Goal: Transaction & Acquisition: Purchase product/service

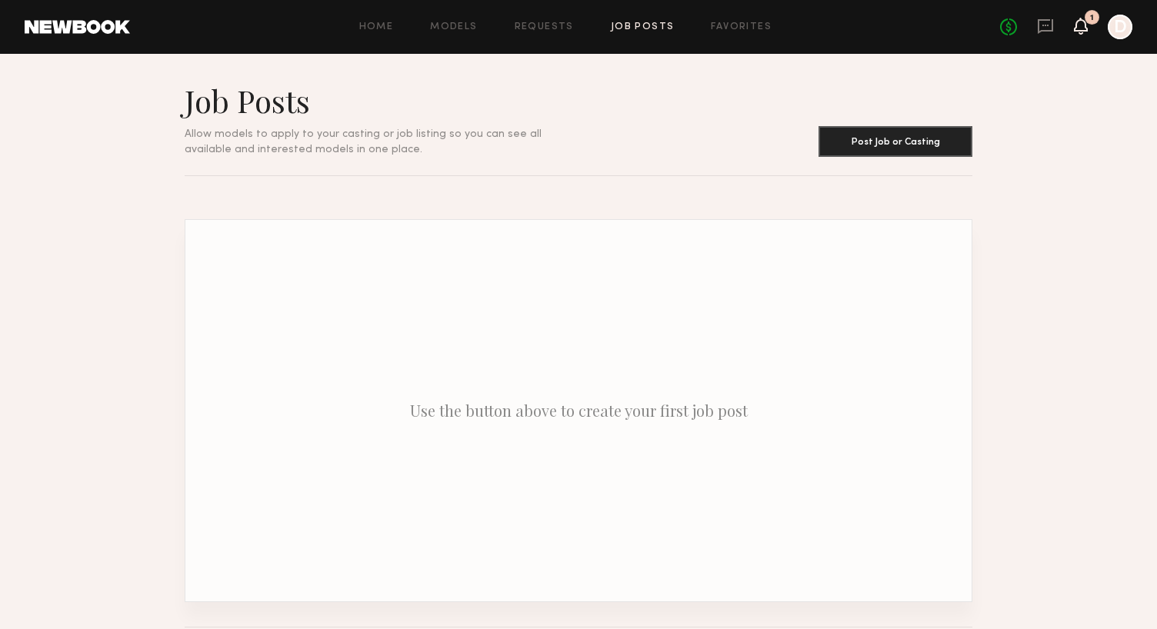
click at [1080, 33] on icon at bounding box center [1081, 33] width 5 height 2
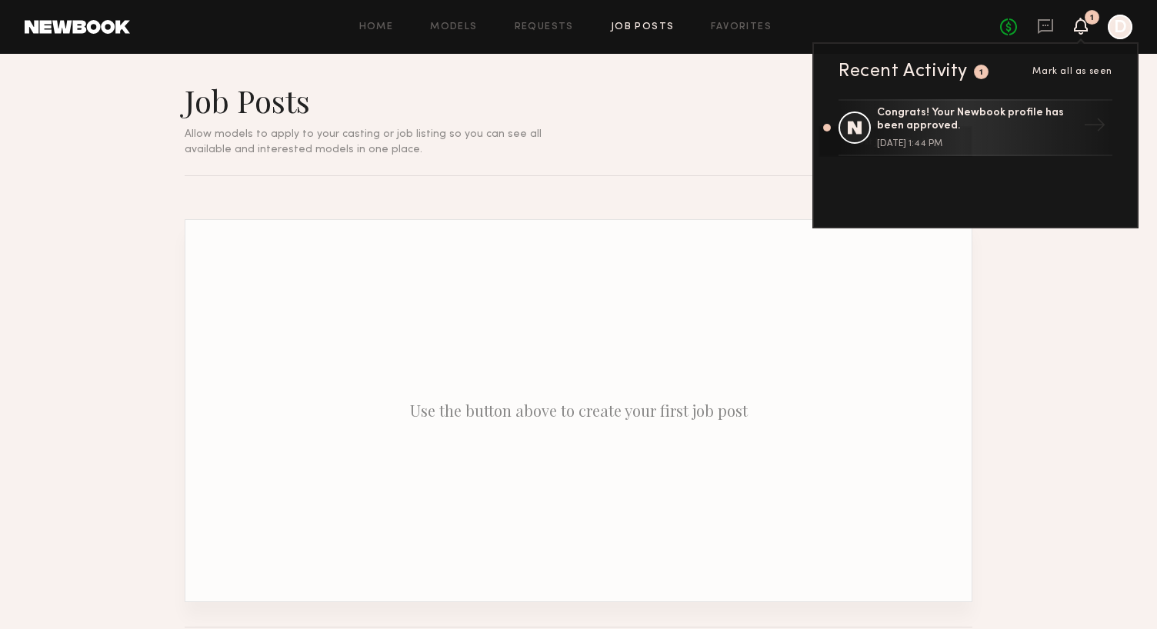
click at [1080, 33] on icon at bounding box center [1081, 33] width 5 height 2
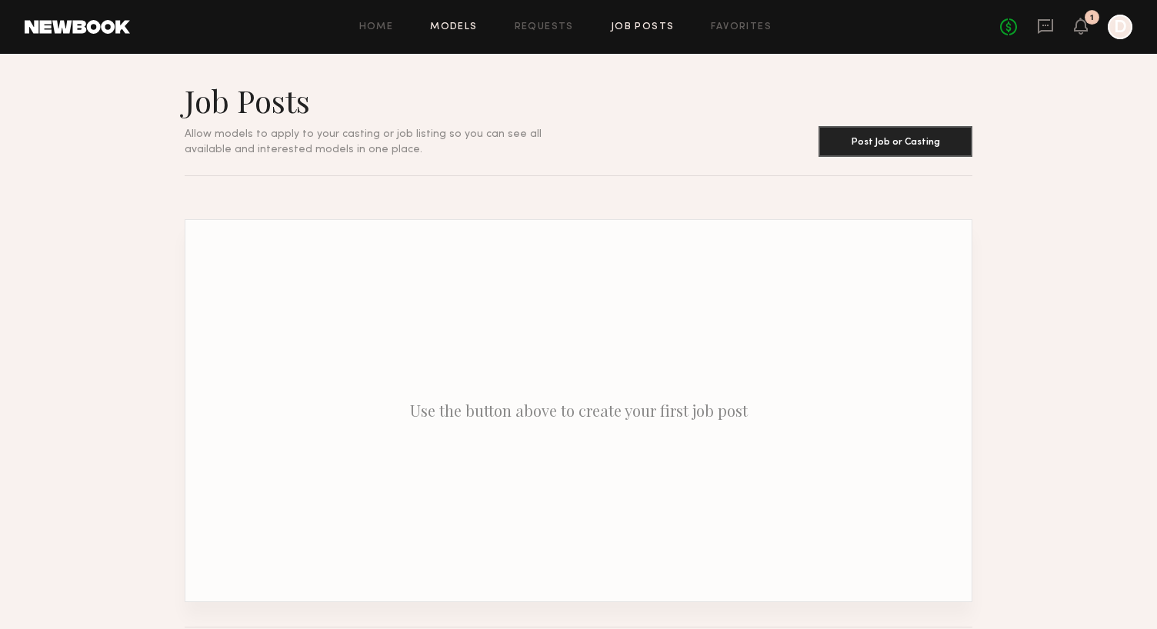
click at [452, 31] on link "Models" at bounding box center [453, 27] width 47 height 10
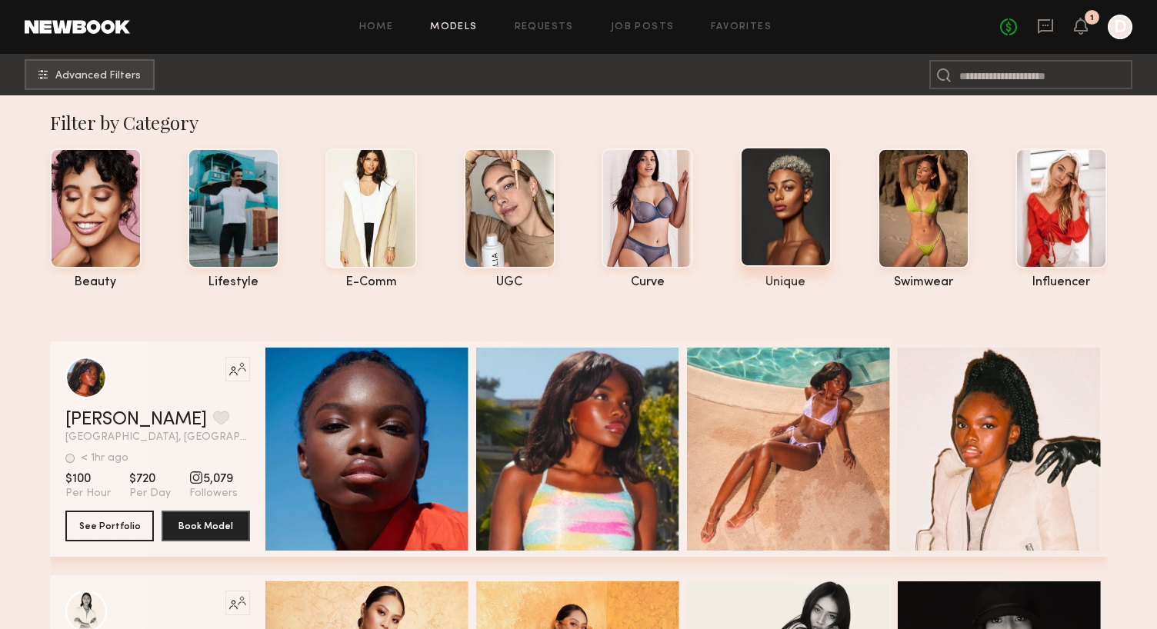
scroll to position [6, 0]
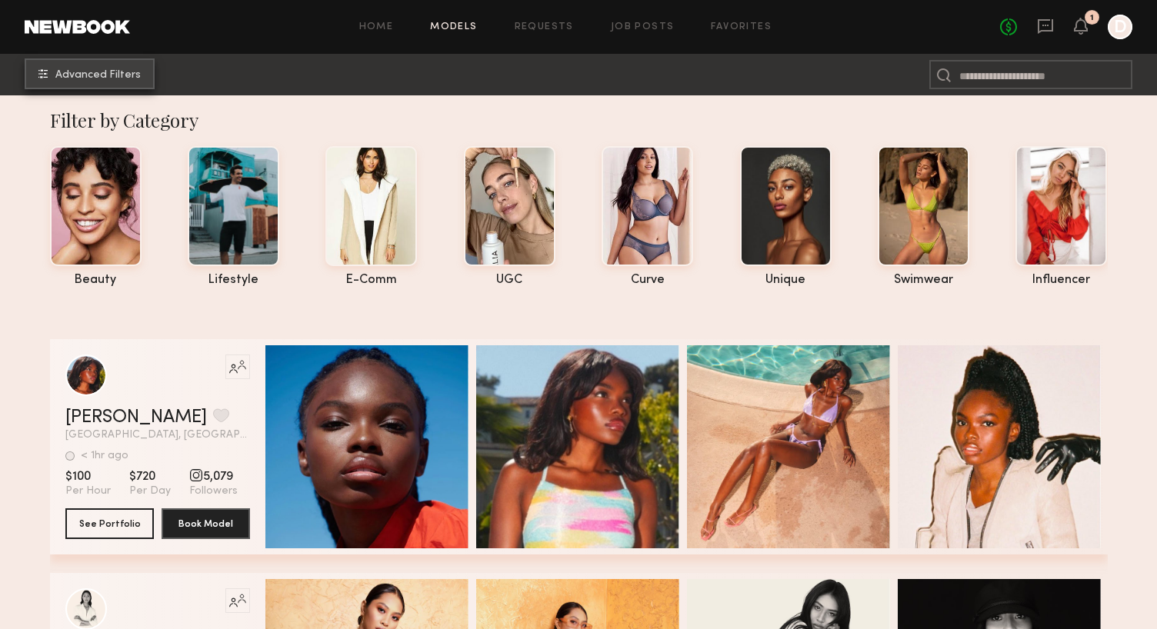
click at [74, 76] on span "Advanced Filters" at bounding box center [97, 75] width 85 height 11
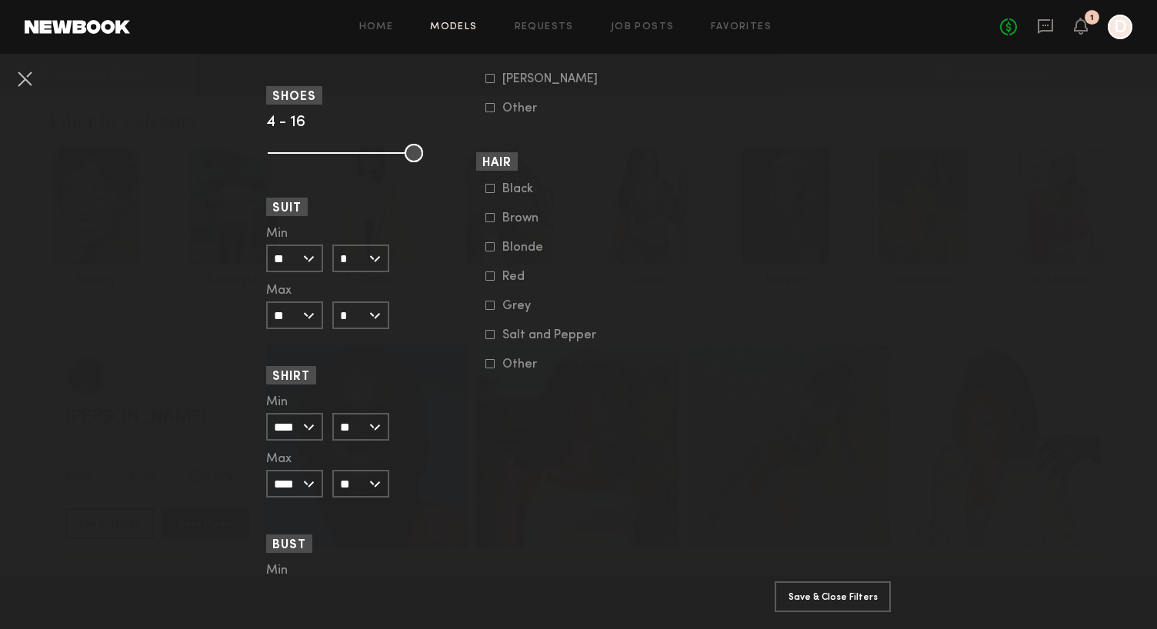
scroll to position [1280, 0]
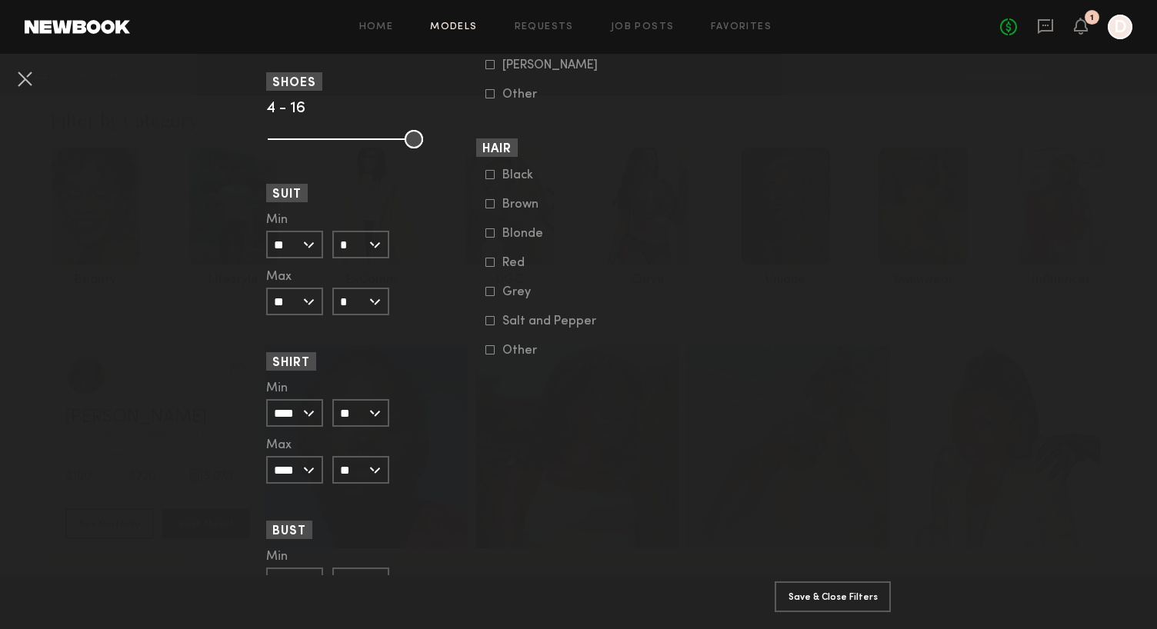
click at [488, 296] on icon at bounding box center [490, 291] width 9 height 9
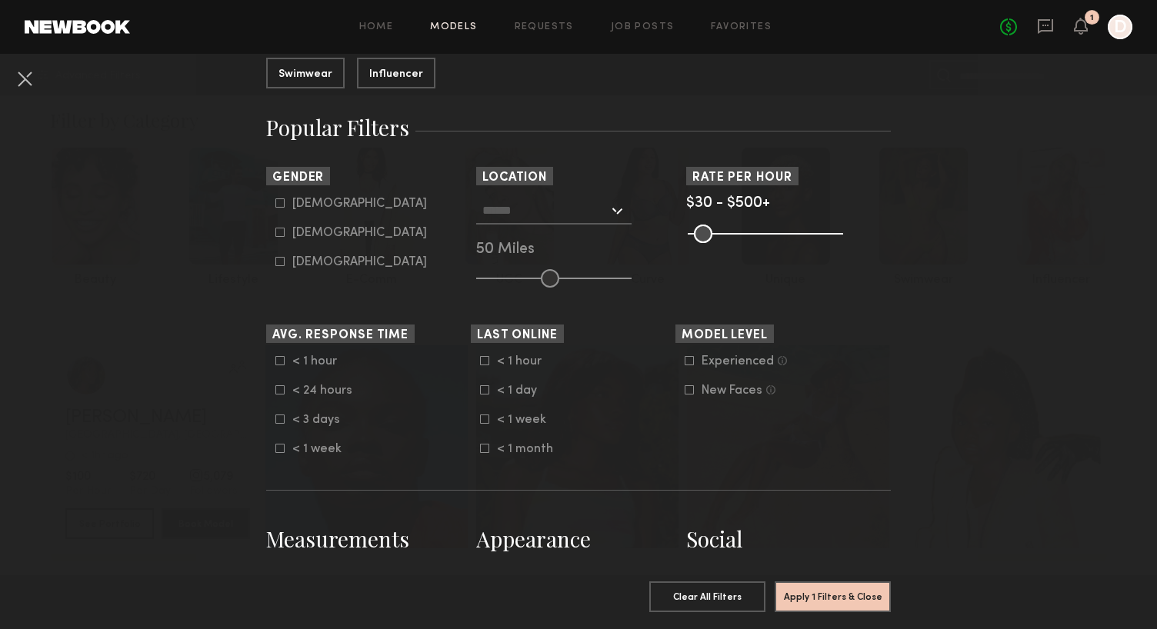
scroll to position [112, 0]
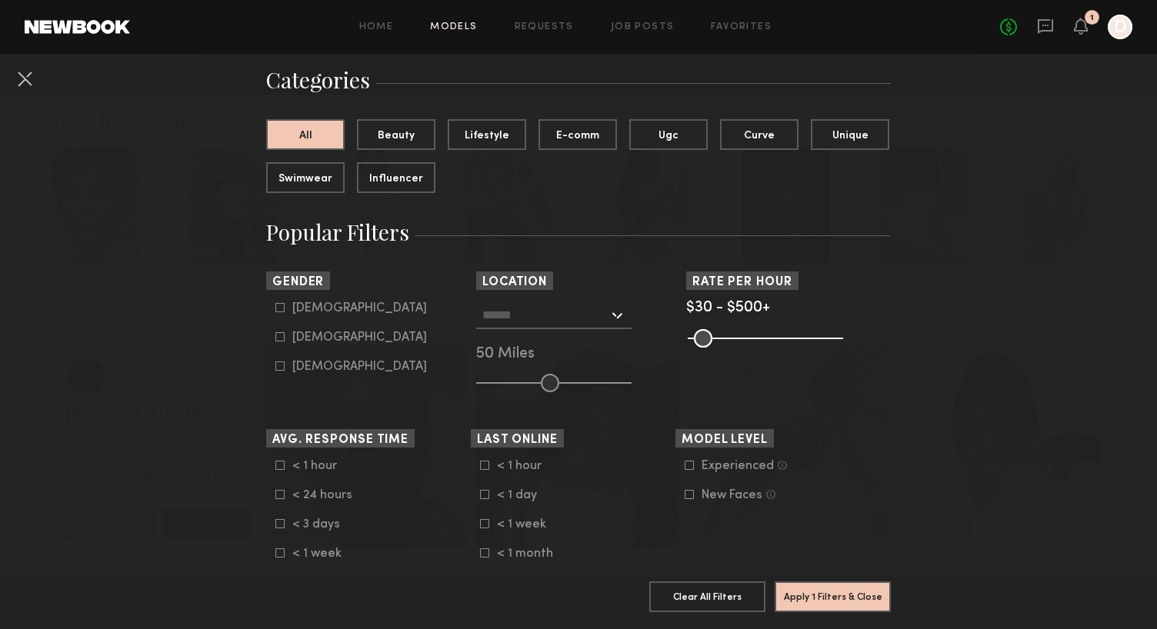
click at [284, 336] on icon at bounding box center [280, 337] width 8 height 8
type input "**"
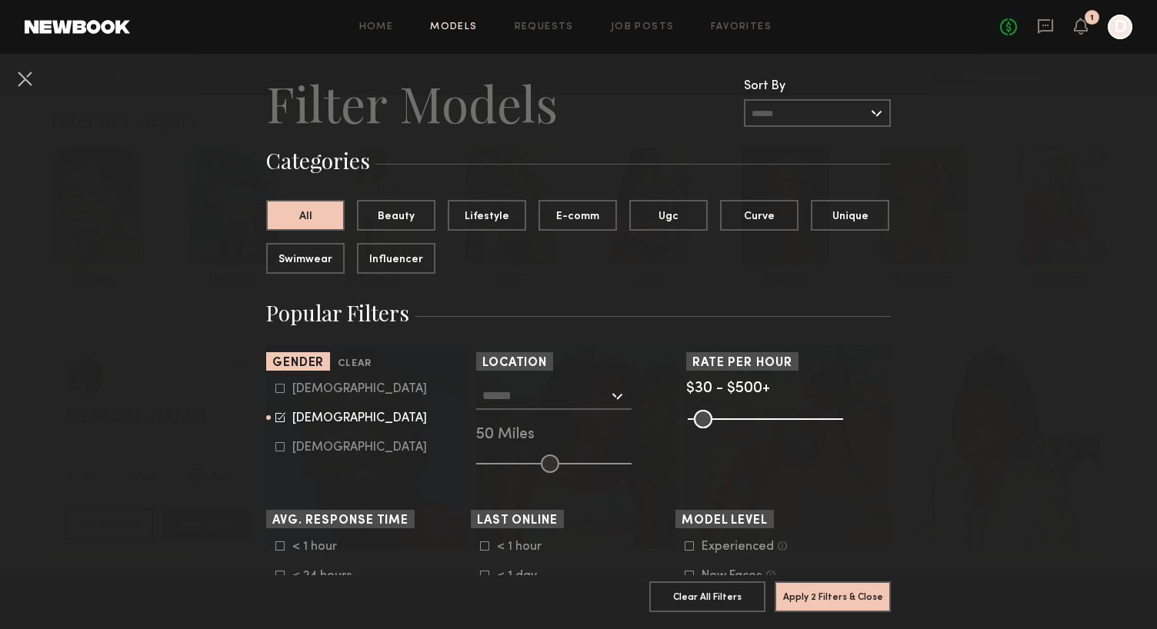
scroll to position [0, 0]
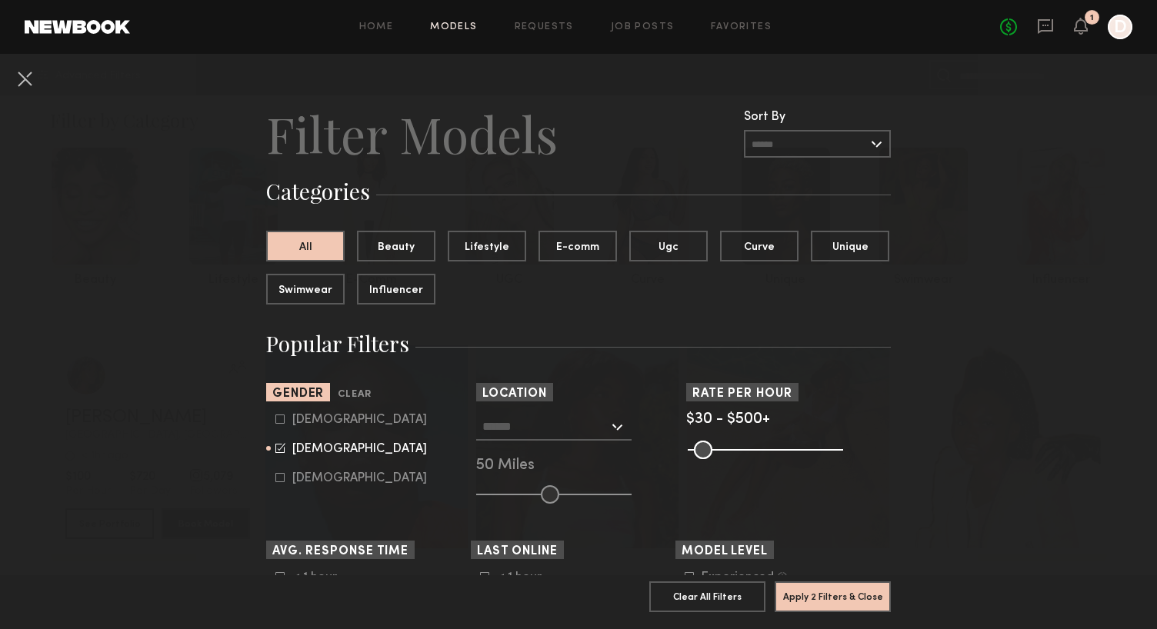
click at [617, 428] on div at bounding box center [553, 427] width 155 height 28
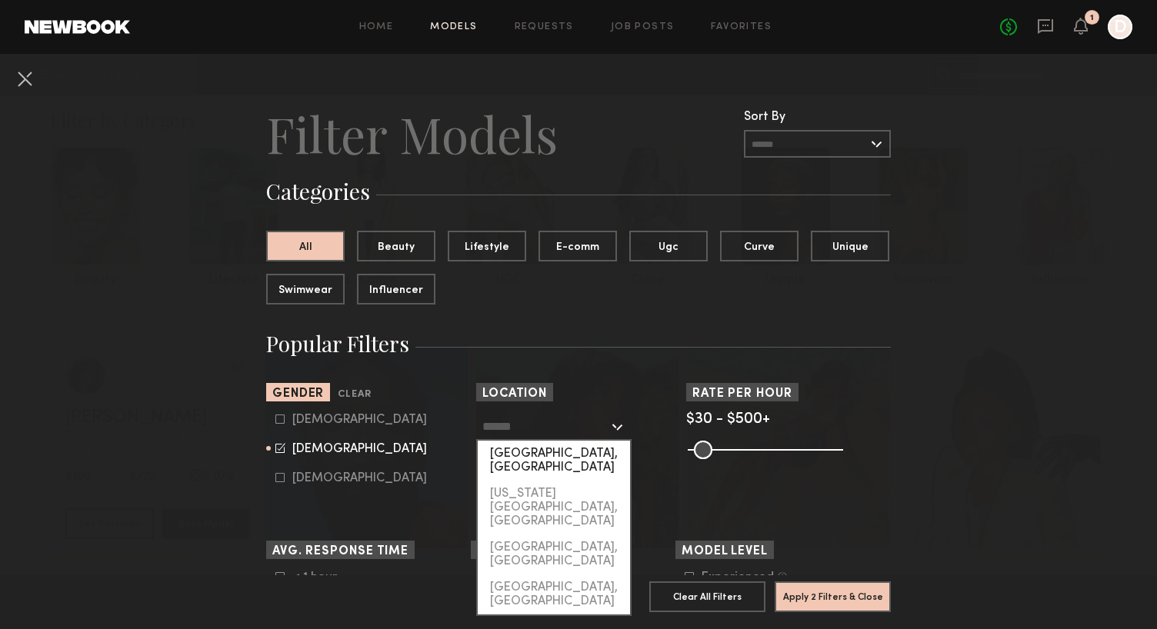
click at [574, 452] on div "[GEOGRAPHIC_DATA], [GEOGRAPHIC_DATA]" at bounding box center [554, 461] width 152 height 40
type input "**********"
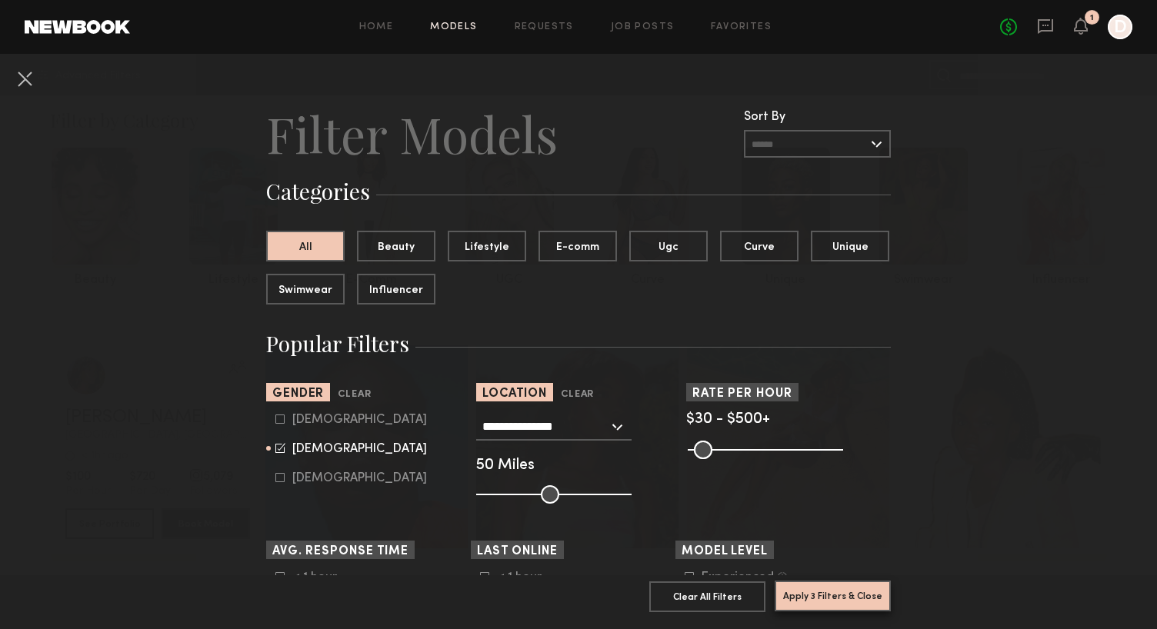
click at [836, 602] on button "Apply 3 Filters & Close" at bounding box center [833, 596] width 116 height 31
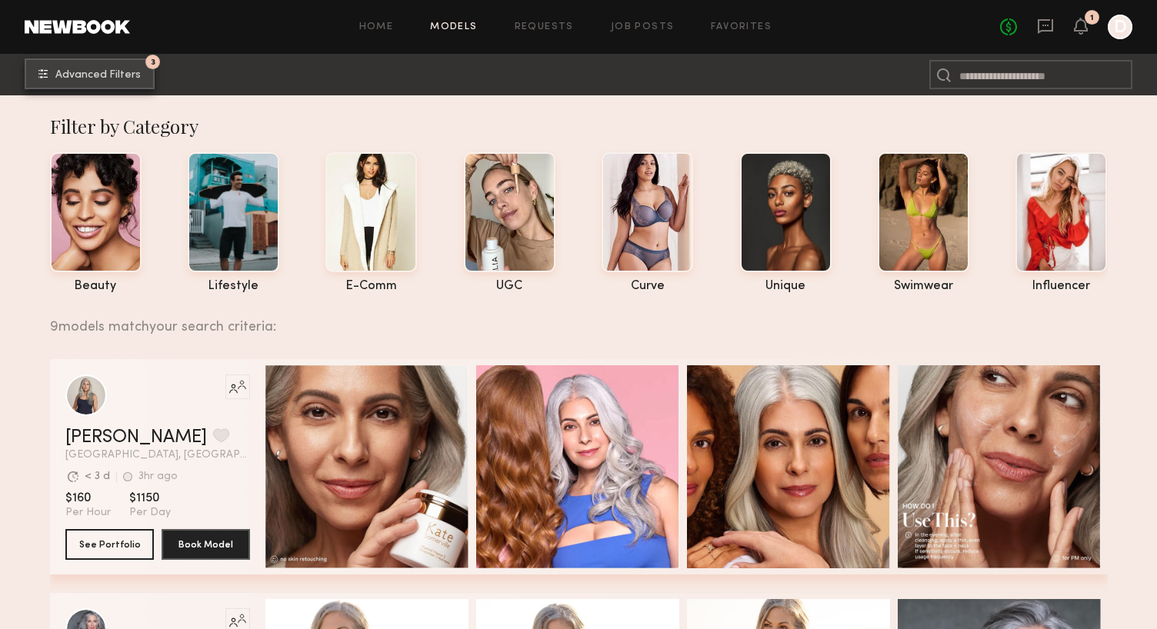
click at [112, 75] on span "Advanced Filters" at bounding box center [97, 75] width 85 height 11
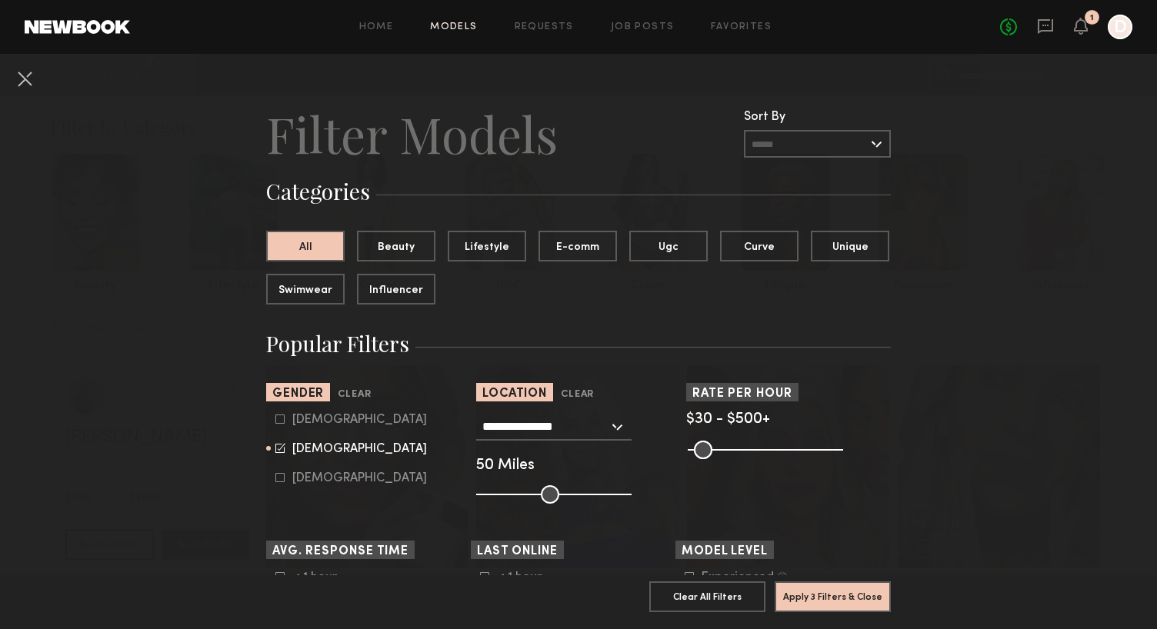
click at [282, 421] on icon at bounding box center [279, 419] width 9 height 9
type input "**"
click at [282, 449] on icon at bounding box center [280, 448] width 10 height 10
type input "*"
click at [845, 600] on button "Apply 3 Filters & Close" at bounding box center [833, 596] width 116 height 31
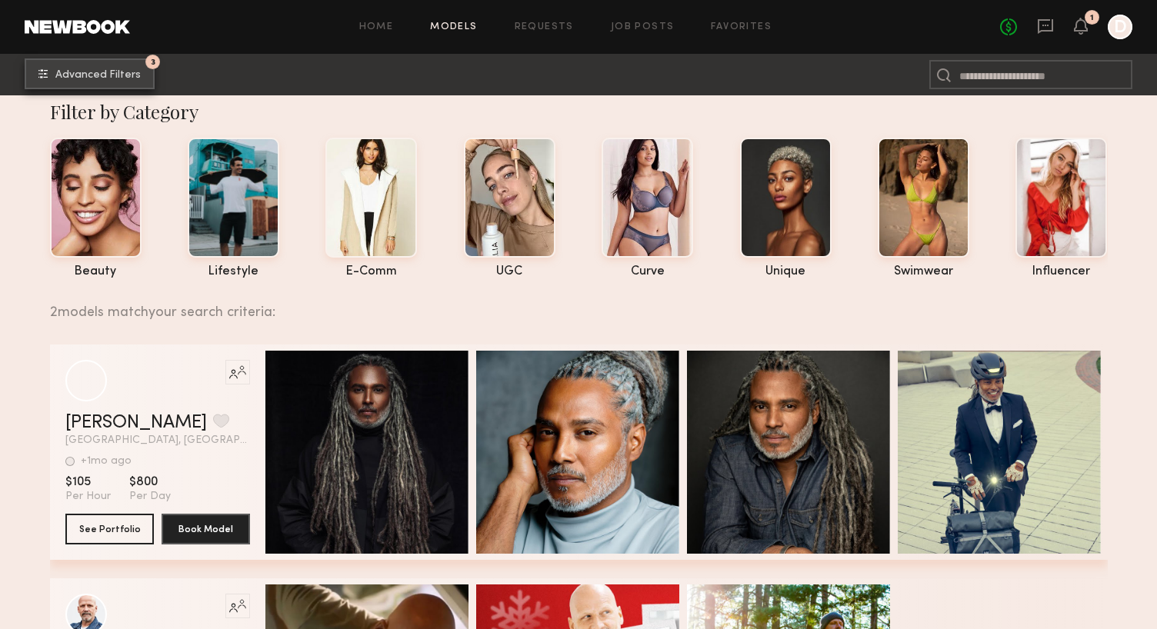
scroll to position [16, 0]
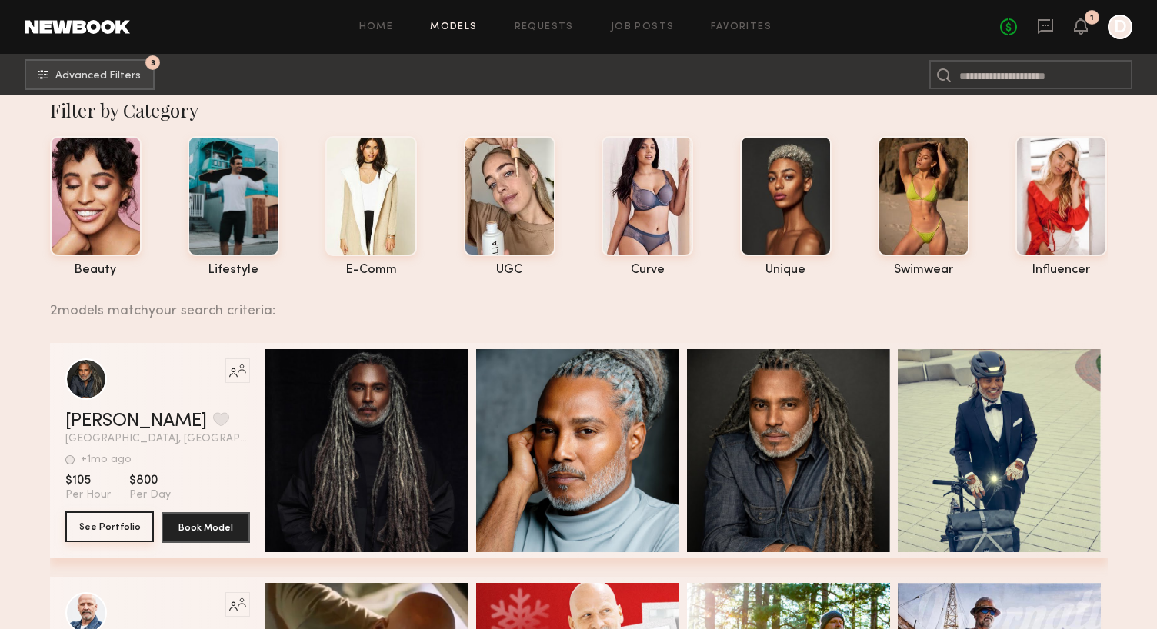
click at [120, 525] on button "See Portfolio" at bounding box center [109, 527] width 88 height 31
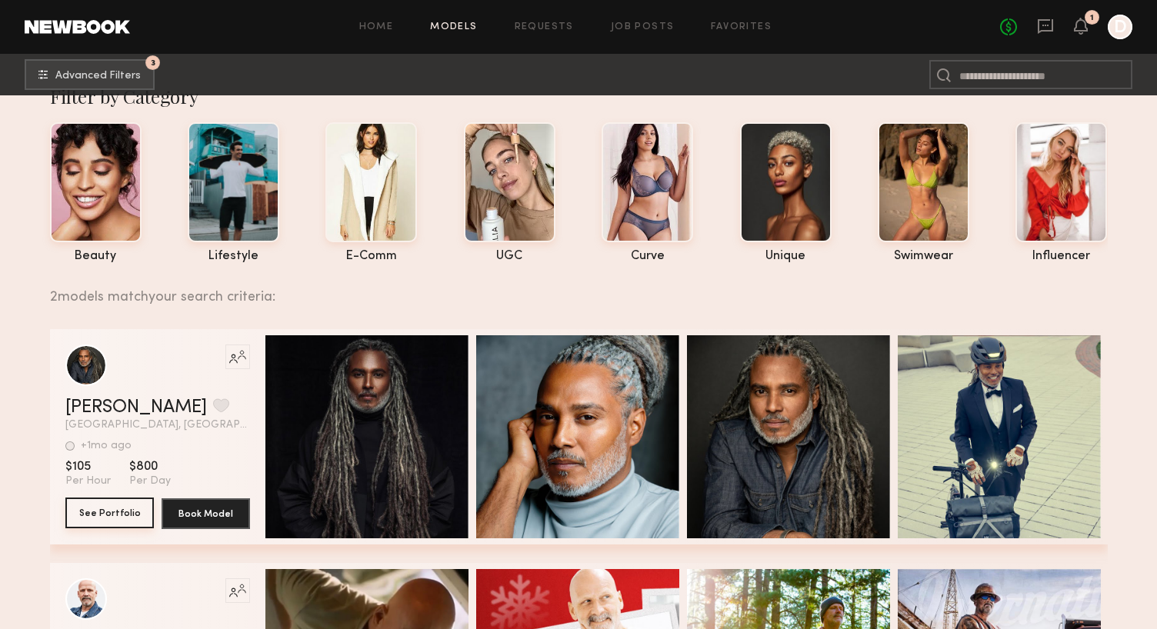
scroll to position [0, 0]
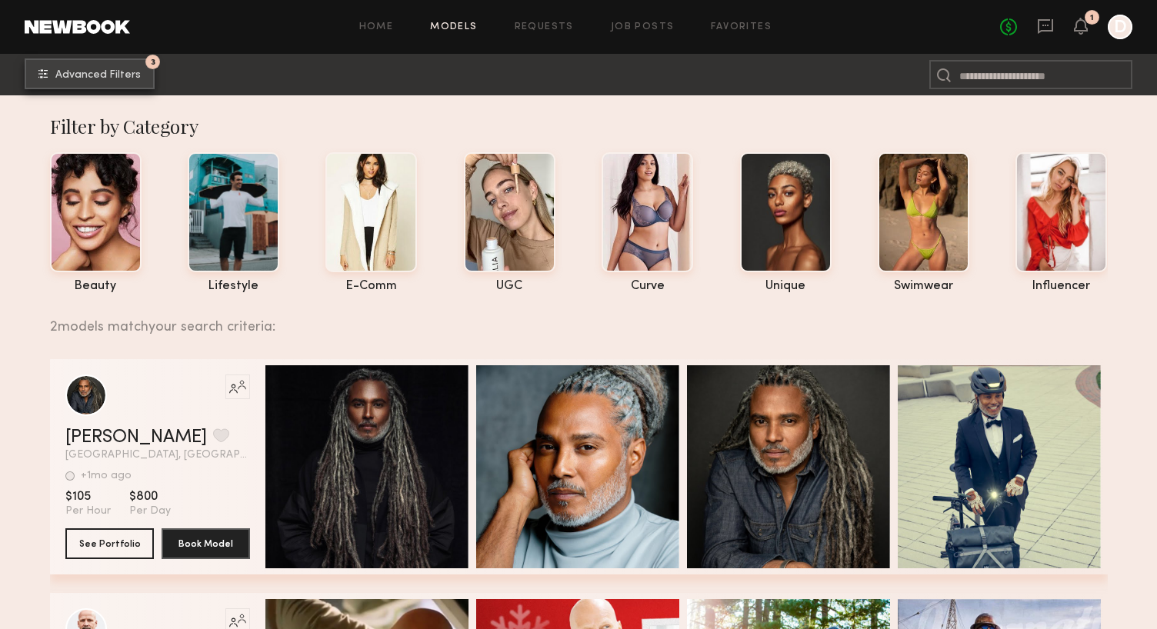
click at [95, 78] on span "Advanced Filters" at bounding box center [97, 75] width 85 height 11
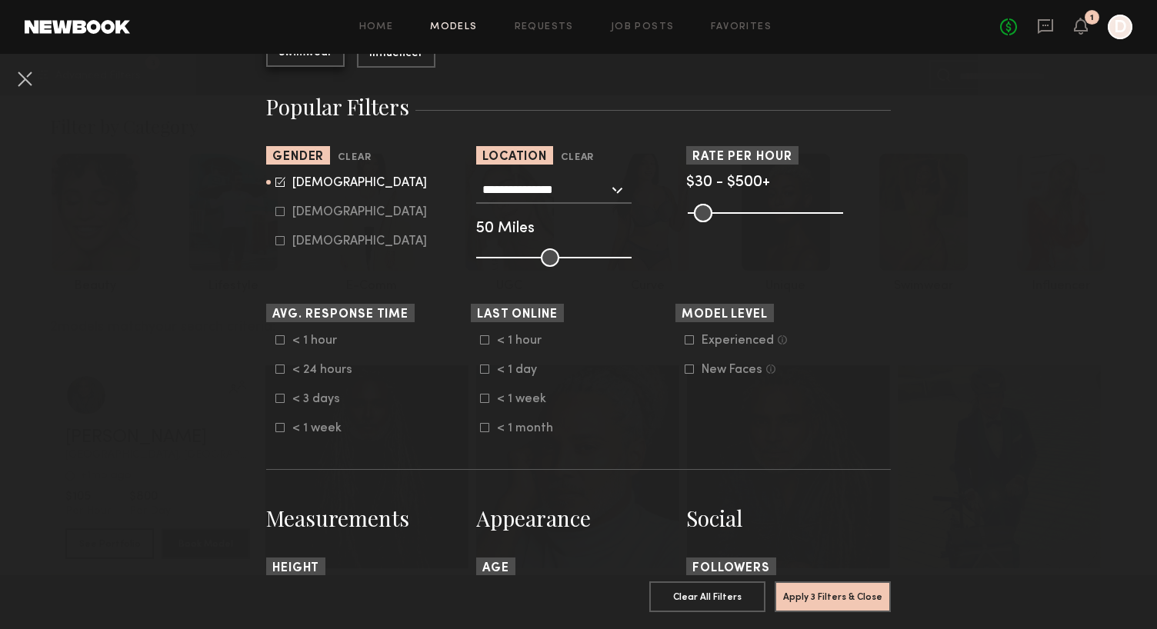
scroll to position [177, 0]
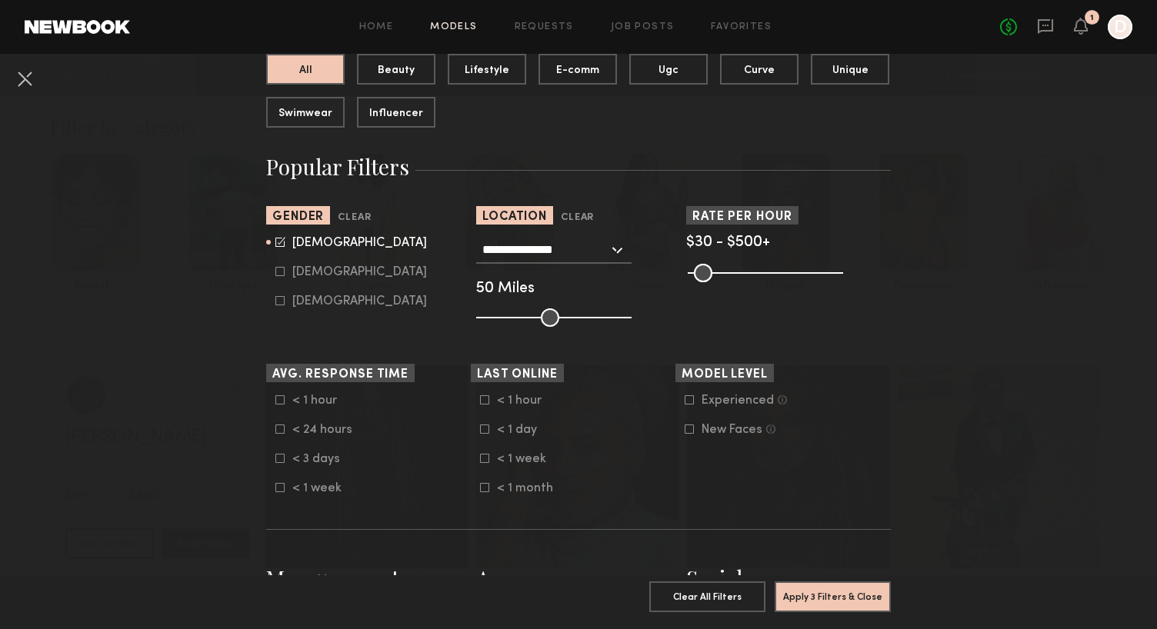
click at [281, 272] on icon at bounding box center [279, 271] width 9 height 9
type input "*"
click at [282, 242] on icon at bounding box center [280, 242] width 10 height 10
type input "**"
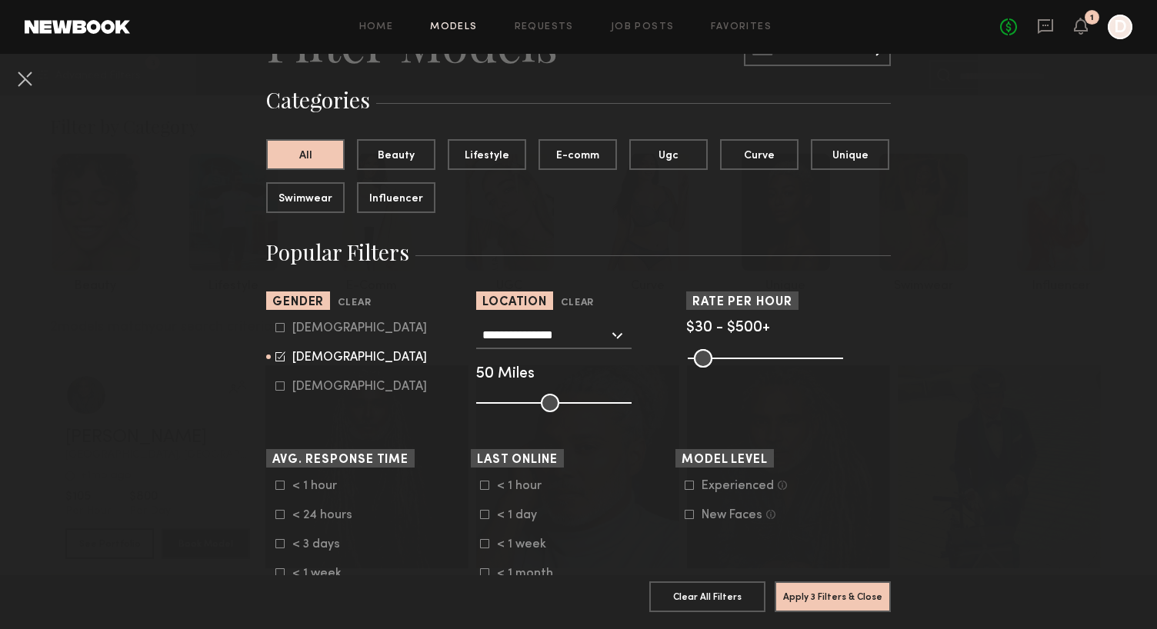
scroll to position [88, 0]
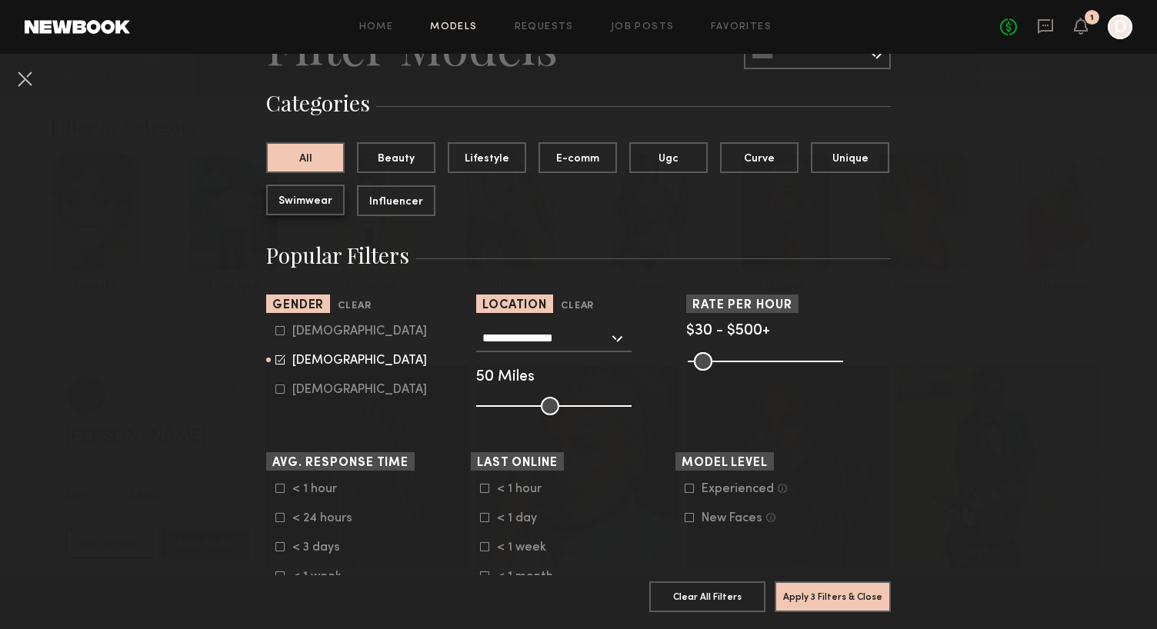
click at [301, 205] on button "Swimwear" at bounding box center [305, 200] width 78 height 31
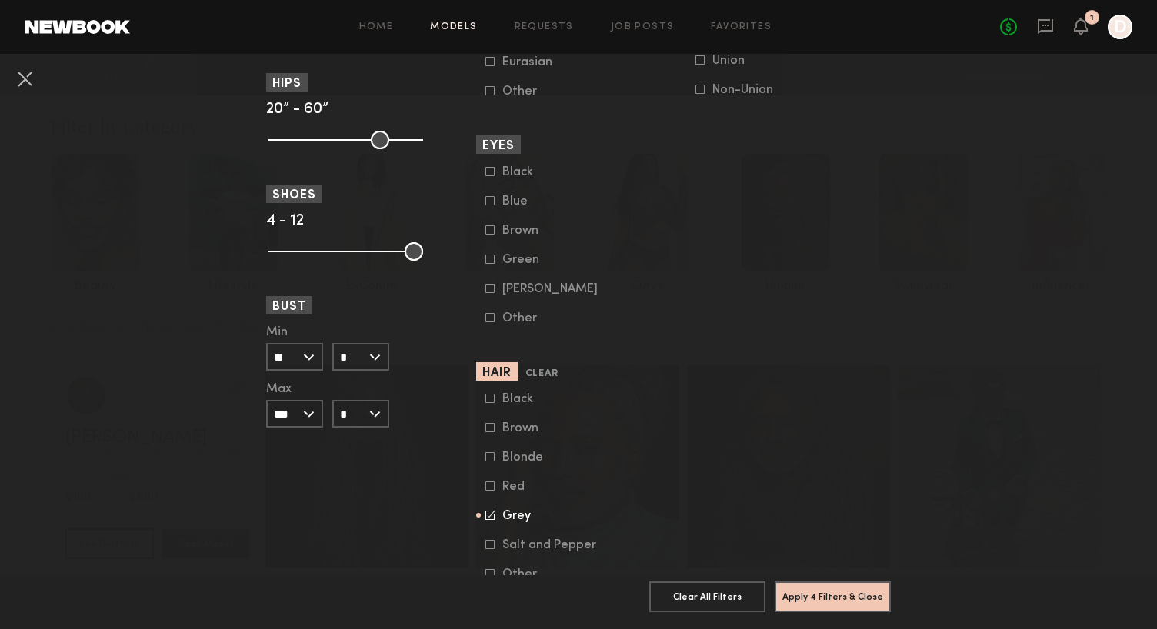
scroll to position [1121, 0]
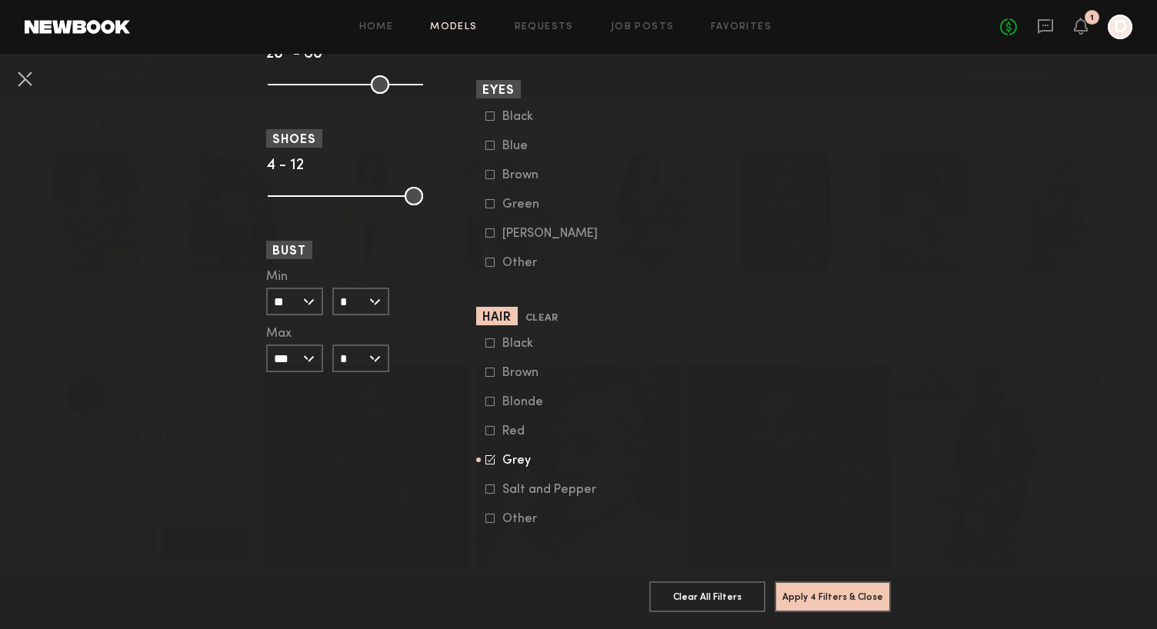
click at [491, 459] on icon at bounding box center [491, 460] width 10 height 10
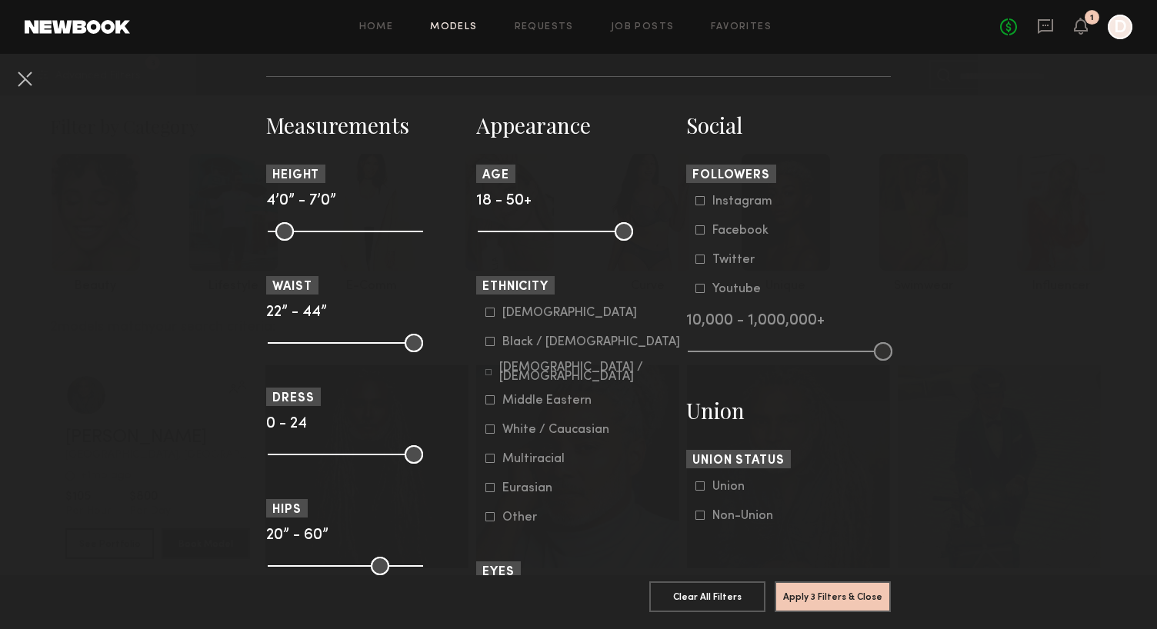
scroll to position [623, 0]
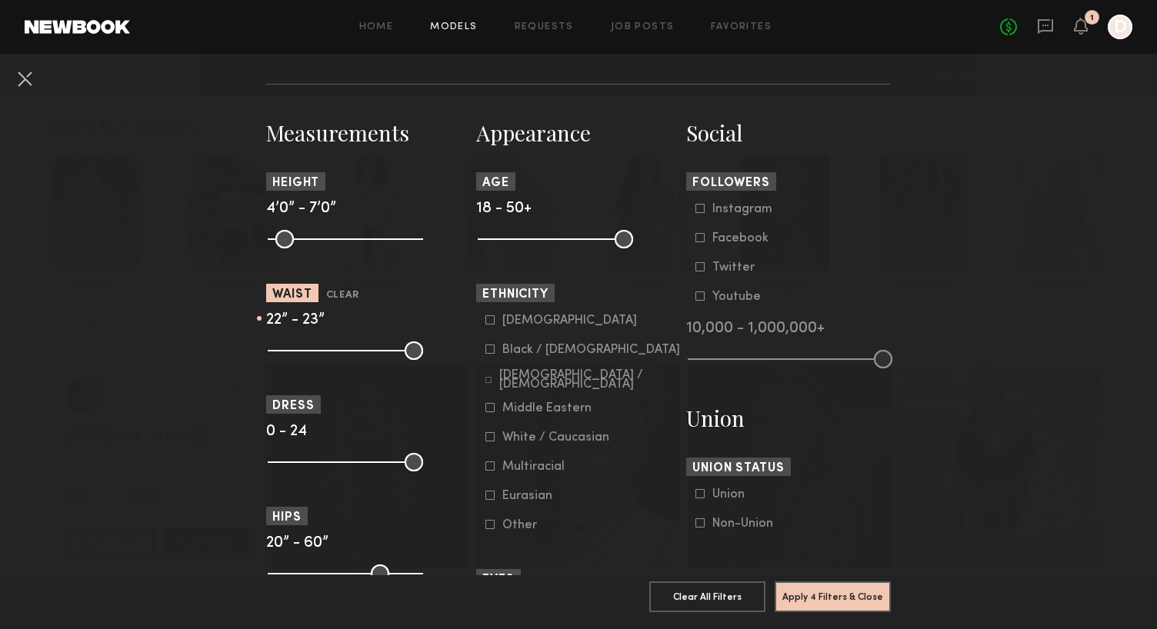
drag, startPoint x: 415, startPoint y: 354, endPoint x: 283, endPoint y: 362, distance: 131.9
type input "**"
click at [283, 360] on input "range" at bounding box center [345, 351] width 155 height 18
click at [831, 591] on button "Apply 4 Filters & Close" at bounding box center [833, 596] width 116 height 31
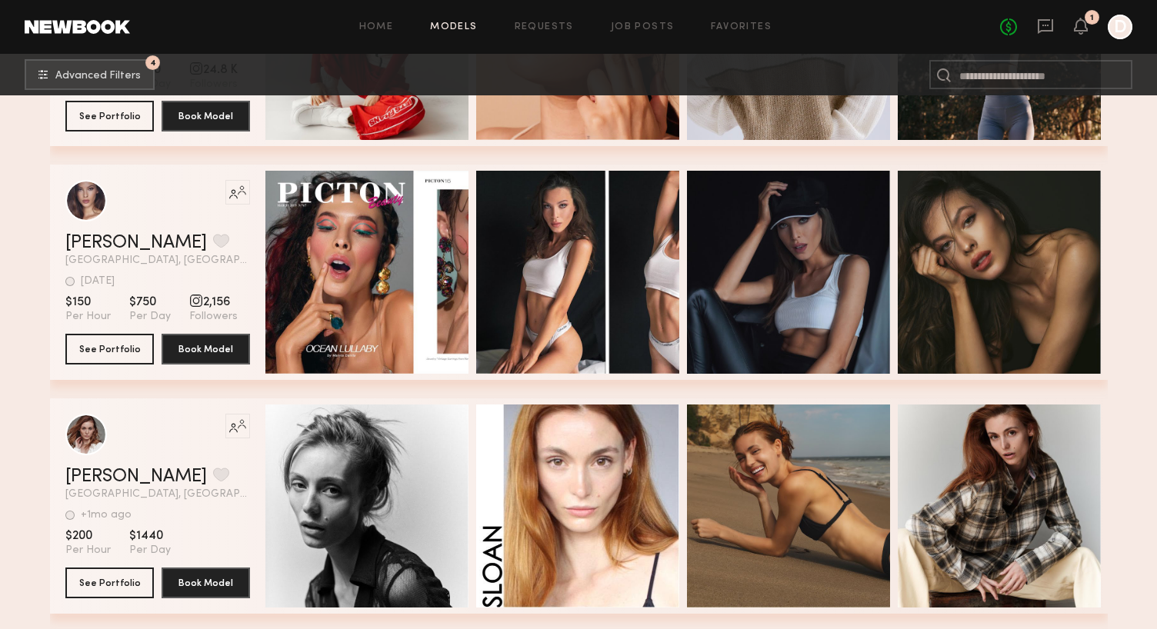
scroll to position [2000, 0]
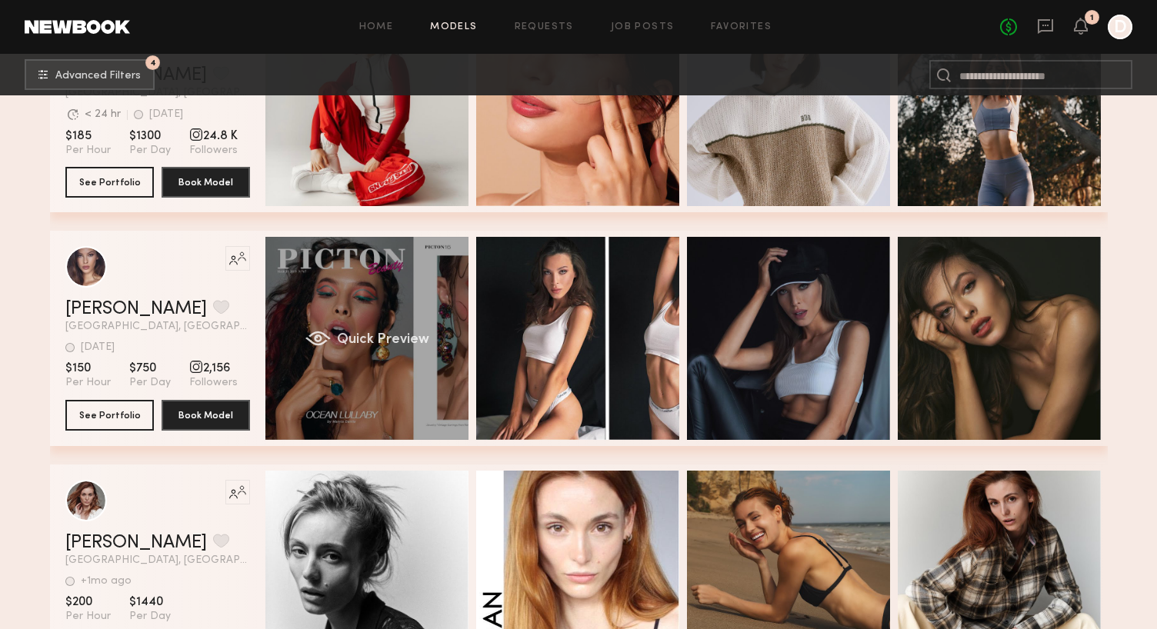
click at [402, 342] on span "Quick Preview" at bounding box center [382, 340] width 92 height 14
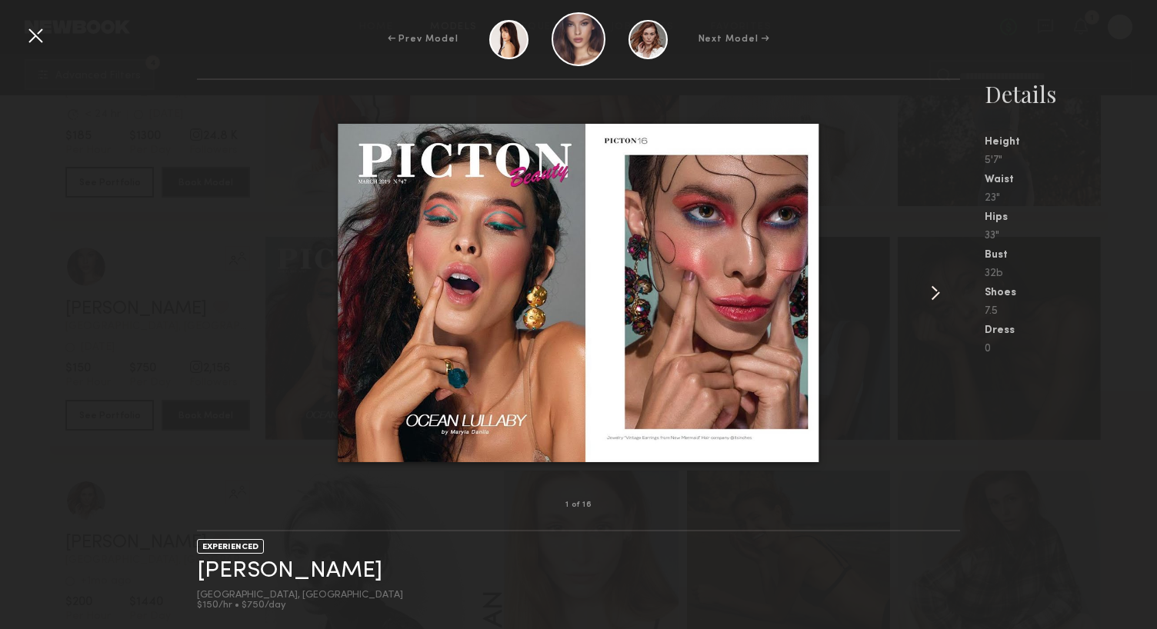
click at [934, 288] on common-icon at bounding box center [935, 293] width 25 height 25
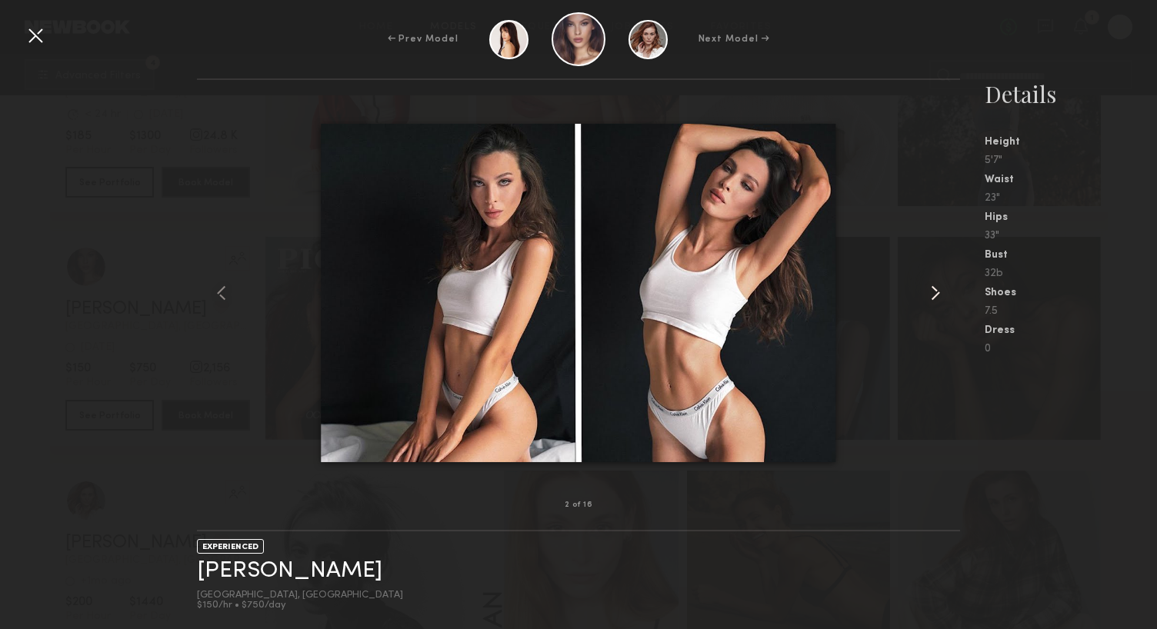
click at [934, 288] on common-icon at bounding box center [935, 293] width 25 height 25
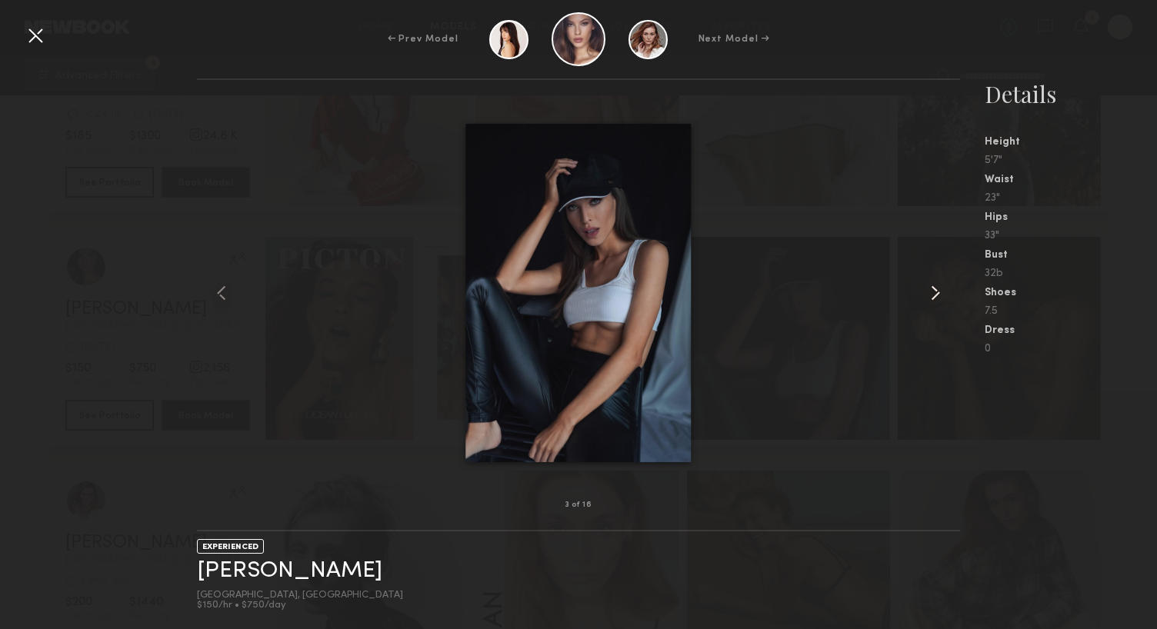
click at [934, 288] on common-icon at bounding box center [935, 293] width 25 height 25
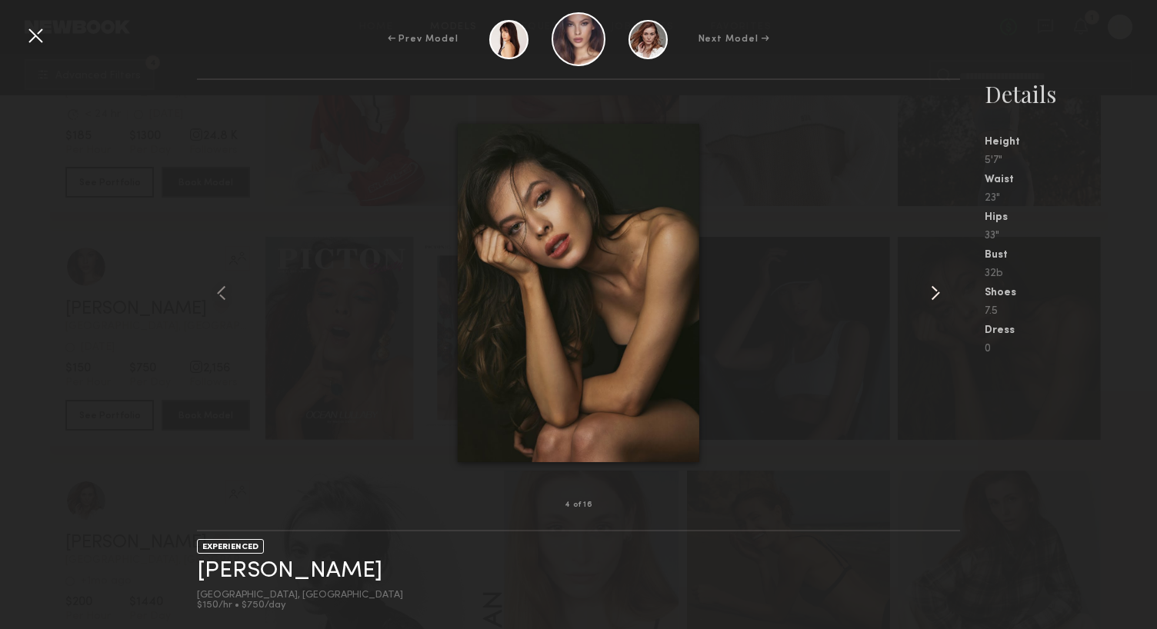
click at [934, 288] on common-icon at bounding box center [935, 293] width 25 height 25
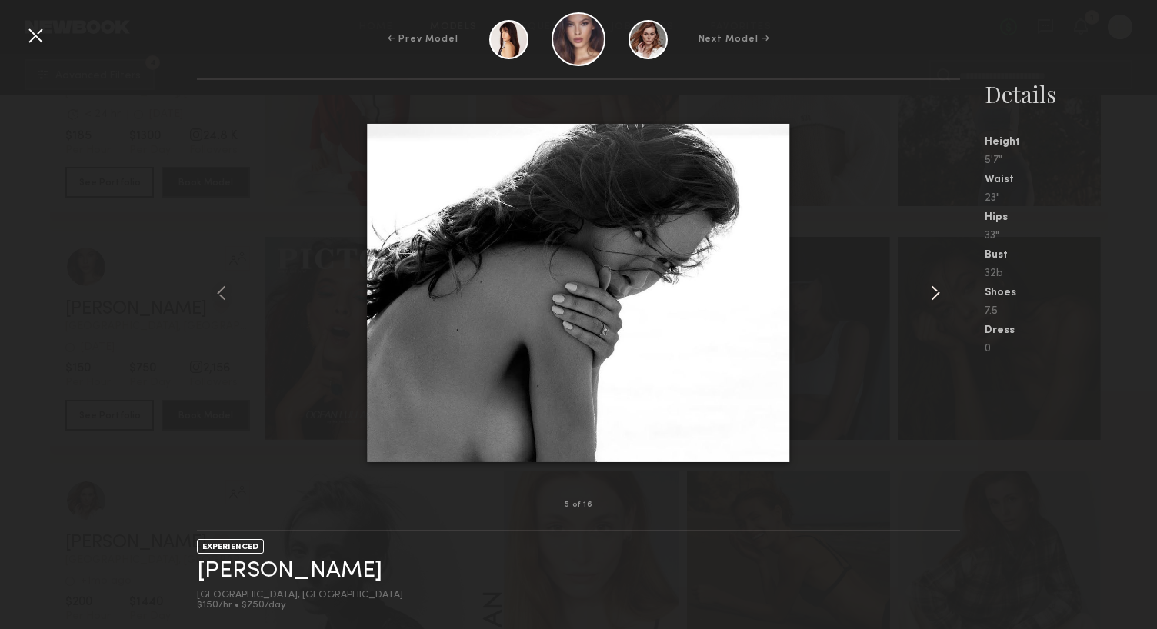
click at [934, 288] on common-icon at bounding box center [935, 293] width 25 height 25
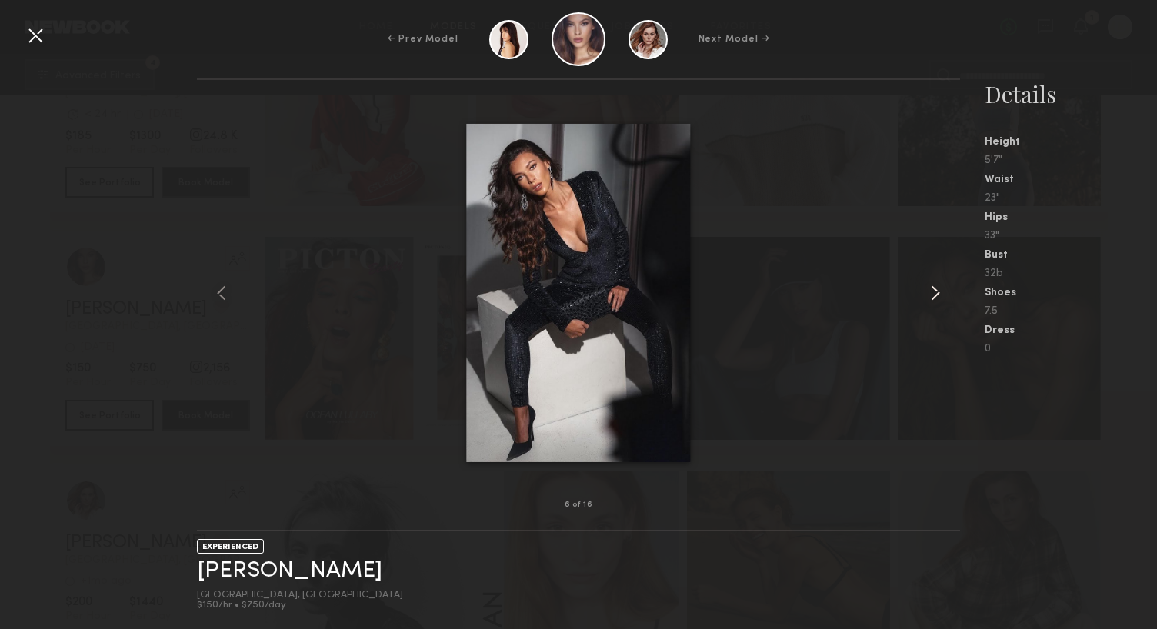
click at [933, 285] on common-icon at bounding box center [935, 293] width 25 height 25
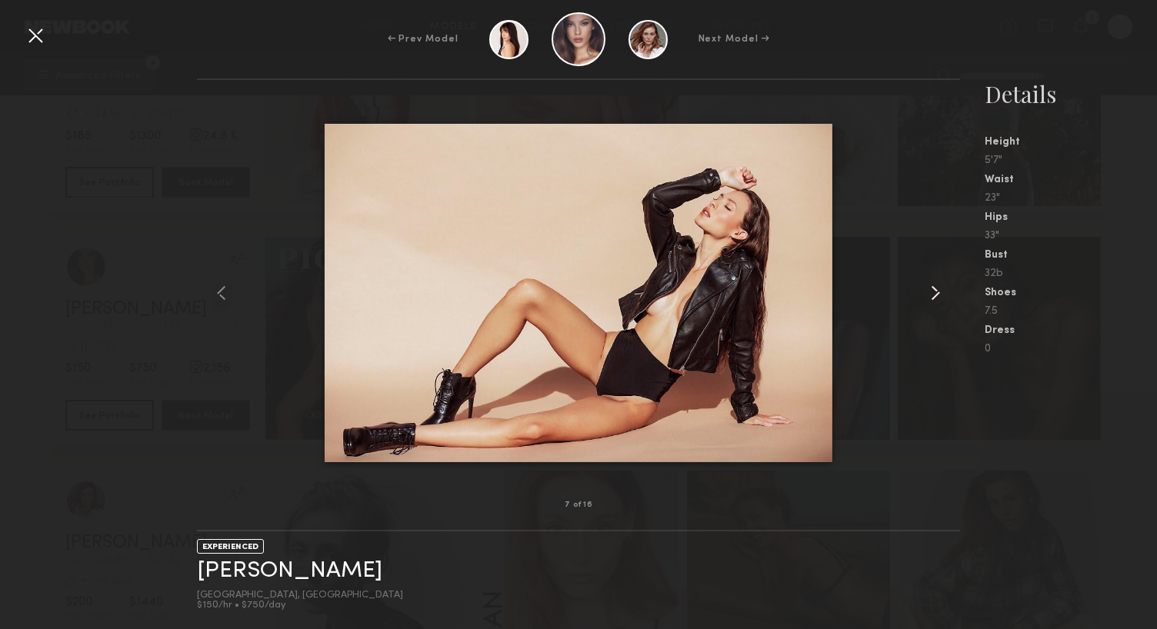
click at [933, 285] on common-icon at bounding box center [935, 293] width 25 height 25
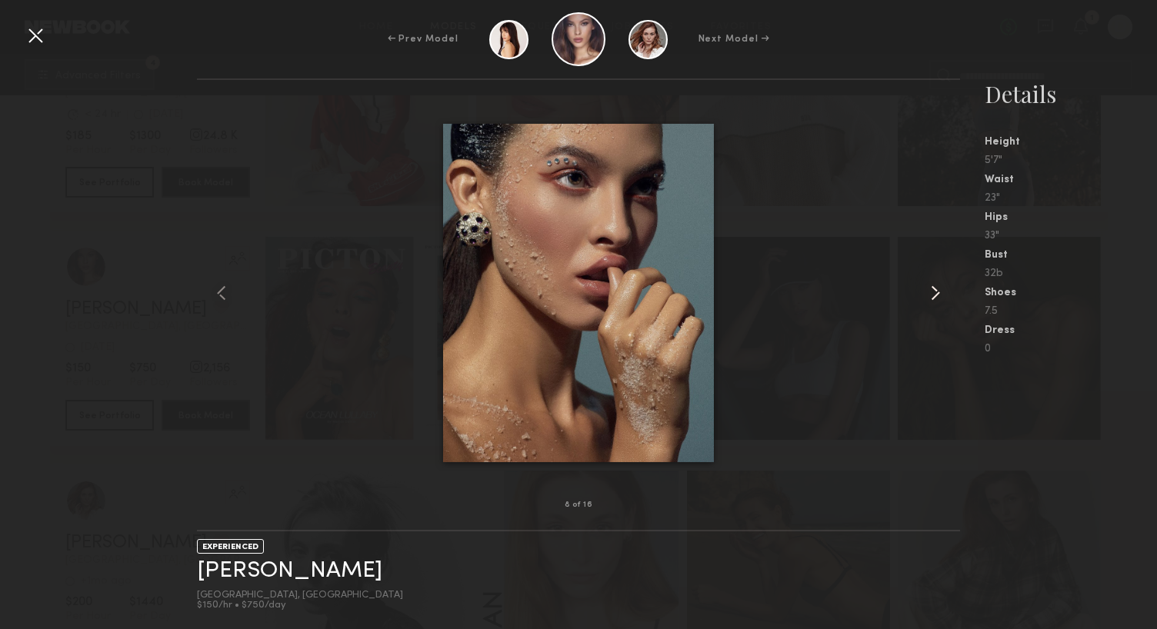
click at [933, 285] on common-icon at bounding box center [935, 293] width 25 height 25
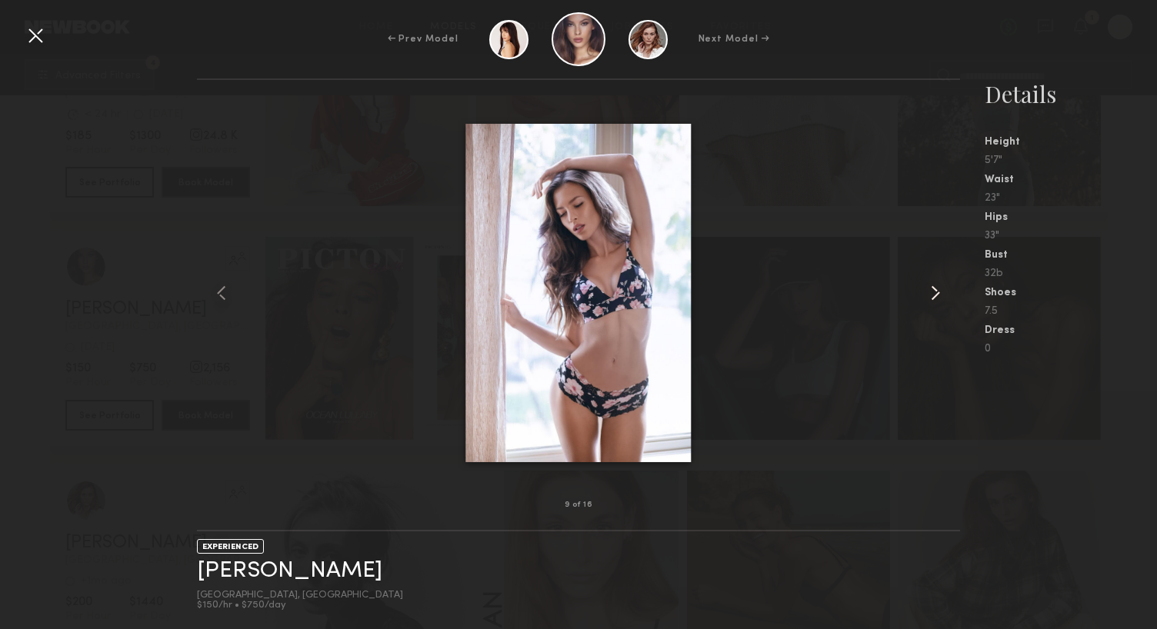
click at [933, 285] on common-icon at bounding box center [935, 293] width 25 height 25
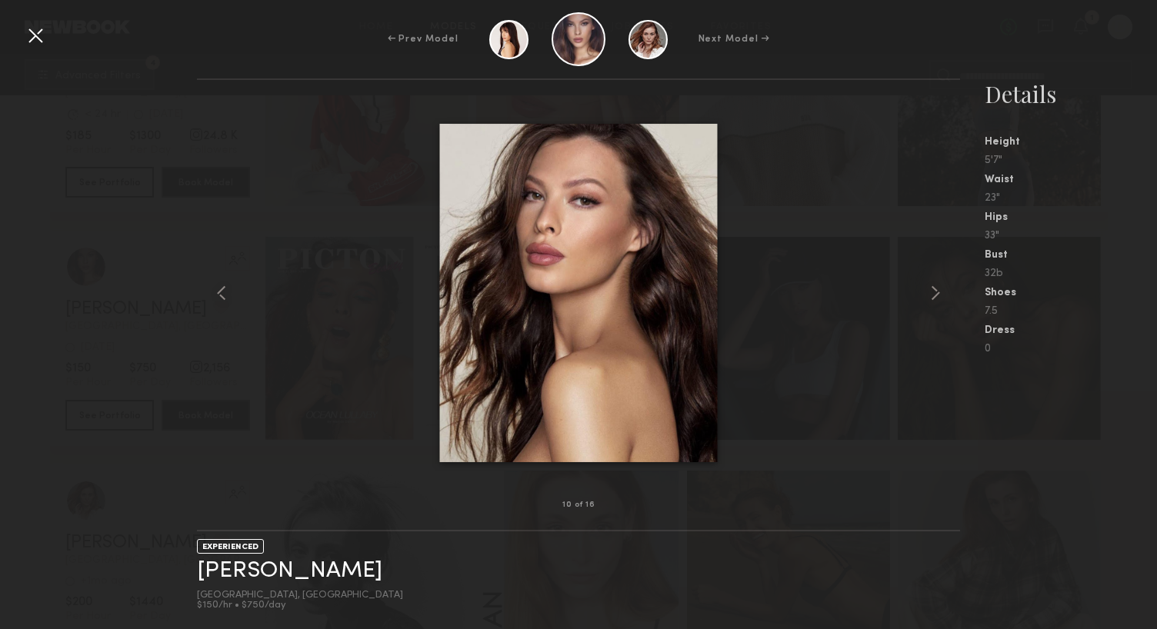
click at [38, 37] on div at bounding box center [35, 35] width 25 height 25
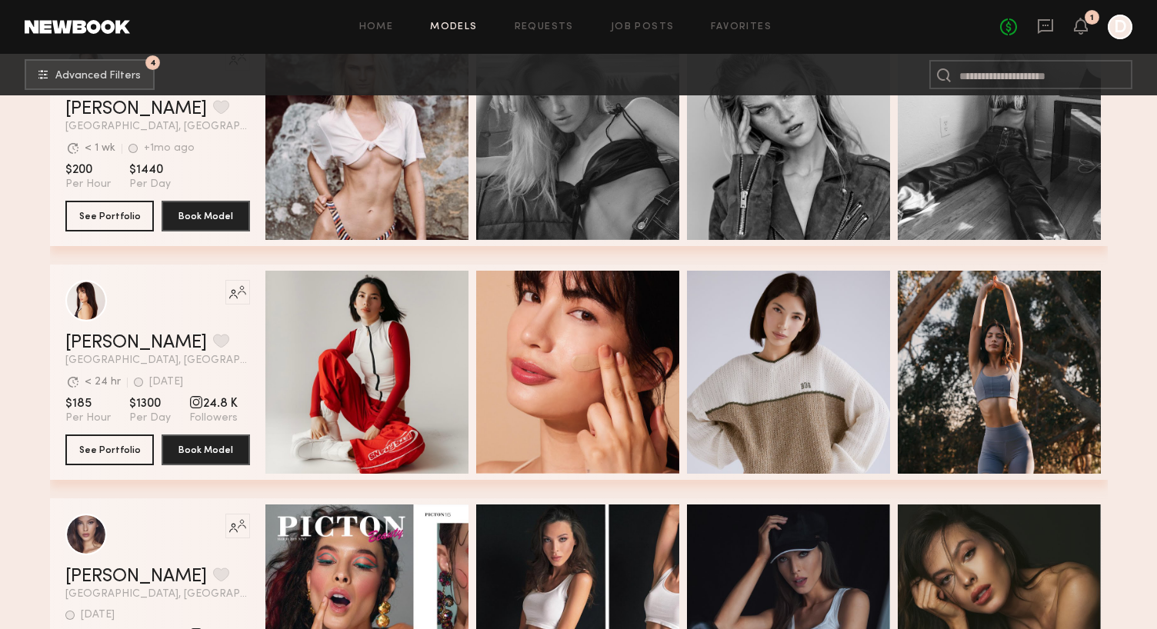
scroll to position [1728, 0]
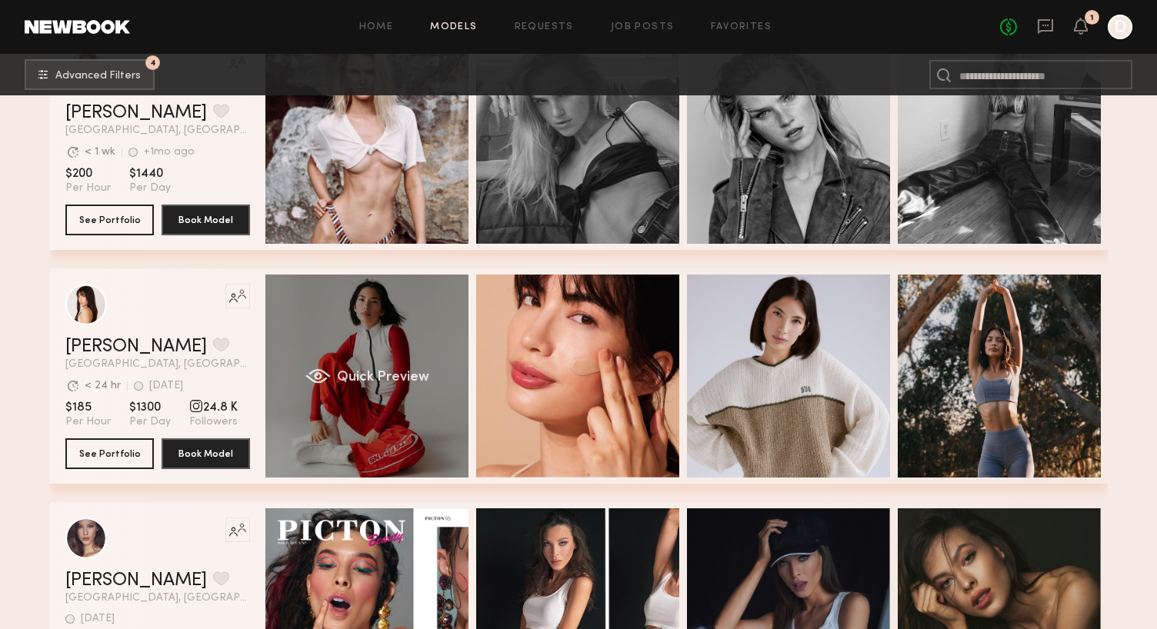
click at [361, 342] on div "Quick Preview" at bounding box center [366, 376] width 203 height 203
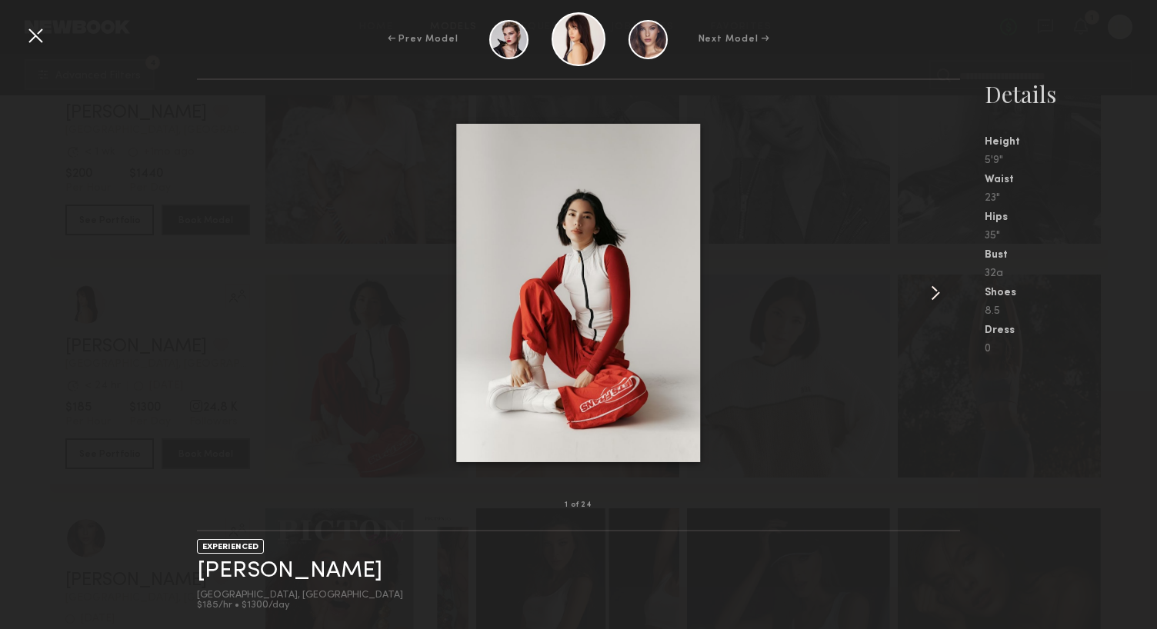
click at [931, 289] on common-icon at bounding box center [935, 293] width 25 height 25
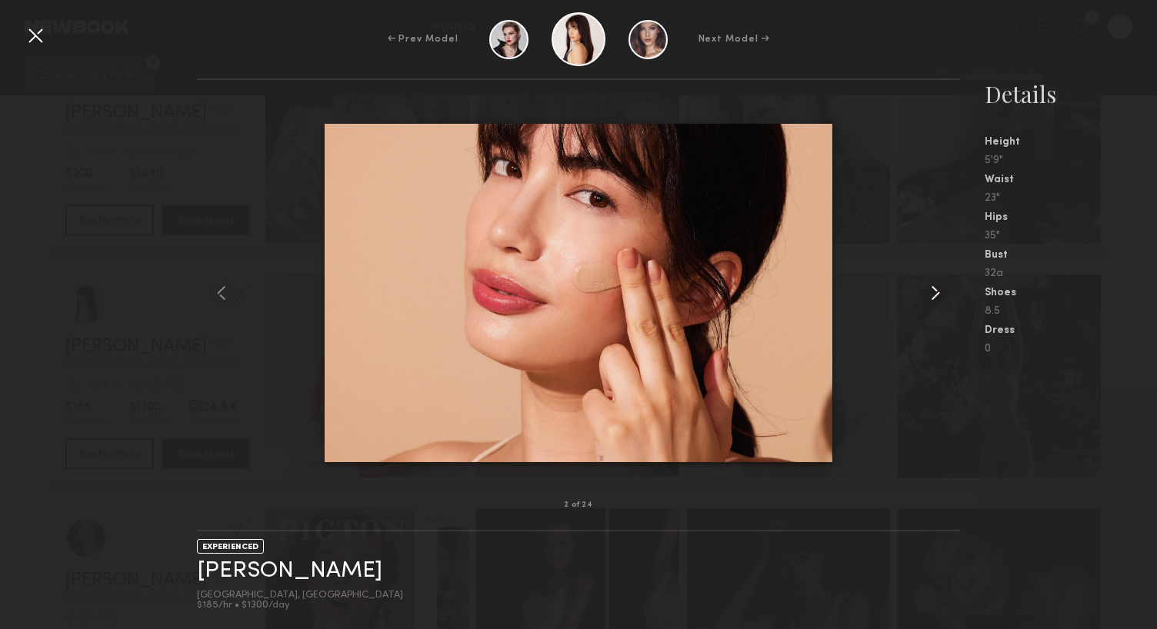
click at [931, 289] on common-icon at bounding box center [935, 293] width 25 height 25
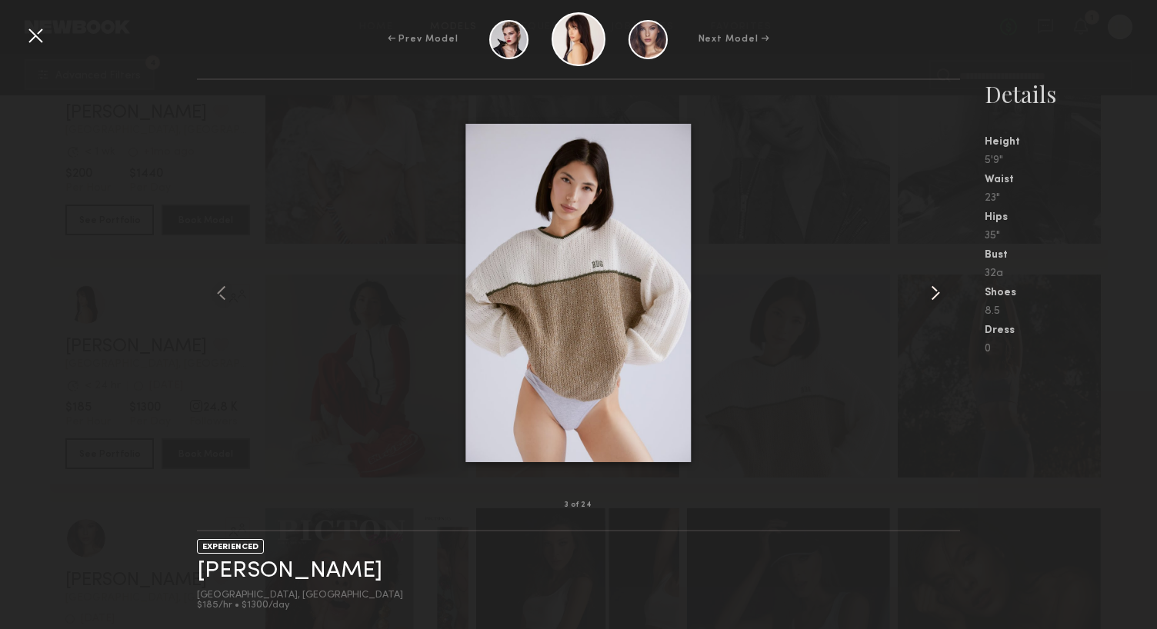
click at [931, 289] on common-icon at bounding box center [935, 293] width 25 height 25
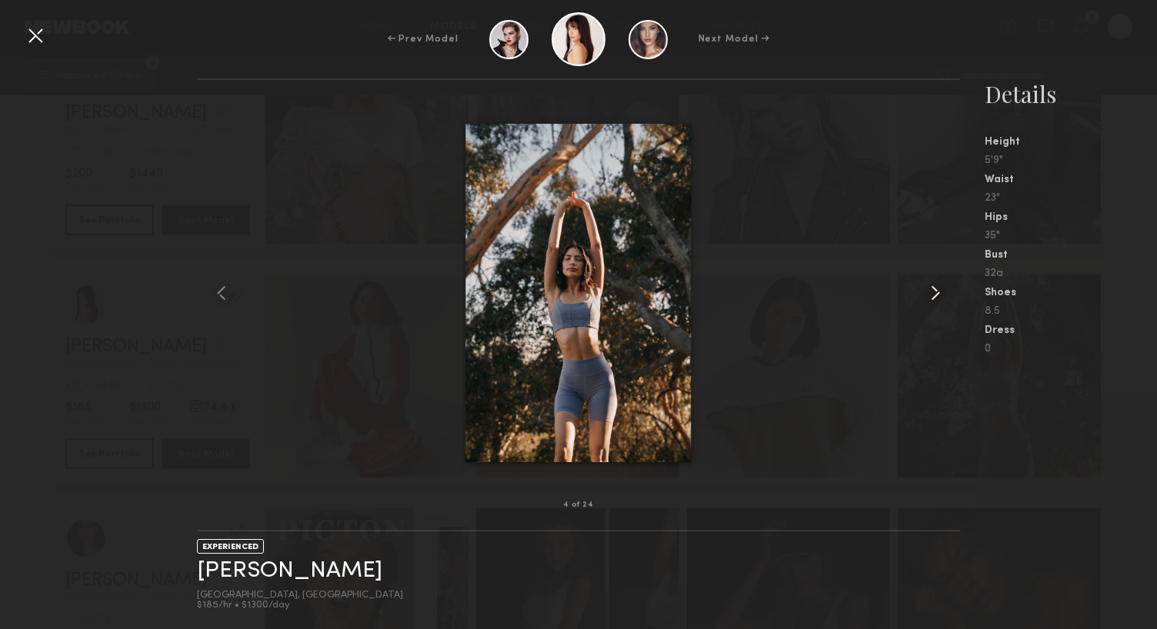
click at [931, 289] on common-icon at bounding box center [935, 293] width 25 height 25
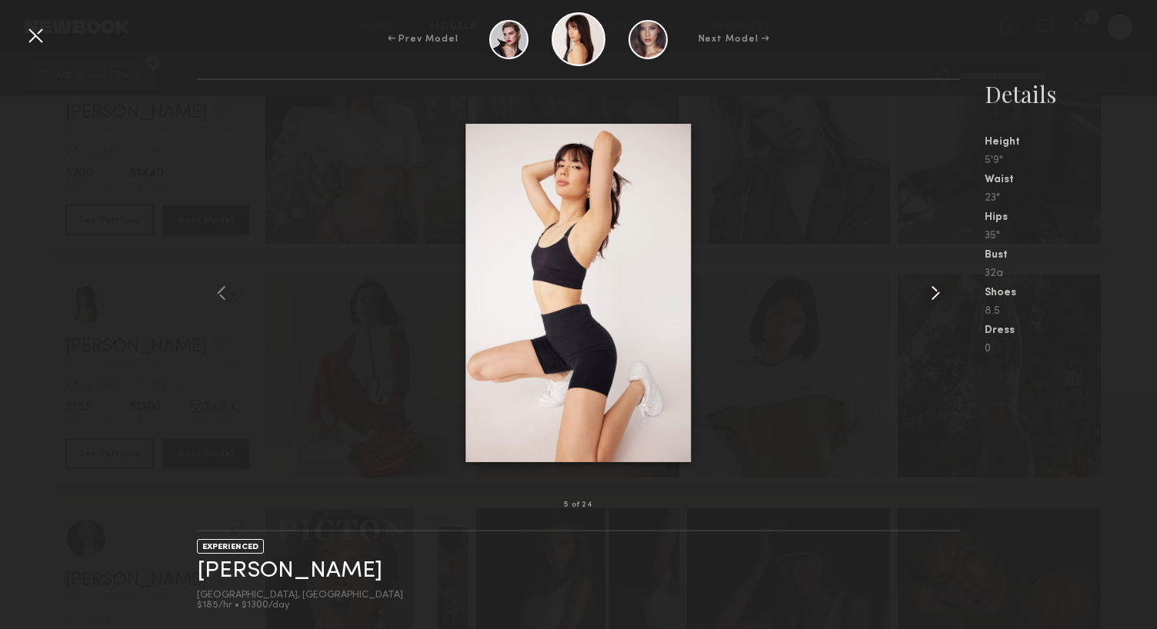
click at [931, 289] on common-icon at bounding box center [935, 293] width 25 height 25
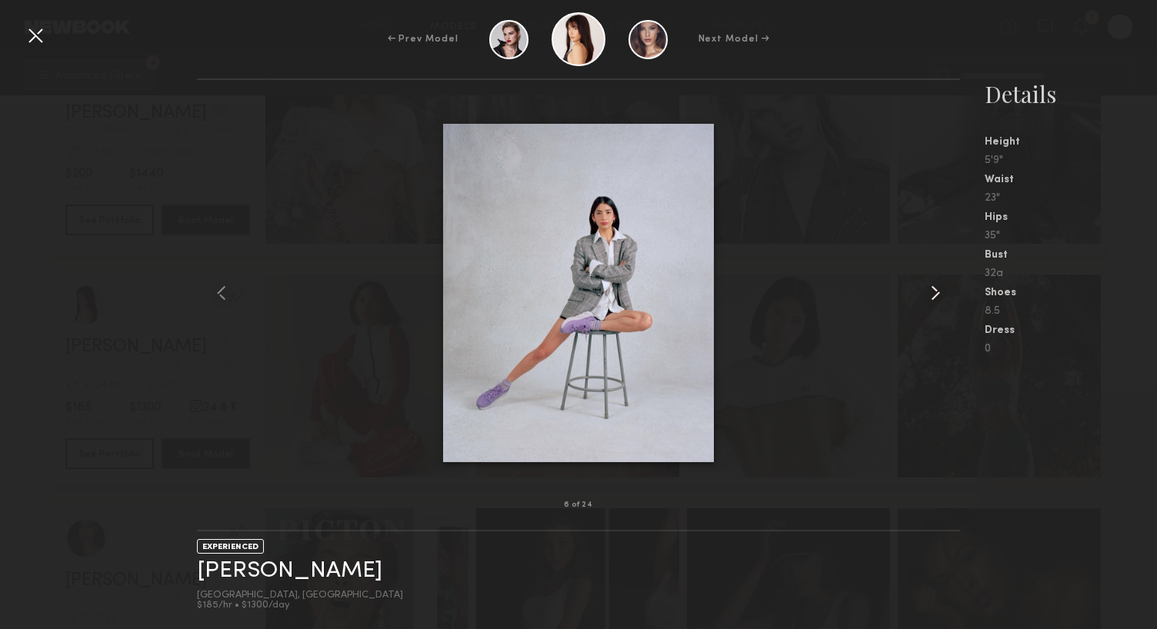
click at [931, 289] on common-icon at bounding box center [935, 293] width 25 height 25
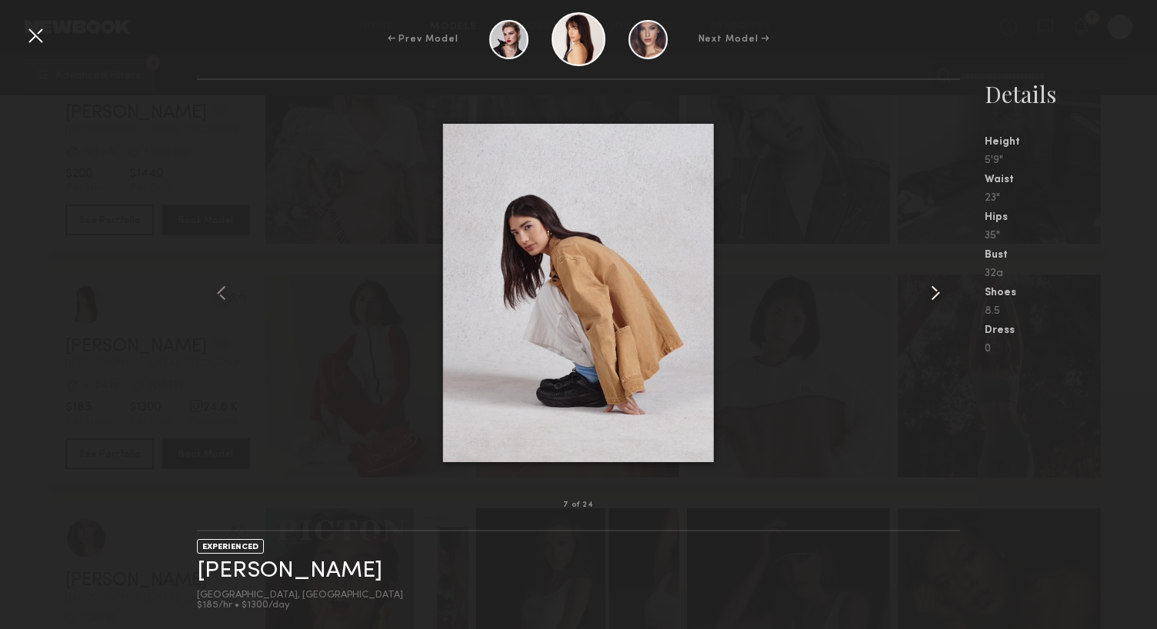
click at [931, 289] on common-icon at bounding box center [935, 293] width 25 height 25
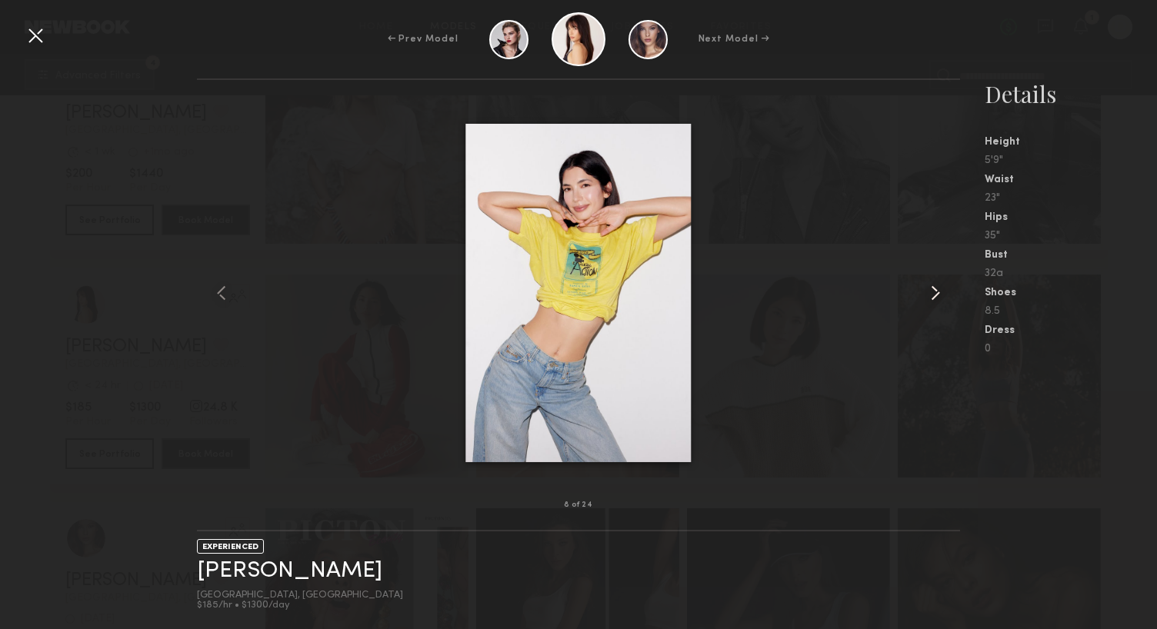
click at [931, 289] on common-icon at bounding box center [935, 293] width 25 height 25
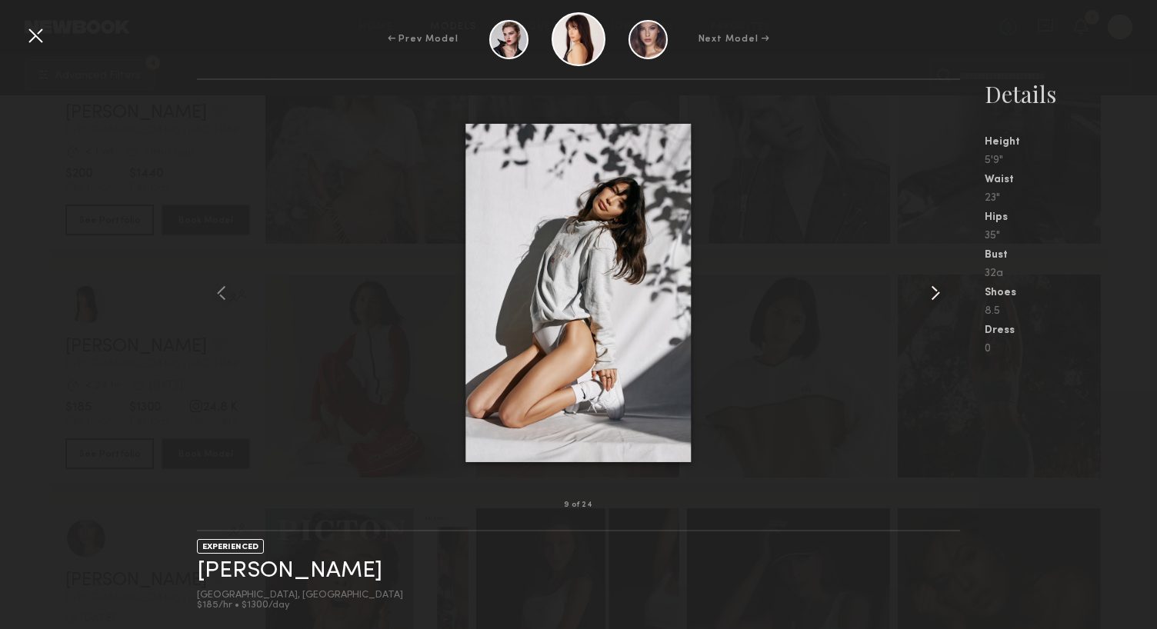
click at [931, 289] on common-icon at bounding box center [935, 293] width 25 height 25
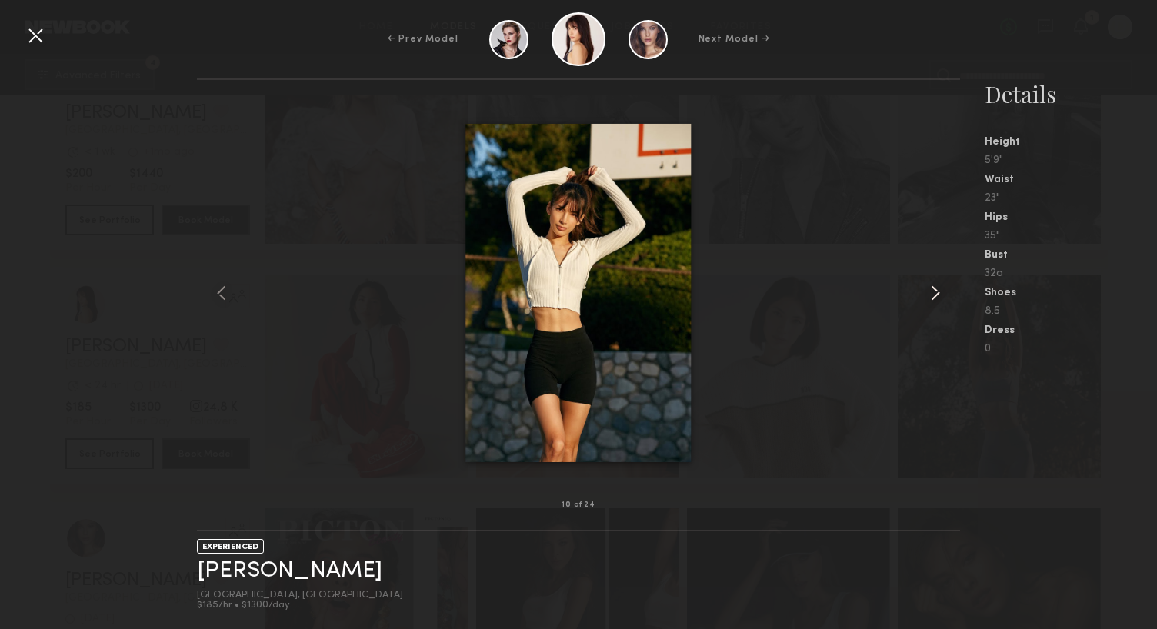
click at [931, 289] on common-icon at bounding box center [935, 293] width 25 height 25
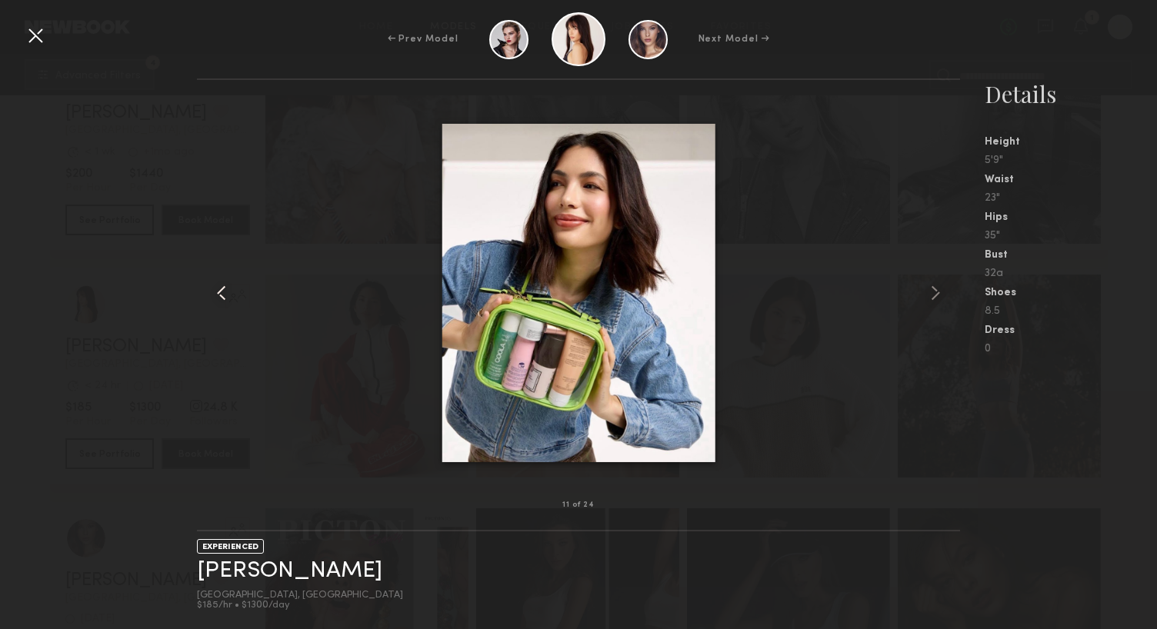
click at [219, 295] on common-icon at bounding box center [221, 293] width 25 height 25
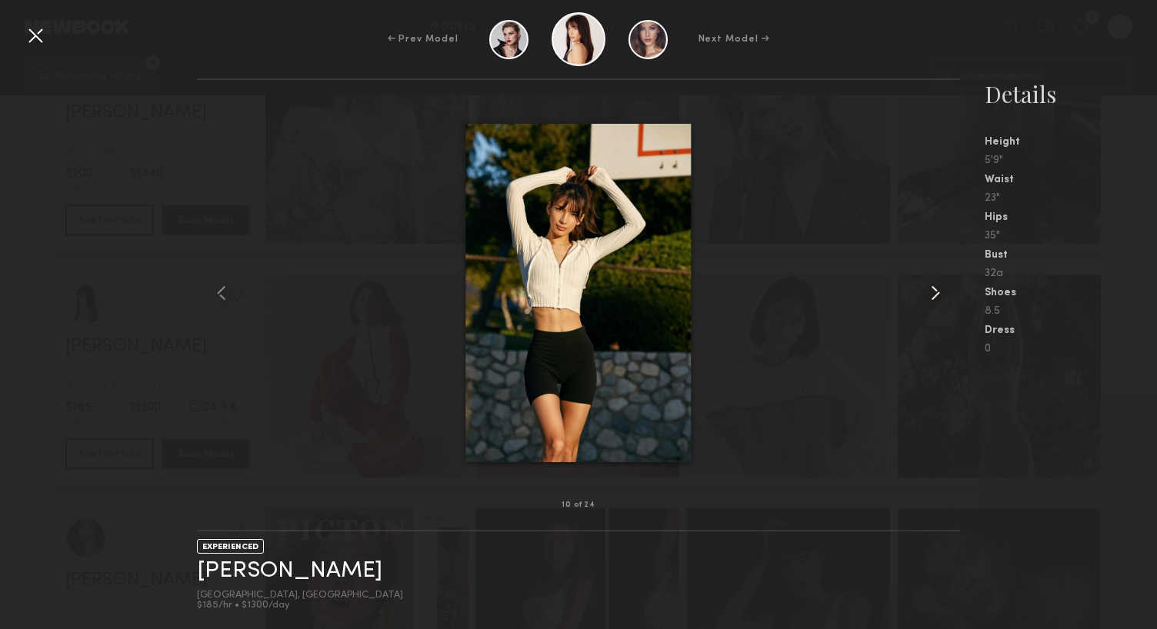
click at [936, 293] on common-icon at bounding box center [935, 293] width 25 height 25
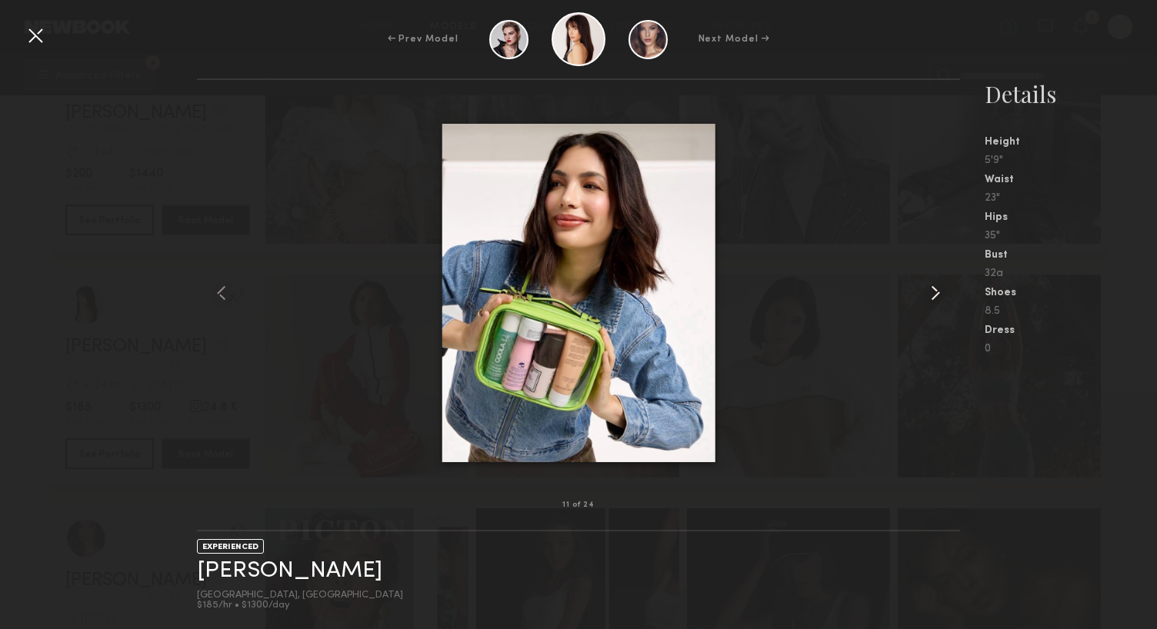
click at [936, 293] on common-icon at bounding box center [935, 293] width 25 height 25
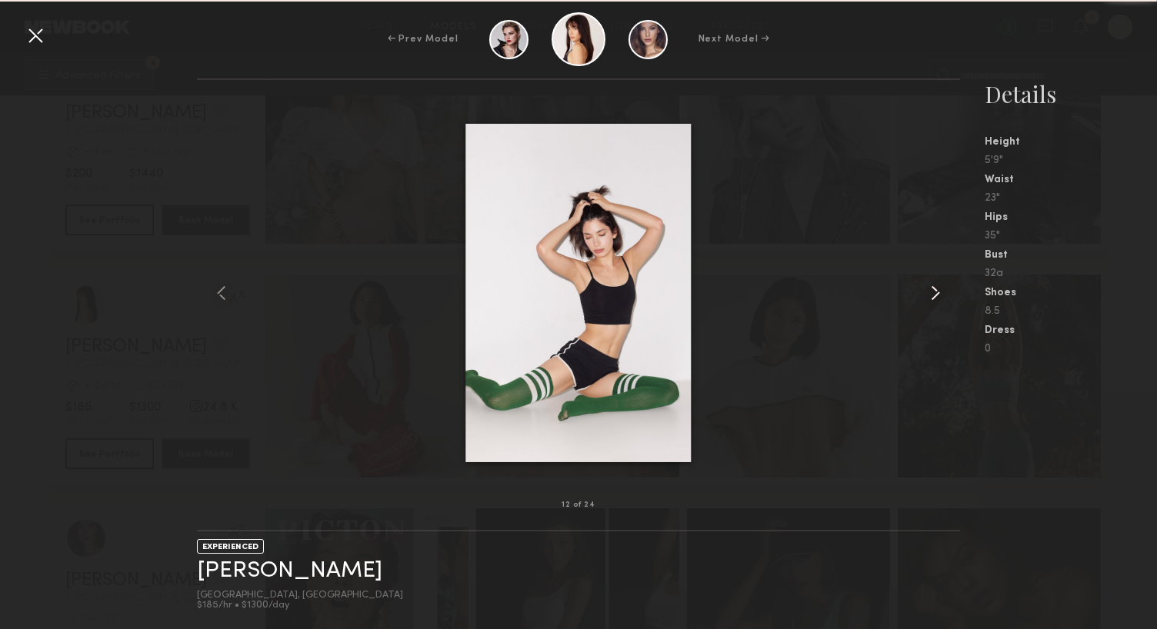
click at [936, 293] on common-icon at bounding box center [935, 293] width 25 height 25
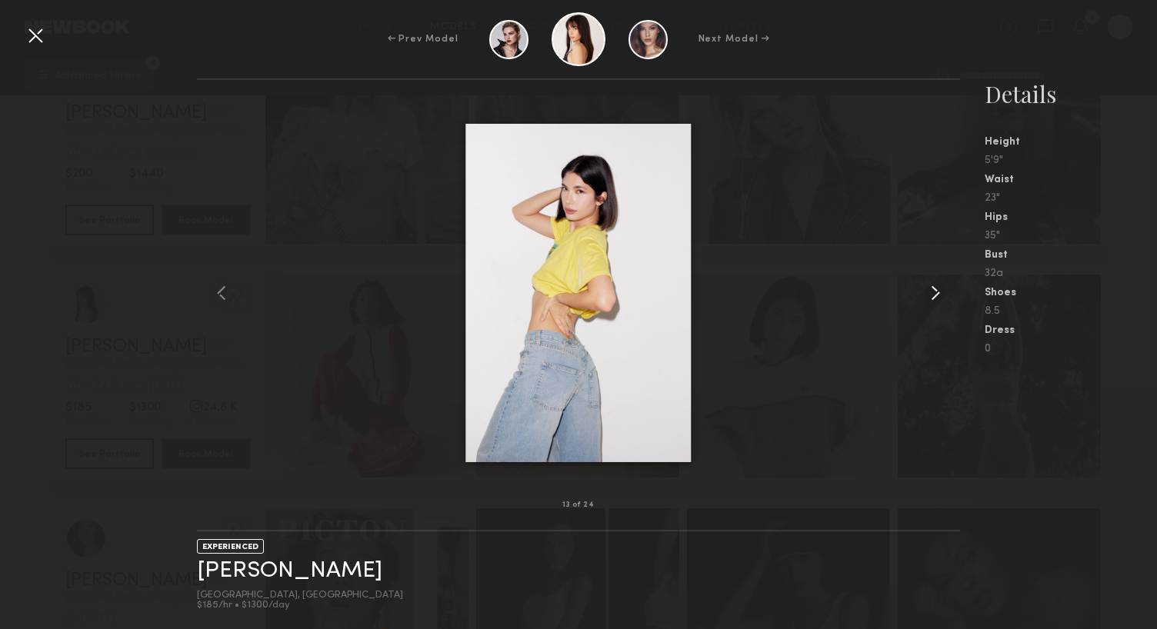
click at [936, 293] on common-icon at bounding box center [935, 293] width 25 height 25
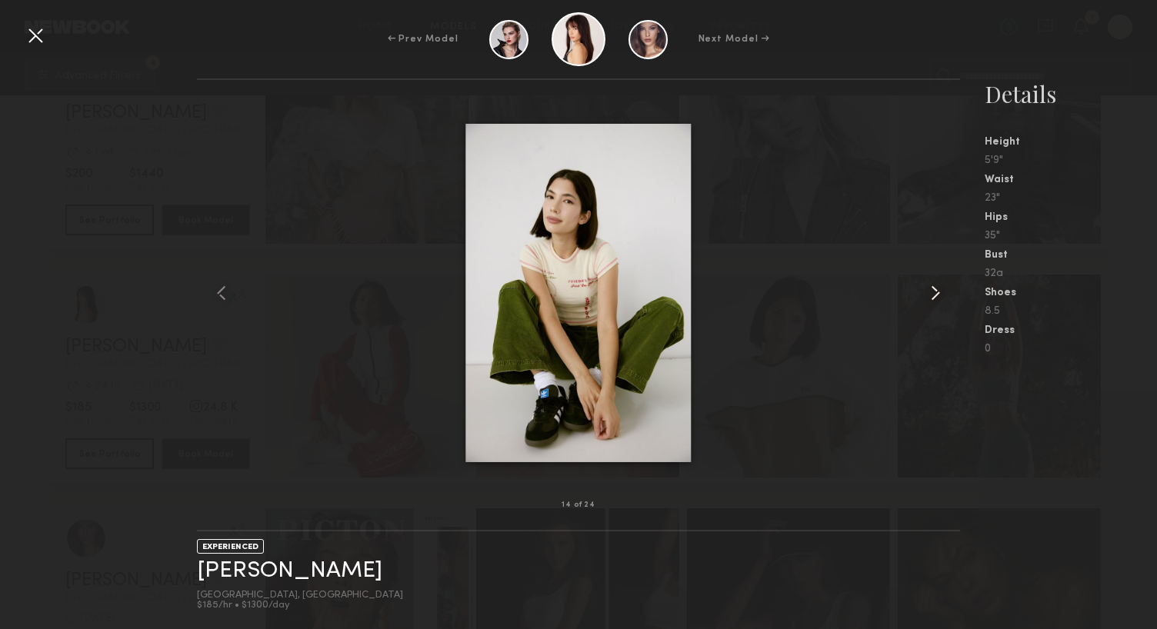
click at [936, 293] on common-icon at bounding box center [935, 293] width 25 height 25
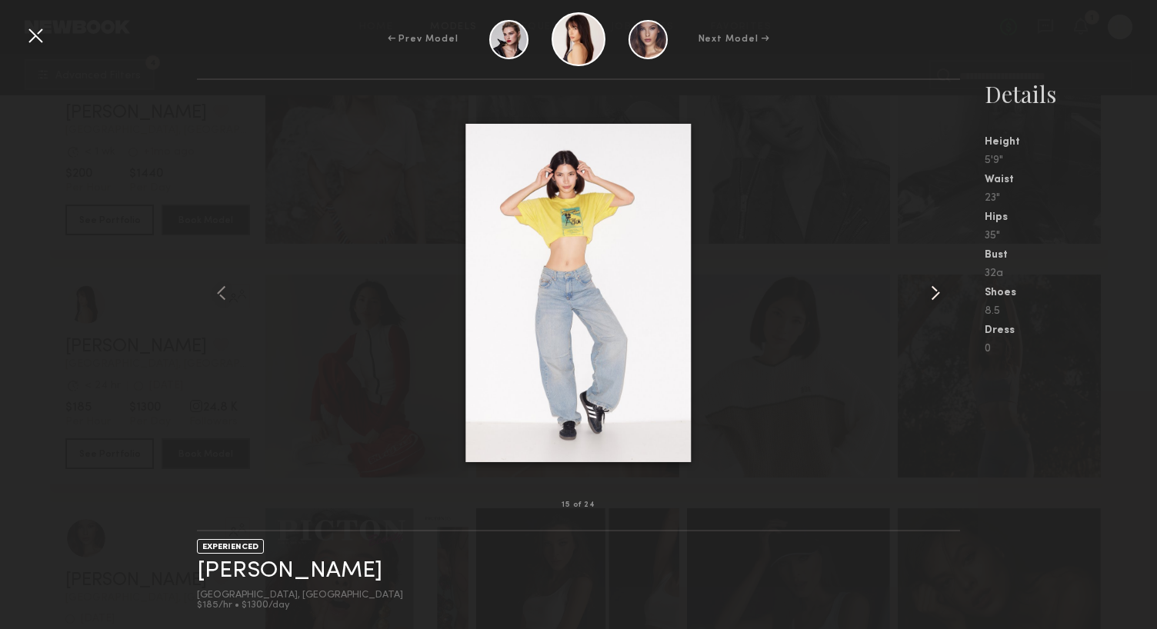
click at [936, 293] on common-icon at bounding box center [935, 293] width 25 height 25
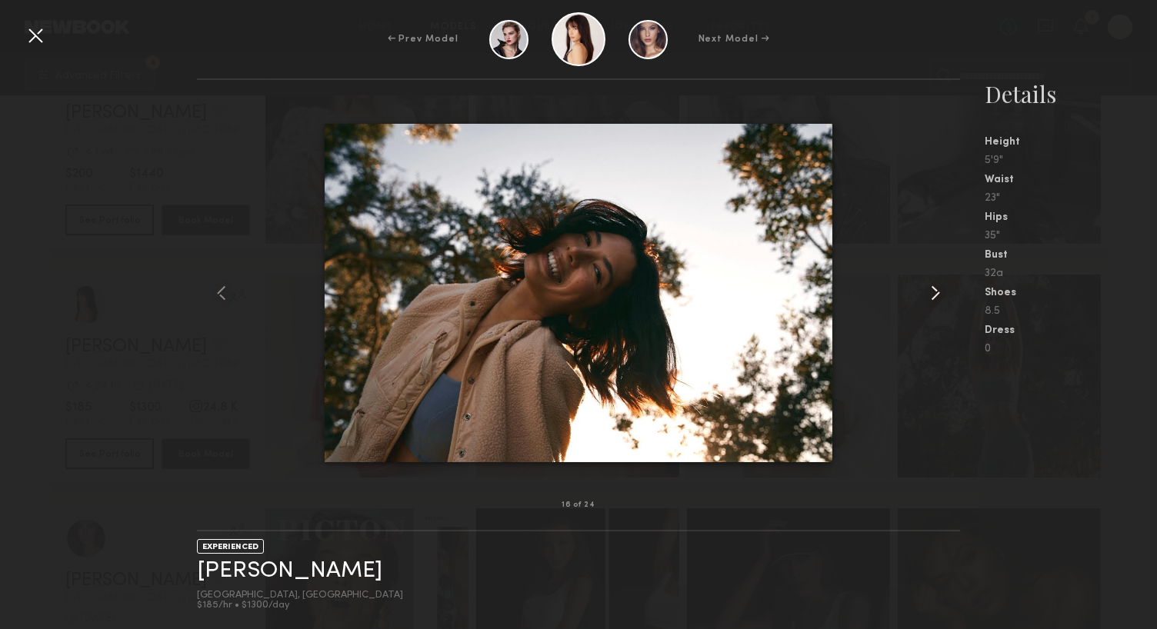
click at [936, 293] on common-icon at bounding box center [935, 293] width 25 height 25
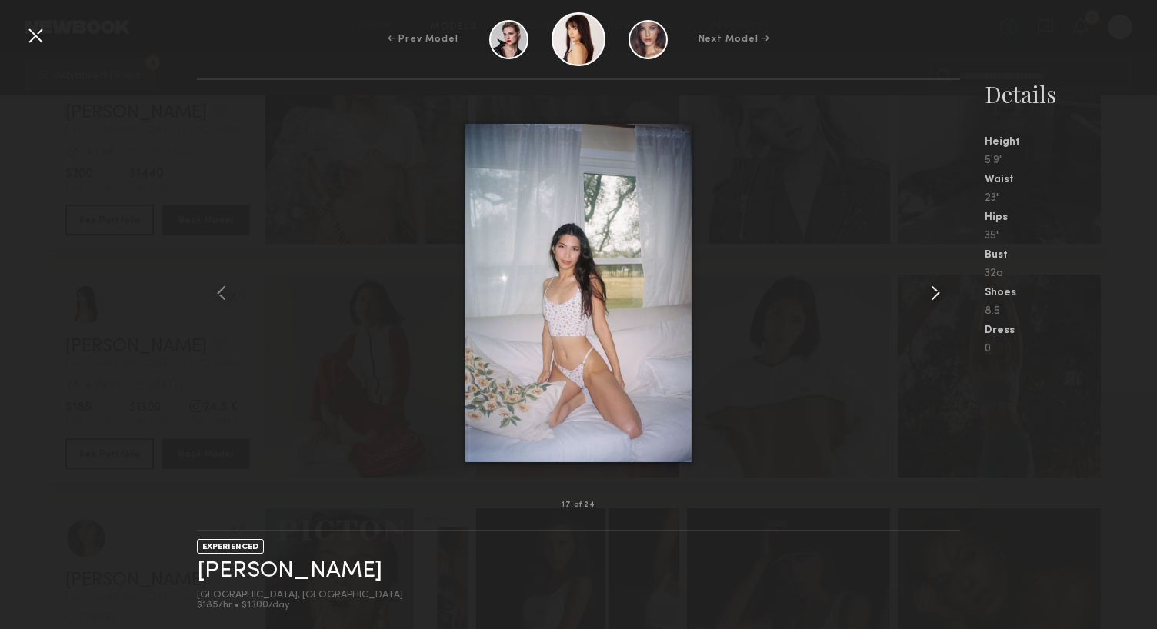
click at [936, 293] on common-icon at bounding box center [935, 293] width 25 height 25
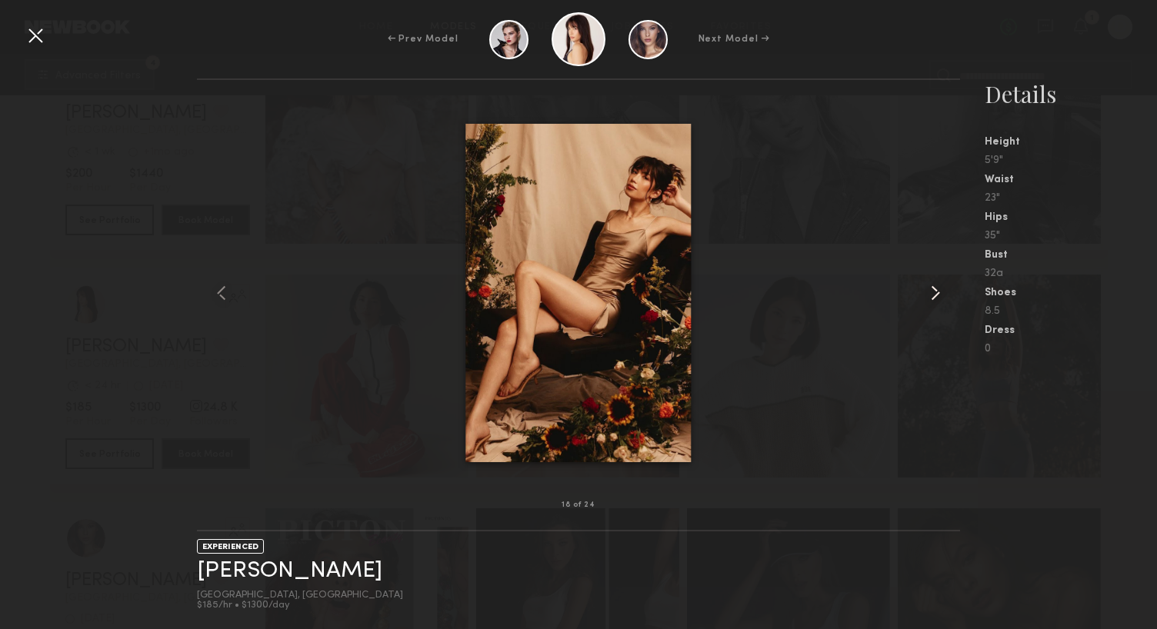
click at [936, 293] on common-icon at bounding box center [935, 293] width 25 height 25
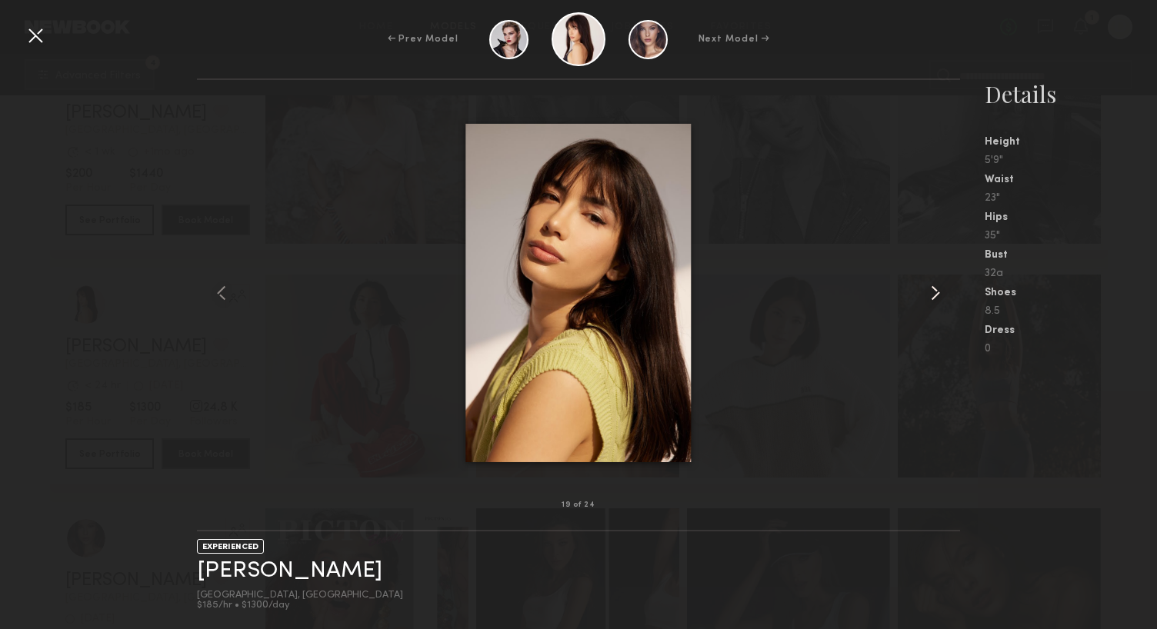
click at [936, 293] on common-icon at bounding box center [935, 293] width 25 height 25
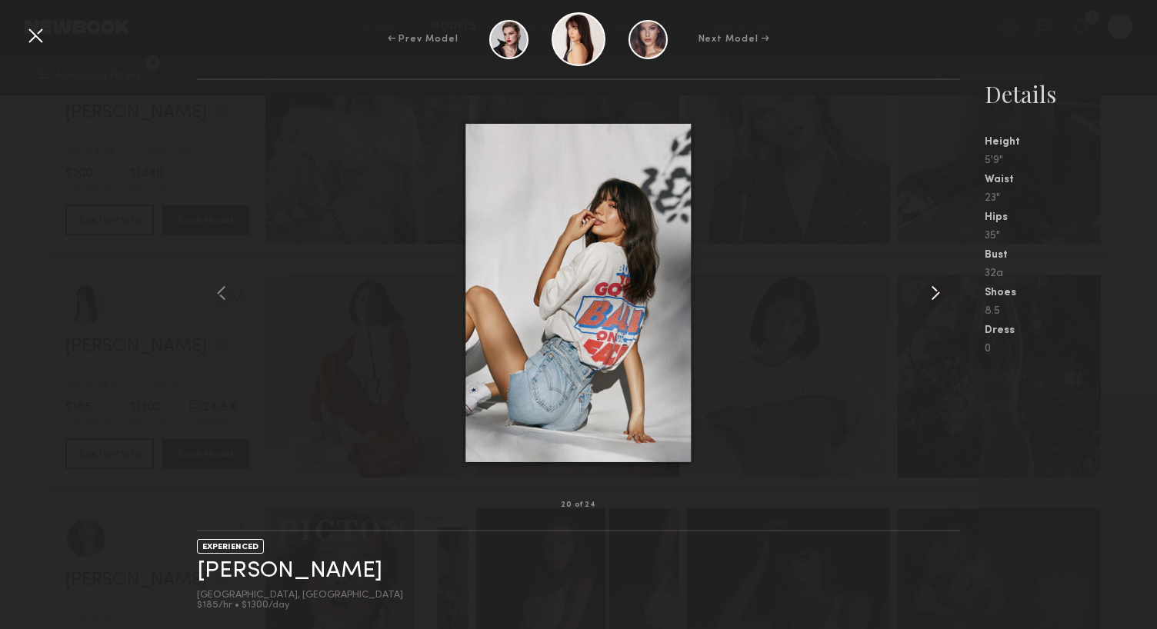
click at [936, 293] on common-icon at bounding box center [935, 293] width 25 height 25
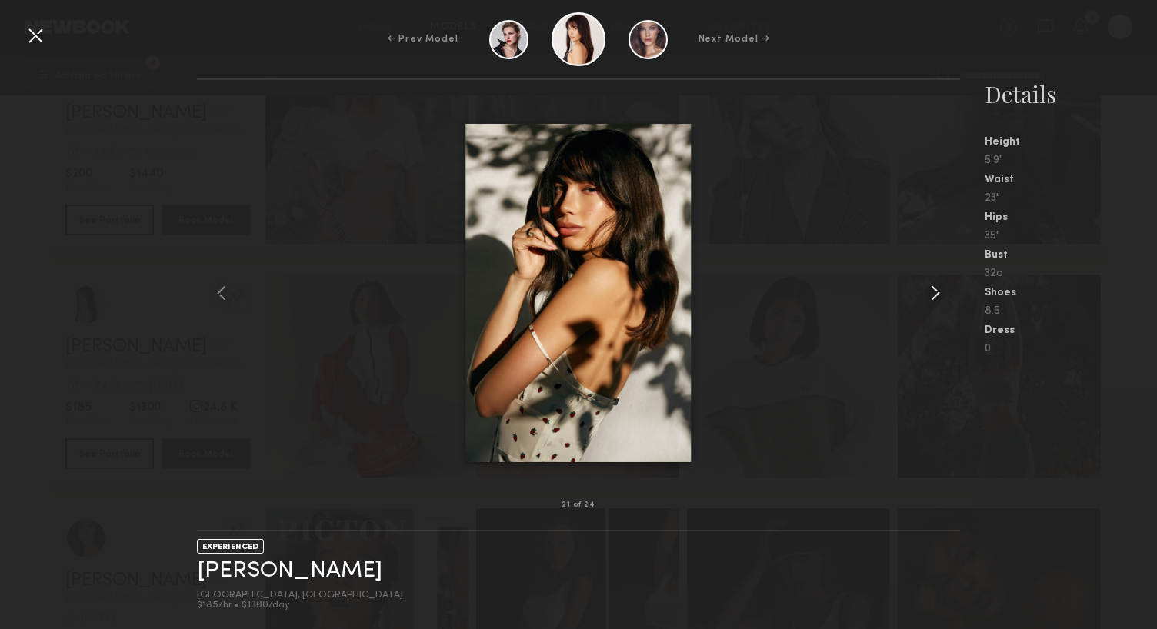
click at [936, 293] on common-icon at bounding box center [935, 293] width 25 height 25
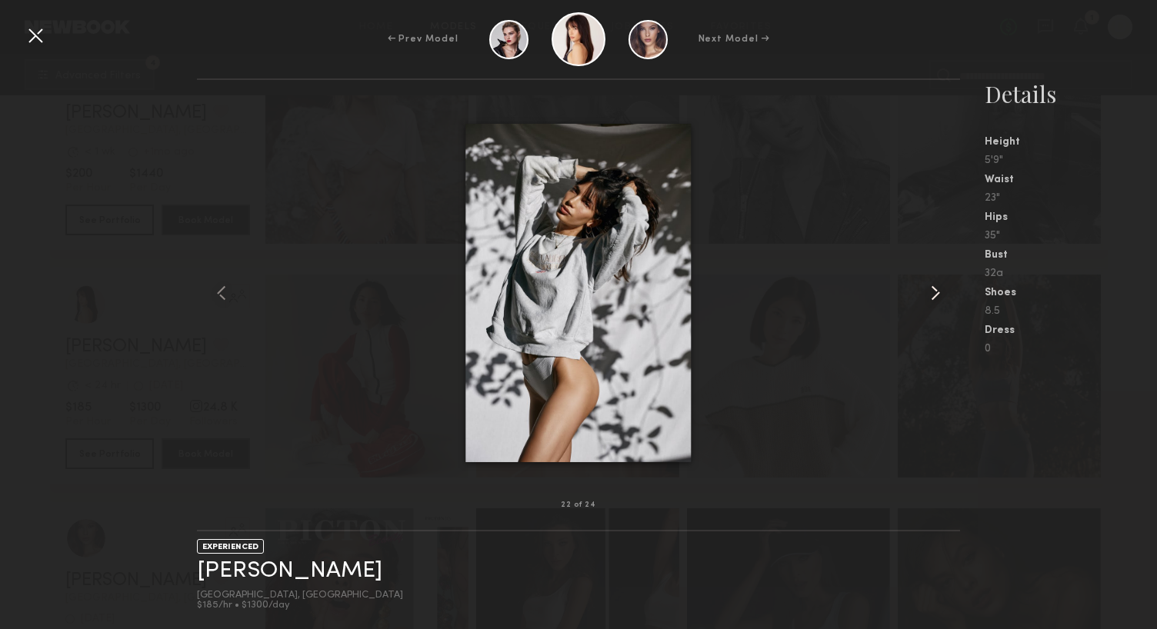
click at [936, 293] on common-icon at bounding box center [935, 293] width 25 height 25
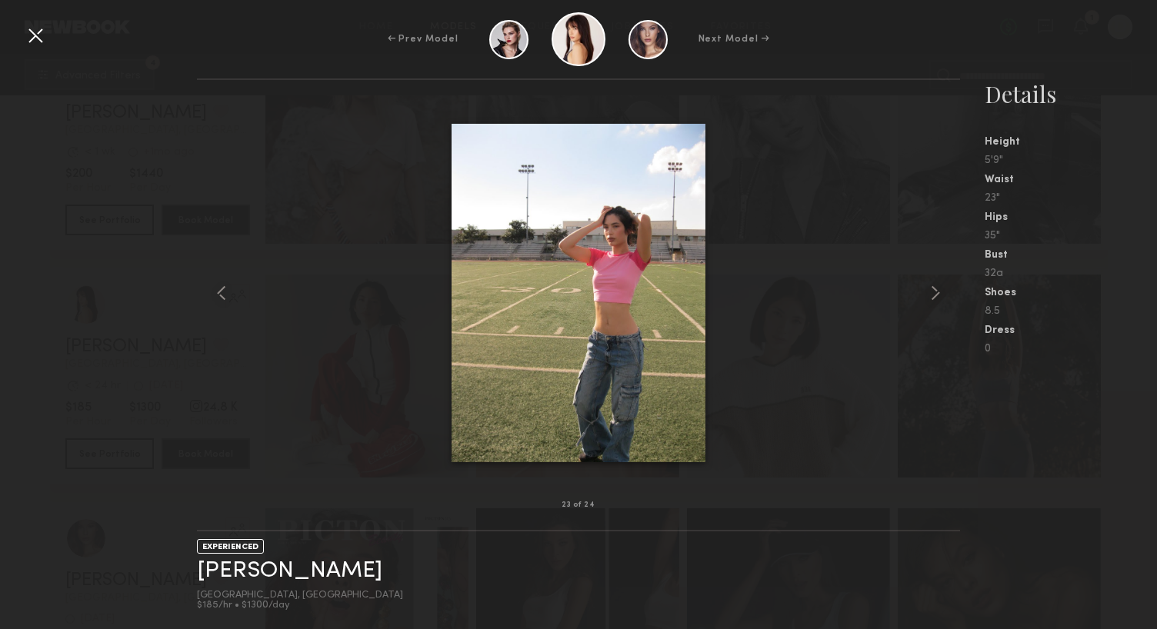
click at [36, 35] on div at bounding box center [35, 35] width 25 height 25
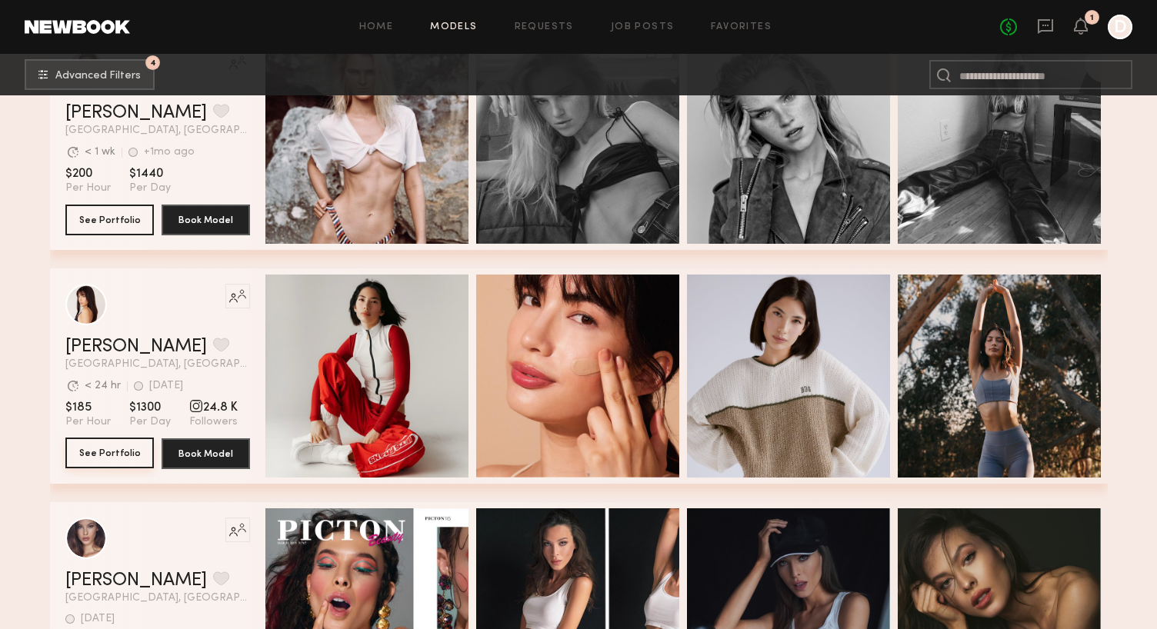
click at [80, 456] on button "See Portfolio" at bounding box center [109, 453] width 88 height 31
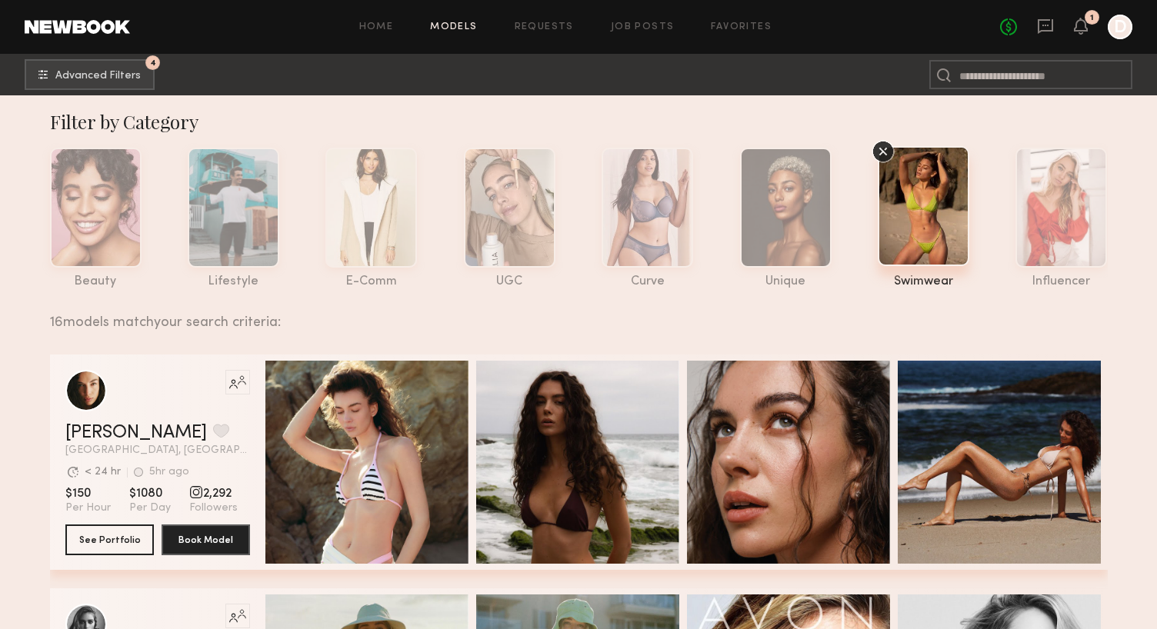
scroll to position [0, 0]
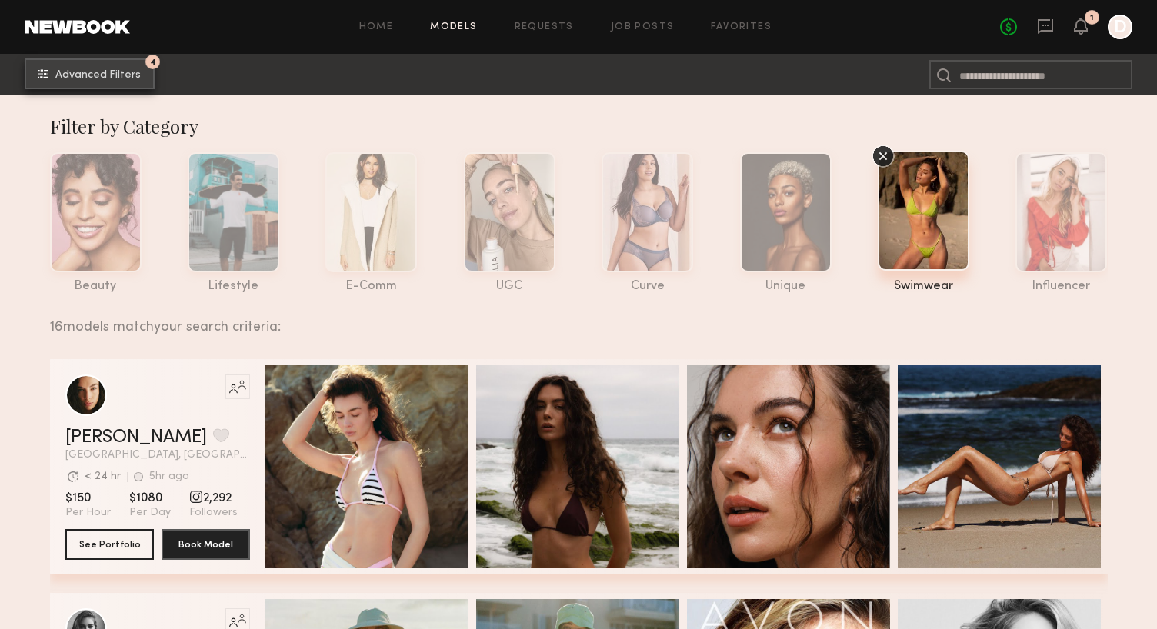
click at [112, 77] on span "Advanced Filters" at bounding box center [97, 75] width 85 height 11
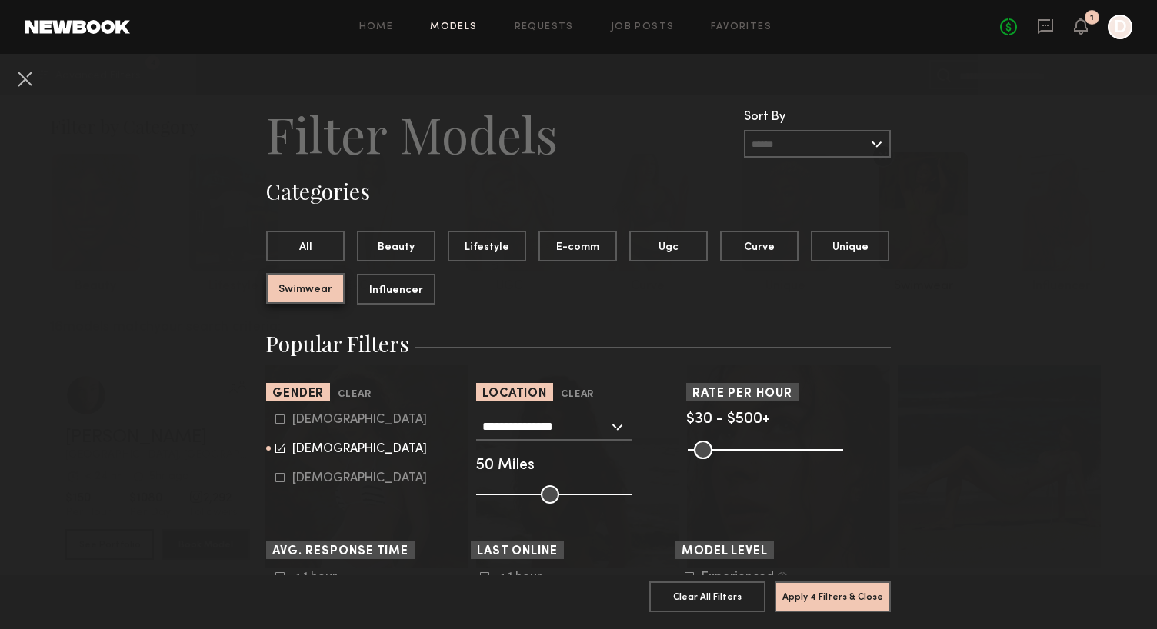
click at [315, 290] on button "Swimwear" at bounding box center [305, 288] width 78 height 31
click at [316, 297] on button "Swimwear" at bounding box center [305, 288] width 78 height 31
click at [314, 246] on button "All" at bounding box center [305, 245] width 78 height 31
click at [850, 596] on button "Apply 3 Filters & Close" at bounding box center [833, 596] width 116 height 31
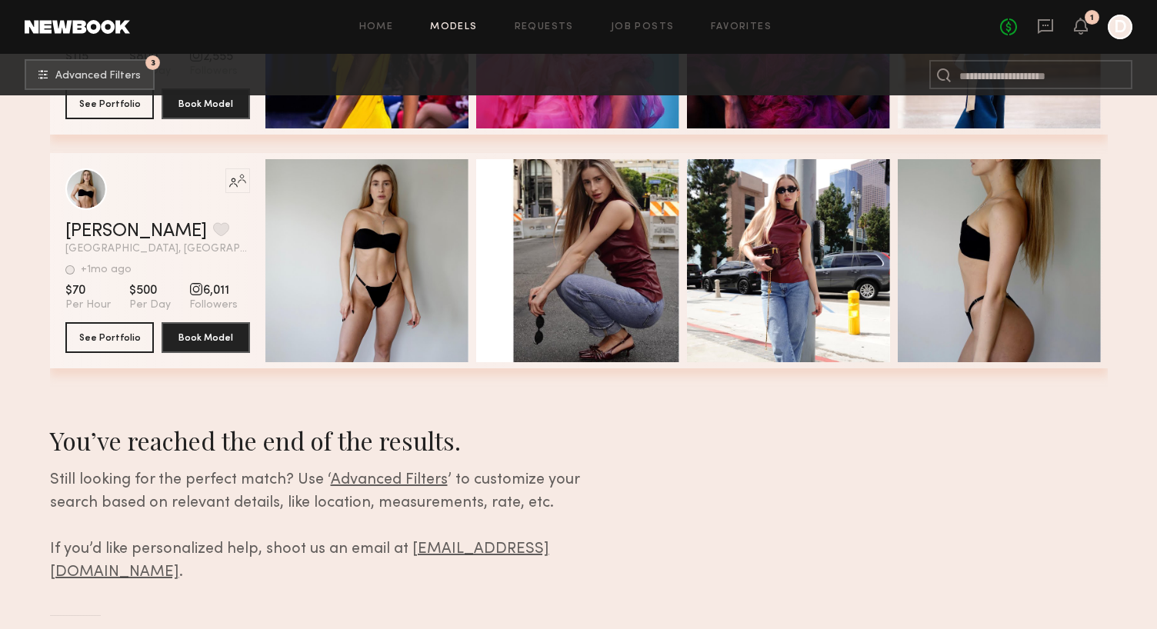
scroll to position [33186, 0]
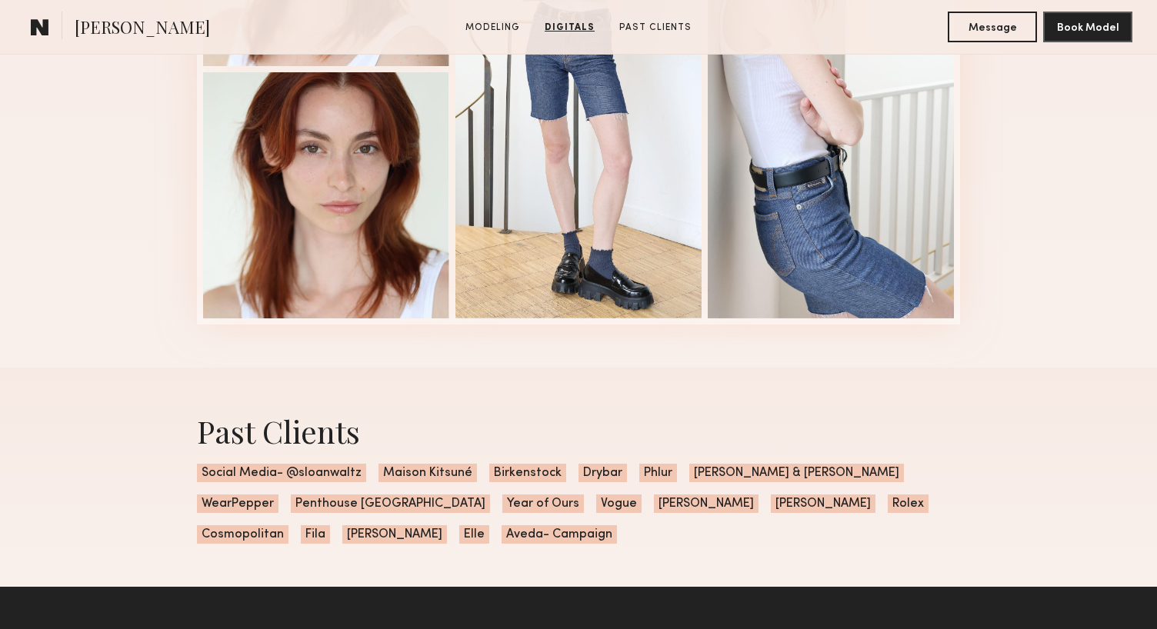
scroll to position [1828, 0]
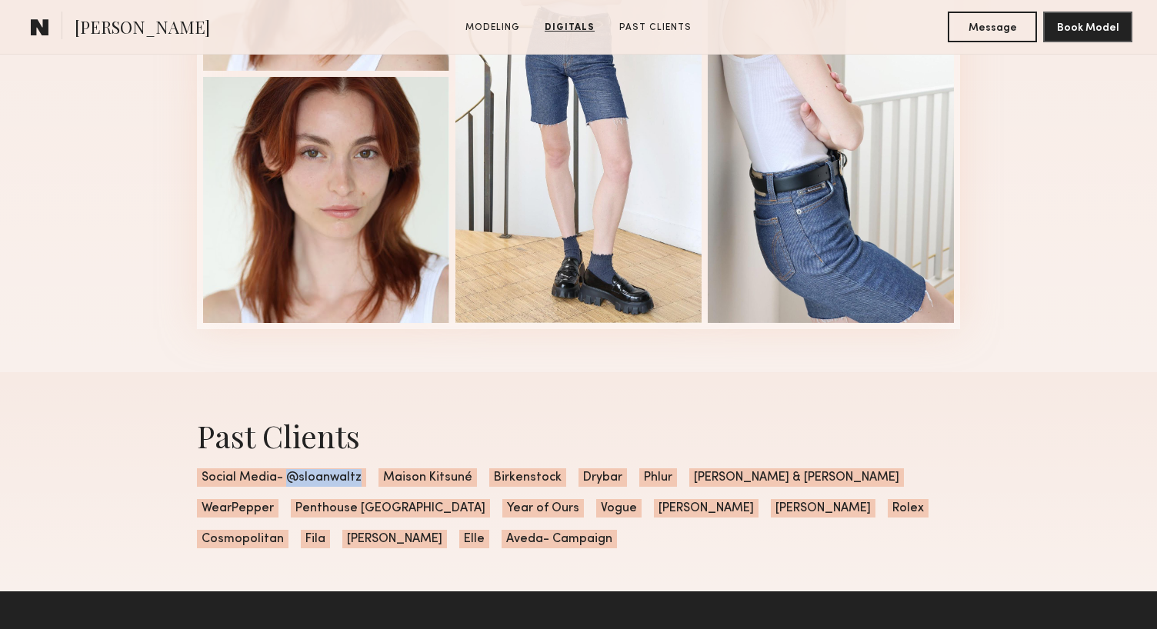
drag, startPoint x: 359, startPoint y: 479, endPoint x: 285, endPoint y: 476, distance: 73.2
click at [285, 476] on span "Social Media- @sloanwaltz" at bounding box center [281, 478] width 169 height 18
copy span "@sloanwaltz"
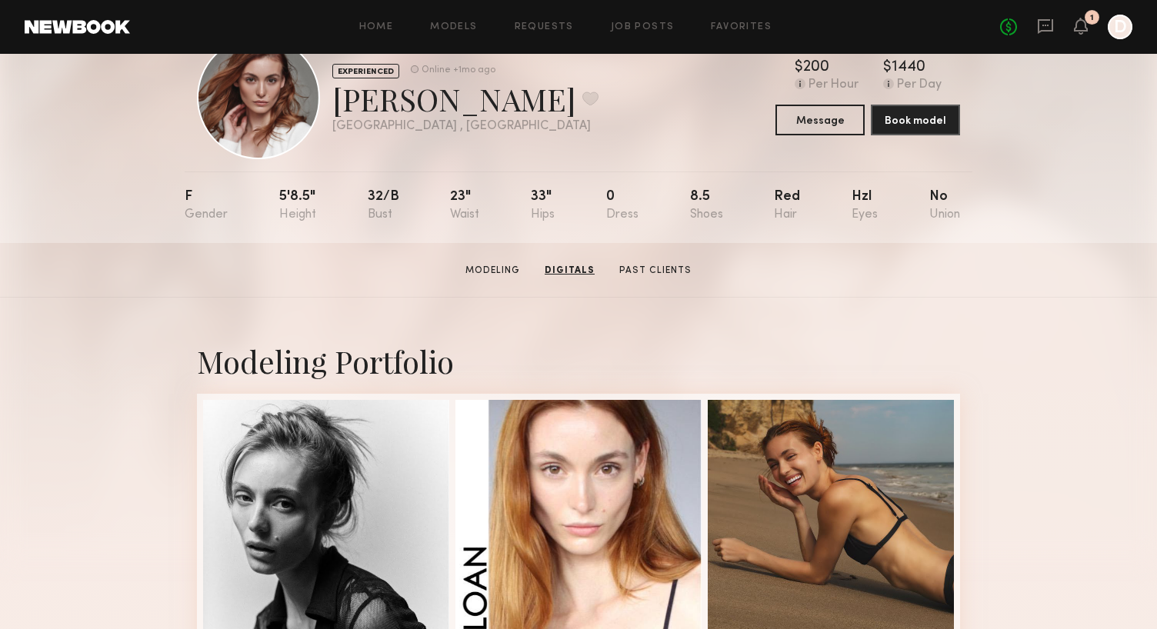
scroll to position [0, 0]
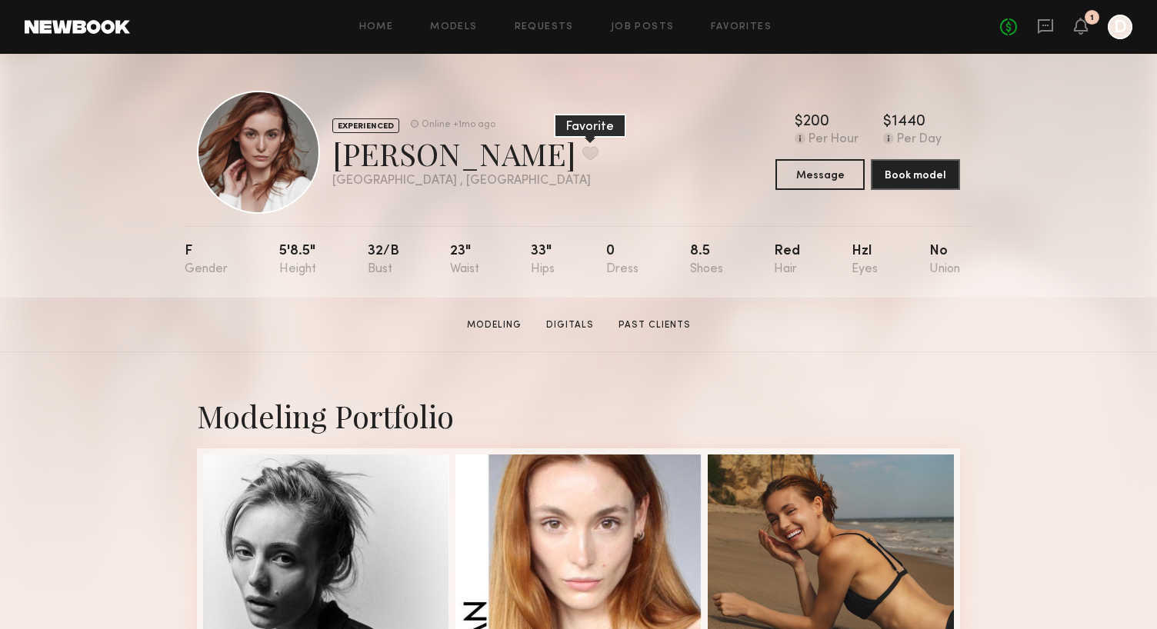
click at [583, 158] on button at bounding box center [591, 153] width 16 height 14
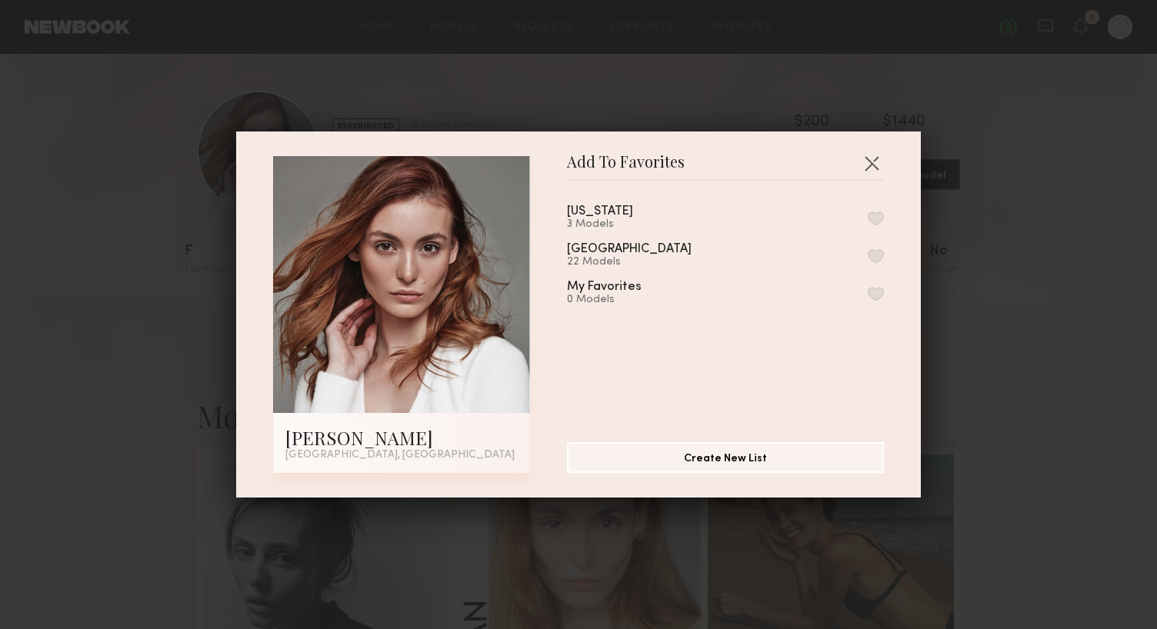
click at [875, 250] on button "button" at bounding box center [876, 256] width 16 height 14
click at [876, 161] on button "button" at bounding box center [872, 163] width 25 height 25
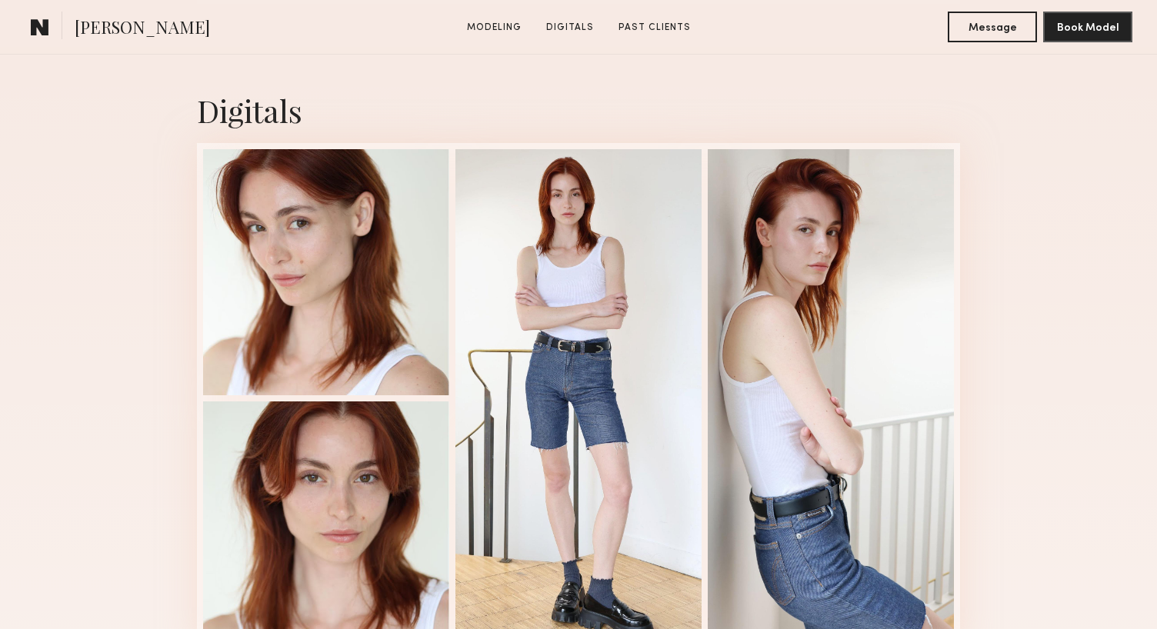
scroll to position [1582, 0]
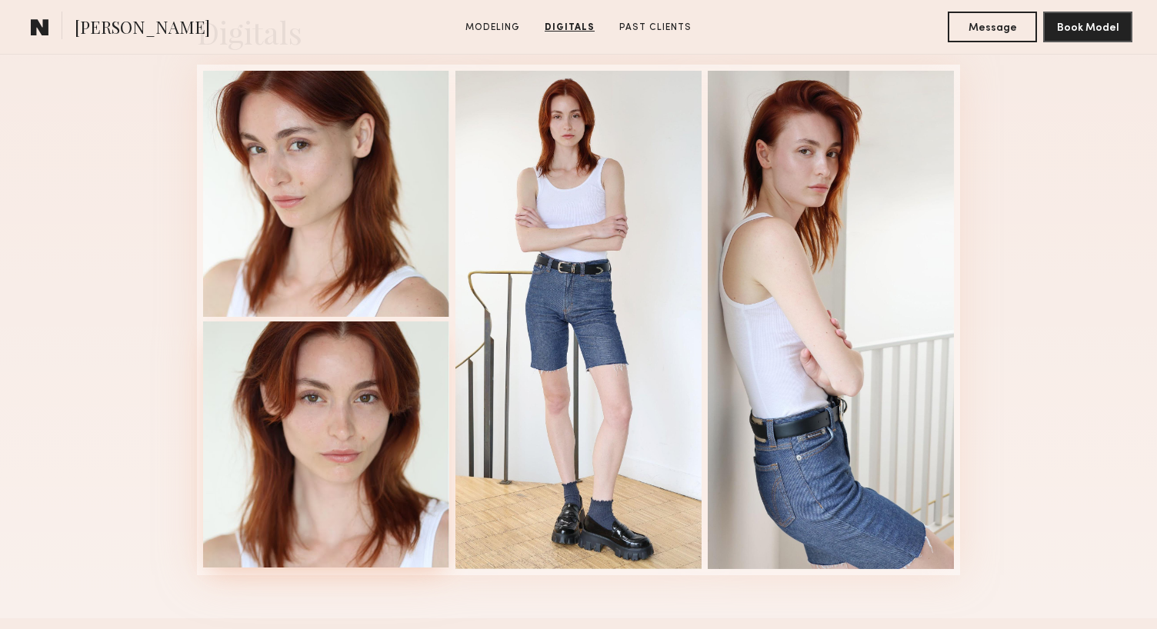
click at [319, 442] on div at bounding box center [326, 445] width 246 height 246
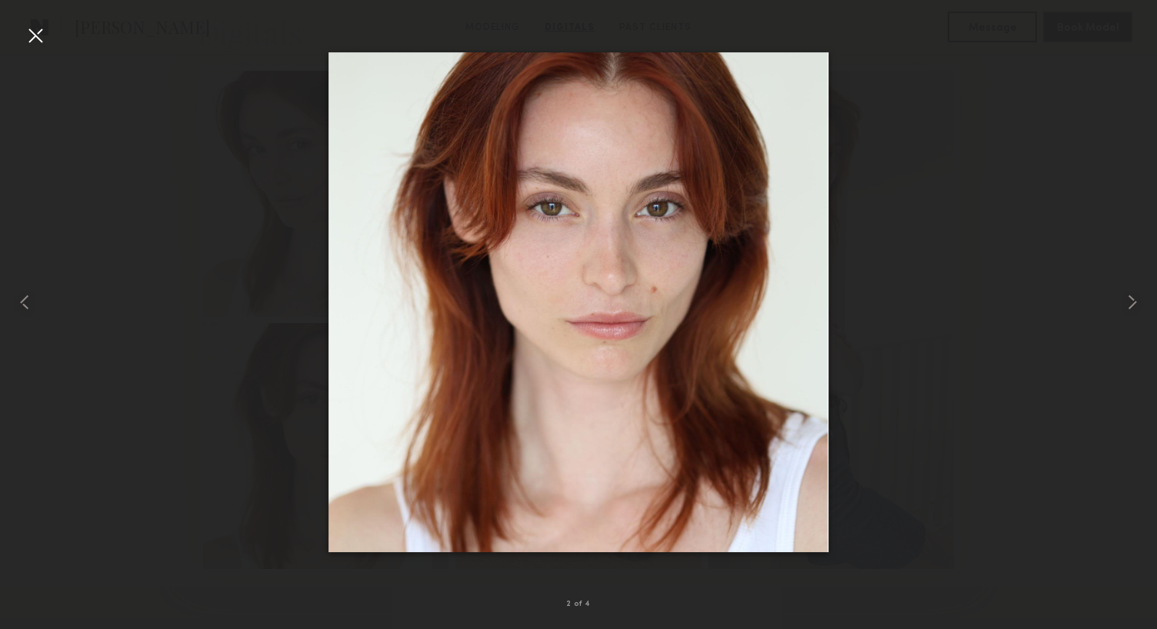
click at [32, 41] on div at bounding box center [35, 35] width 25 height 25
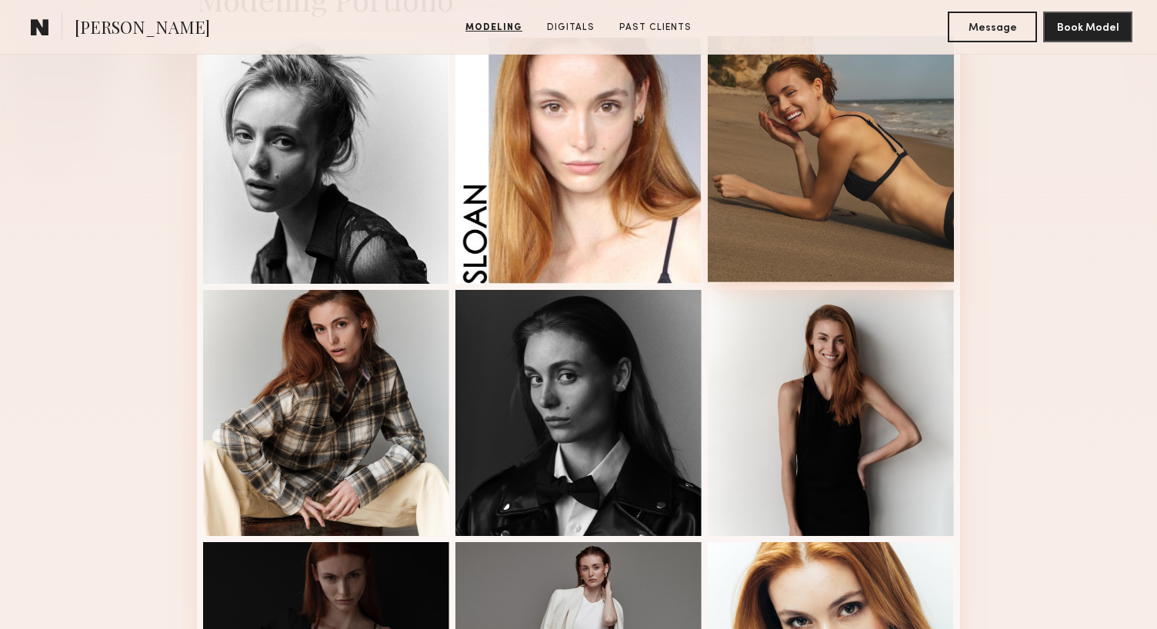
scroll to position [0, 0]
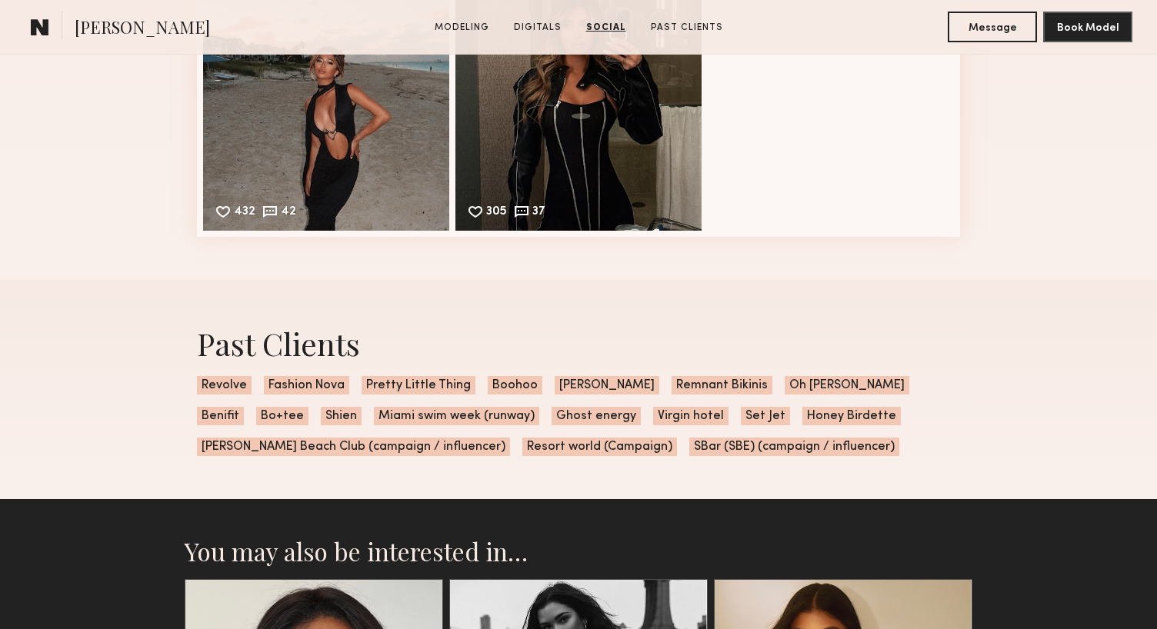
scroll to position [2749, 0]
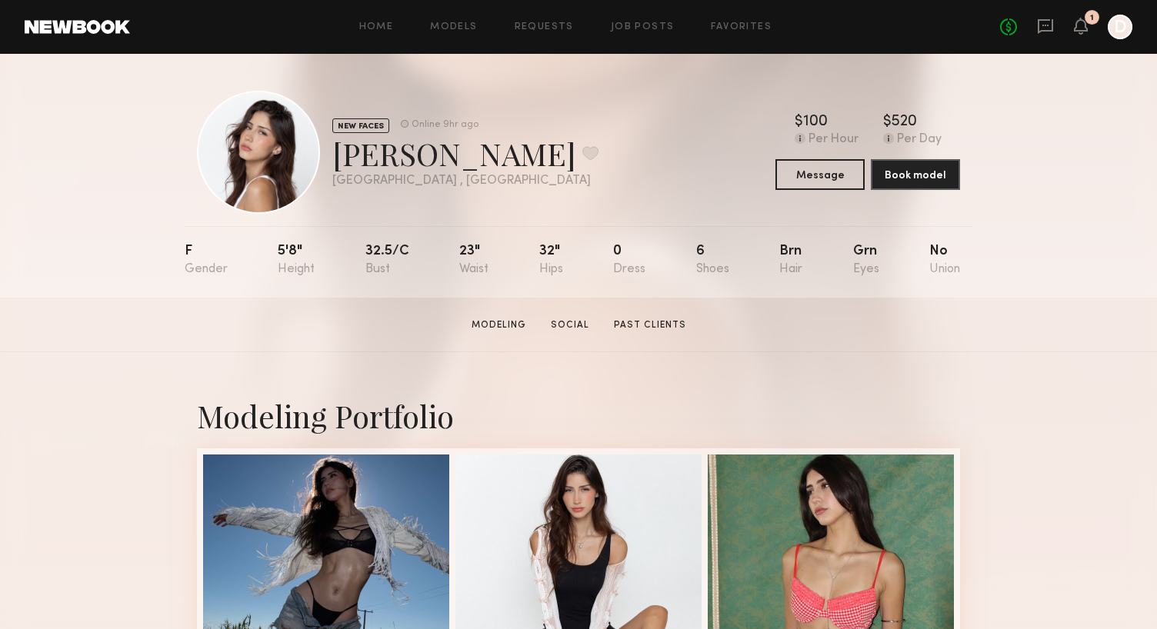
drag, startPoint x: 455, startPoint y: 244, endPoint x: 471, endPoint y: 244, distance: 16.2
click at [471, 244] on nb-model-profile-props "F 5'8" 32.5/c 23" 32" 0 6 Brn Grn No" at bounding box center [579, 262] width 788 height 72
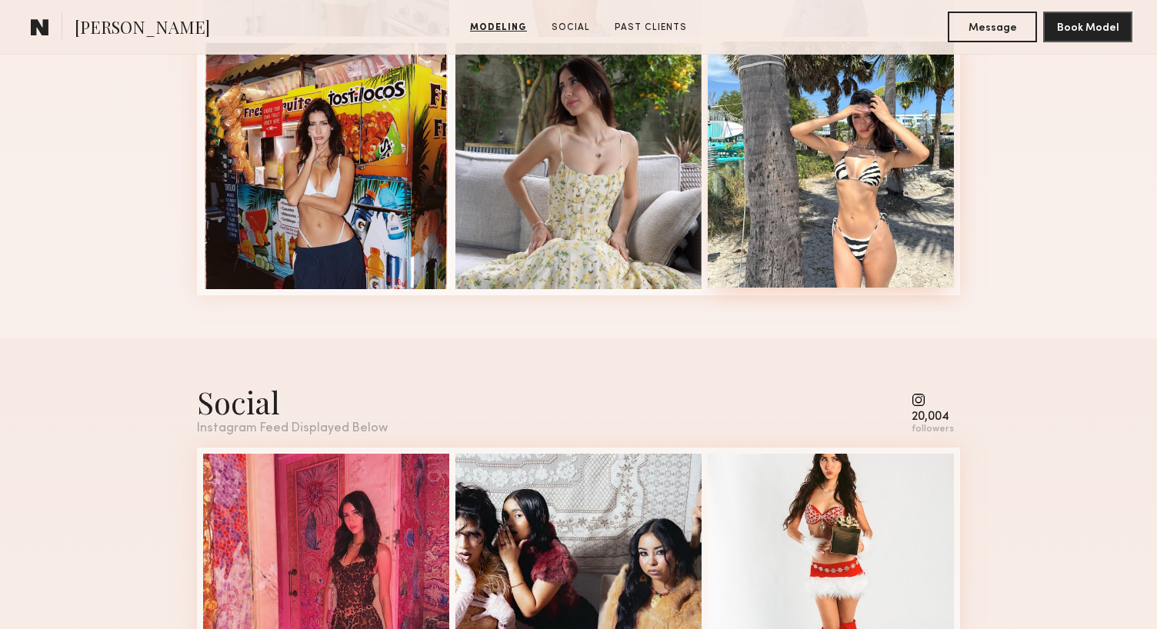
scroll to position [1133, 0]
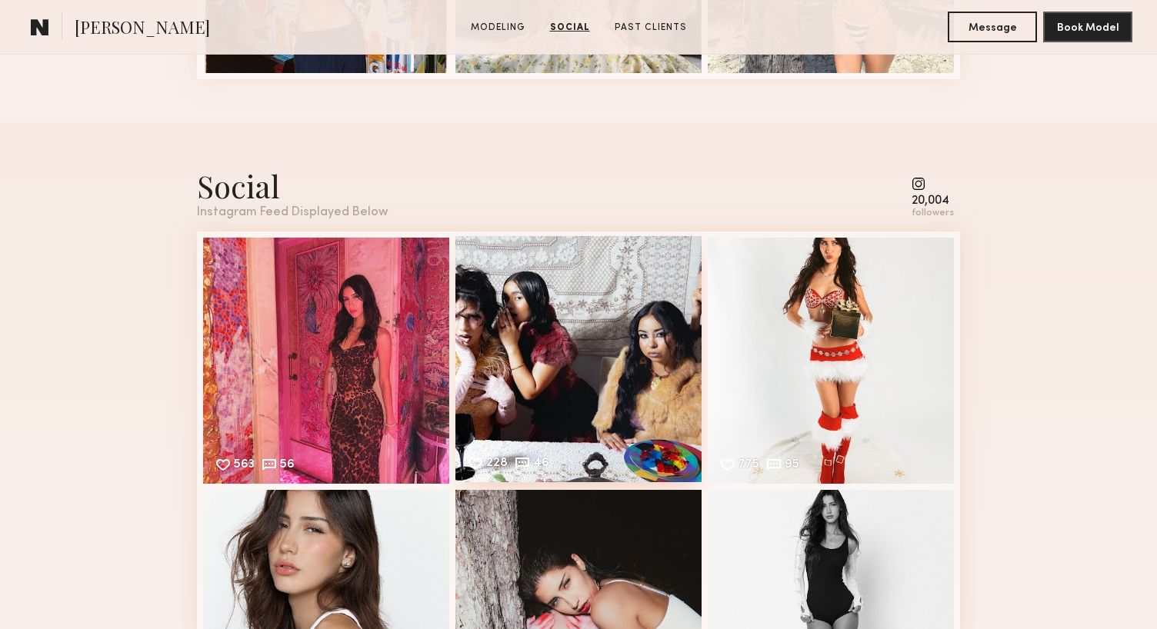
click at [595, 359] on div "228 46 Likes & comments displayed to show model’s engagement" at bounding box center [579, 359] width 246 height 246
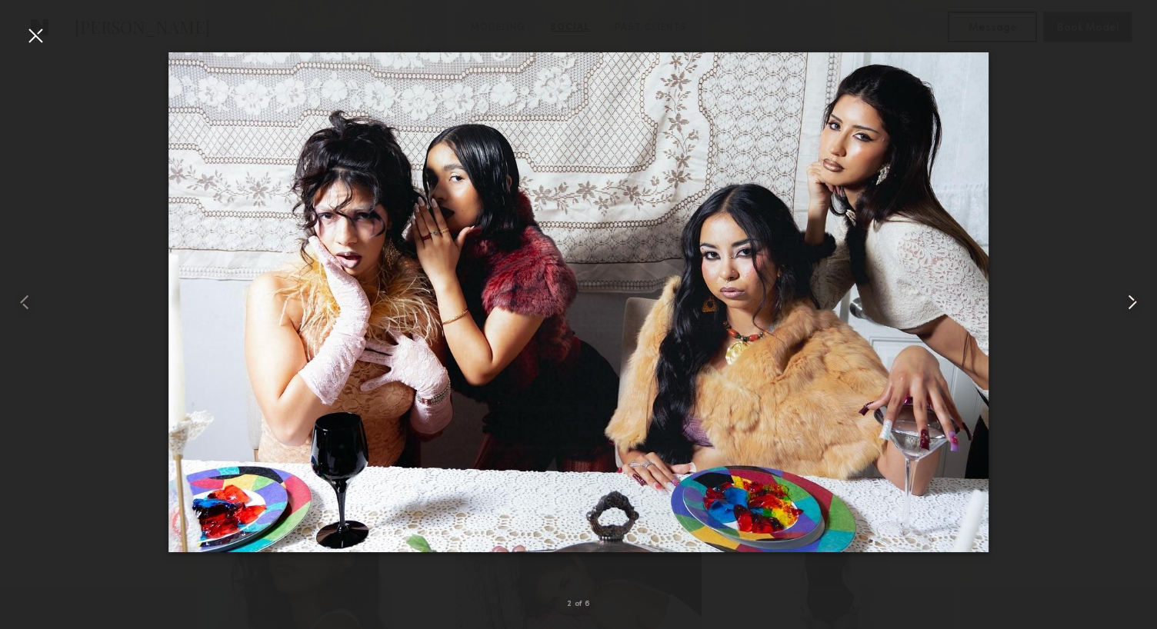
click at [1118, 306] on div at bounding box center [1134, 303] width 46 height 556
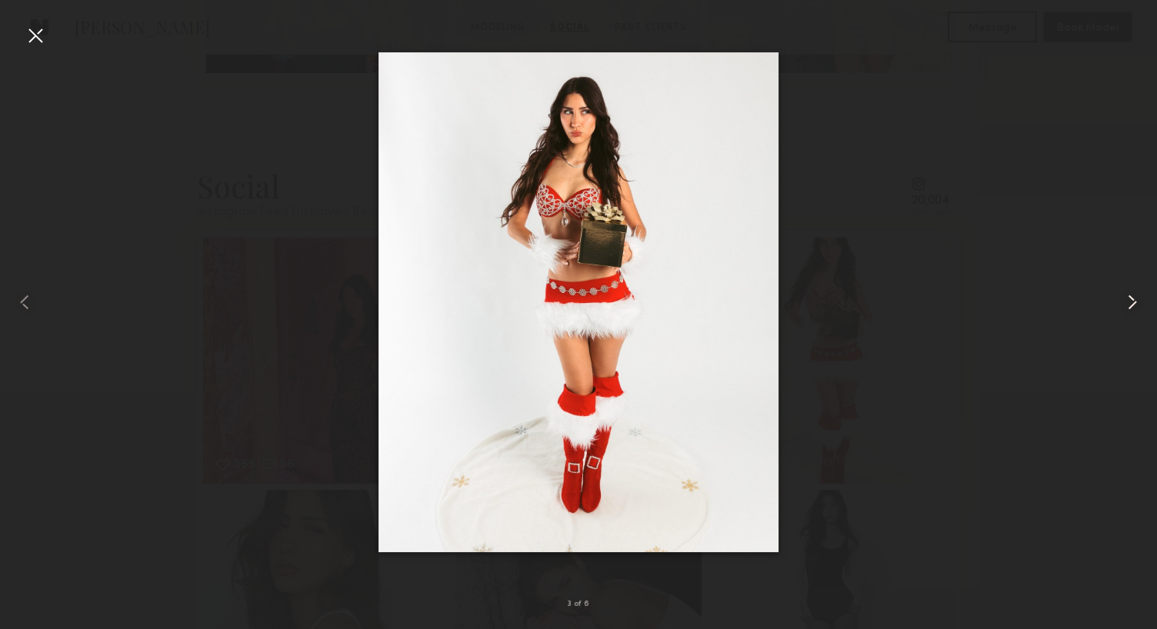
click at [1118, 306] on div at bounding box center [1134, 303] width 46 height 556
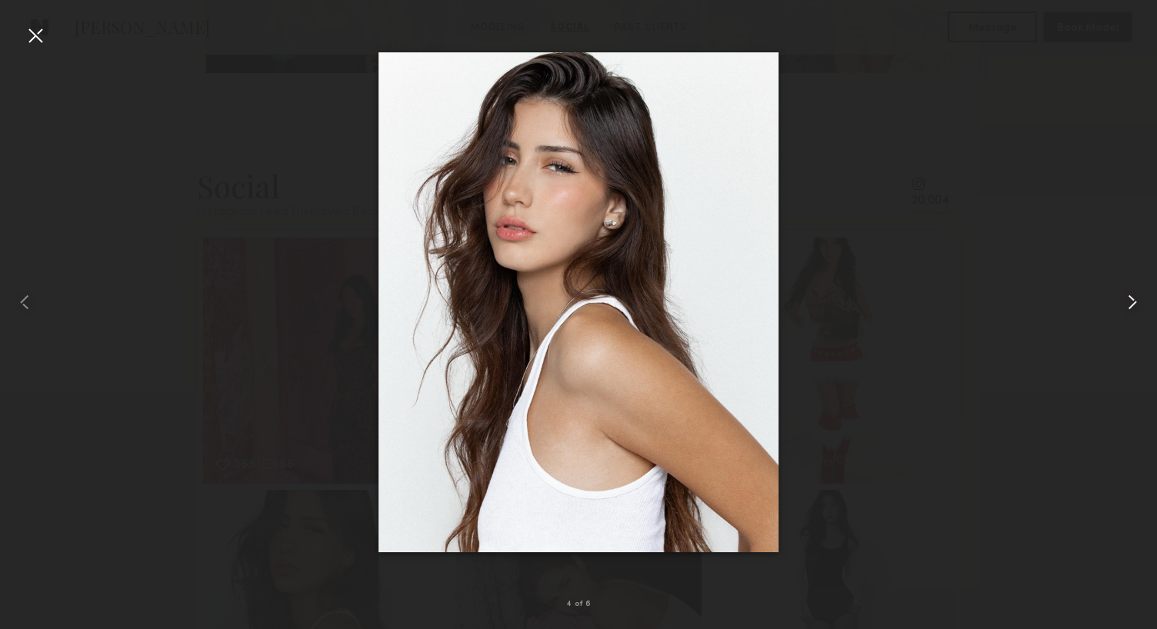
click at [1118, 306] on div at bounding box center [1134, 303] width 46 height 556
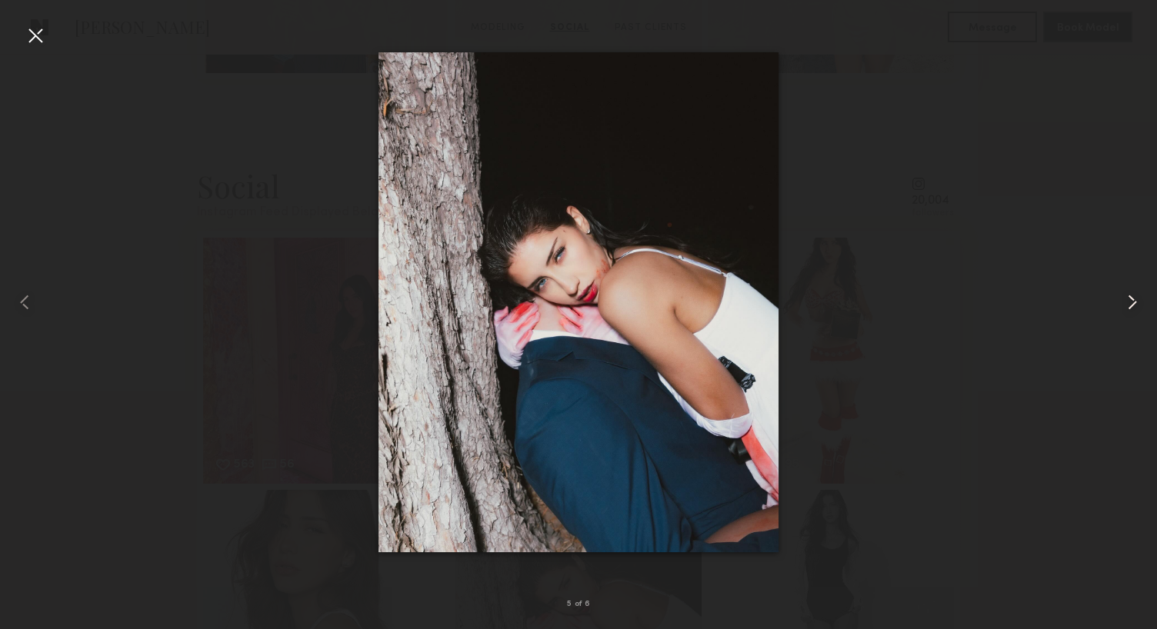
click at [1118, 306] on div at bounding box center [1134, 303] width 46 height 556
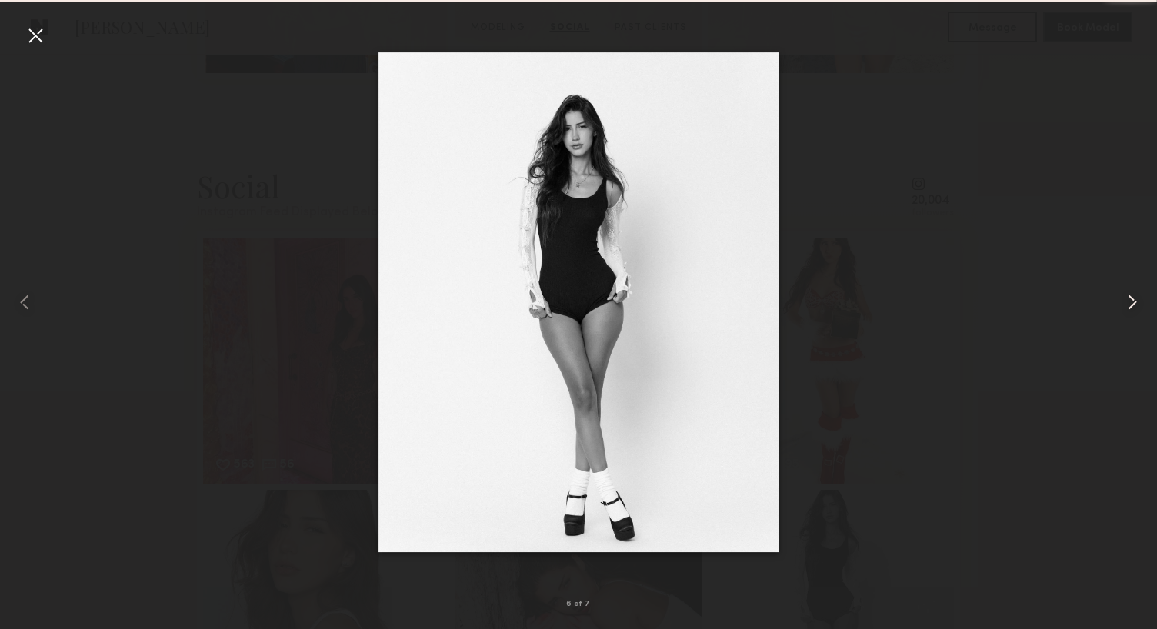
click at [1118, 306] on div at bounding box center [1134, 303] width 46 height 556
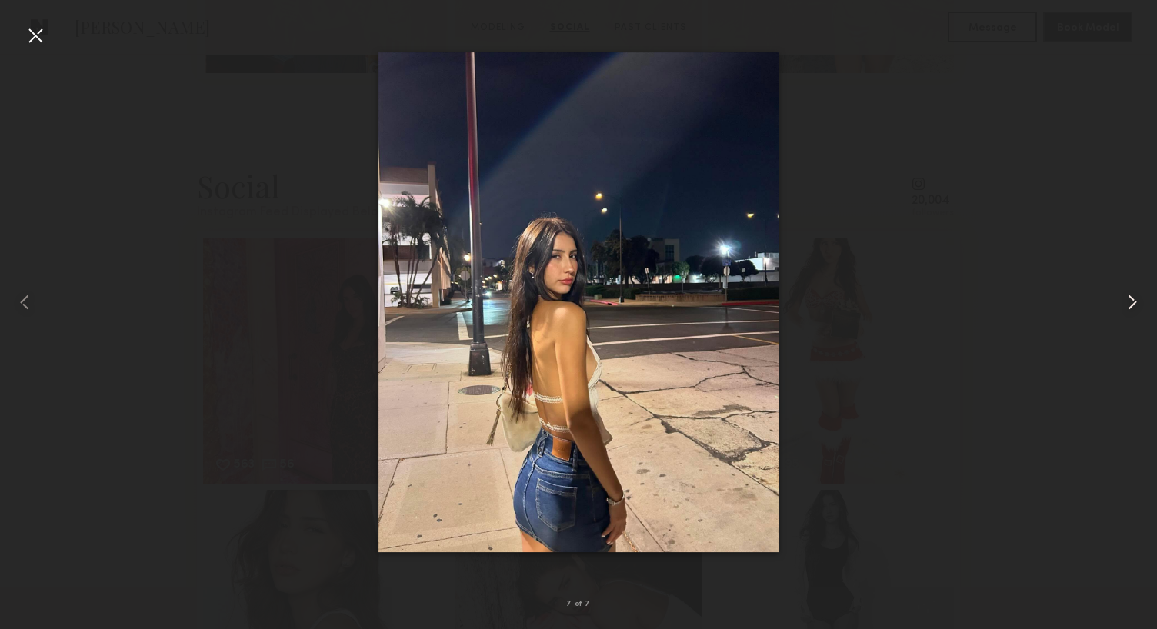
click at [1118, 306] on div at bounding box center [1134, 303] width 46 height 556
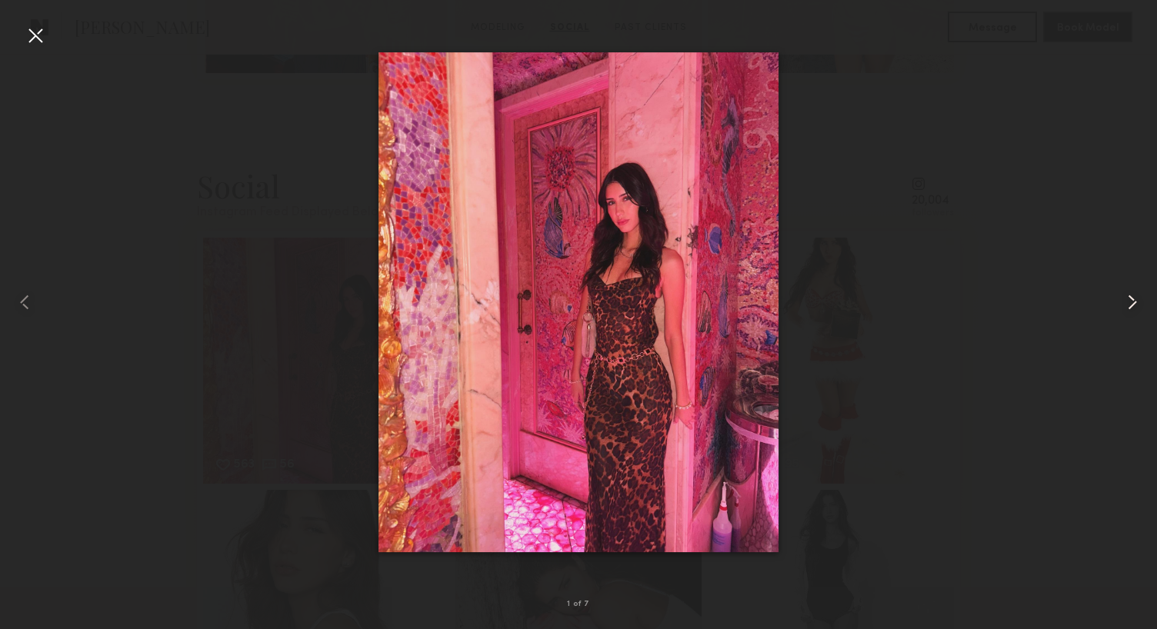
click at [1118, 306] on div at bounding box center [1134, 303] width 46 height 556
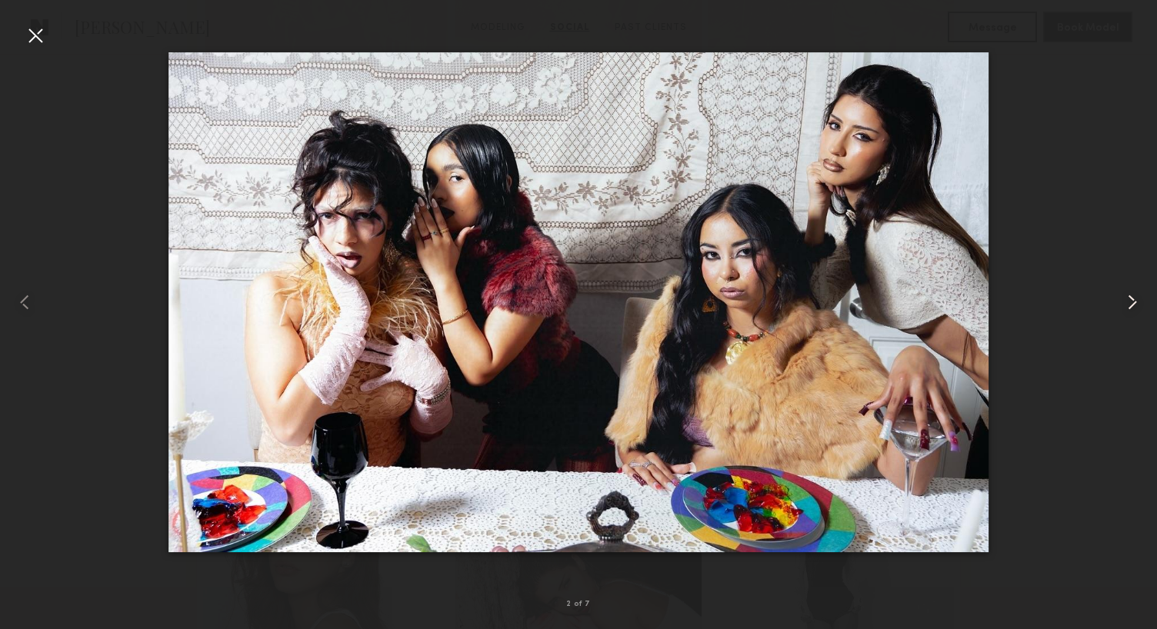
click at [1118, 306] on div at bounding box center [1134, 303] width 46 height 556
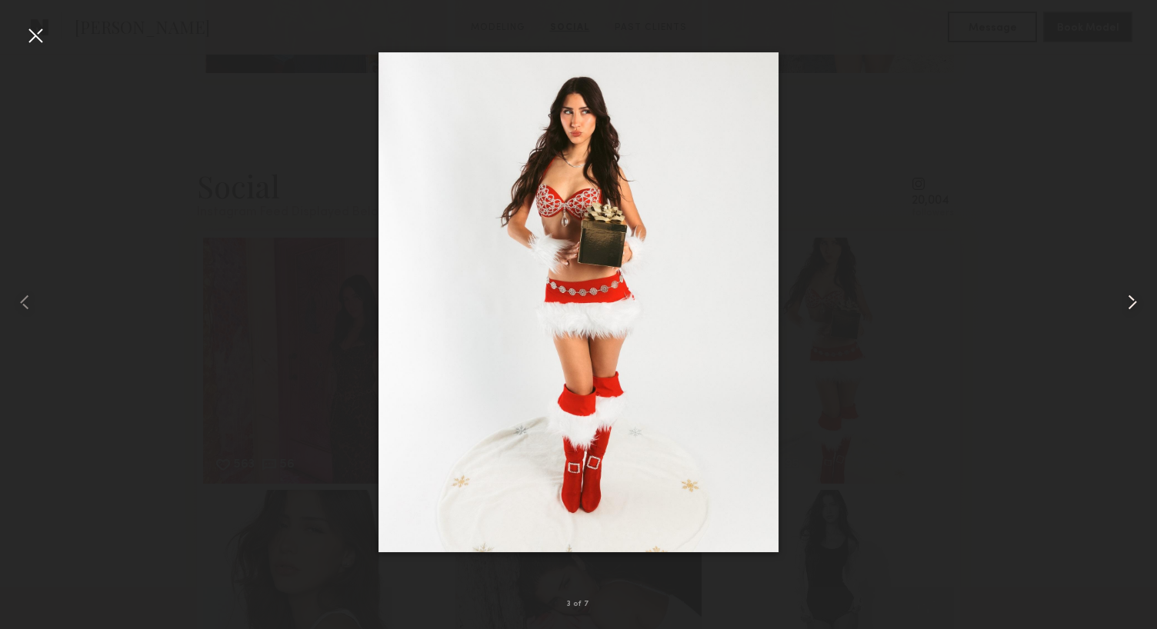
click at [1118, 306] on div at bounding box center [1134, 303] width 46 height 556
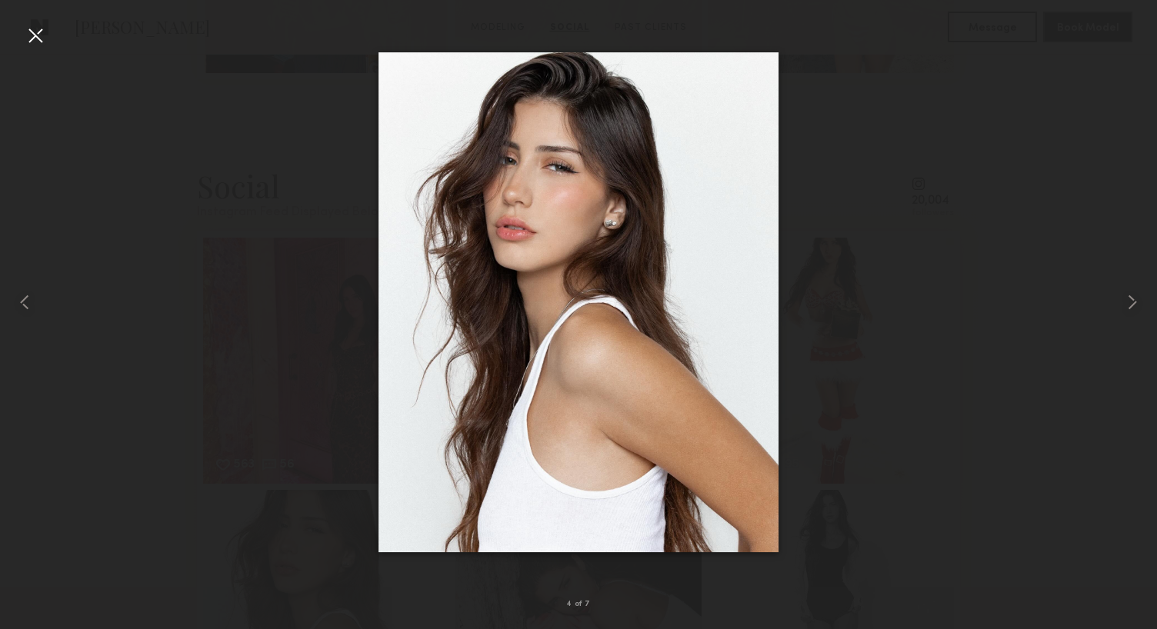
click at [37, 41] on div at bounding box center [35, 35] width 25 height 25
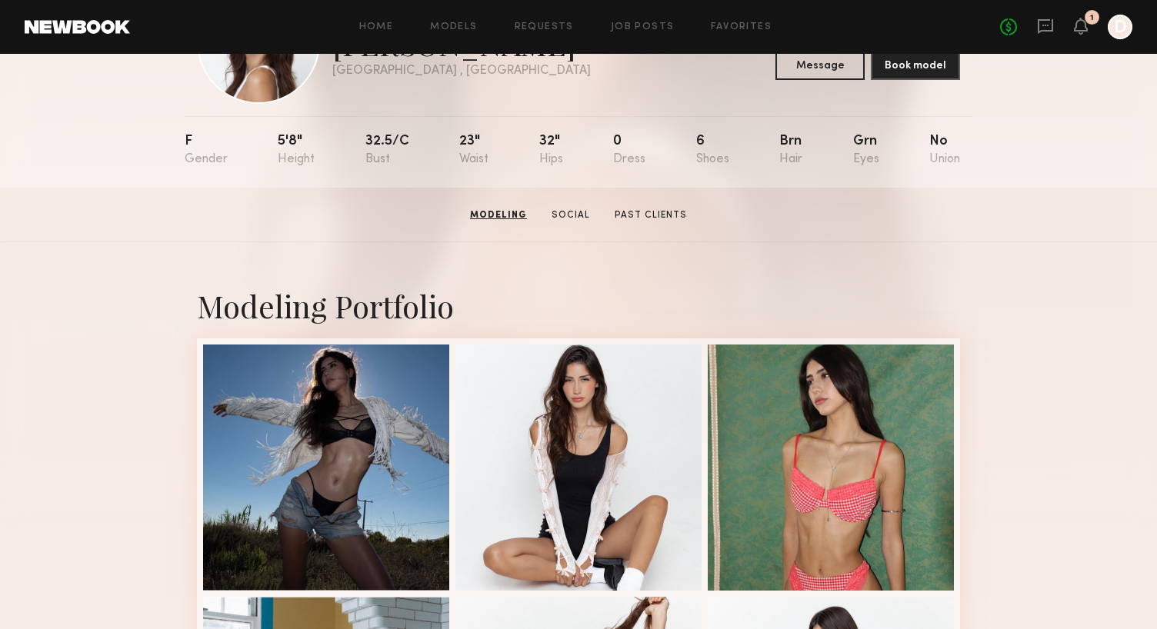
scroll to position [0, 0]
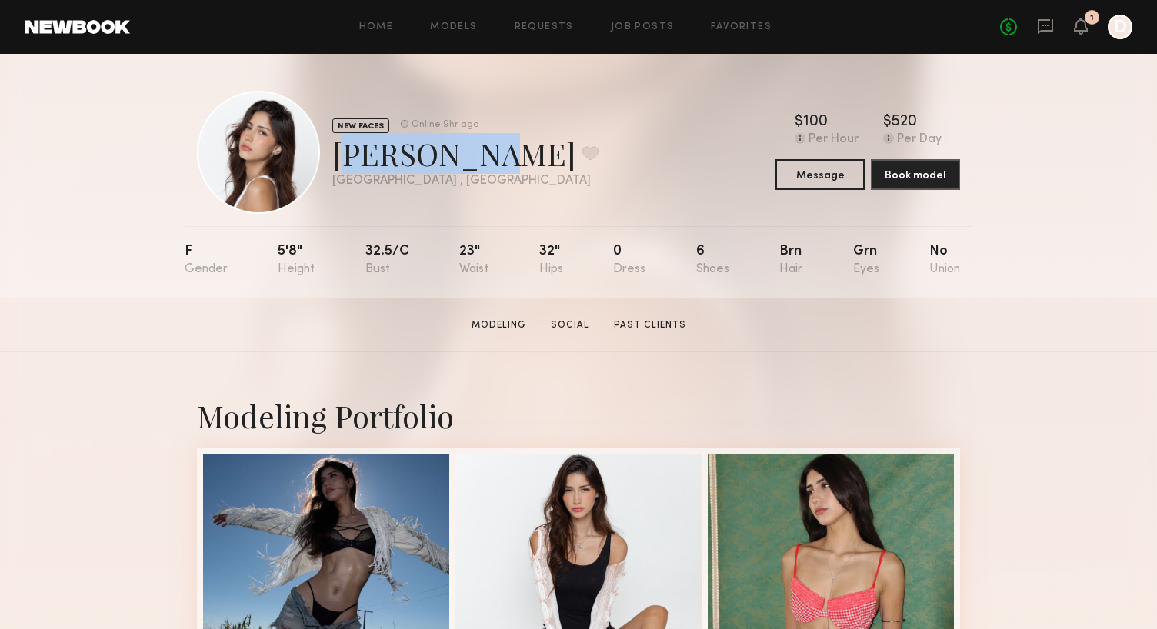
drag, startPoint x: 455, startPoint y: 155, endPoint x: 336, endPoint y: 159, distance: 118.5
click at [336, 159] on div "Gizelle D. Favorite" at bounding box center [465, 153] width 266 height 41
copy div "Gizelle D"
click at [583, 154] on button at bounding box center [591, 153] width 16 height 14
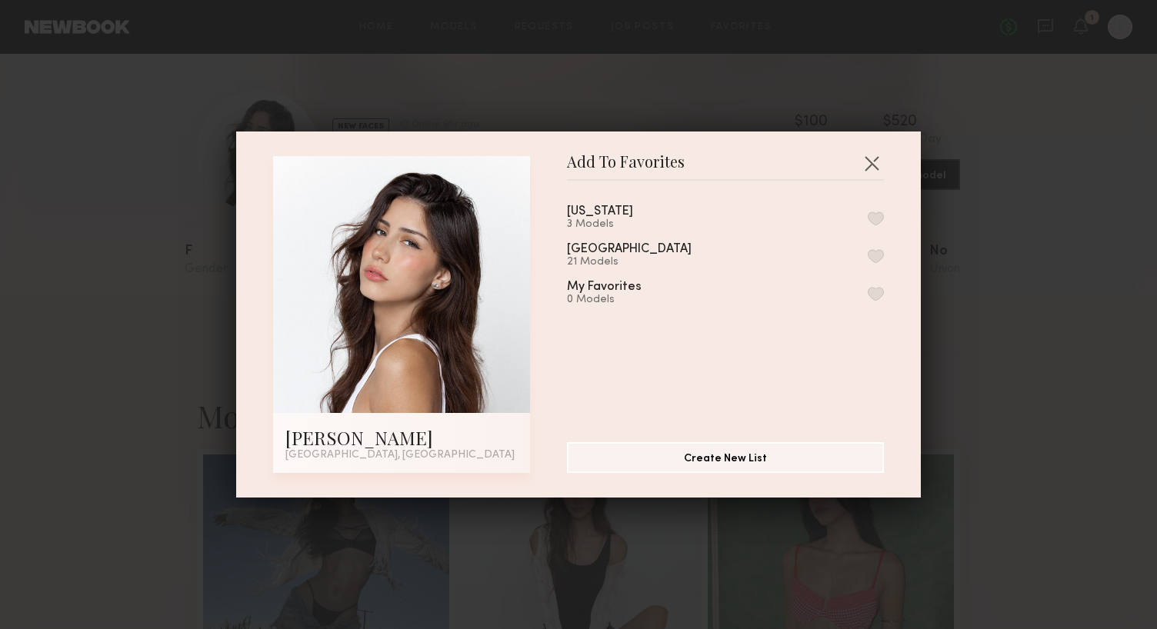
click at [879, 255] on button "button" at bounding box center [876, 256] width 16 height 14
click at [880, 162] on button "button" at bounding box center [872, 163] width 25 height 25
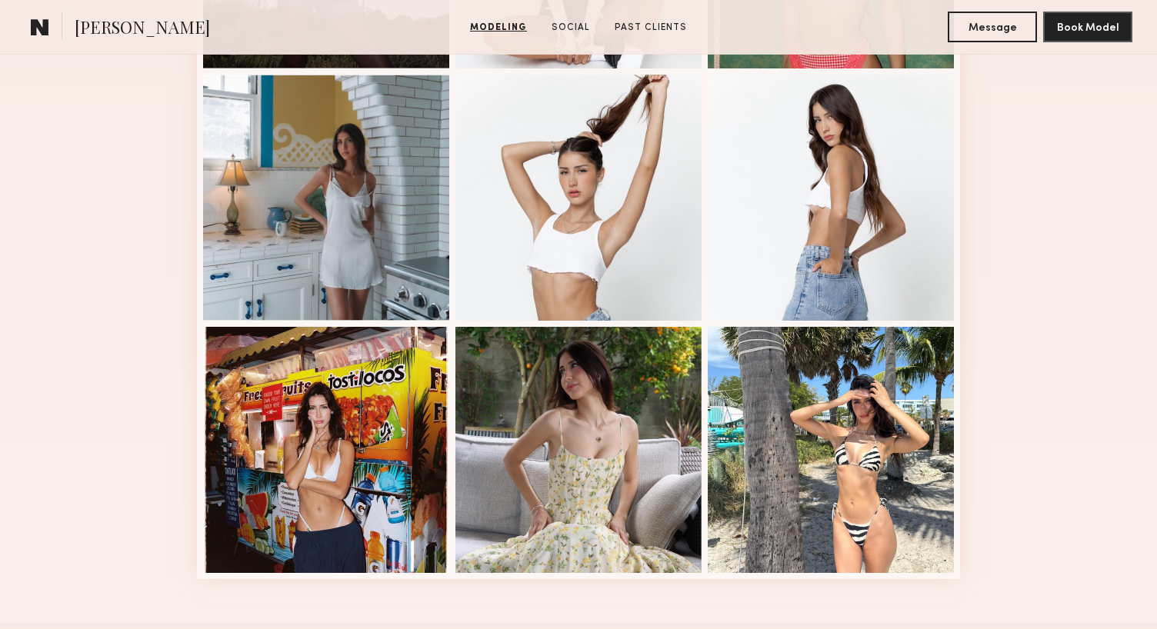
scroll to position [626, 0]
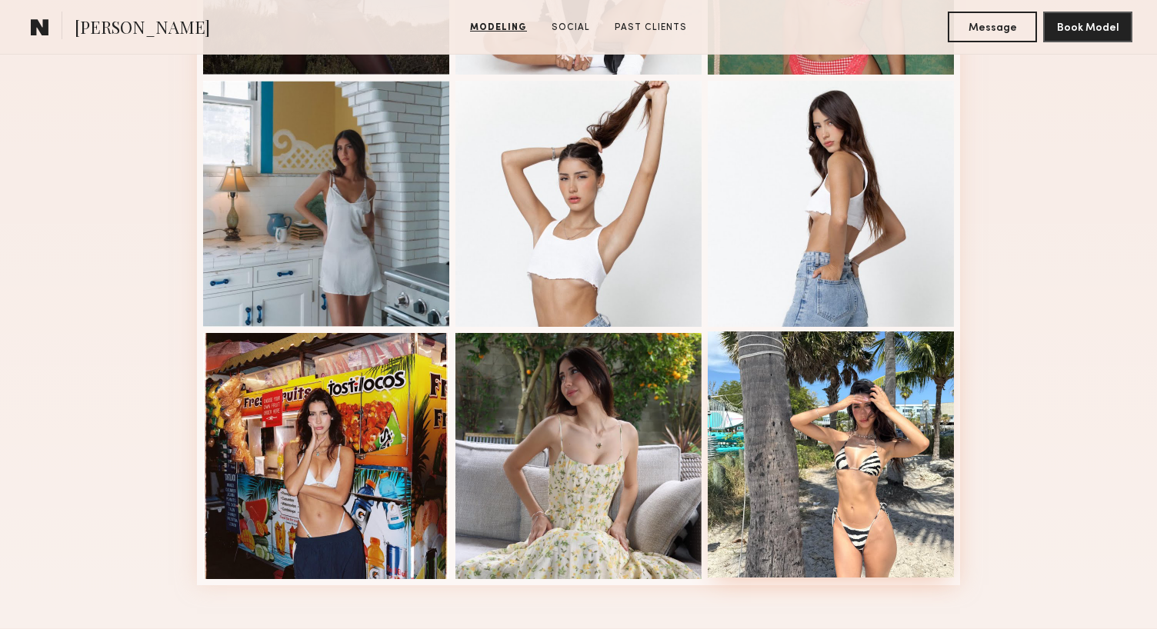
click at [820, 442] on div at bounding box center [831, 455] width 246 height 246
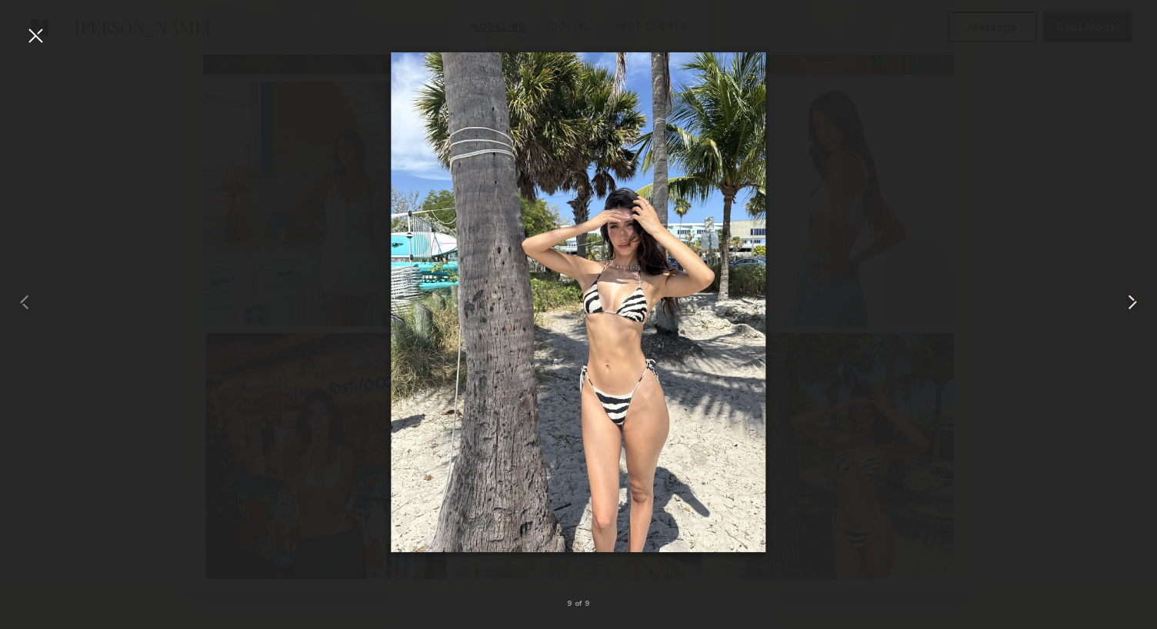
click at [1130, 302] on common-icon at bounding box center [1132, 302] width 25 height 25
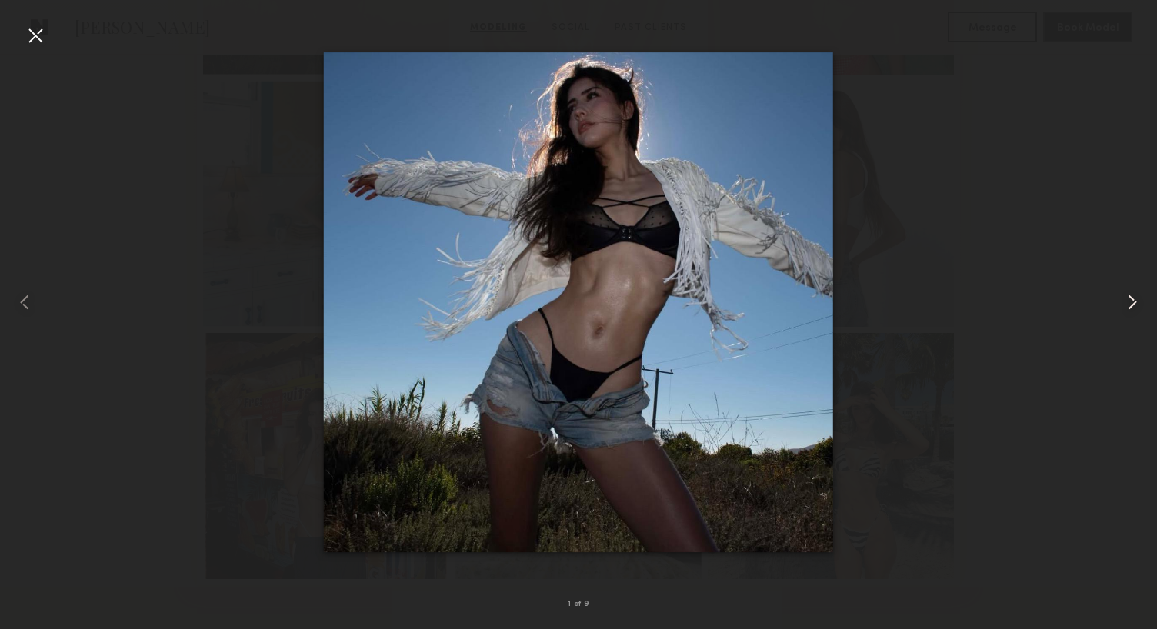
click at [1130, 302] on common-icon at bounding box center [1132, 302] width 25 height 25
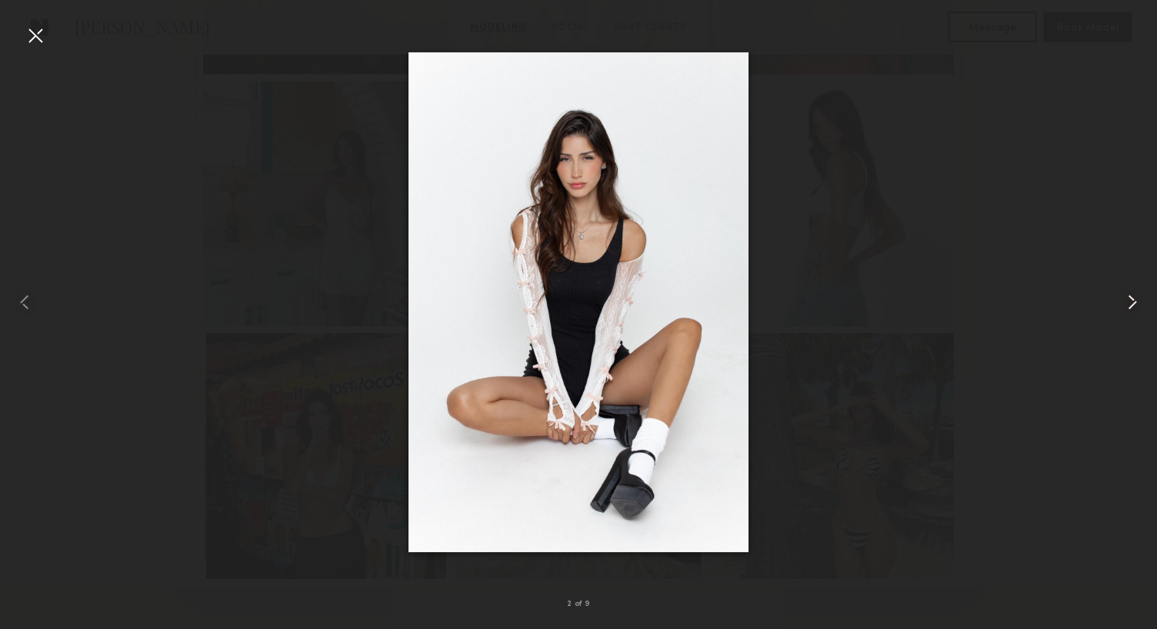
click at [1136, 309] on common-icon at bounding box center [1132, 302] width 25 height 25
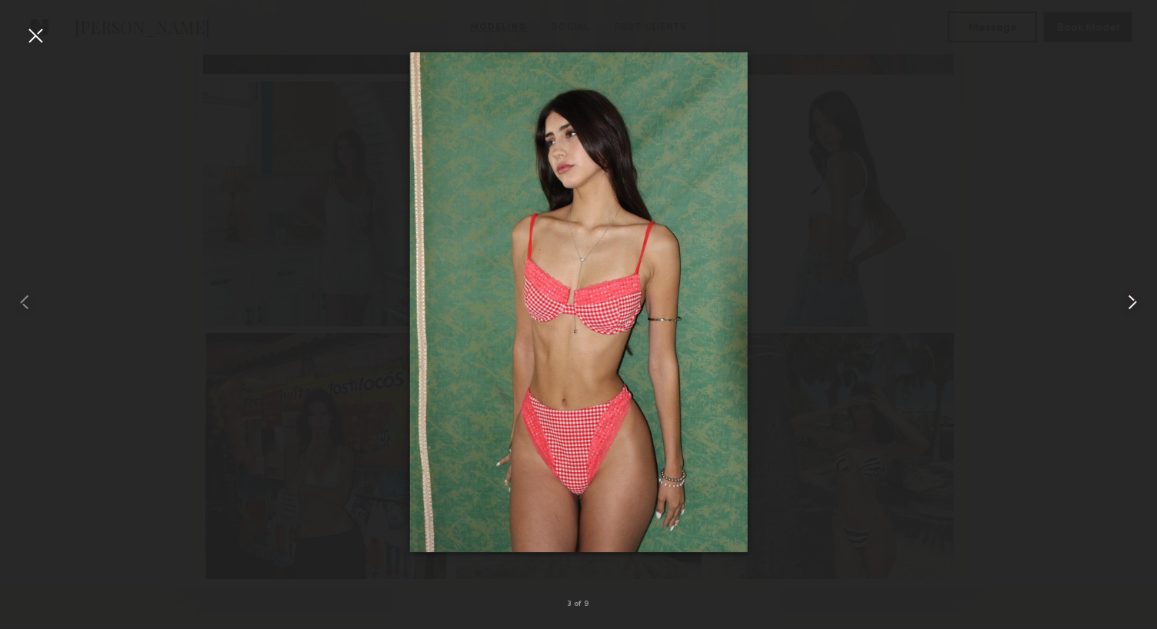
click at [1136, 309] on common-icon at bounding box center [1132, 302] width 25 height 25
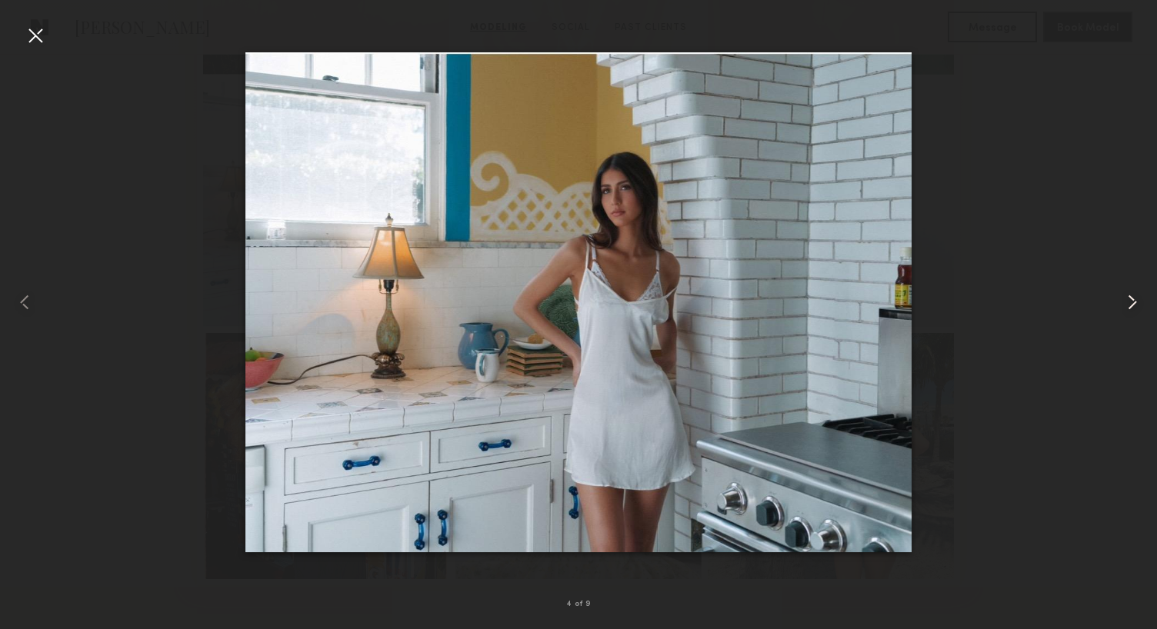
click at [1136, 309] on common-icon at bounding box center [1132, 302] width 25 height 25
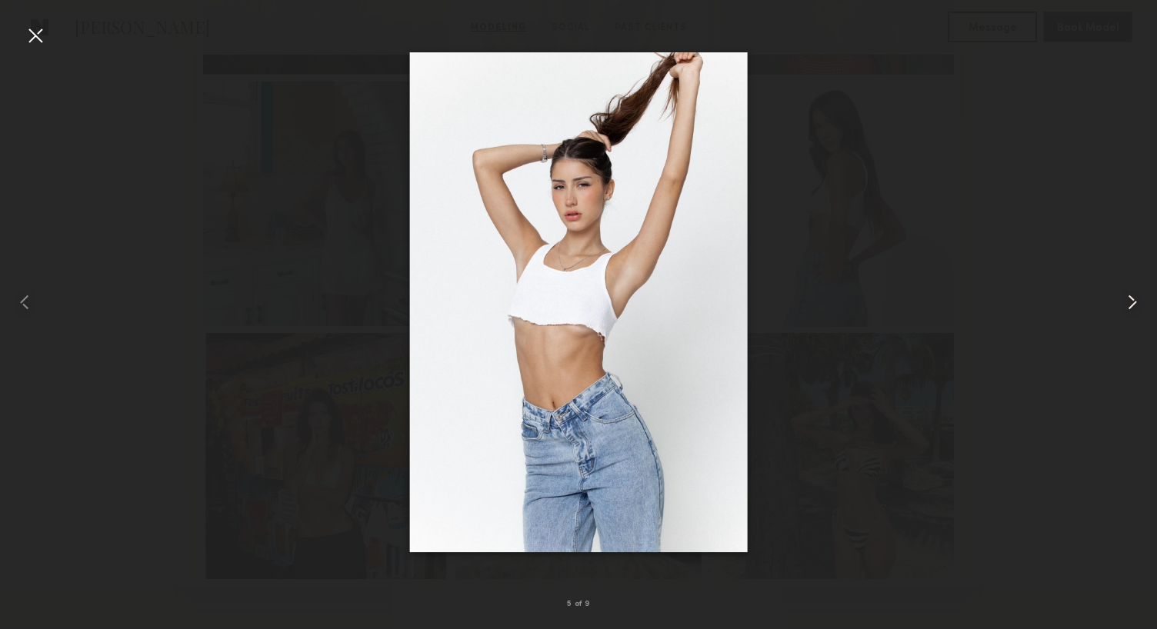
click at [1136, 309] on common-icon at bounding box center [1132, 302] width 25 height 25
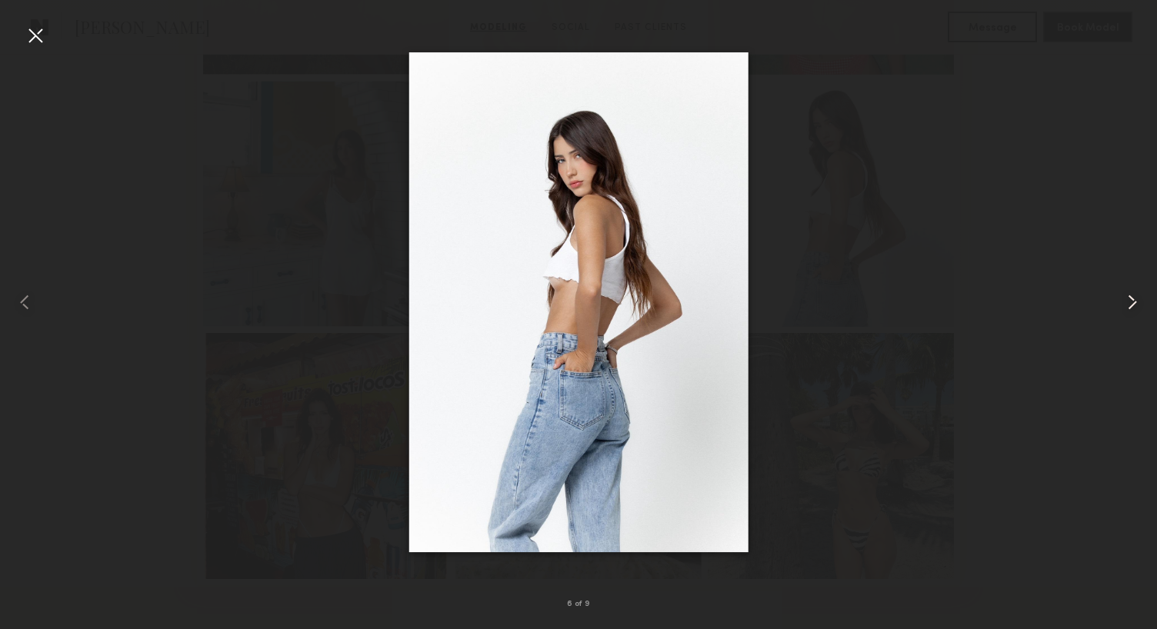
click at [1136, 309] on common-icon at bounding box center [1132, 302] width 25 height 25
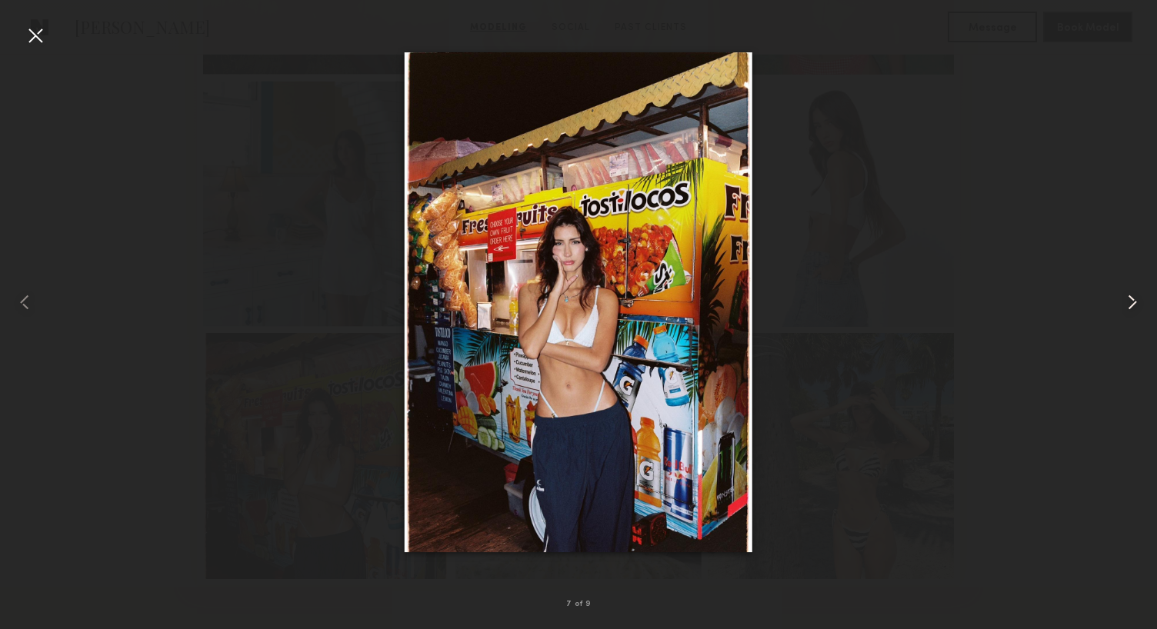
click at [1136, 309] on common-icon at bounding box center [1132, 302] width 25 height 25
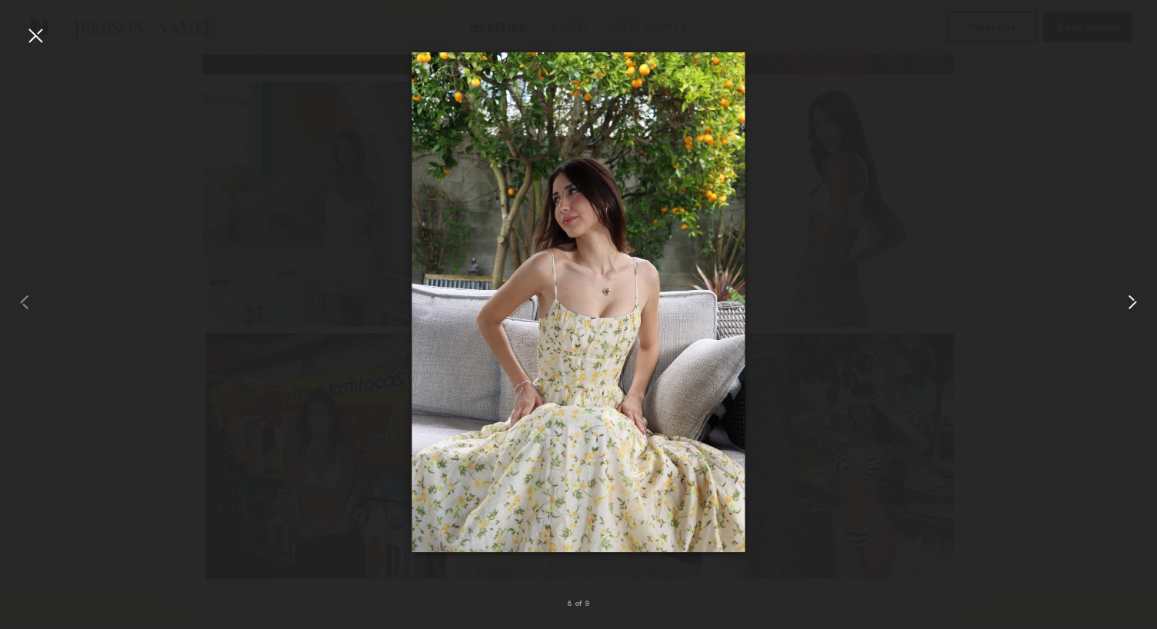
click at [1136, 309] on common-icon at bounding box center [1132, 302] width 25 height 25
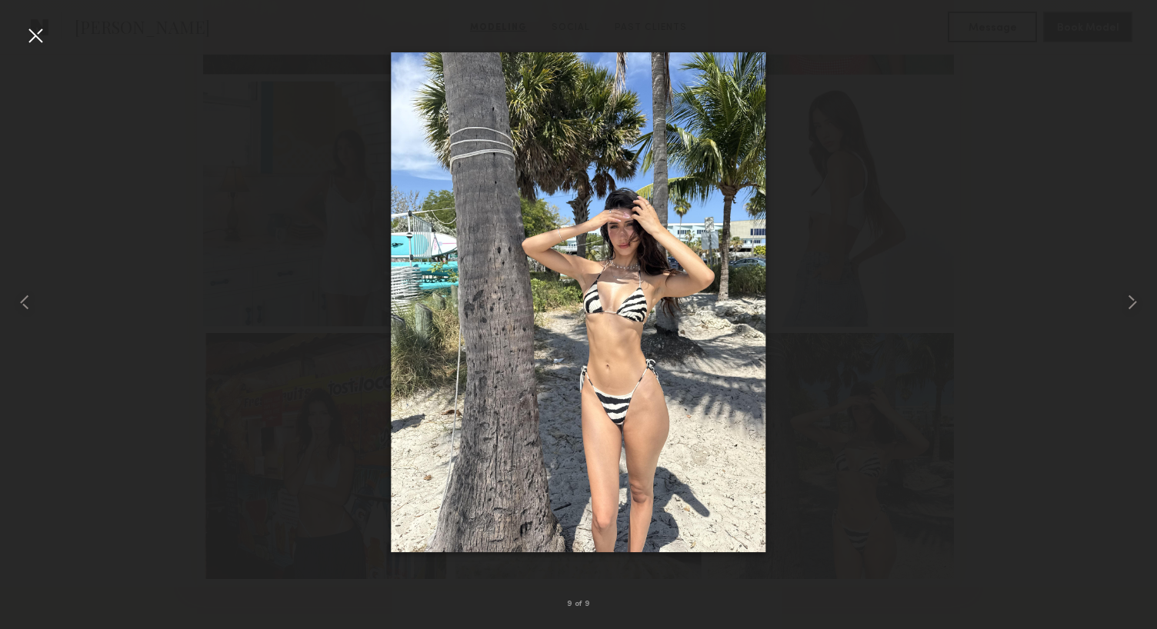
click at [30, 37] on div at bounding box center [35, 35] width 25 height 25
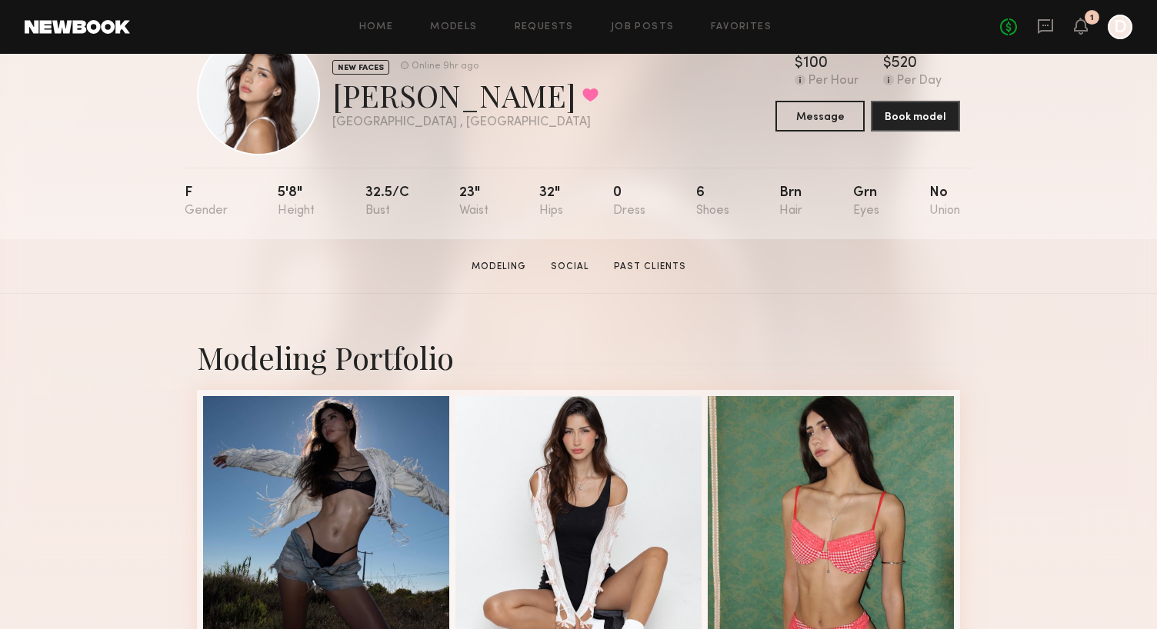
scroll to position [58, 0]
click at [577, 269] on link "Social" at bounding box center [570, 268] width 51 height 14
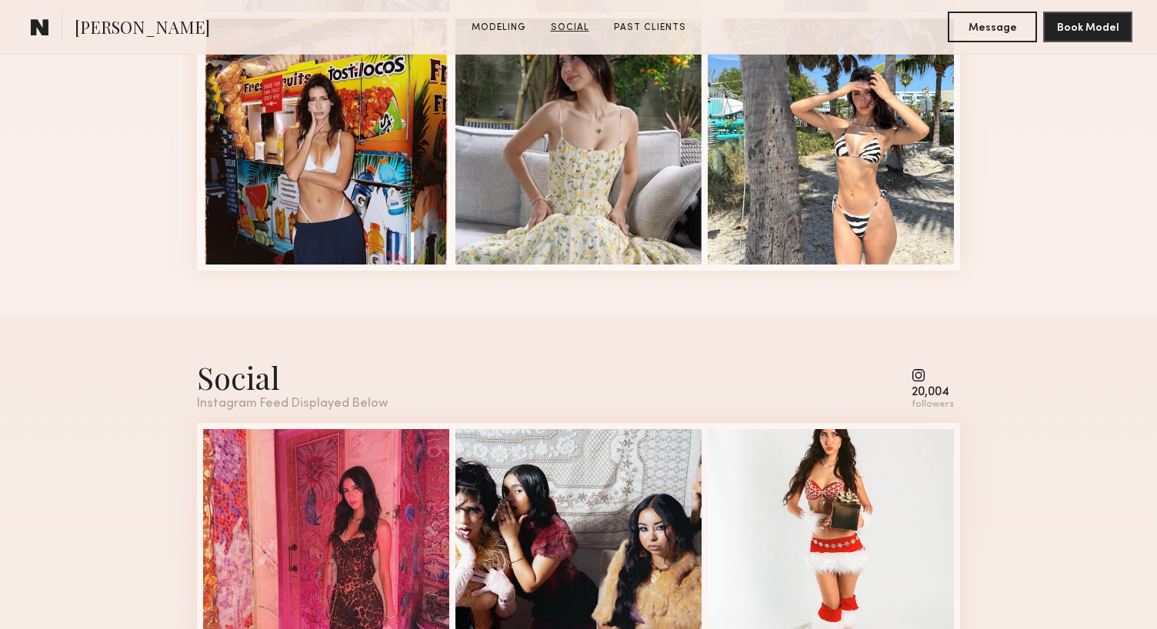
scroll to position [1162, 0]
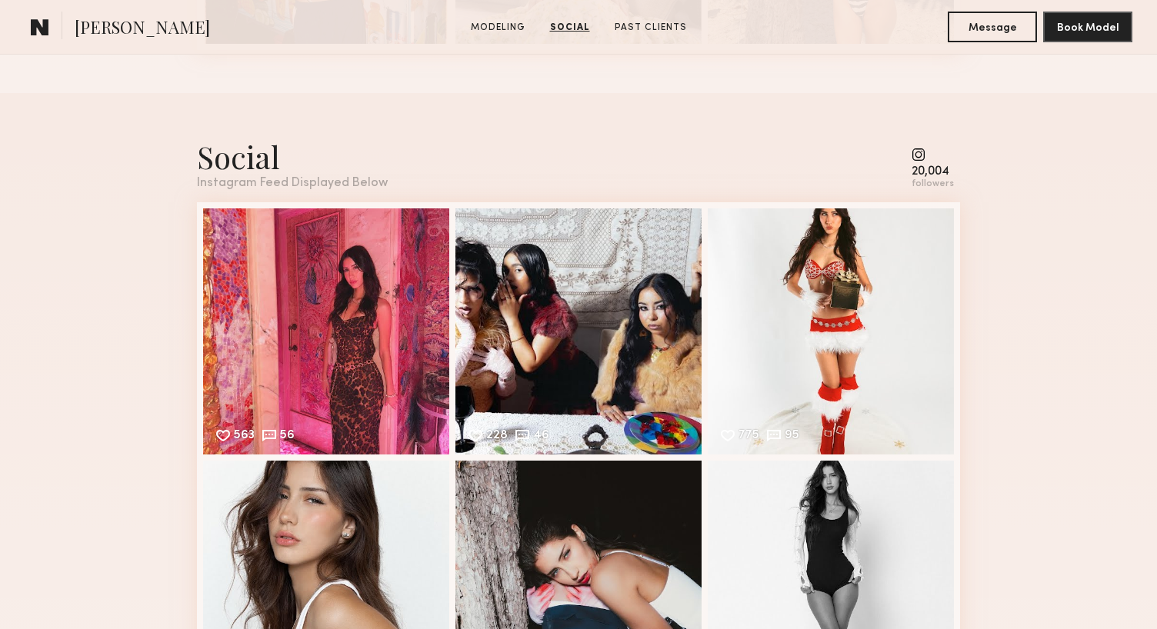
click at [926, 152] on common-icon at bounding box center [933, 155] width 42 height 14
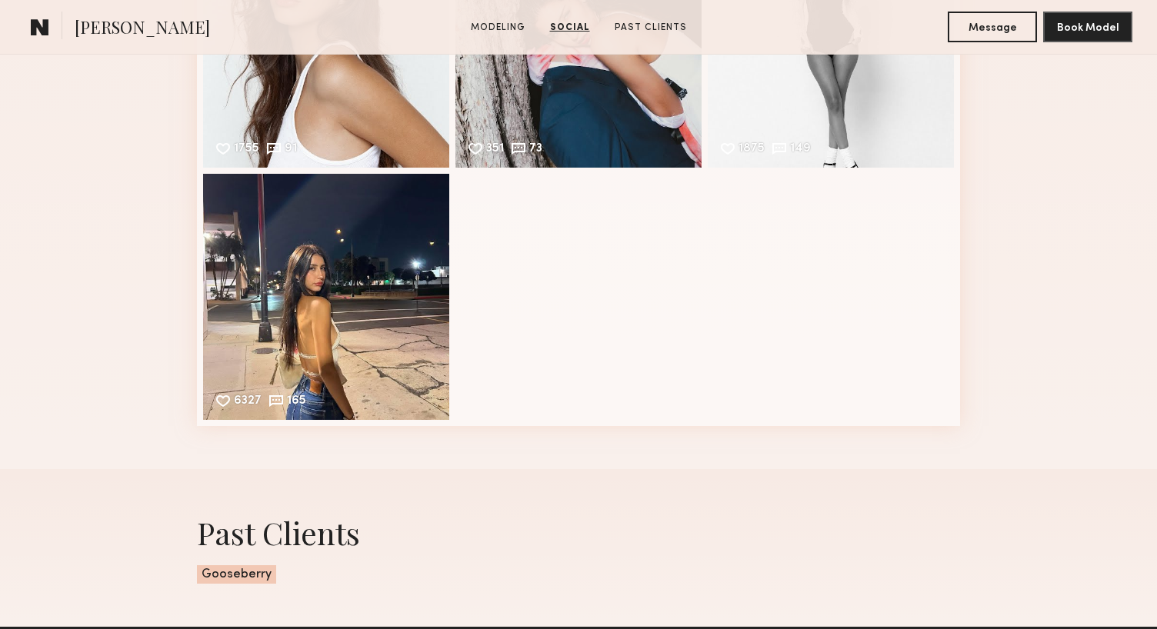
scroll to position [1766, 0]
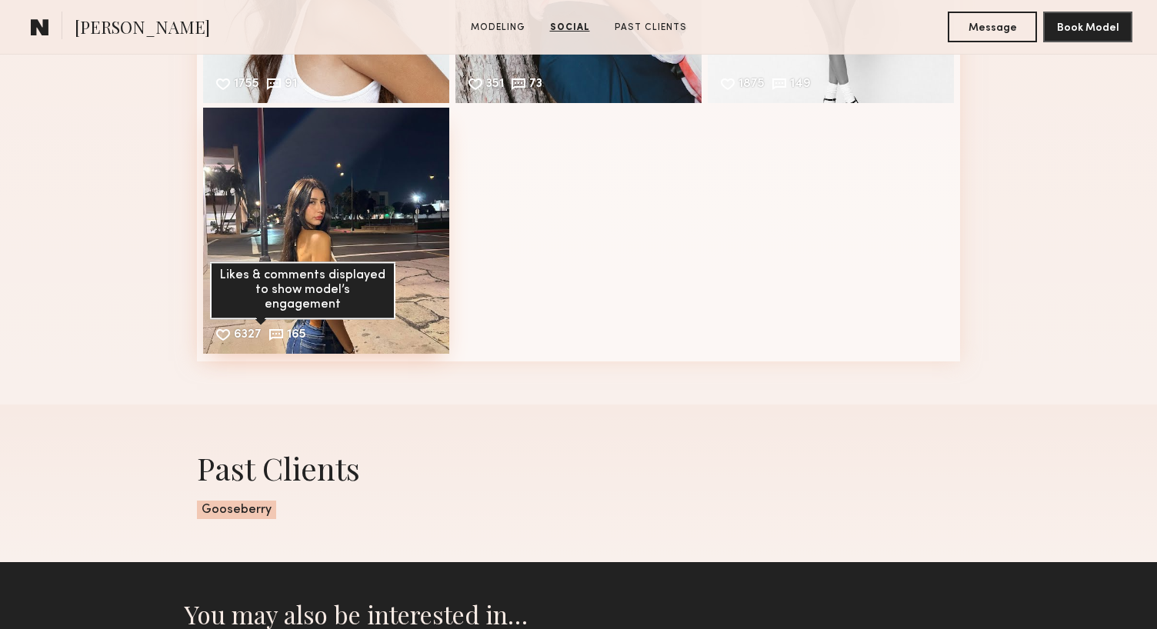
click at [237, 332] on div "6327" at bounding box center [248, 336] width 28 height 14
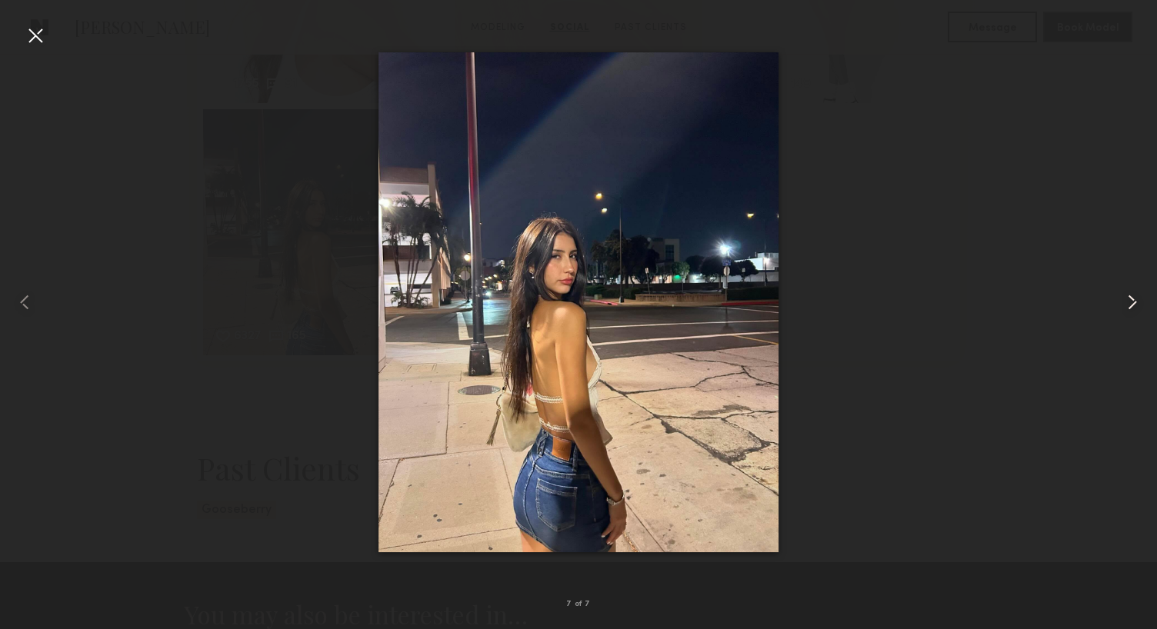
click at [1136, 309] on common-icon at bounding box center [1132, 302] width 25 height 25
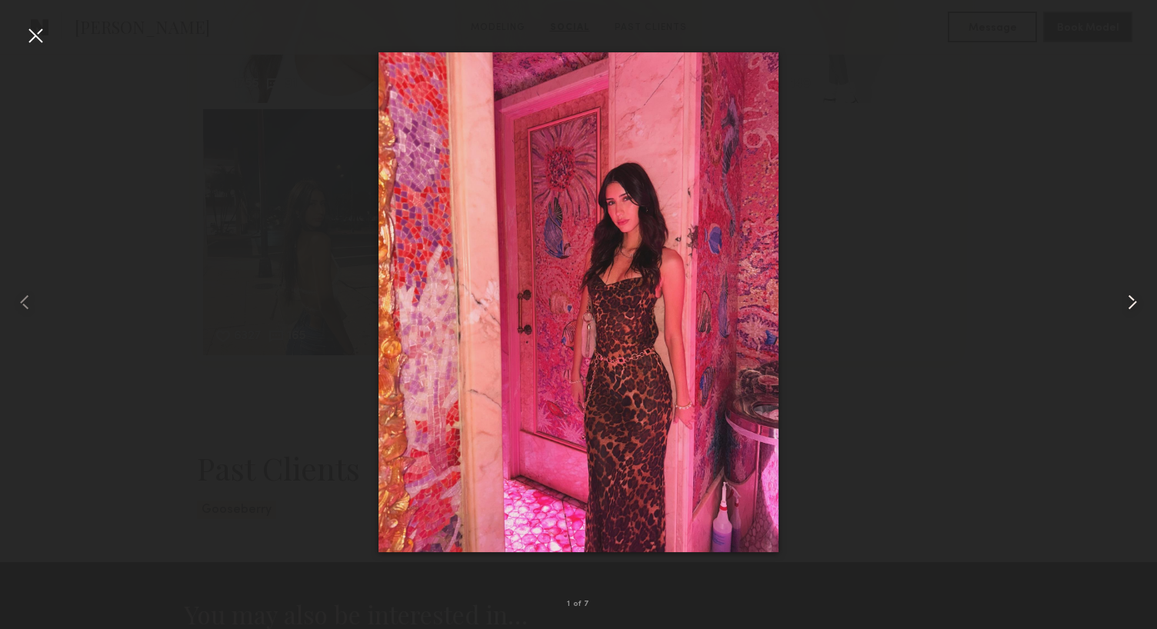
click at [1136, 309] on common-icon at bounding box center [1132, 302] width 25 height 25
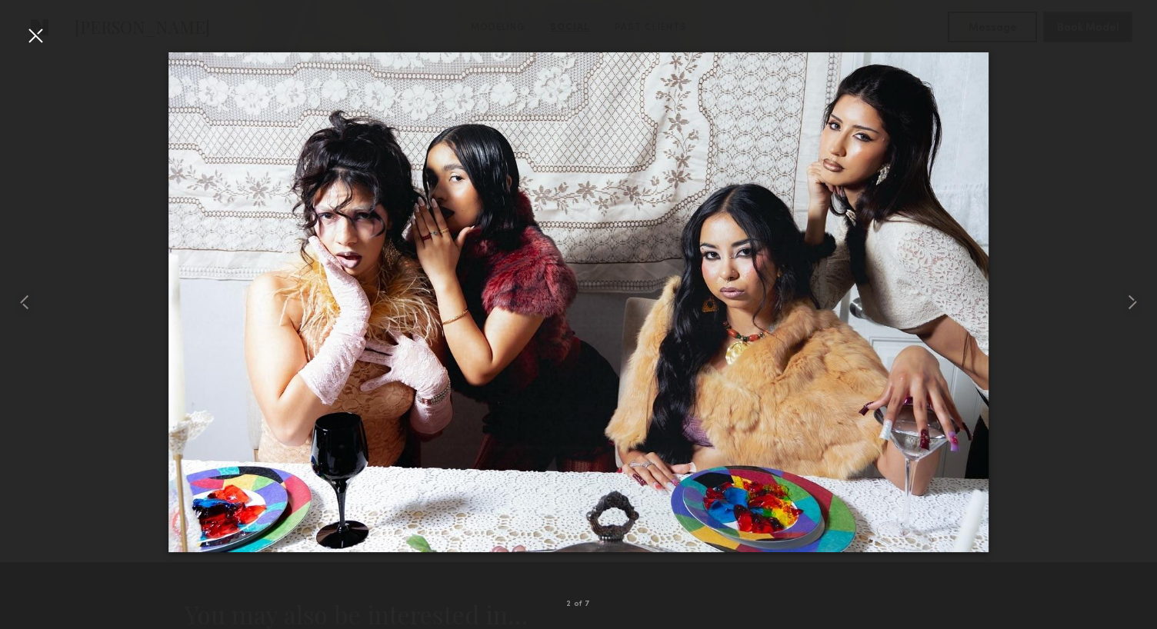
click at [35, 28] on div at bounding box center [35, 35] width 25 height 25
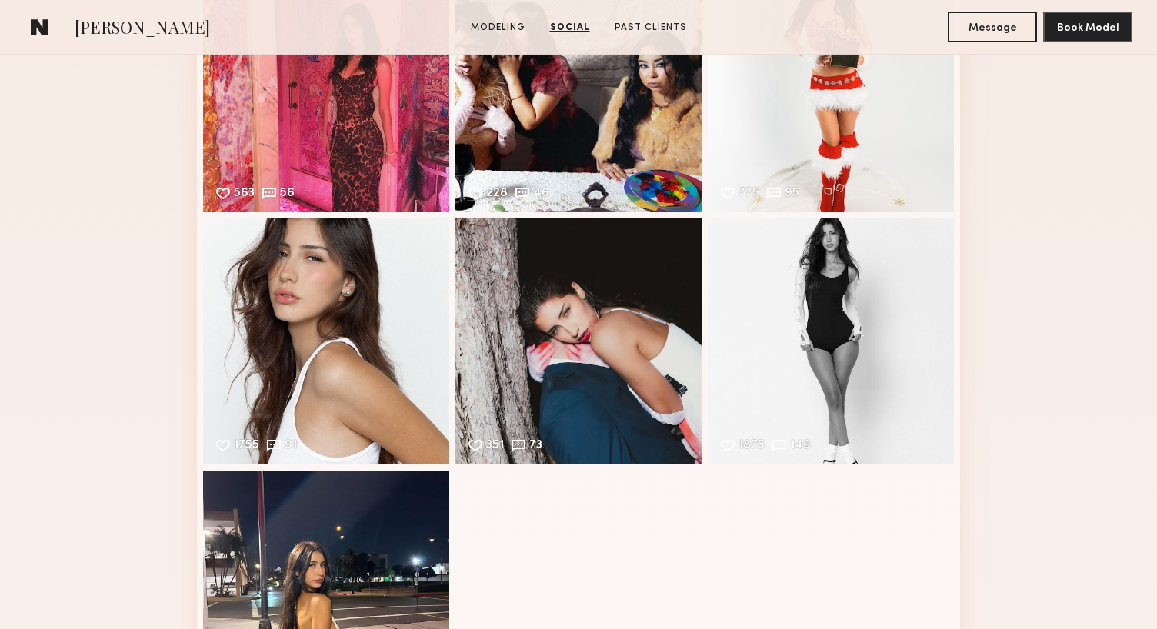
scroll to position [1403, 0]
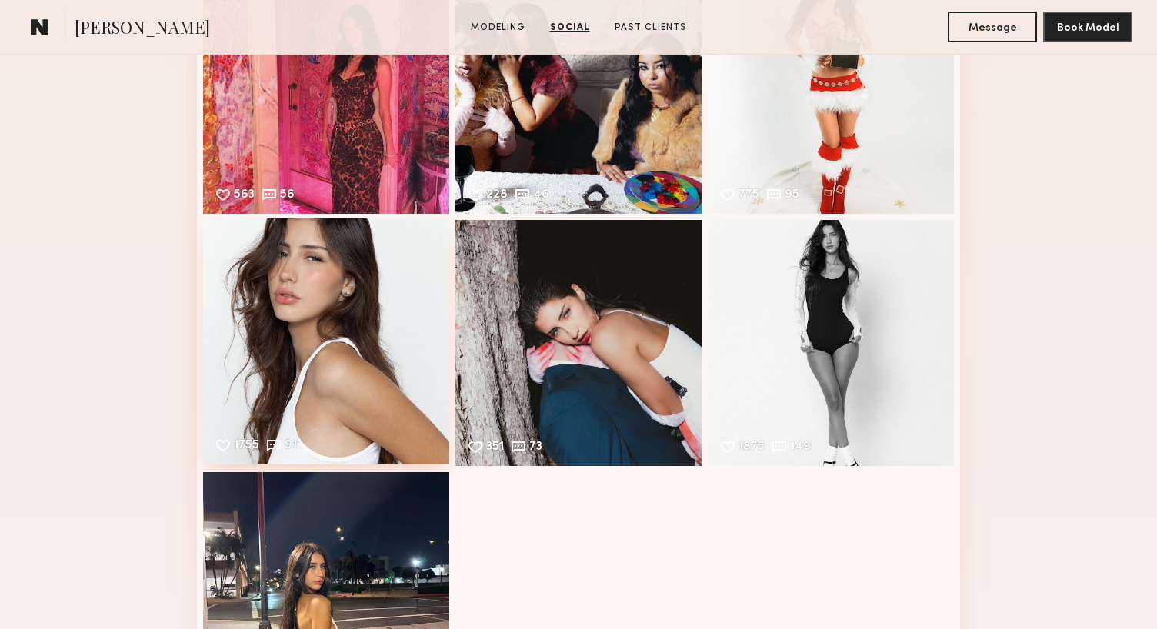
click at [294, 272] on div "1755 91 Likes & comments displayed to show model’s engagement" at bounding box center [326, 342] width 246 height 246
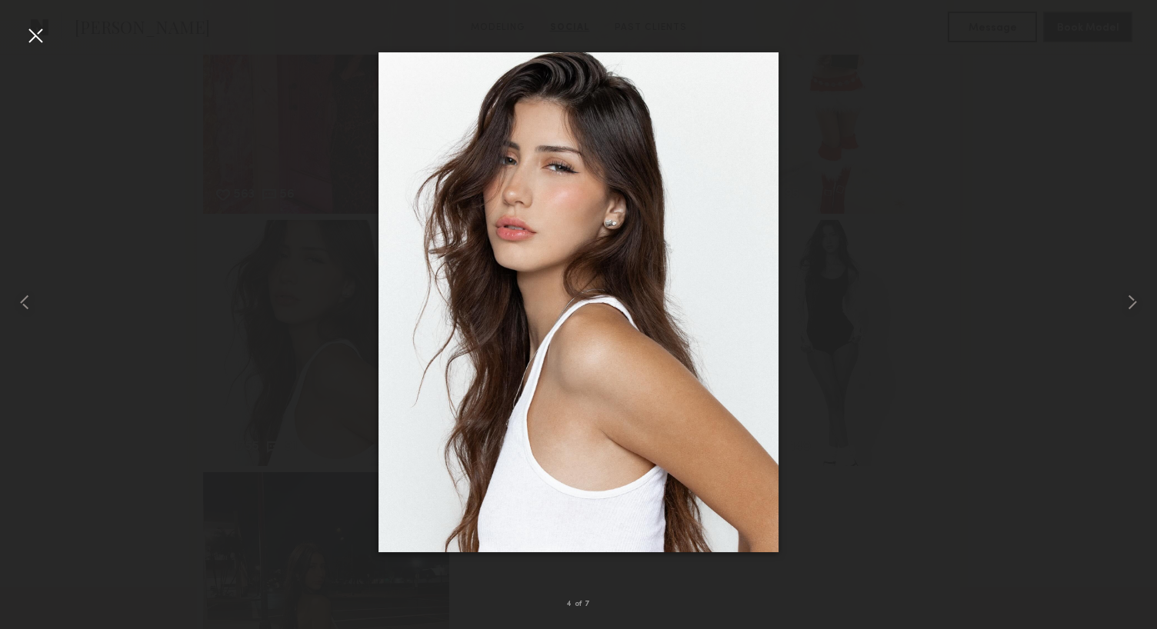
click at [35, 38] on div at bounding box center [35, 35] width 25 height 25
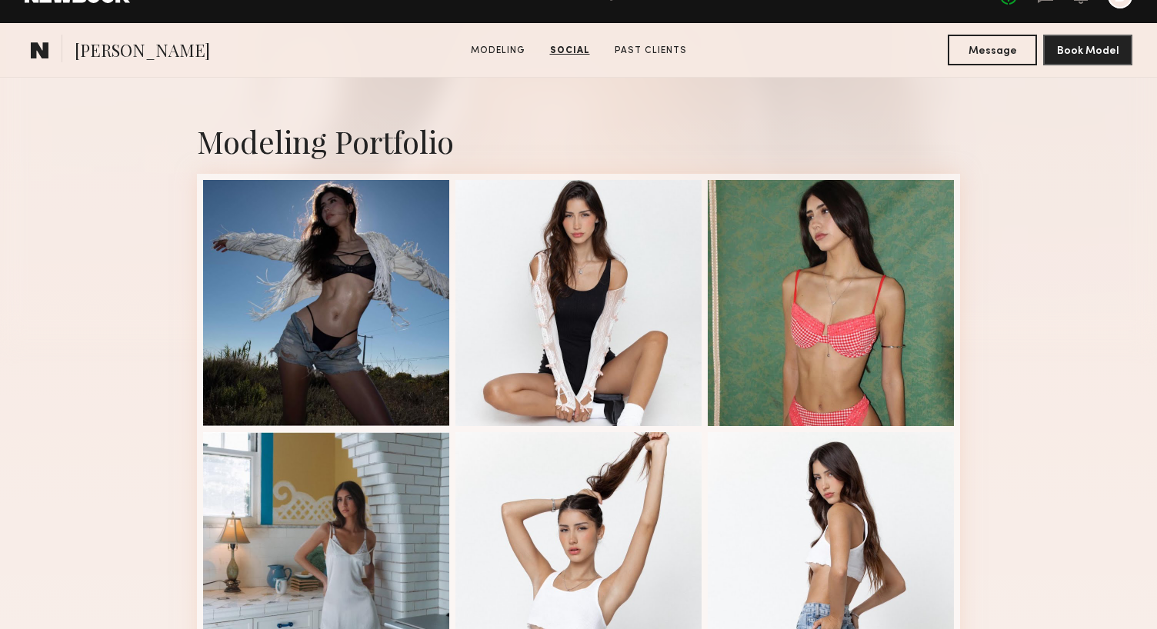
scroll to position [0, 0]
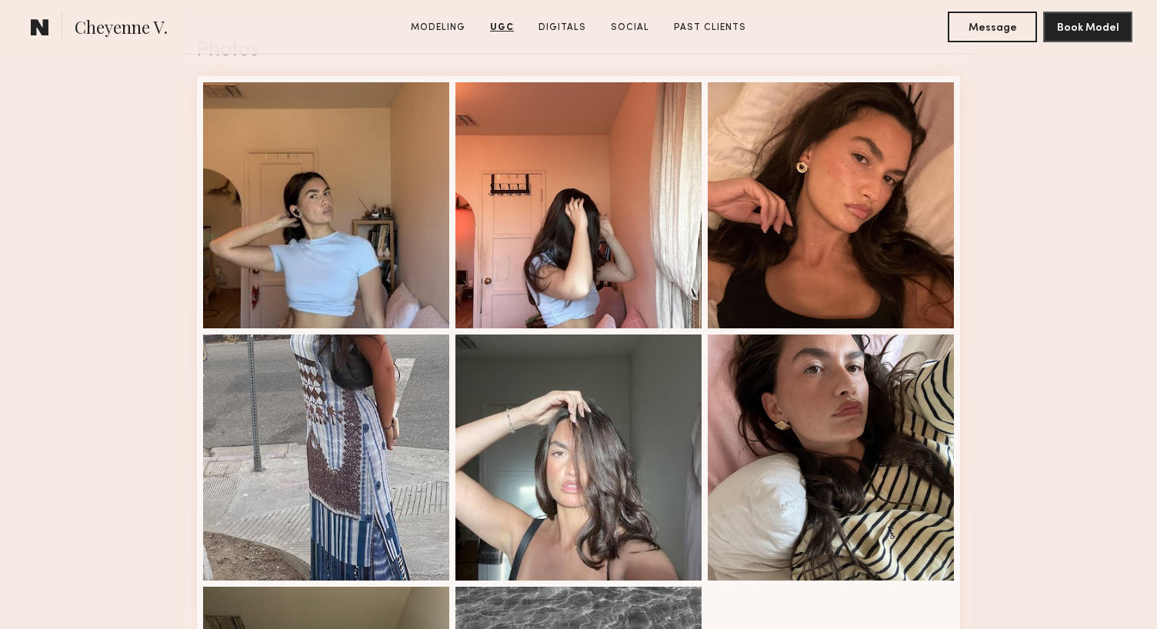
scroll to position [1986, 0]
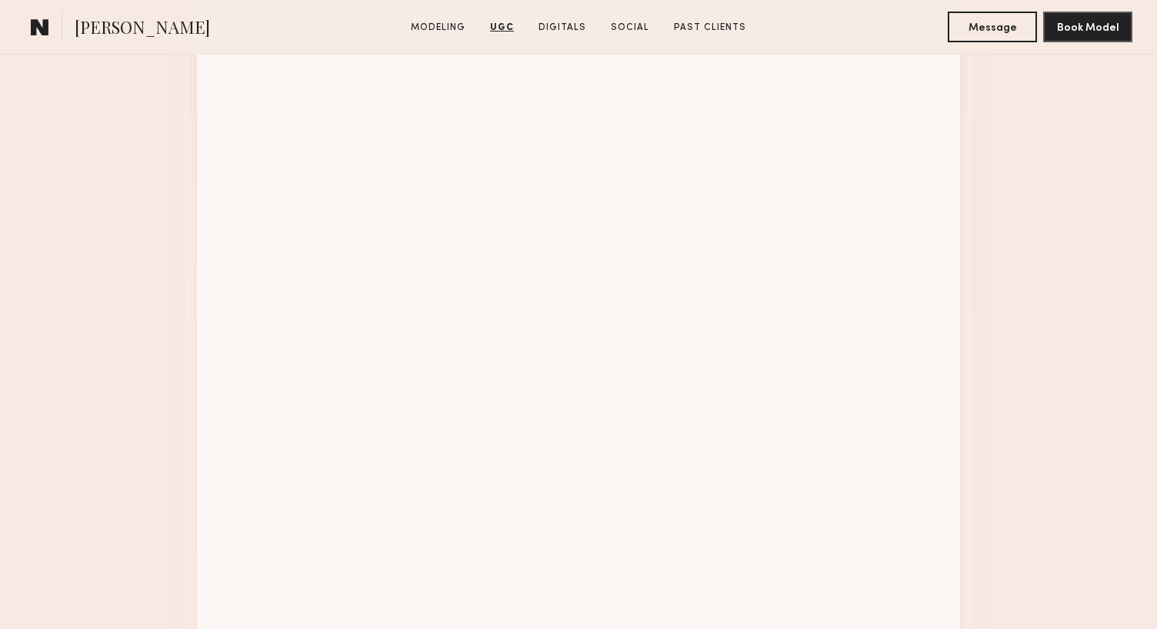
scroll to position [3087, 0]
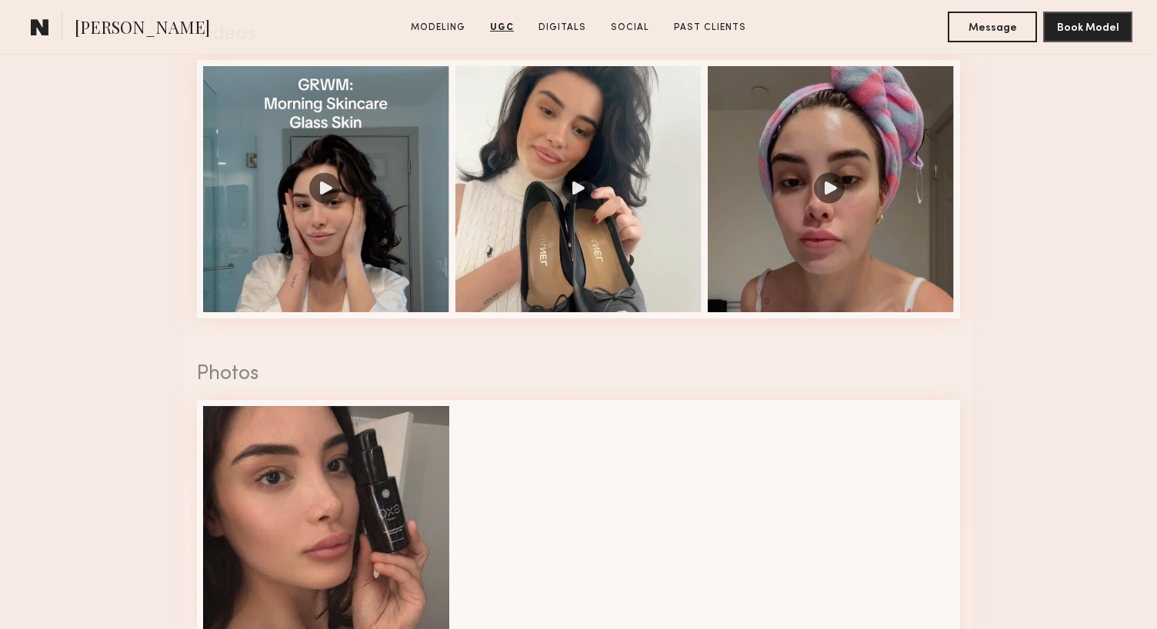
scroll to position [1360, 0]
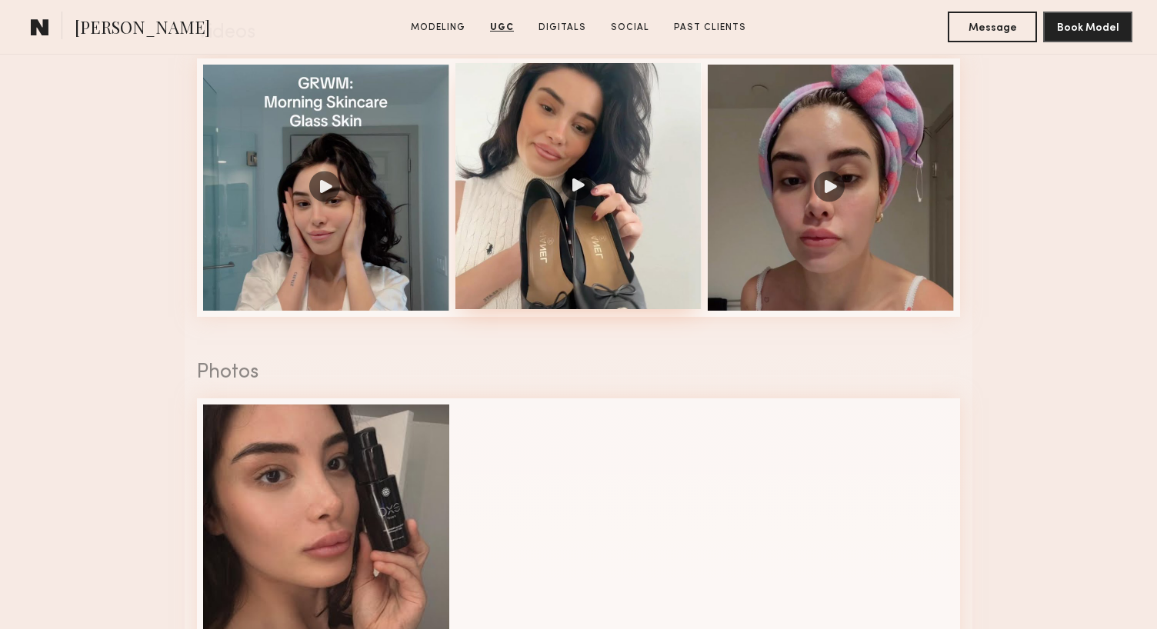
click at [504, 246] on div at bounding box center [579, 186] width 246 height 246
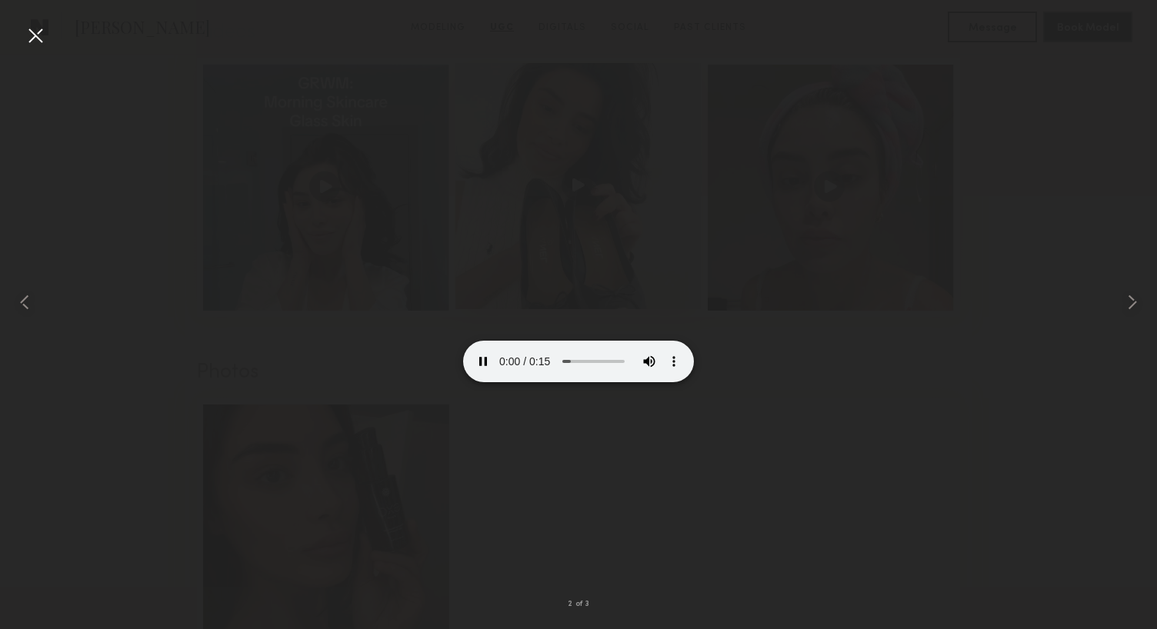
click at [504, 246] on nb-model-profile-ugc-videos-container "Videos 2 of 3" at bounding box center [579, 174] width 788 height 340
click at [1147, 309] on div at bounding box center [1134, 303] width 46 height 556
click at [589, 612] on div "3 of 3" at bounding box center [578, 604] width 1157 height 49
click at [890, 436] on div at bounding box center [578, 303] width 1157 height 556
click at [38, 31] on div at bounding box center [35, 35] width 25 height 25
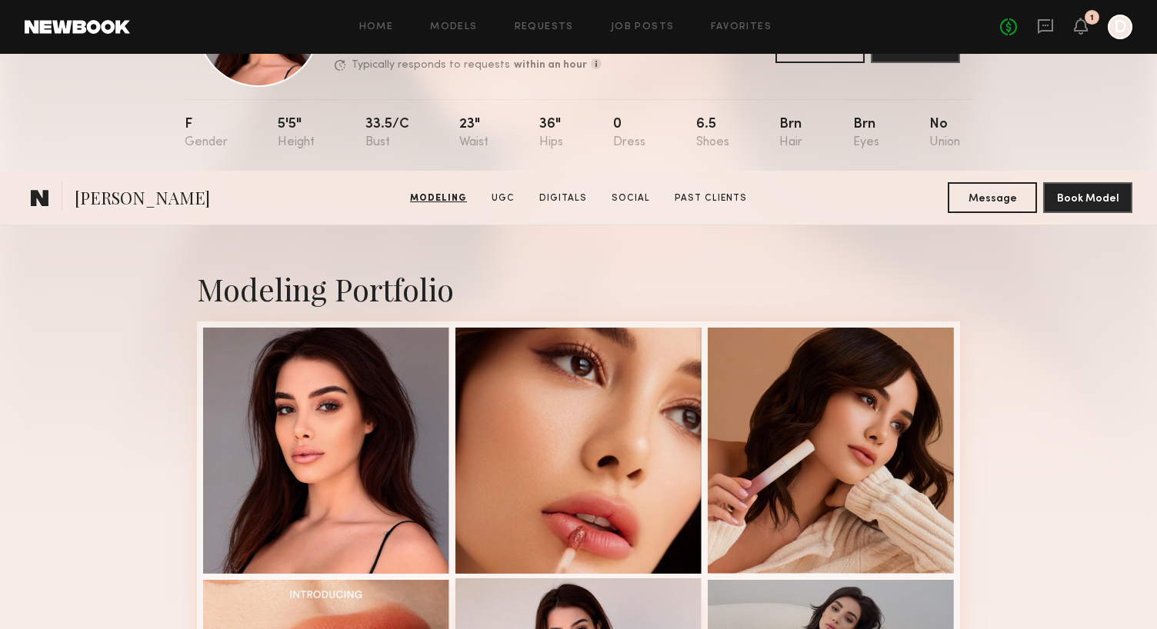
scroll to position [1, 0]
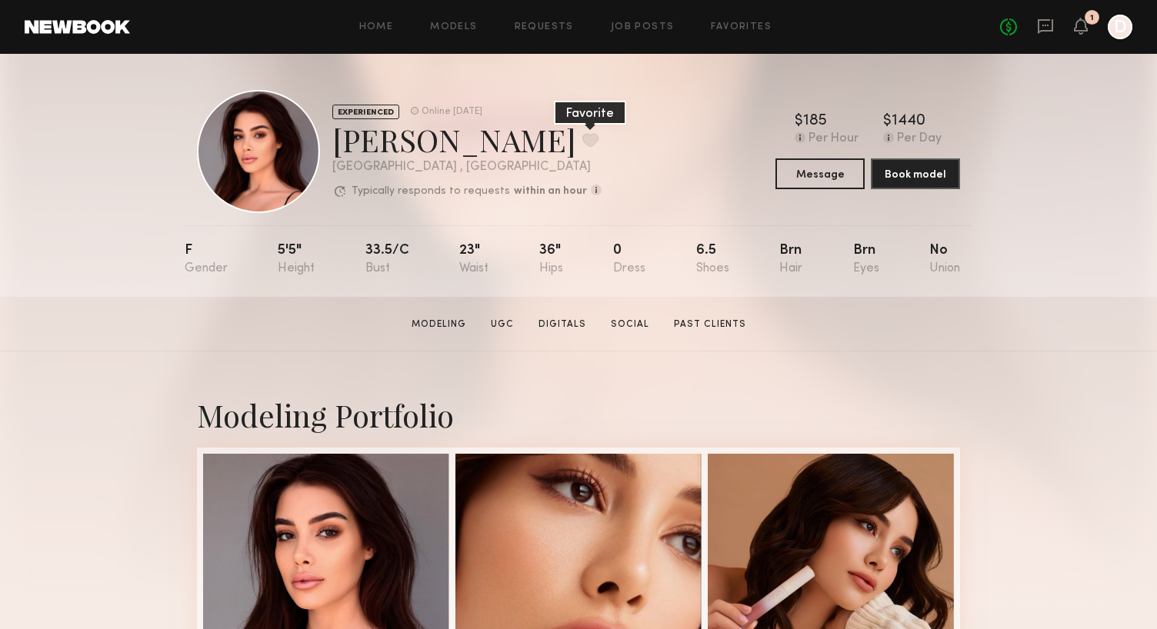
click at [583, 141] on button at bounding box center [591, 140] width 16 height 14
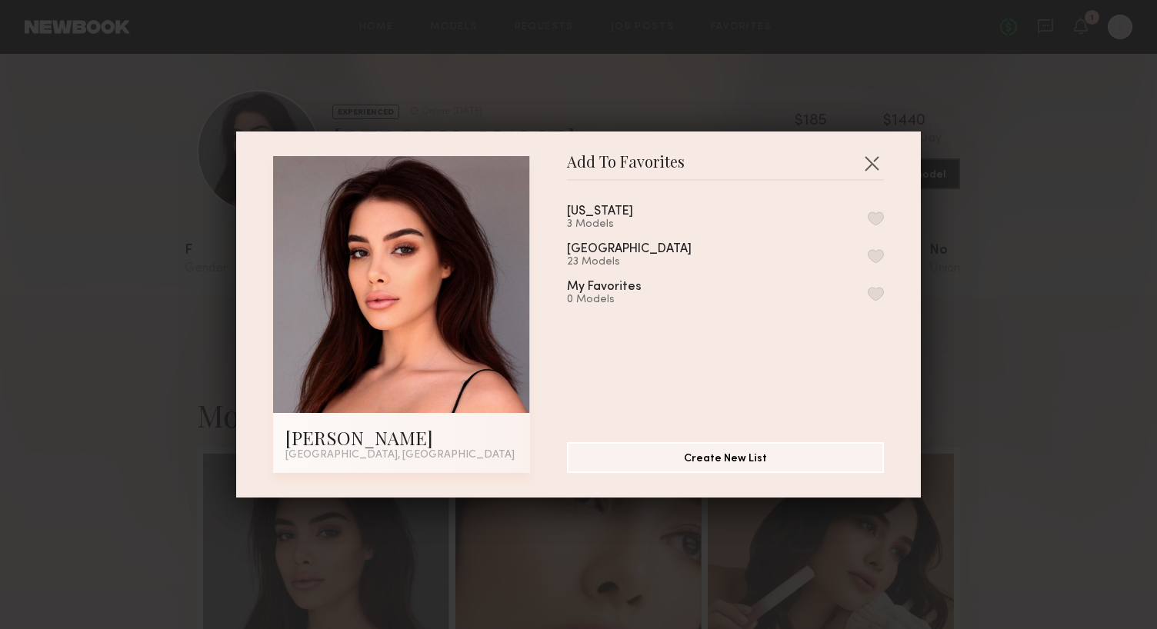
click at [880, 262] on div "Los Angeles 23 Models" at bounding box center [725, 255] width 317 height 25
click at [879, 253] on button "button" at bounding box center [876, 256] width 16 height 14
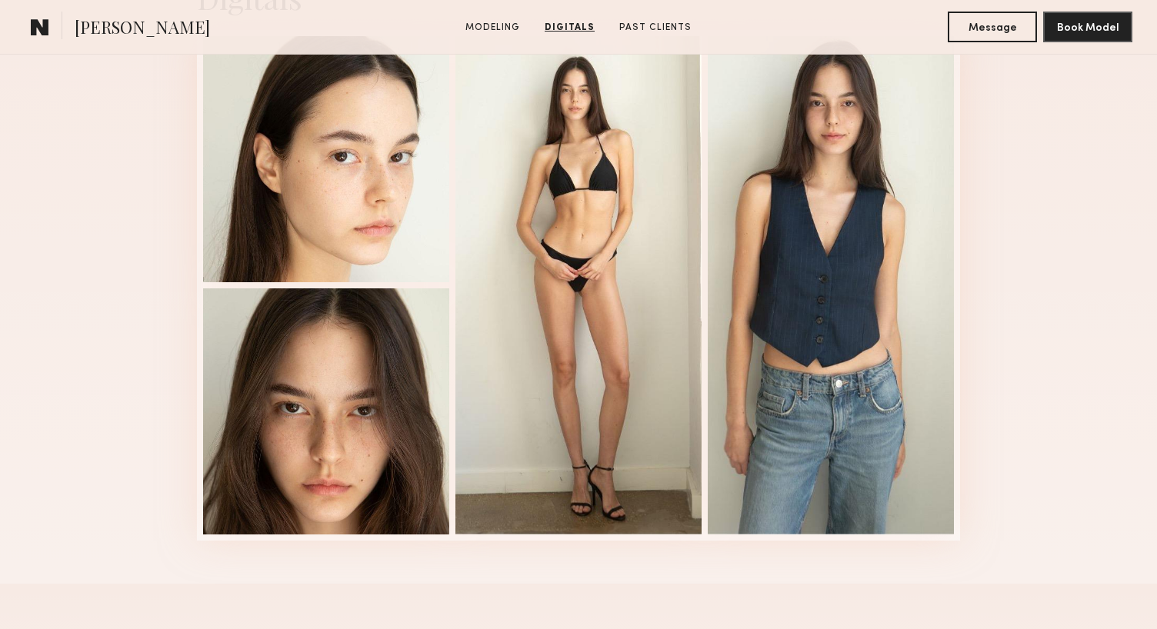
scroll to position [1624, 0]
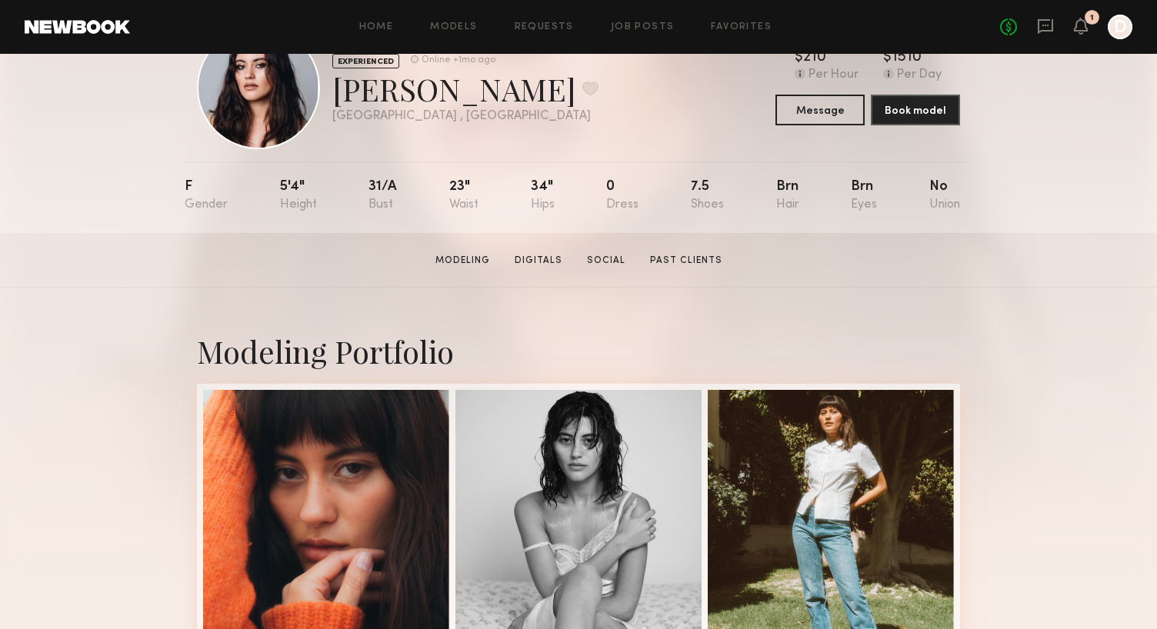
scroll to position [346, 0]
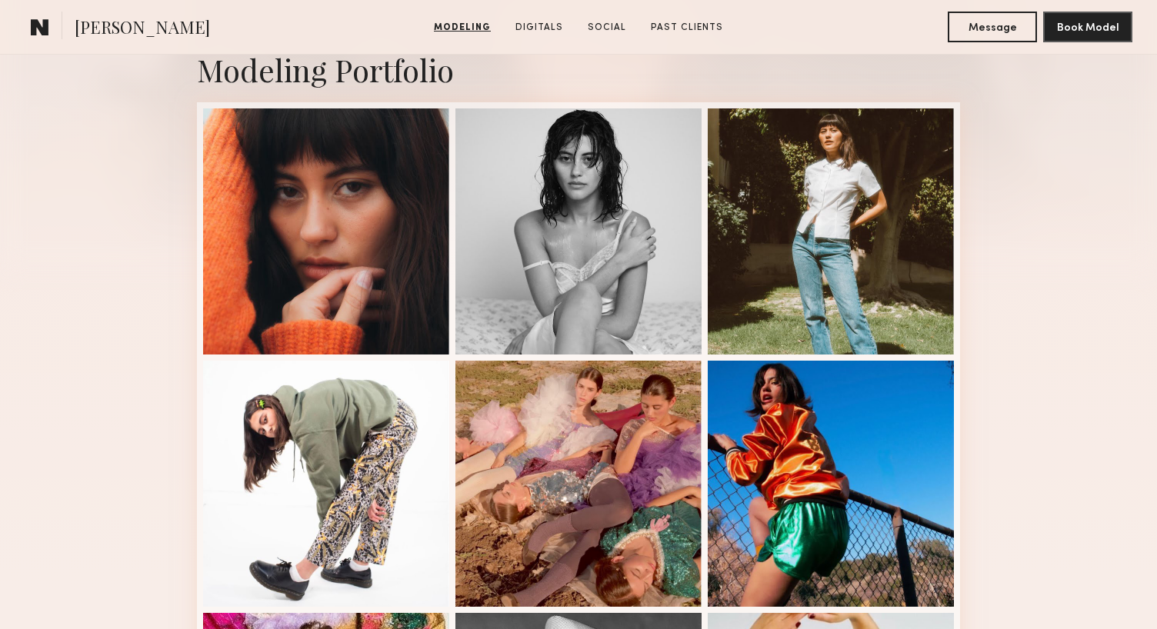
click at [518, 189] on div at bounding box center [579, 232] width 246 height 246
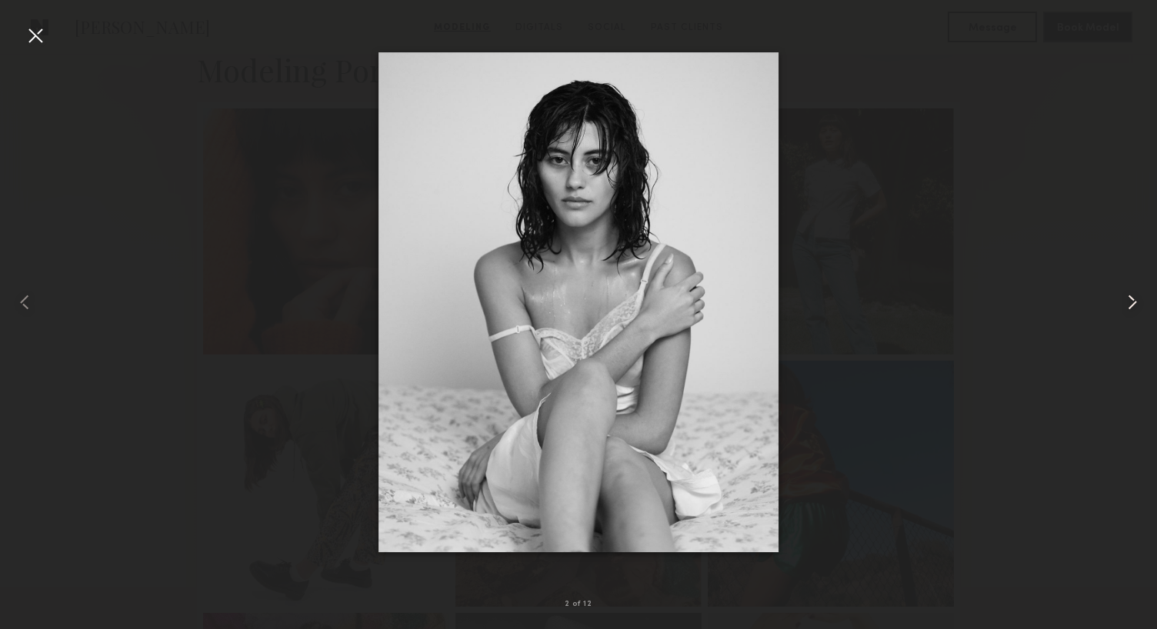
click at [1126, 299] on common-icon at bounding box center [1132, 302] width 25 height 25
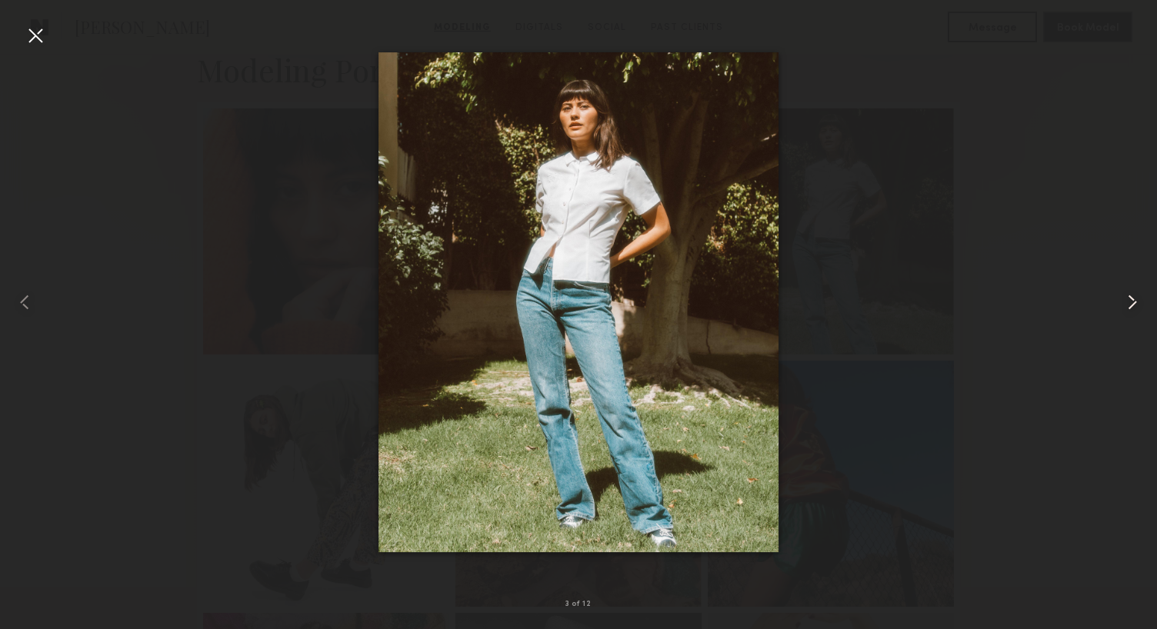
click at [1126, 299] on common-icon at bounding box center [1132, 302] width 25 height 25
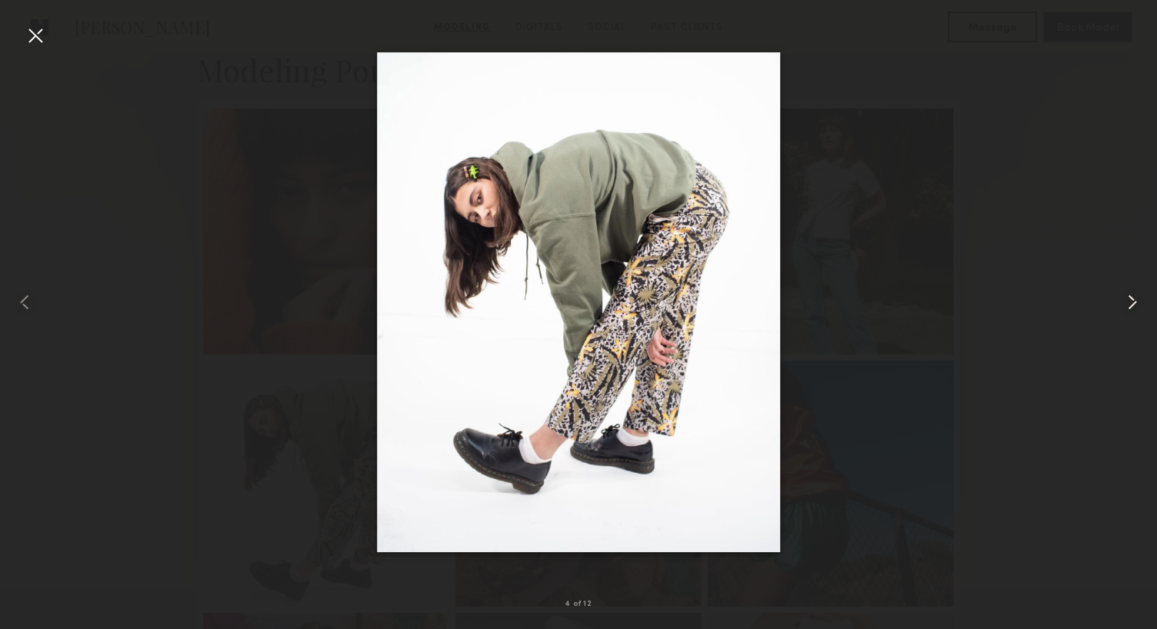
click at [1126, 299] on common-icon at bounding box center [1132, 302] width 25 height 25
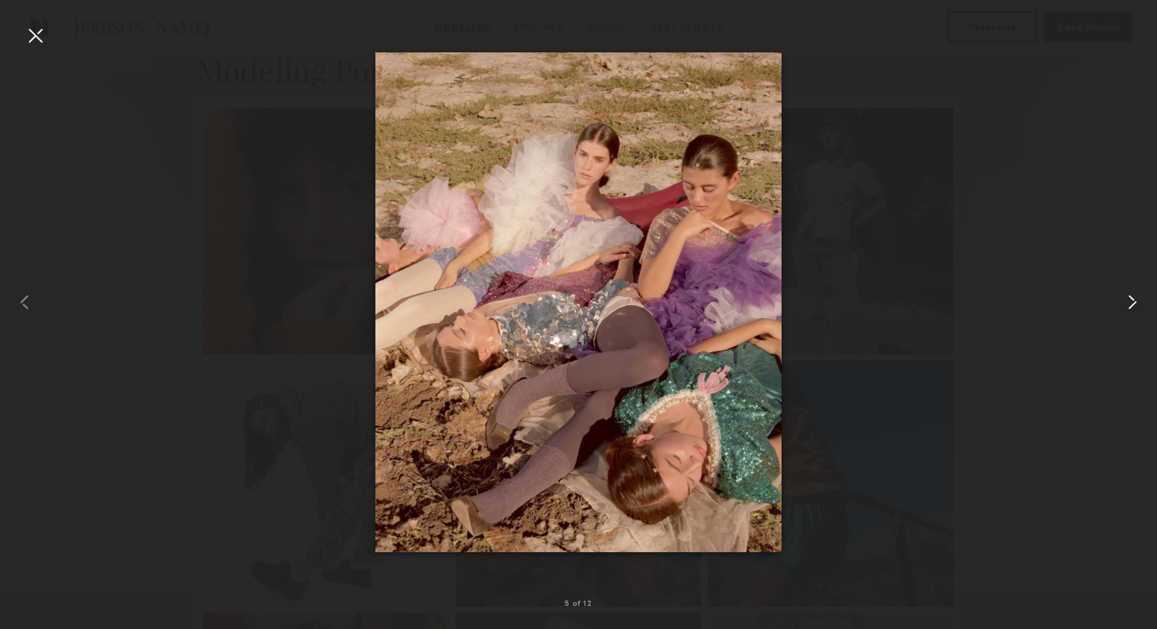
click at [1126, 299] on common-icon at bounding box center [1132, 302] width 25 height 25
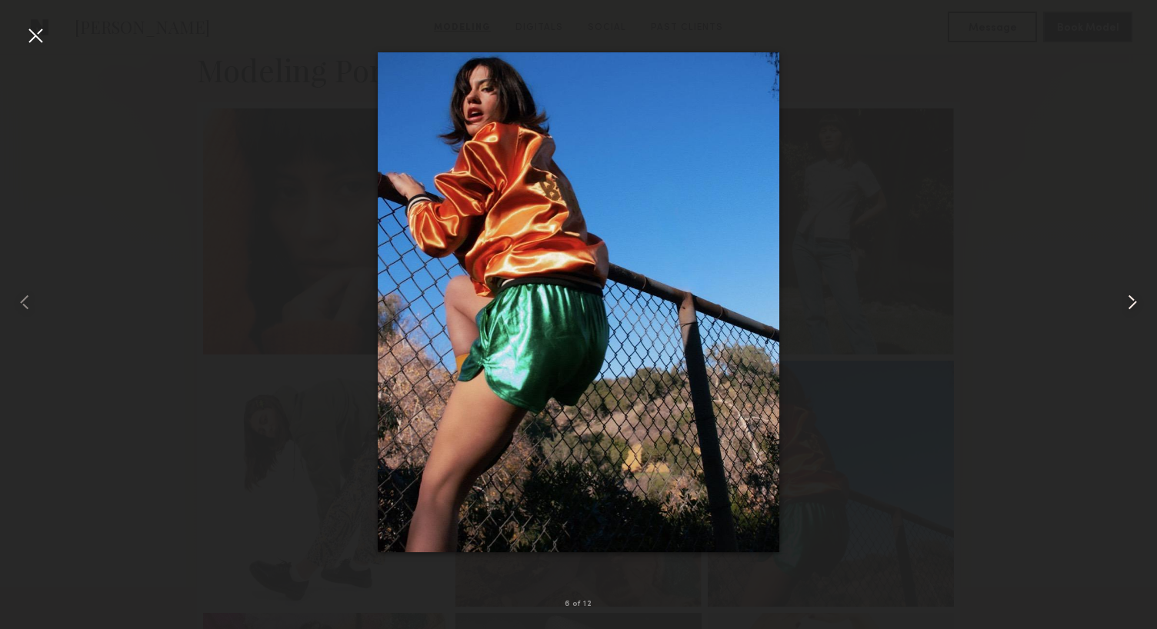
click at [1126, 299] on common-icon at bounding box center [1132, 302] width 25 height 25
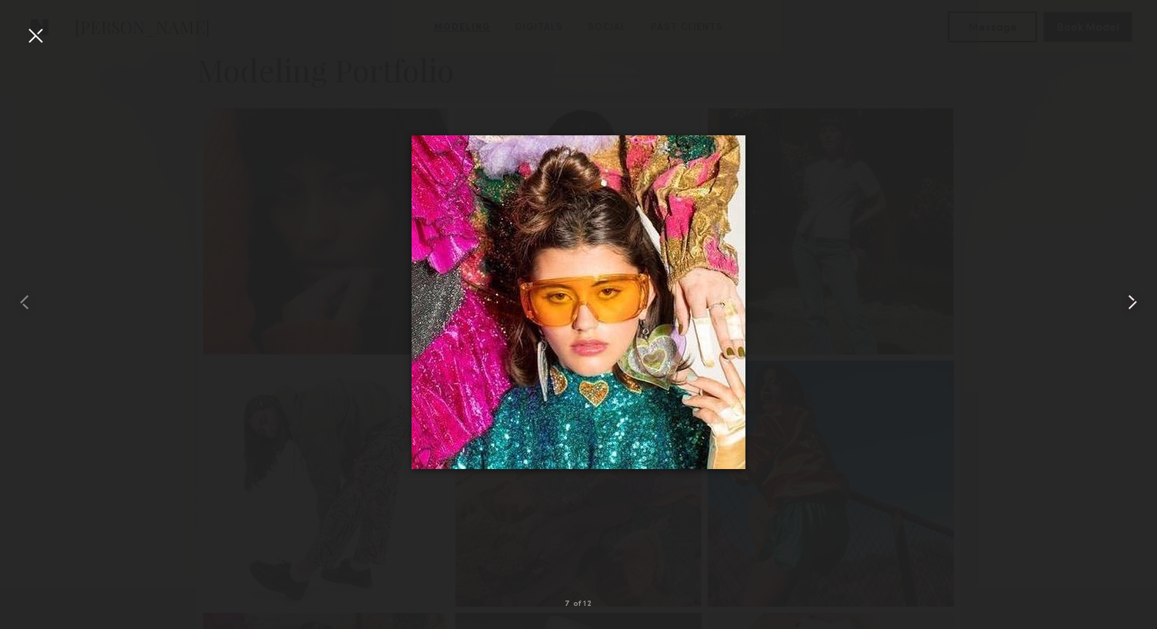
click at [1126, 299] on common-icon at bounding box center [1132, 302] width 25 height 25
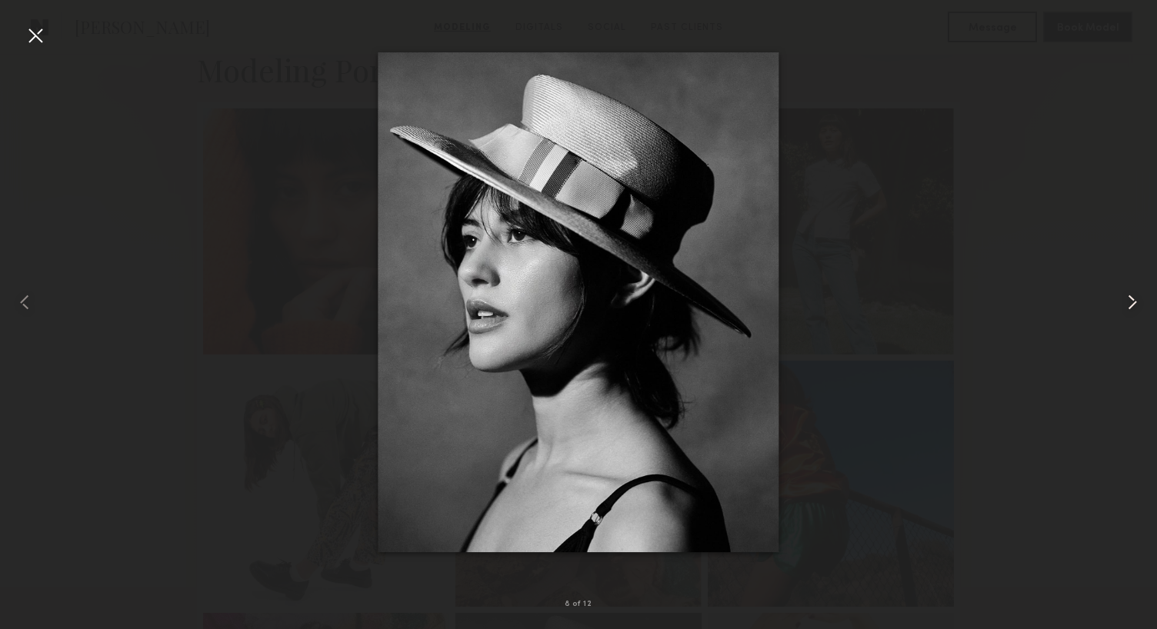
click at [1126, 299] on common-icon at bounding box center [1132, 302] width 25 height 25
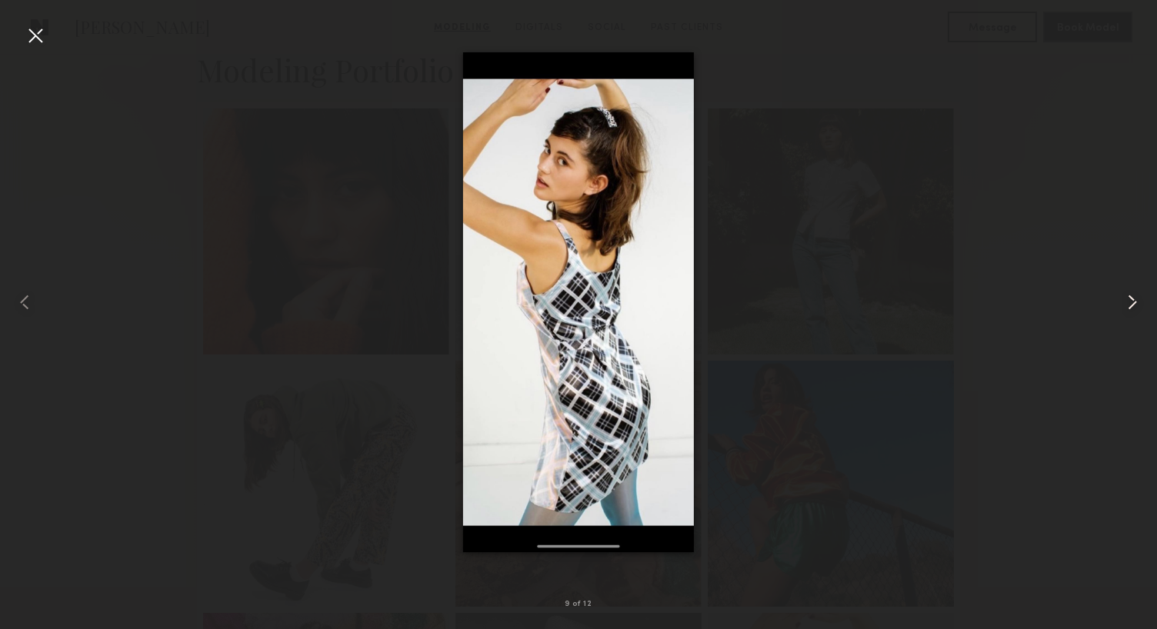
click at [1126, 299] on common-icon at bounding box center [1132, 302] width 25 height 25
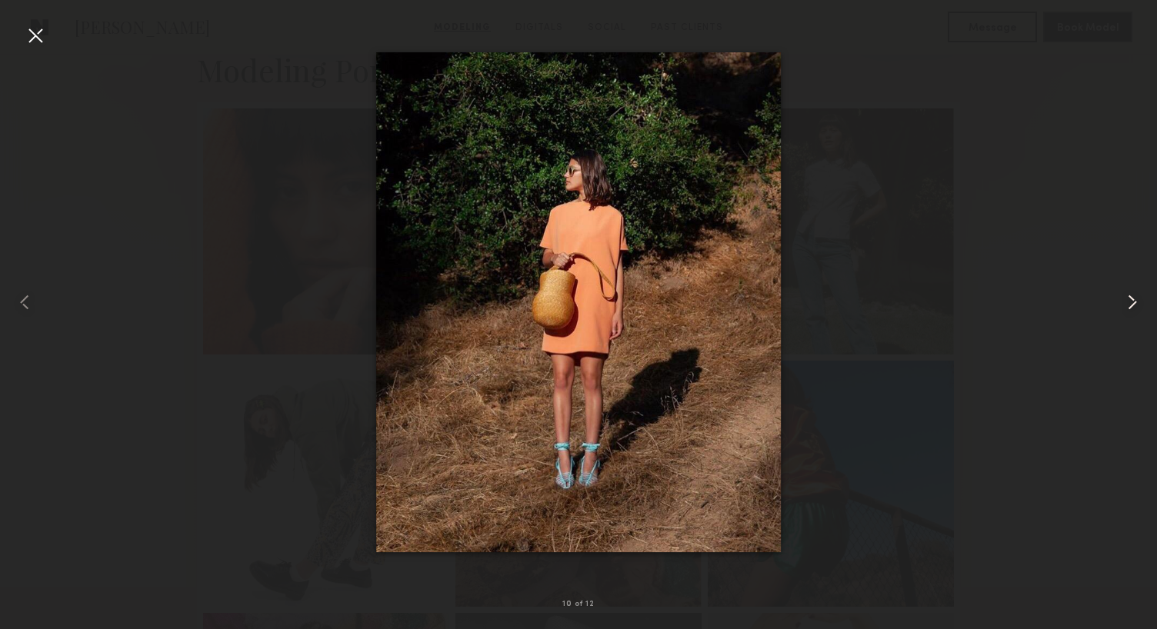
click at [1126, 299] on common-icon at bounding box center [1132, 302] width 25 height 25
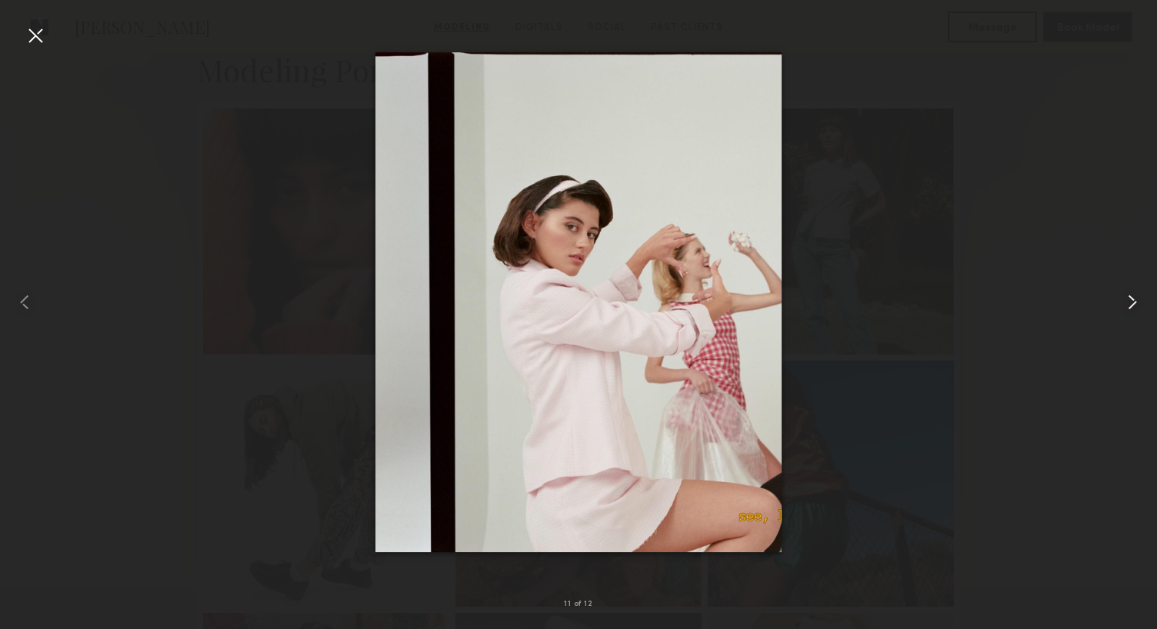
click at [1126, 299] on common-icon at bounding box center [1132, 302] width 25 height 25
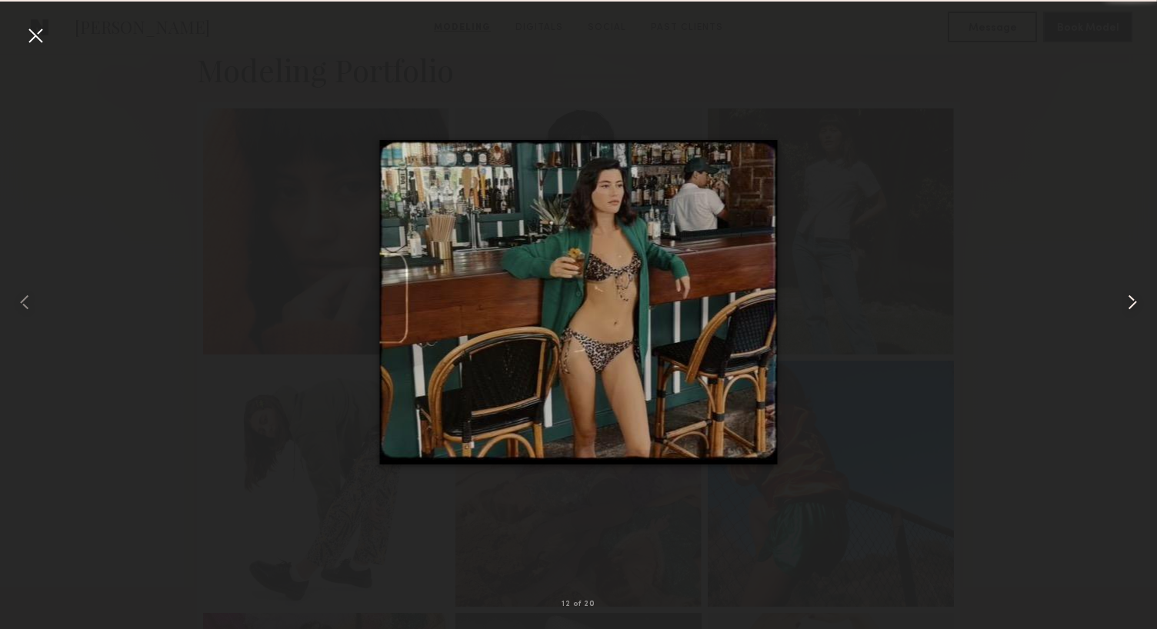
click at [1126, 299] on common-icon at bounding box center [1132, 302] width 25 height 25
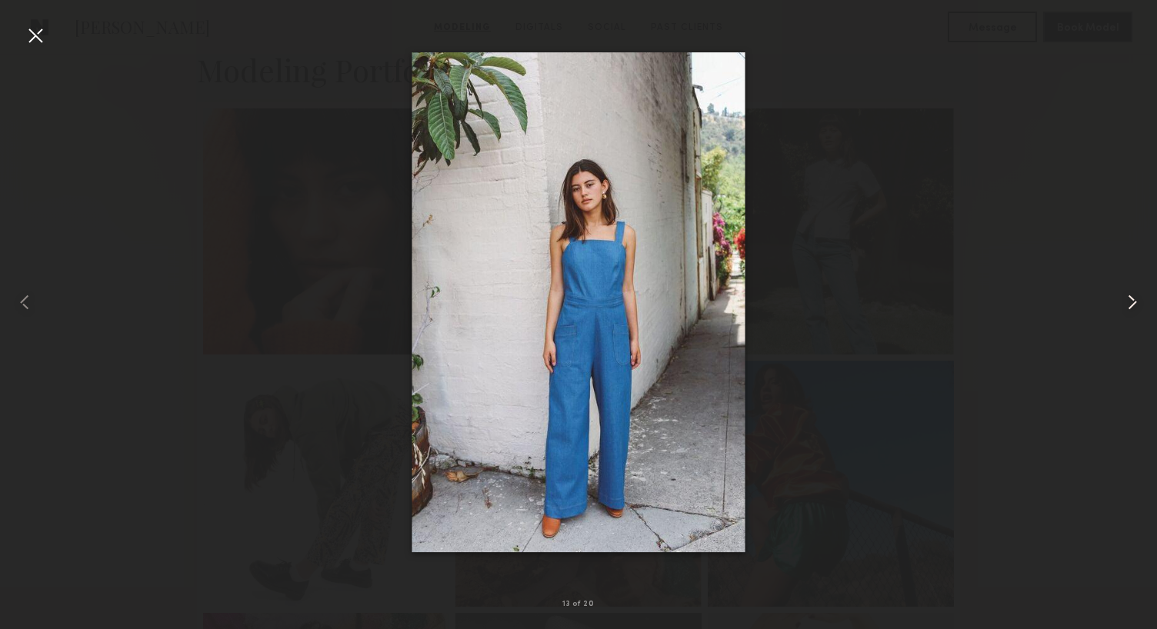
click at [1126, 299] on common-icon at bounding box center [1132, 302] width 25 height 25
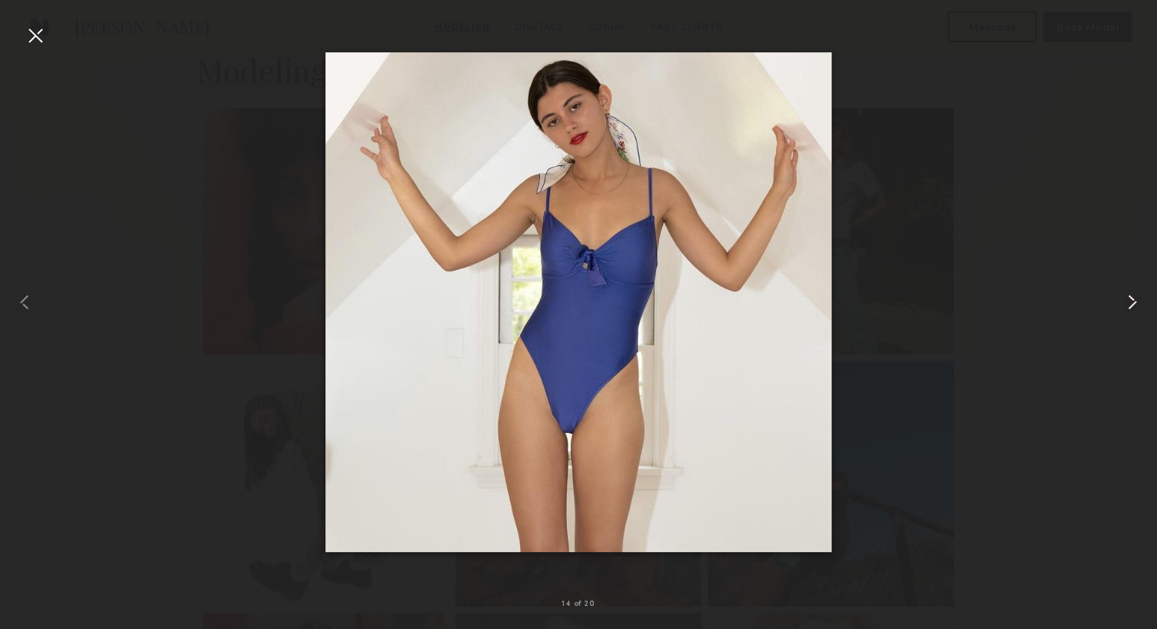
click at [1126, 299] on common-icon at bounding box center [1132, 302] width 25 height 25
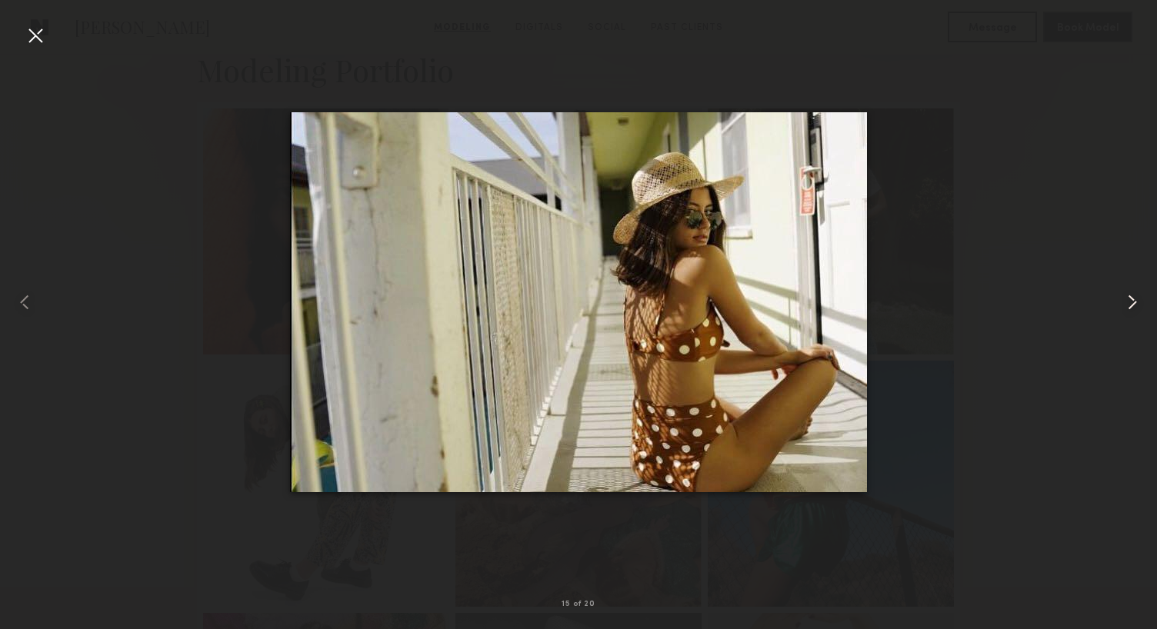
click at [1126, 299] on common-icon at bounding box center [1132, 302] width 25 height 25
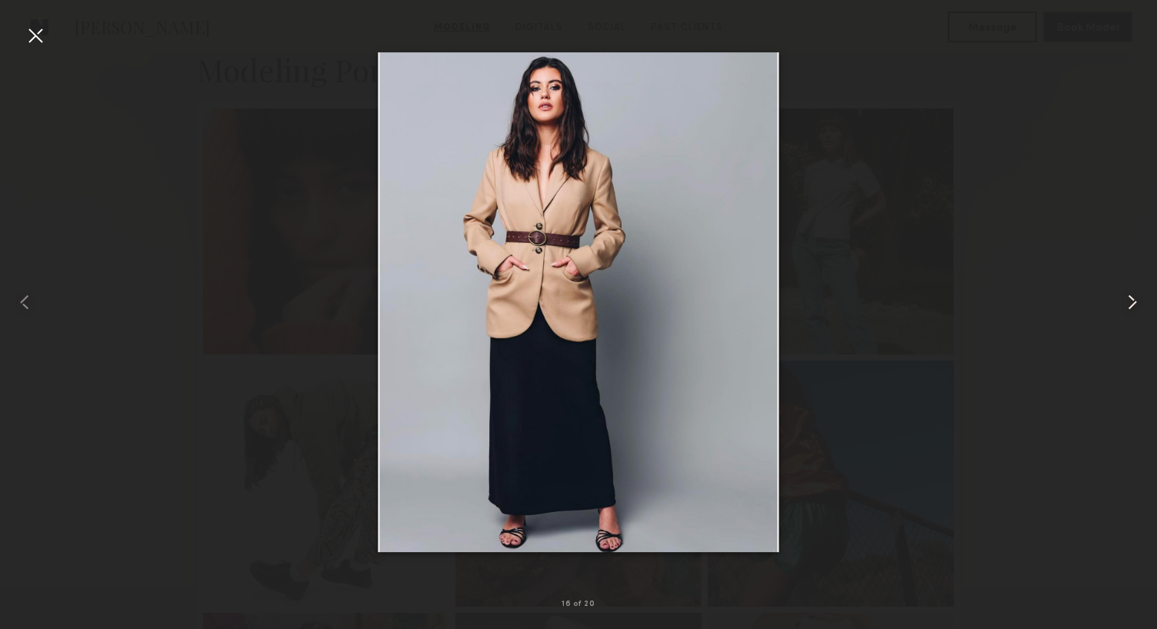
click at [1126, 299] on common-icon at bounding box center [1132, 302] width 25 height 25
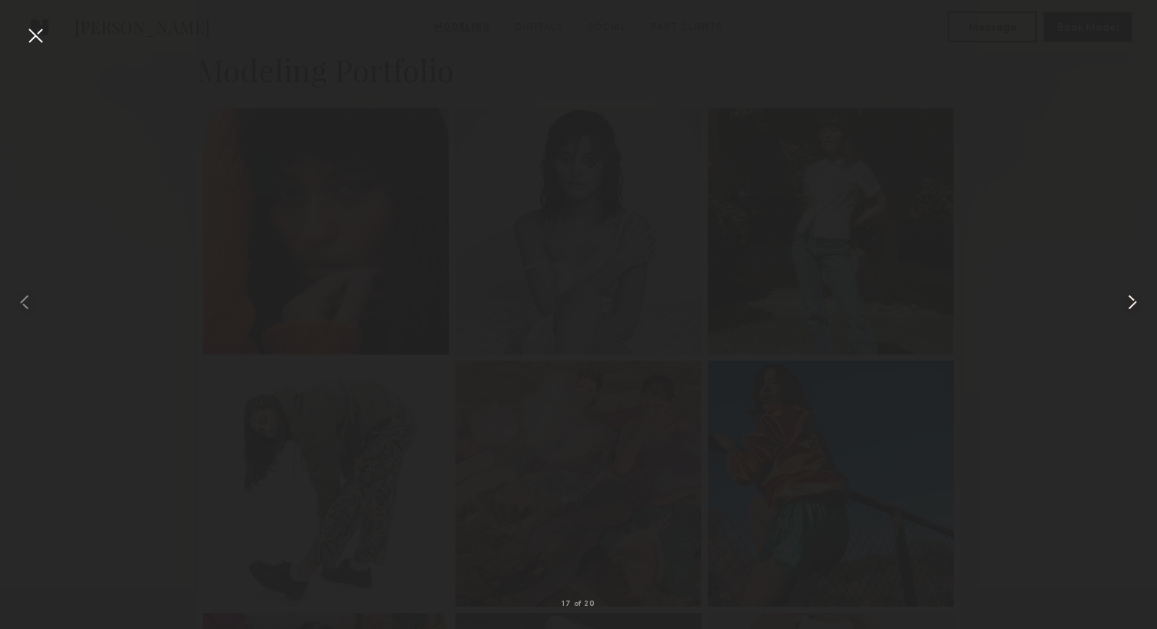
click at [1126, 299] on common-icon at bounding box center [1132, 302] width 25 height 25
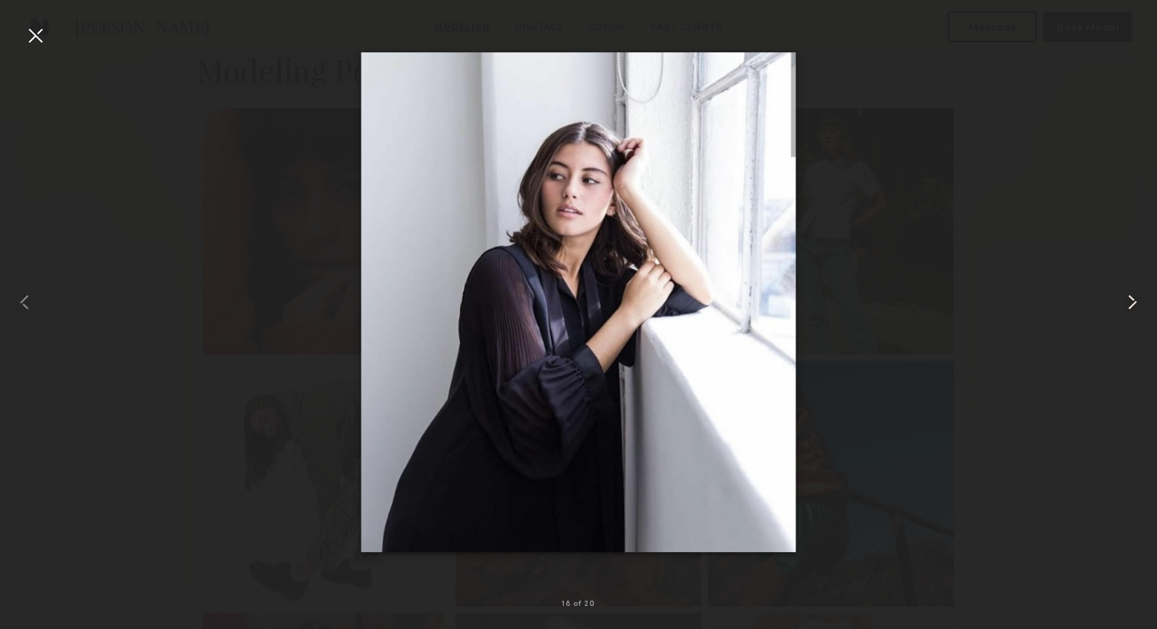
click at [1126, 299] on common-icon at bounding box center [1132, 302] width 25 height 25
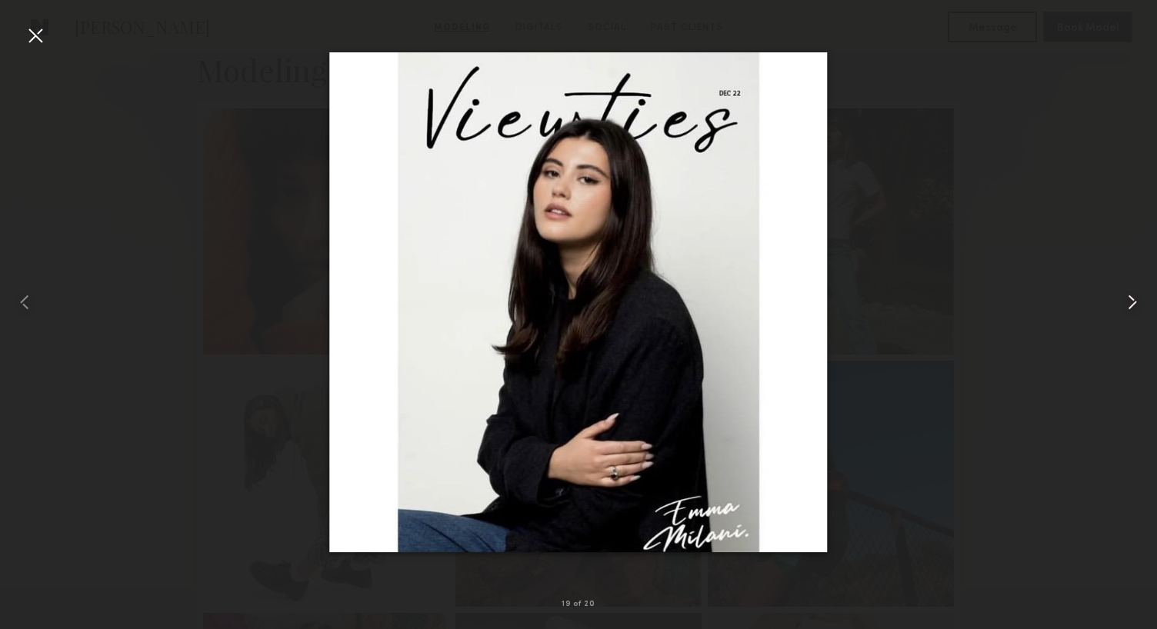
click at [1126, 299] on common-icon at bounding box center [1132, 302] width 25 height 25
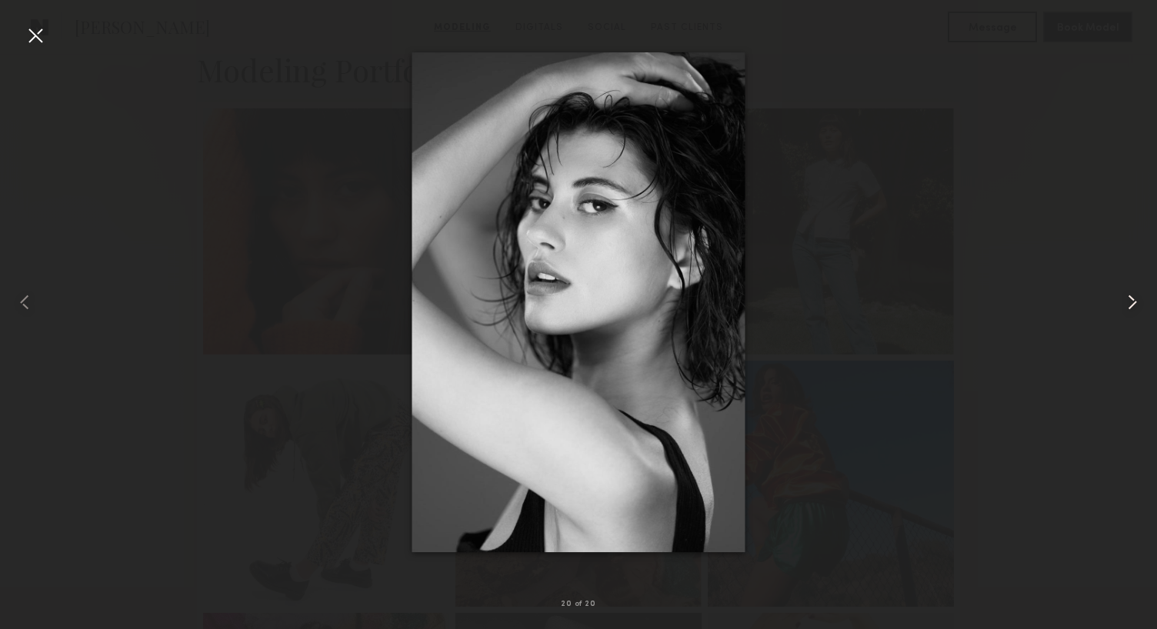
click at [1126, 299] on common-icon at bounding box center [1132, 302] width 25 height 25
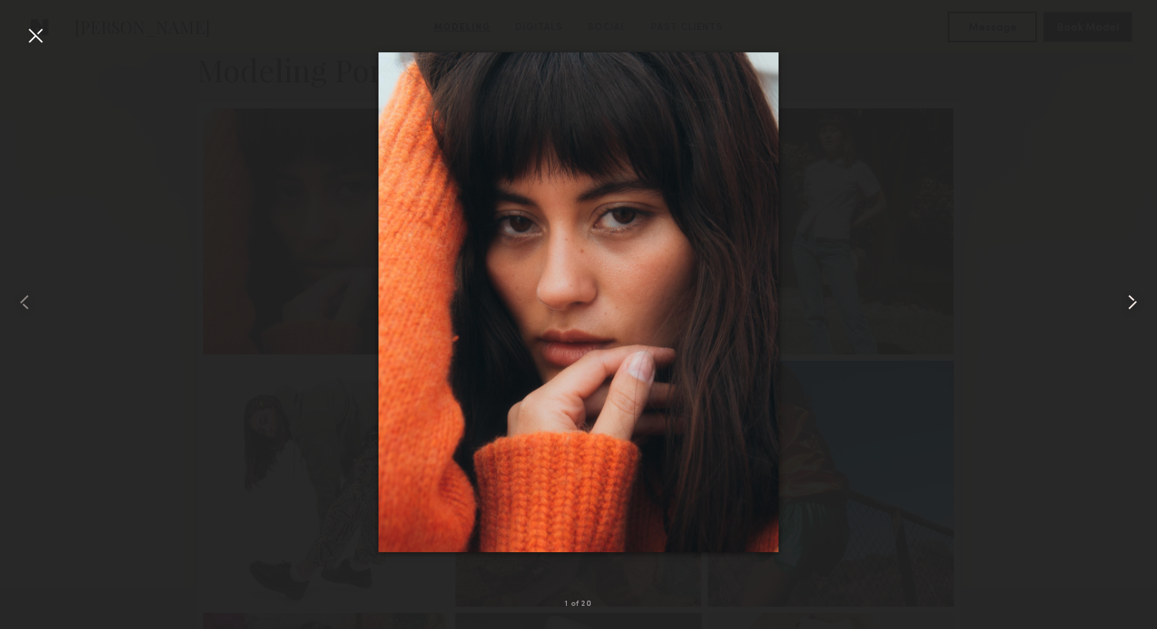
click at [1126, 299] on common-icon at bounding box center [1132, 302] width 25 height 25
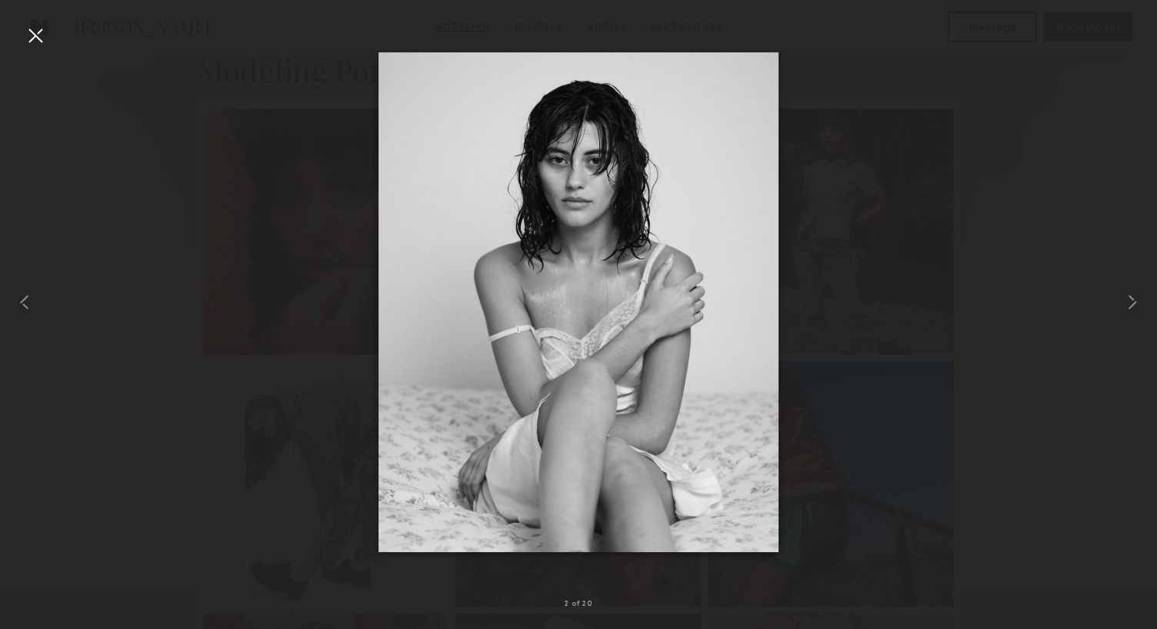
click at [1090, 205] on div at bounding box center [578, 303] width 1157 height 556
click at [38, 39] on div at bounding box center [35, 35] width 25 height 25
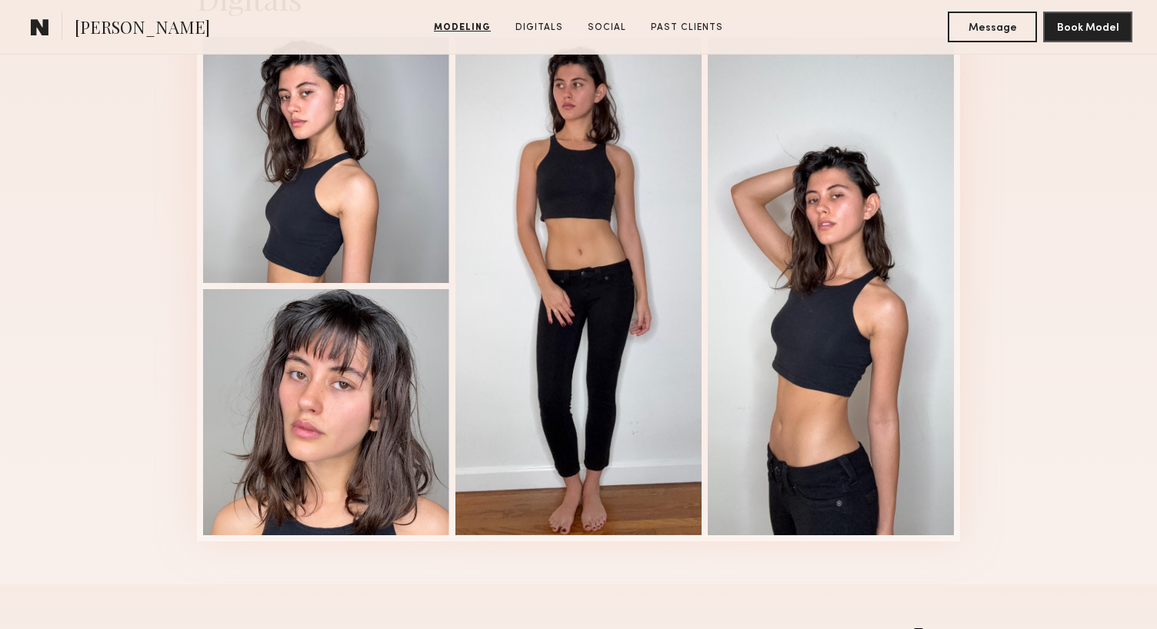
scroll to position [2339, 0]
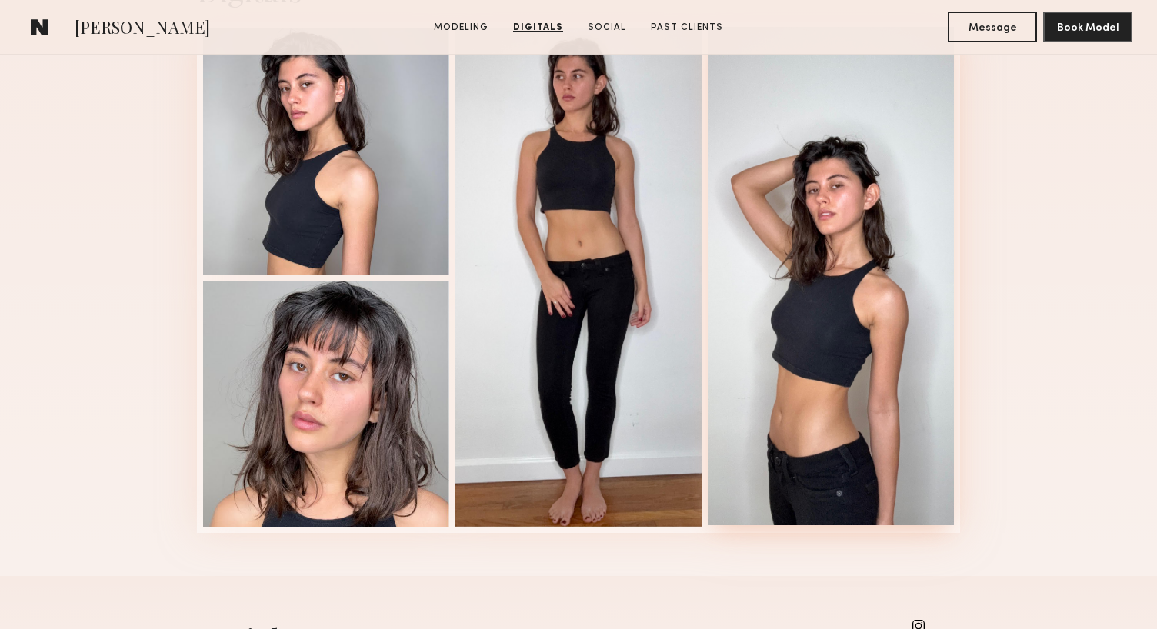
click at [747, 273] on div at bounding box center [831, 276] width 246 height 499
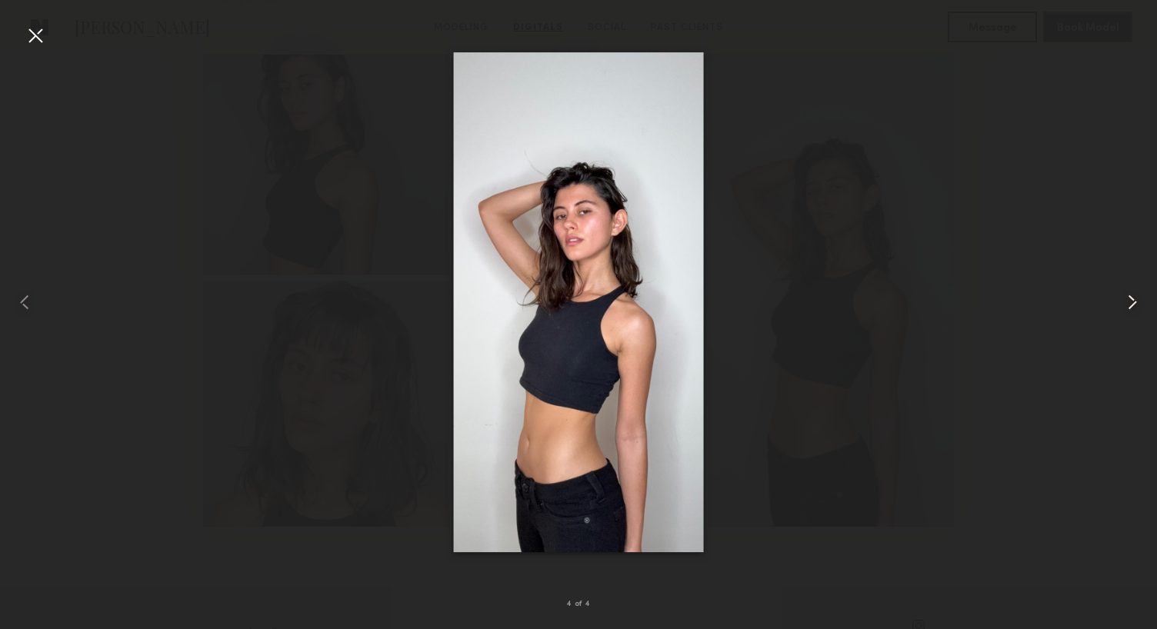
click at [1123, 297] on common-icon at bounding box center [1132, 302] width 25 height 25
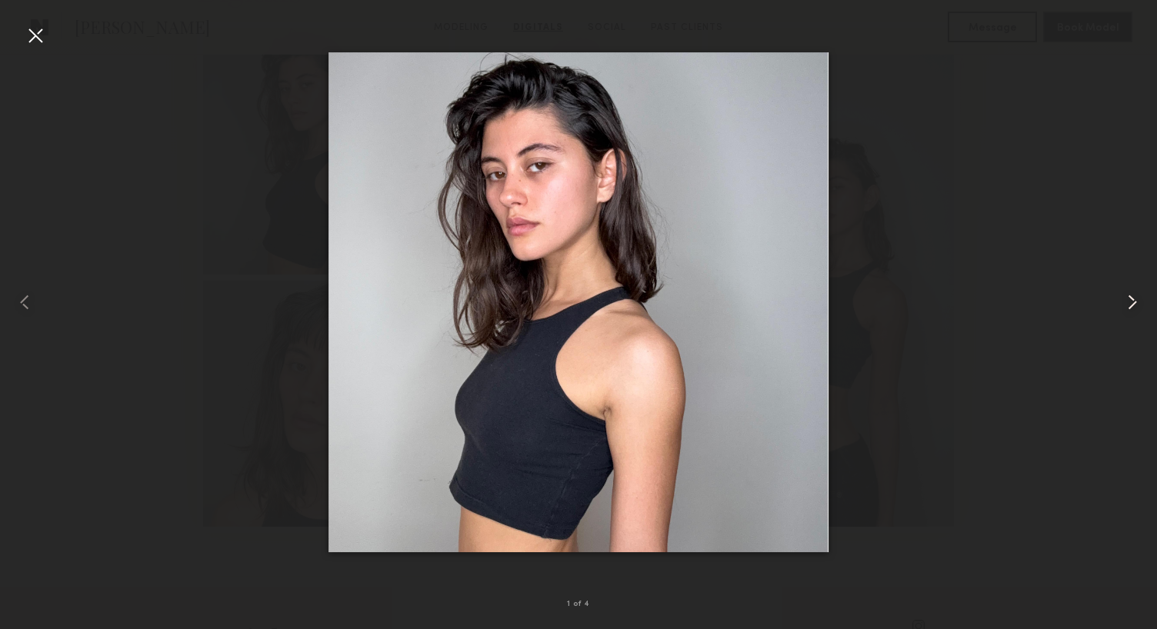
click at [1123, 297] on common-icon at bounding box center [1132, 302] width 25 height 25
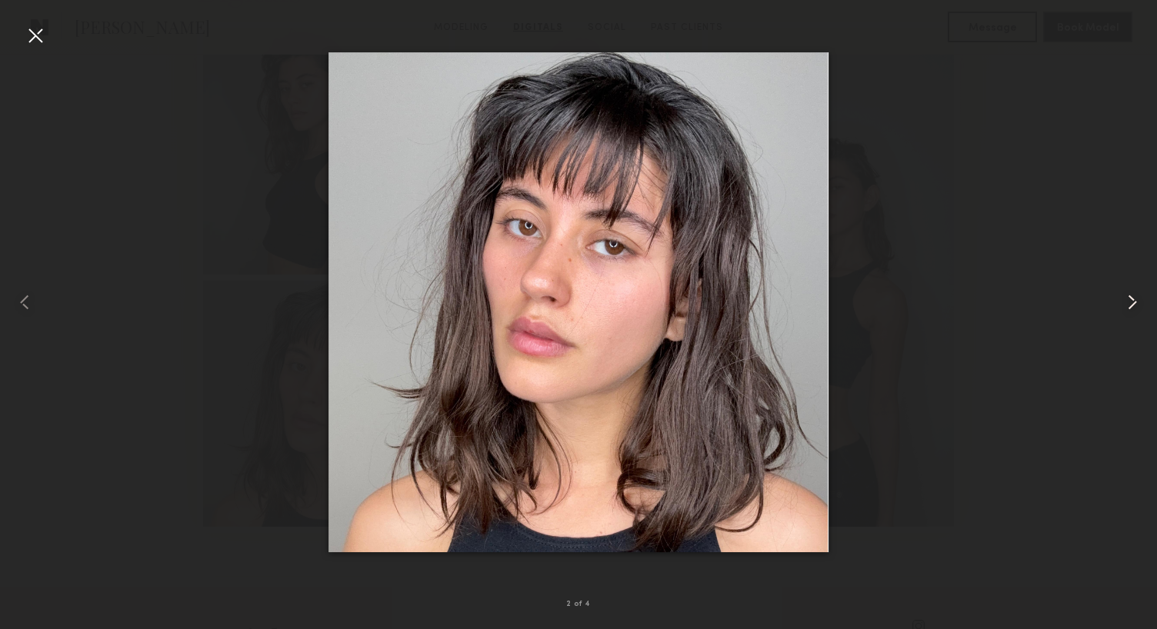
click at [1123, 297] on common-icon at bounding box center [1132, 302] width 25 height 25
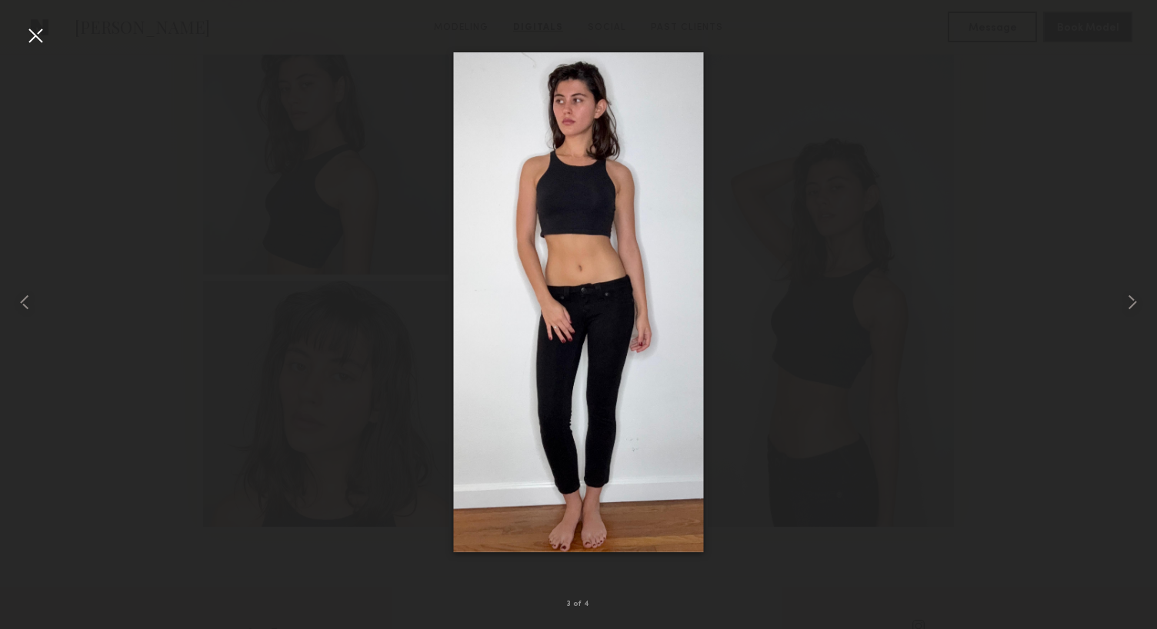
click at [1060, 183] on div at bounding box center [578, 303] width 1157 height 556
click at [37, 40] on div at bounding box center [35, 35] width 25 height 25
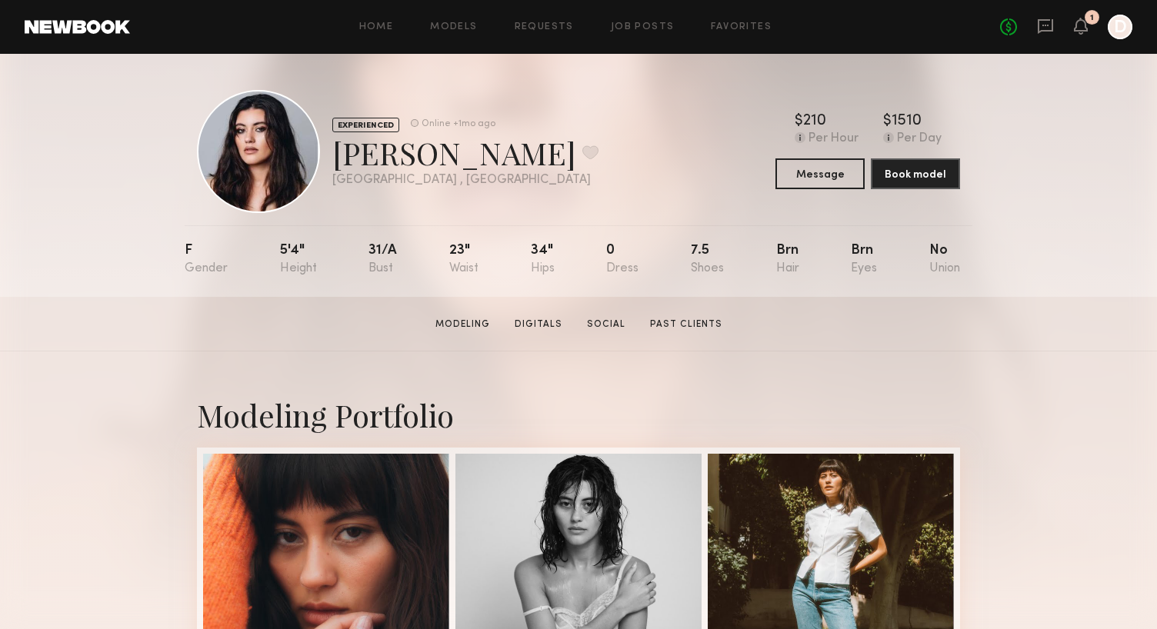
scroll to position [7, 0]
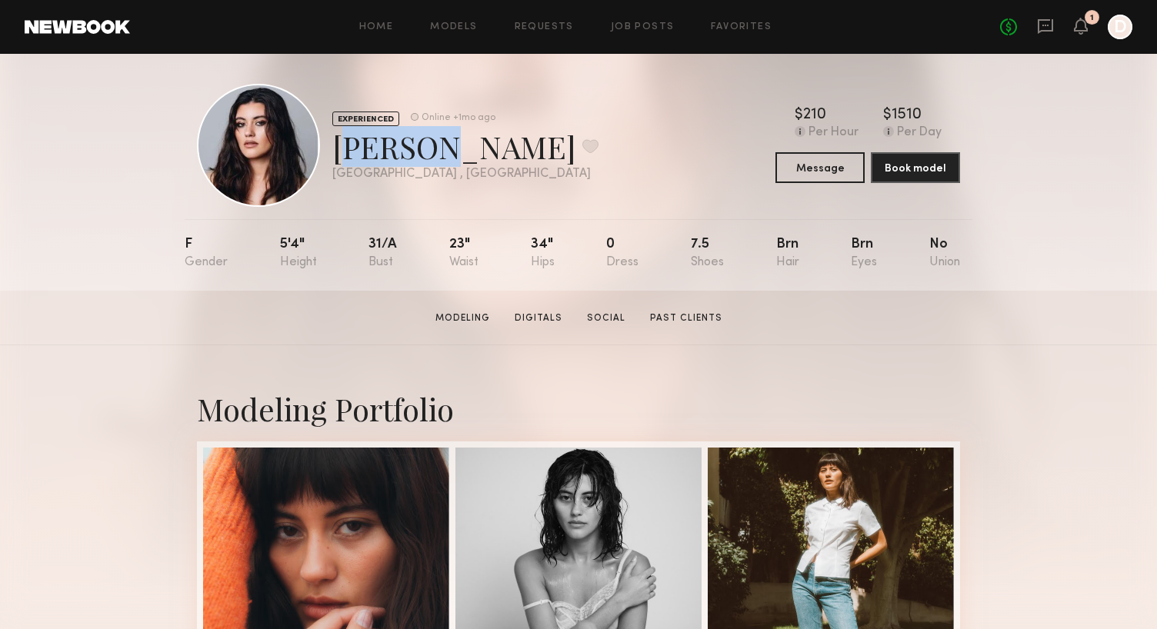
drag, startPoint x: 454, startPoint y: 150, endPoint x: 337, endPoint y: 145, distance: 117.1
click at [337, 145] on div "Emma M. Favorite" at bounding box center [465, 146] width 266 height 41
copy div "Emma M"
click at [583, 146] on button at bounding box center [591, 146] width 16 height 14
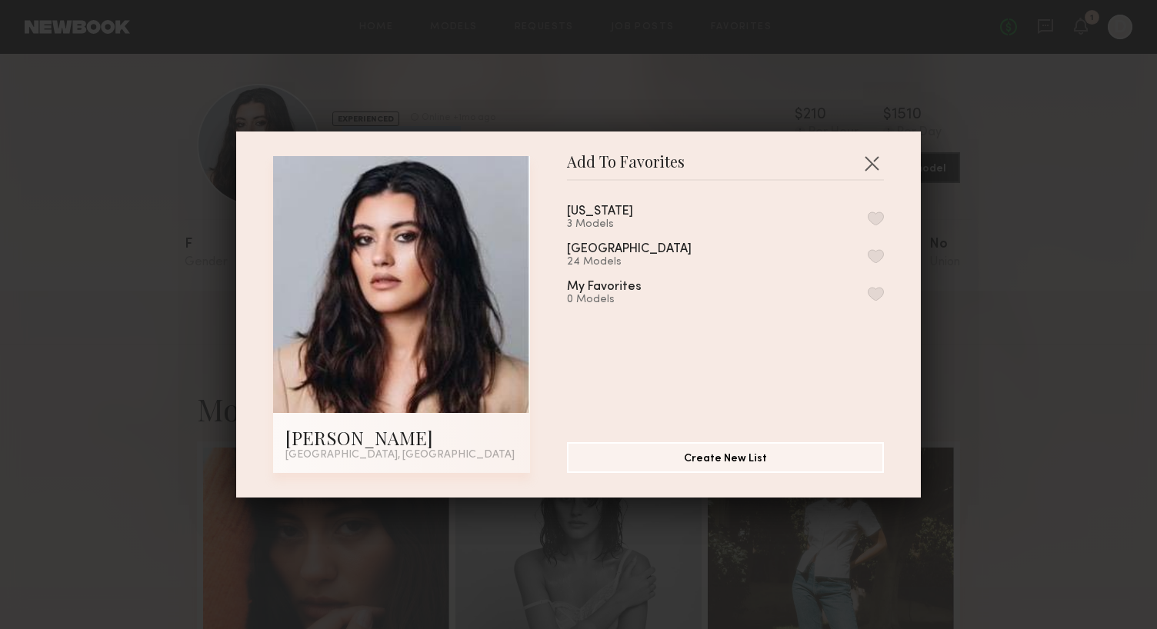
click at [876, 253] on button "button" at bounding box center [876, 256] width 16 height 14
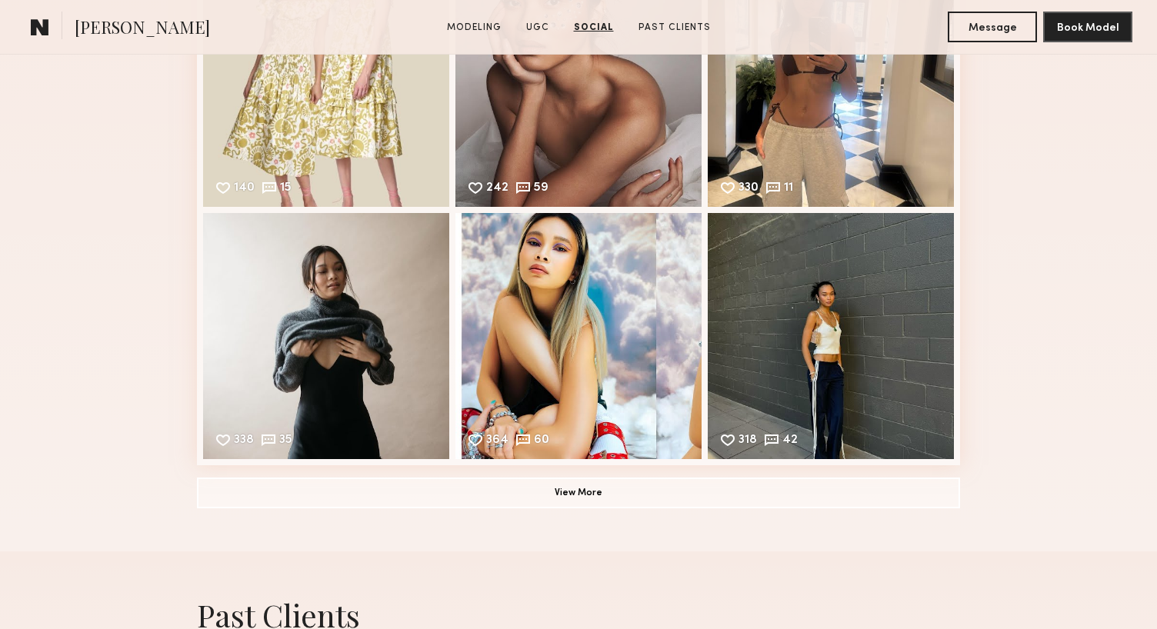
scroll to position [2182, 0]
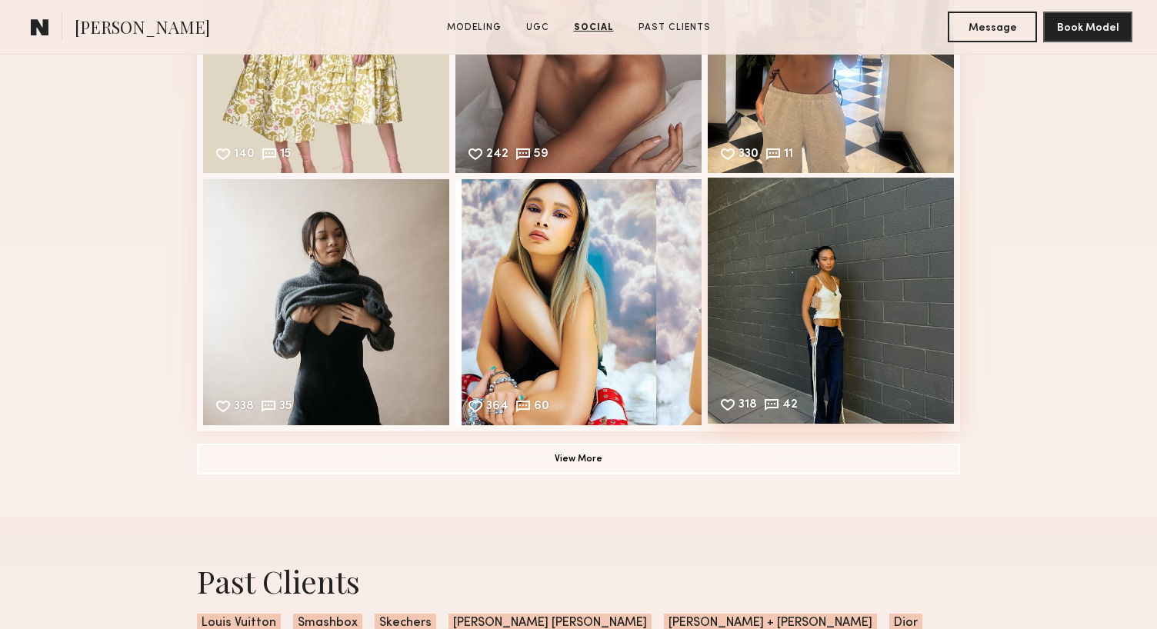
click at [819, 279] on div "318 42 Likes & comments displayed to show model’s engagement" at bounding box center [831, 301] width 246 height 246
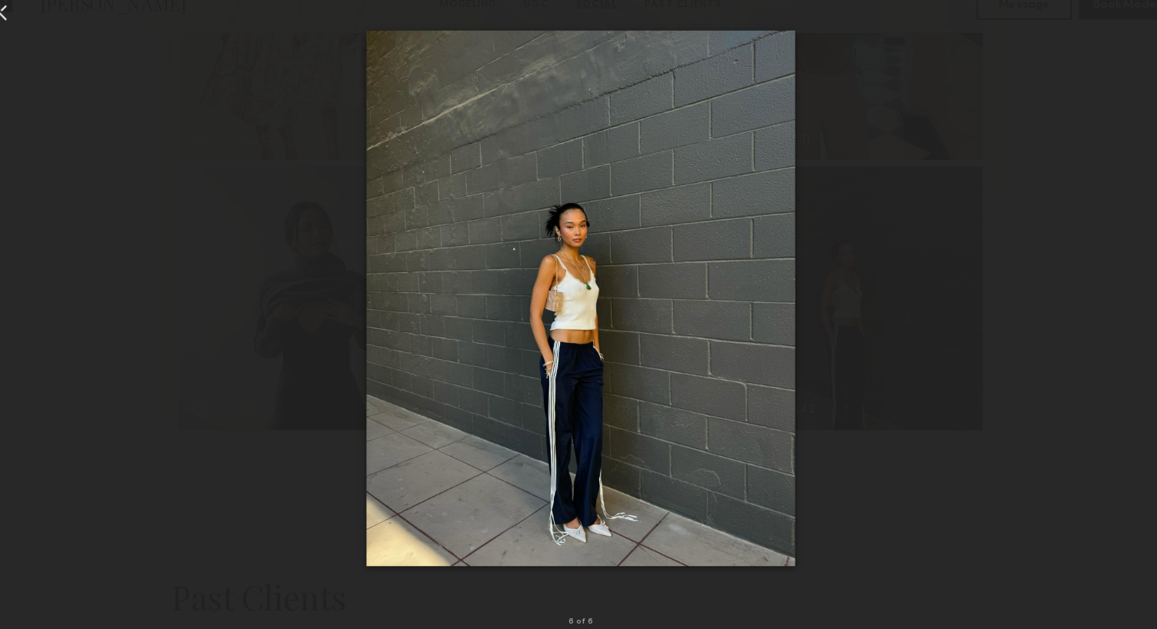
click at [930, 249] on div at bounding box center [578, 303] width 1157 height 556
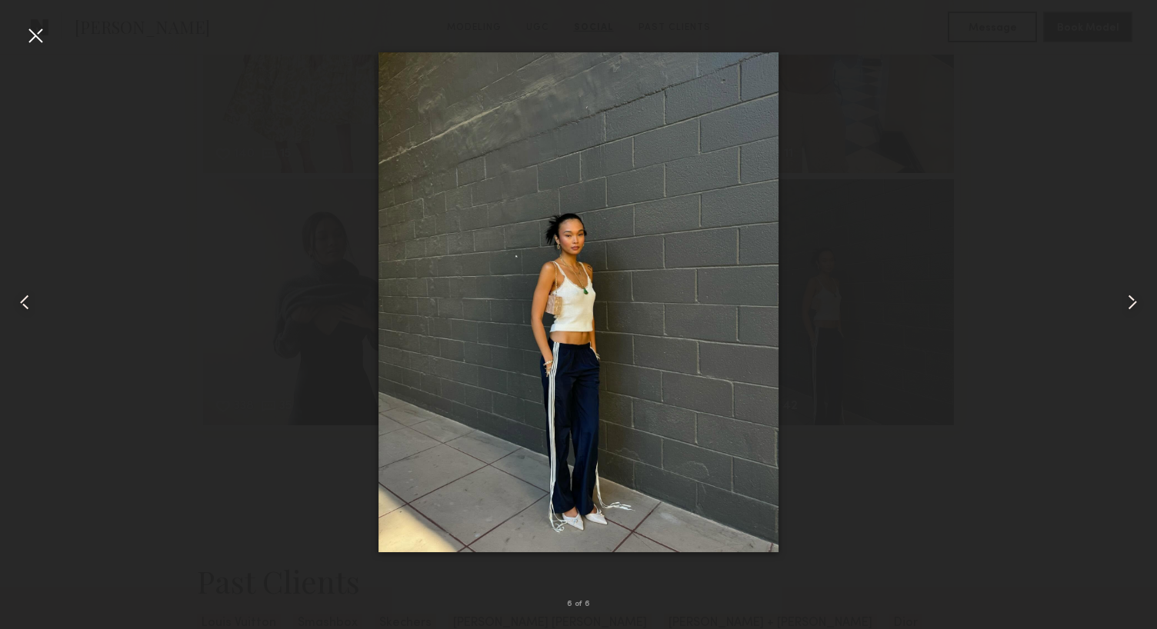
click at [1037, 164] on div at bounding box center [578, 303] width 1157 height 556
click at [30, 35] on div at bounding box center [35, 35] width 25 height 25
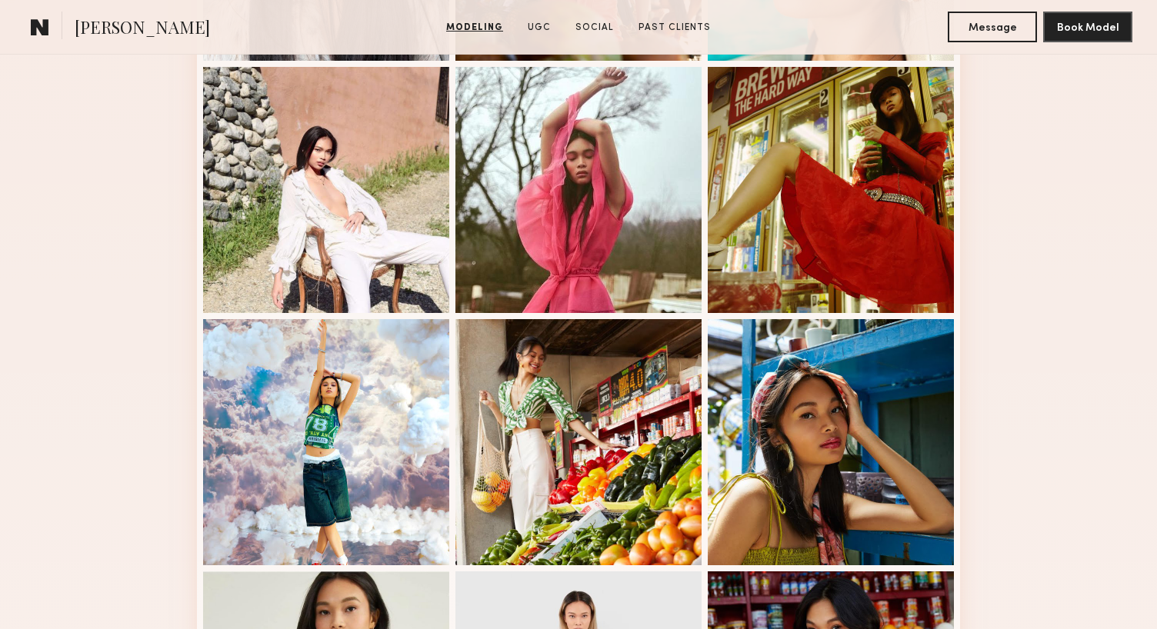
scroll to position [660, 0]
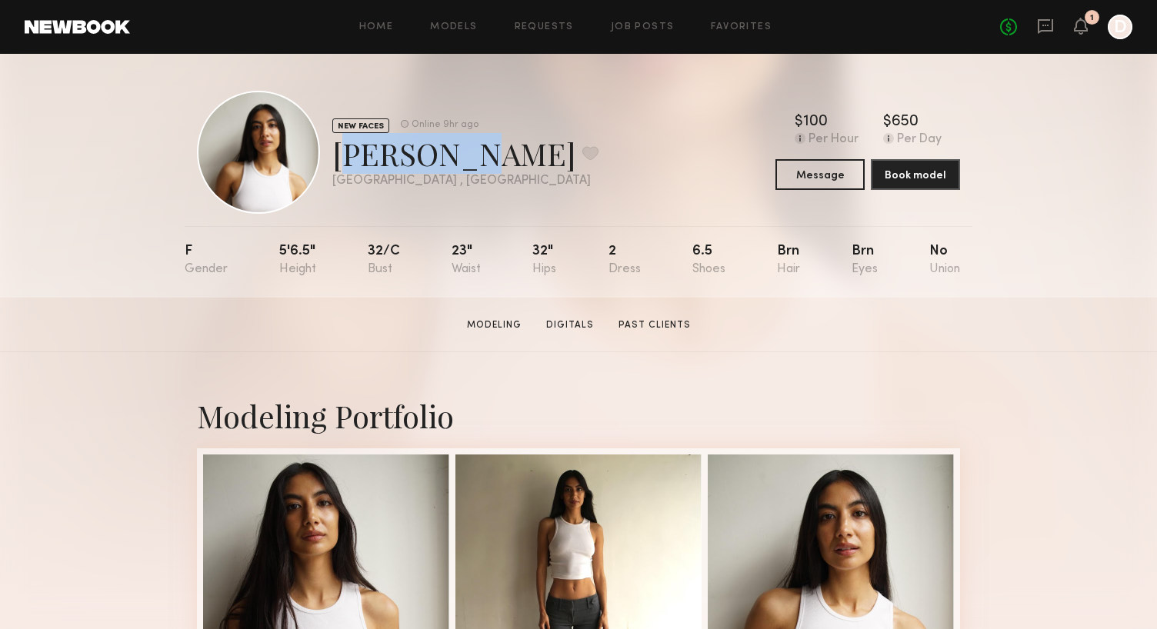
drag, startPoint x: 440, startPoint y: 155, endPoint x: 335, endPoint y: 156, distance: 105.4
click at [334, 156] on div "[PERSON_NAME] Favorite" at bounding box center [465, 153] width 266 height 41
copy div "[PERSON_NAME]"
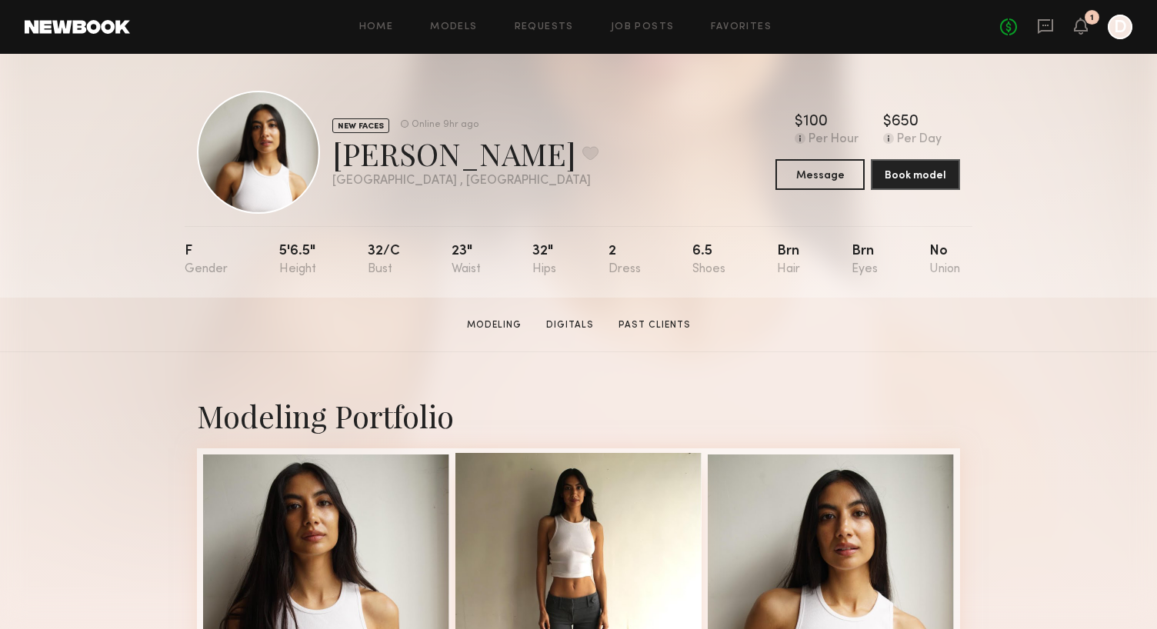
click at [555, 526] on div at bounding box center [579, 576] width 246 height 246
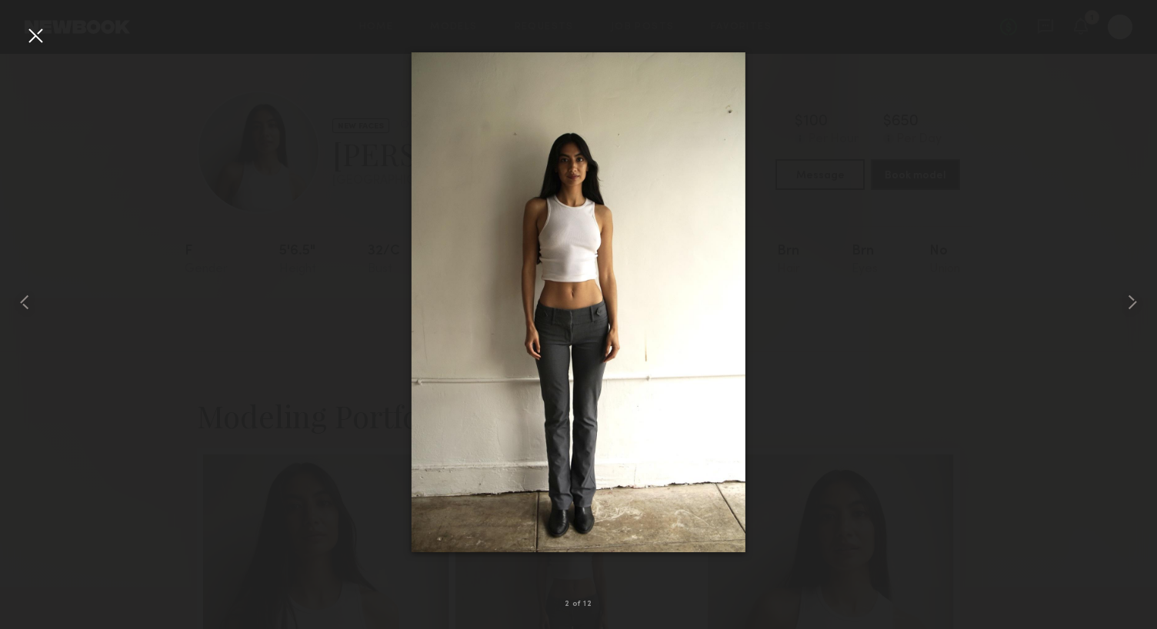
click at [34, 41] on div at bounding box center [35, 35] width 25 height 25
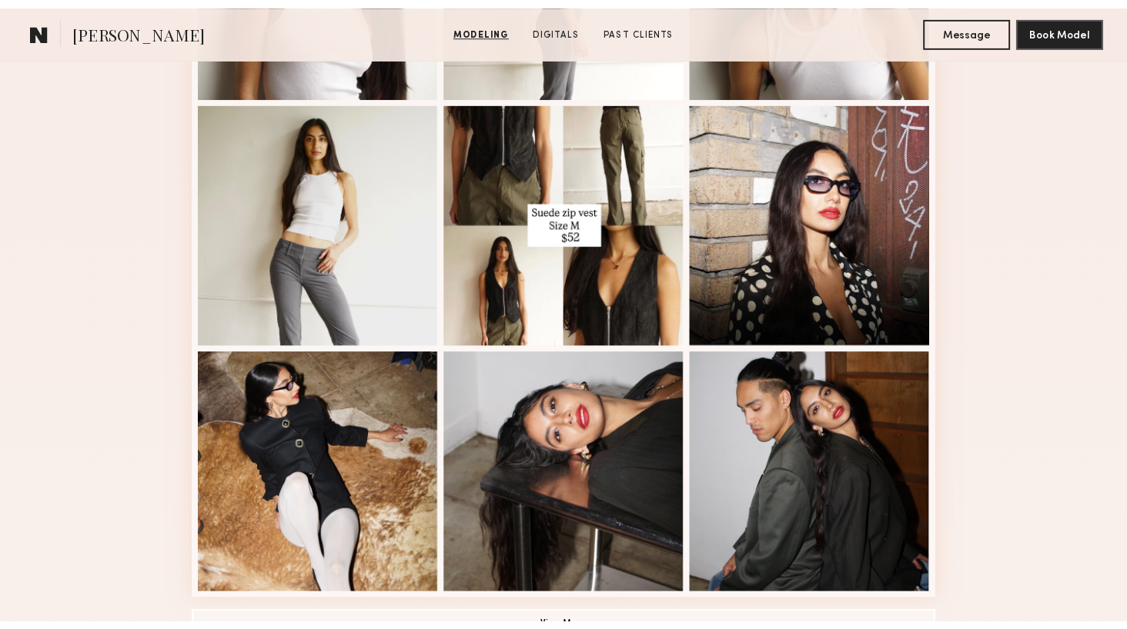
scroll to position [859, 0]
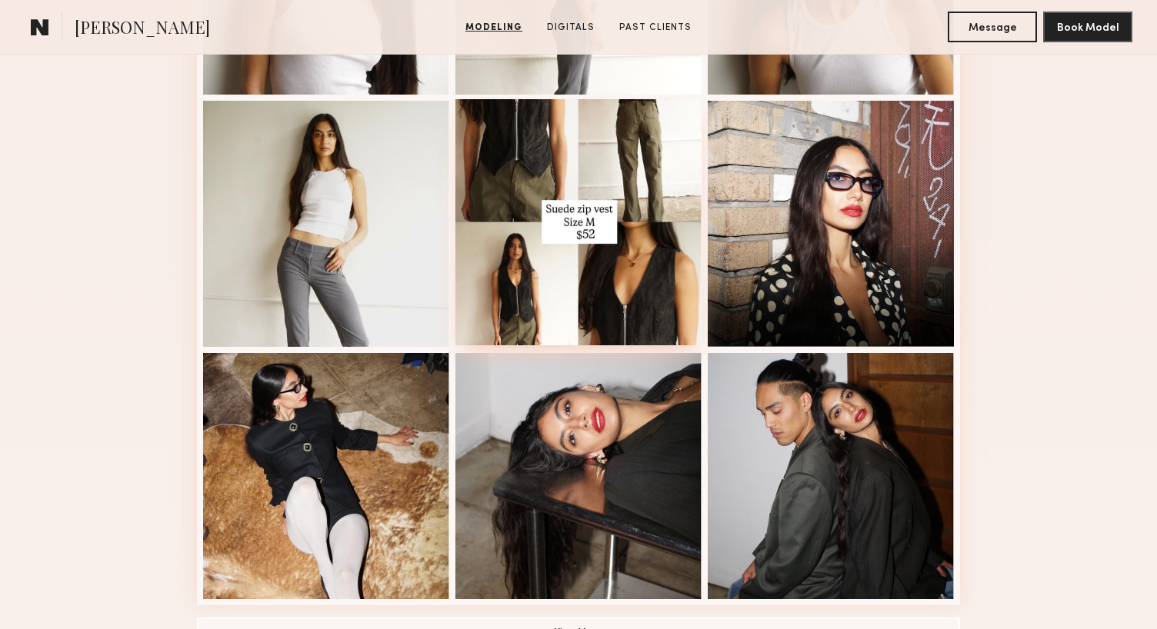
click at [579, 252] on div at bounding box center [579, 222] width 246 height 246
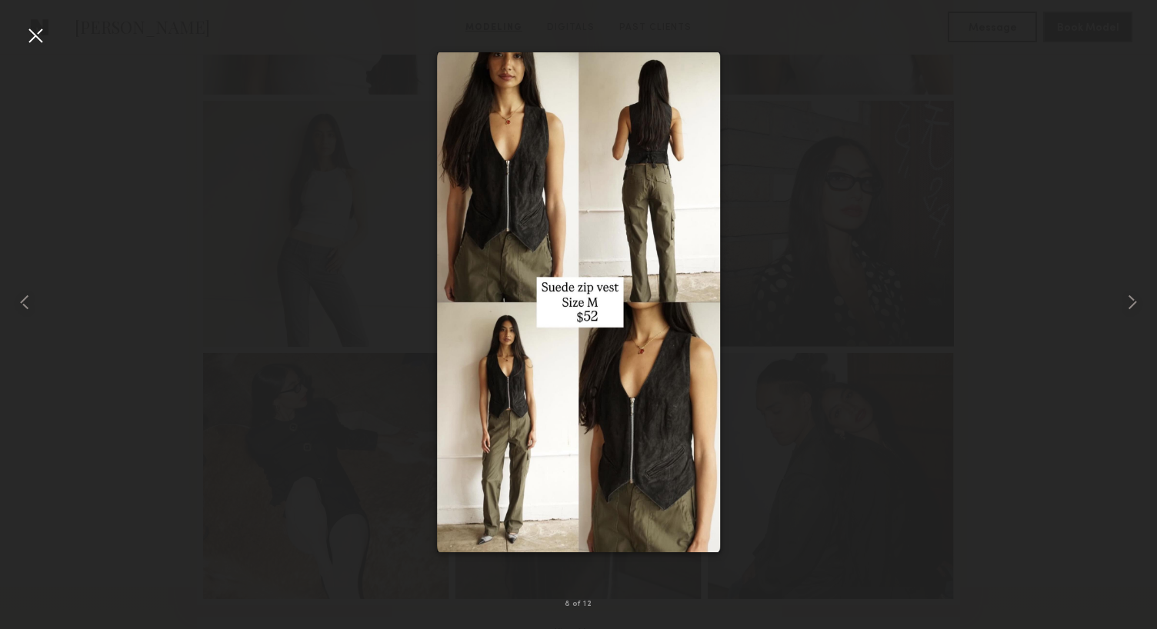
click at [38, 35] on div at bounding box center [35, 35] width 25 height 25
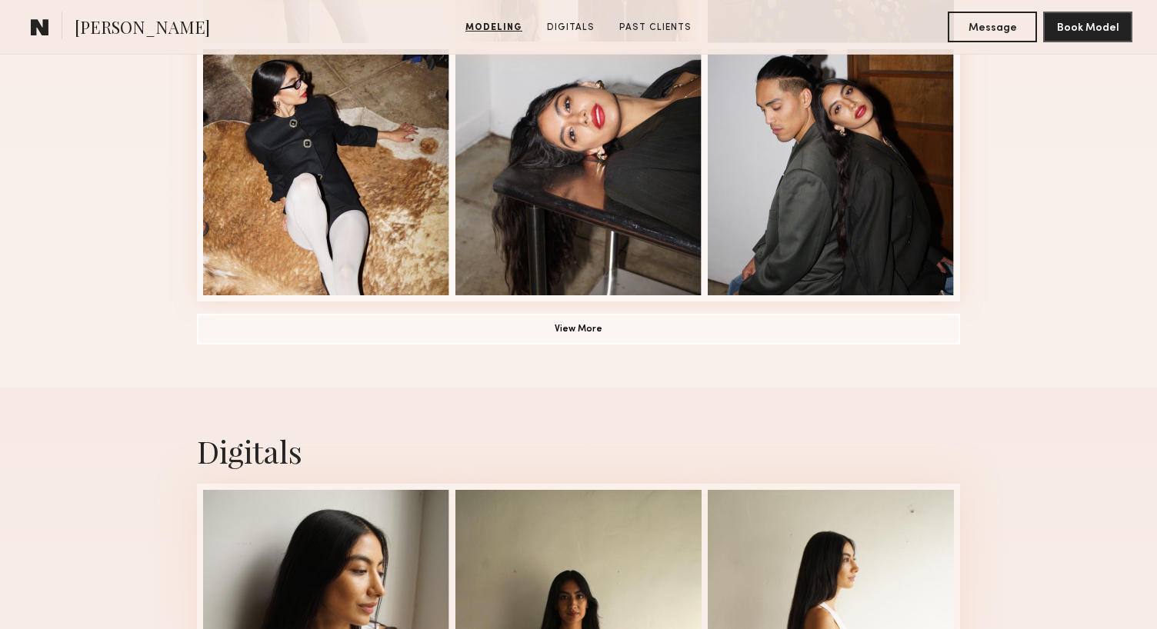
scroll to position [1200, 0]
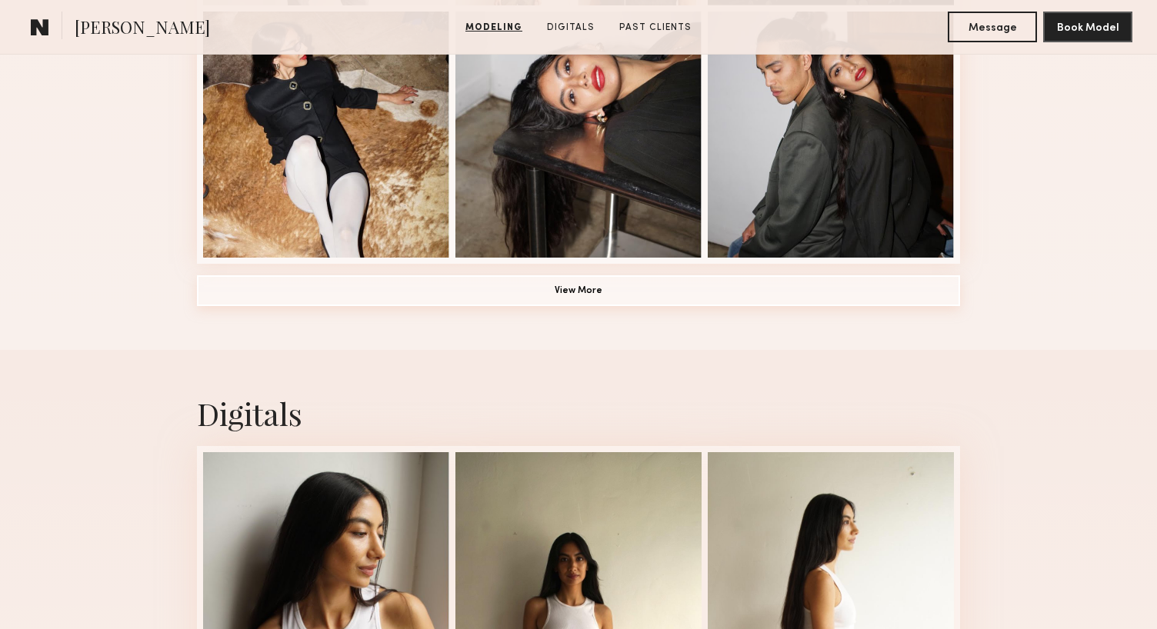
click at [589, 295] on button "View More" at bounding box center [578, 290] width 763 height 31
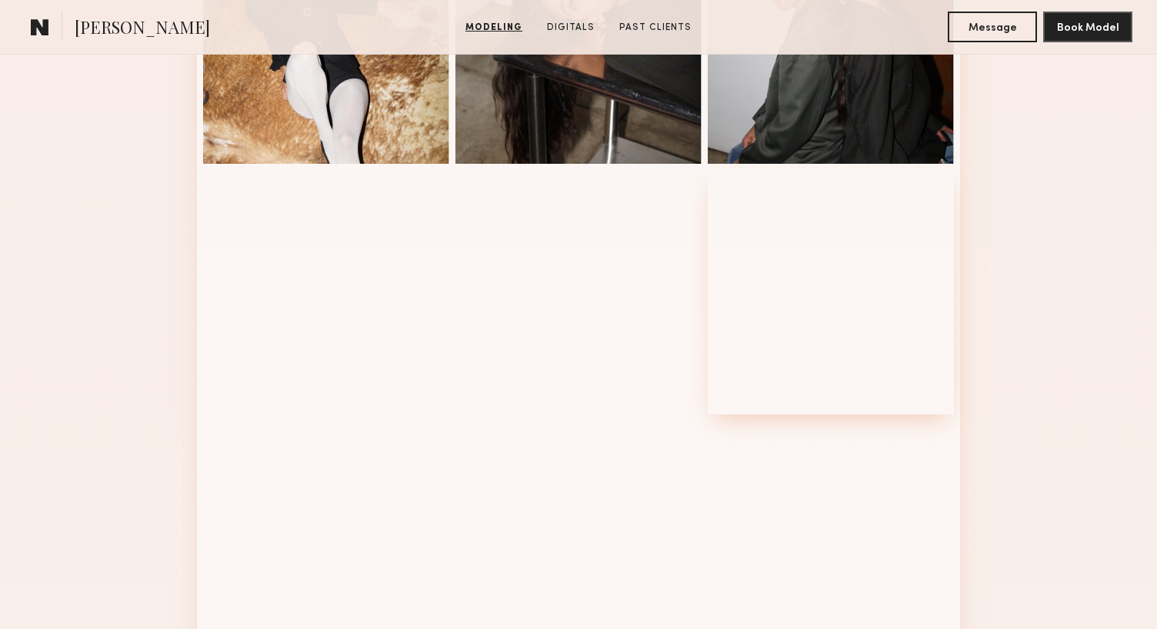
scroll to position [1332, 0]
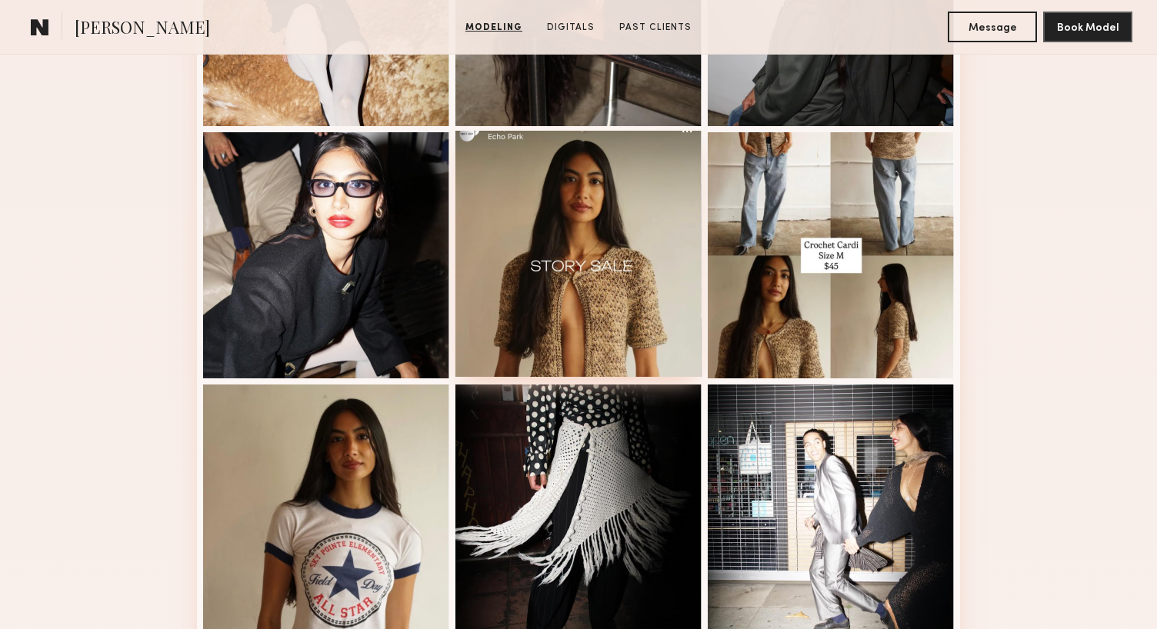
click at [552, 283] on div at bounding box center [579, 254] width 246 height 246
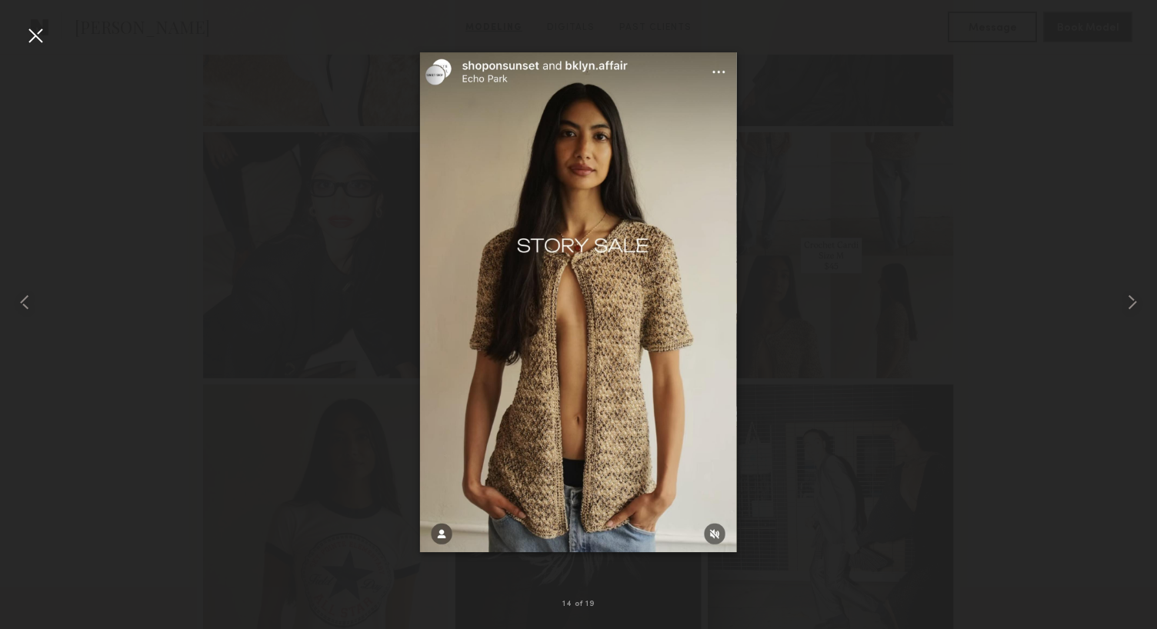
click at [859, 136] on div at bounding box center [578, 303] width 1157 height 556
click at [35, 32] on div at bounding box center [35, 35] width 25 height 25
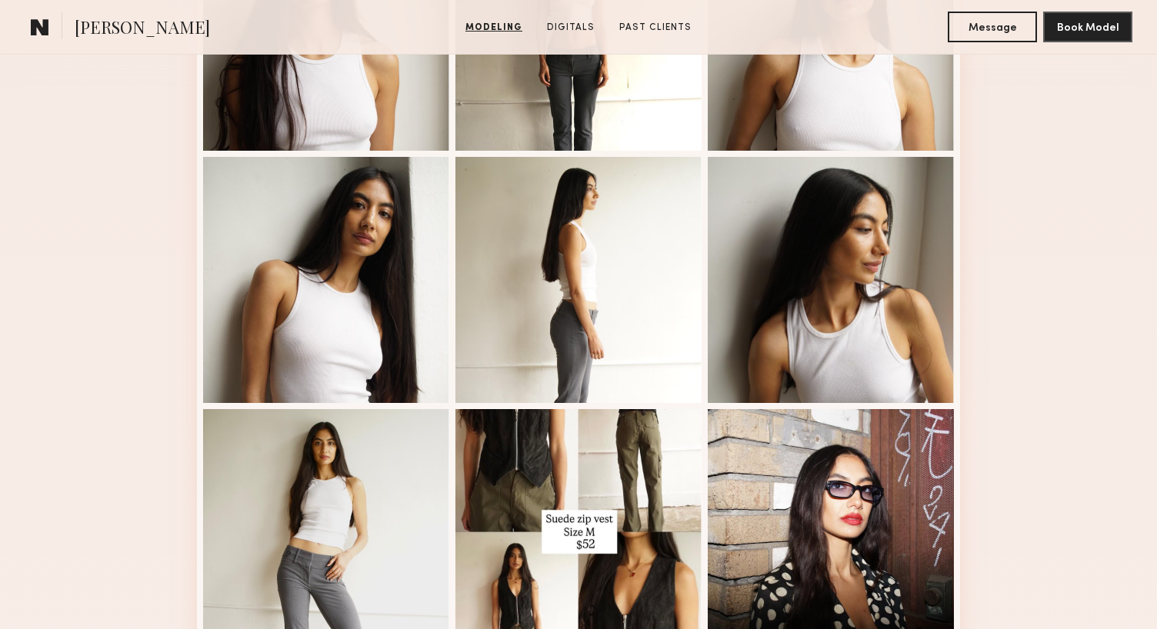
scroll to position [682, 0]
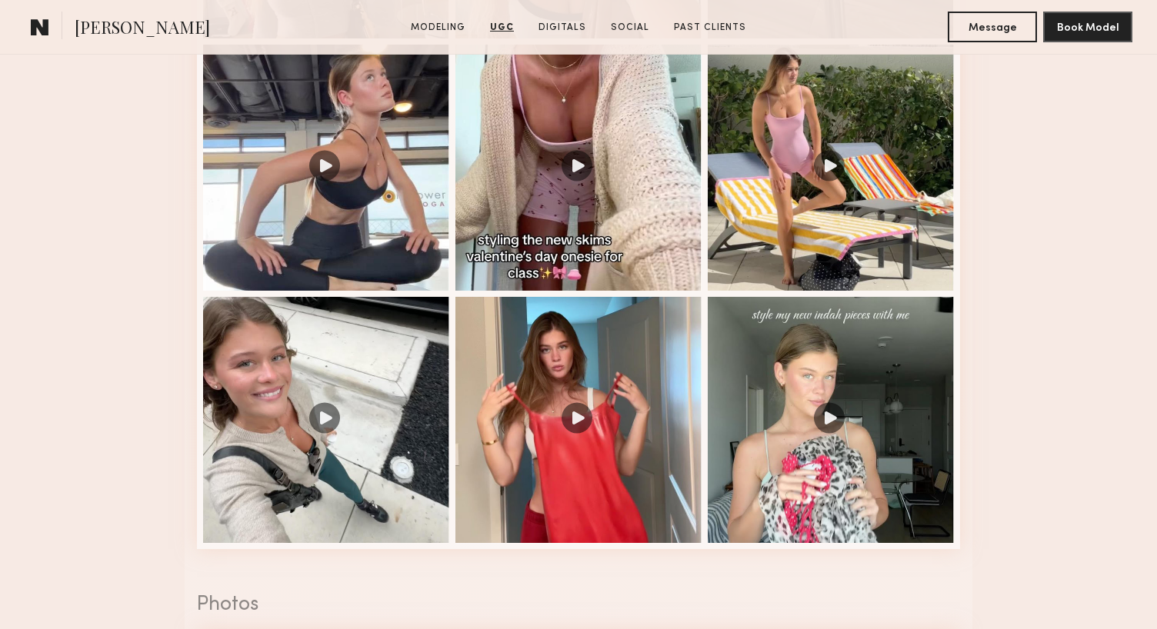
scroll to position [2207, 0]
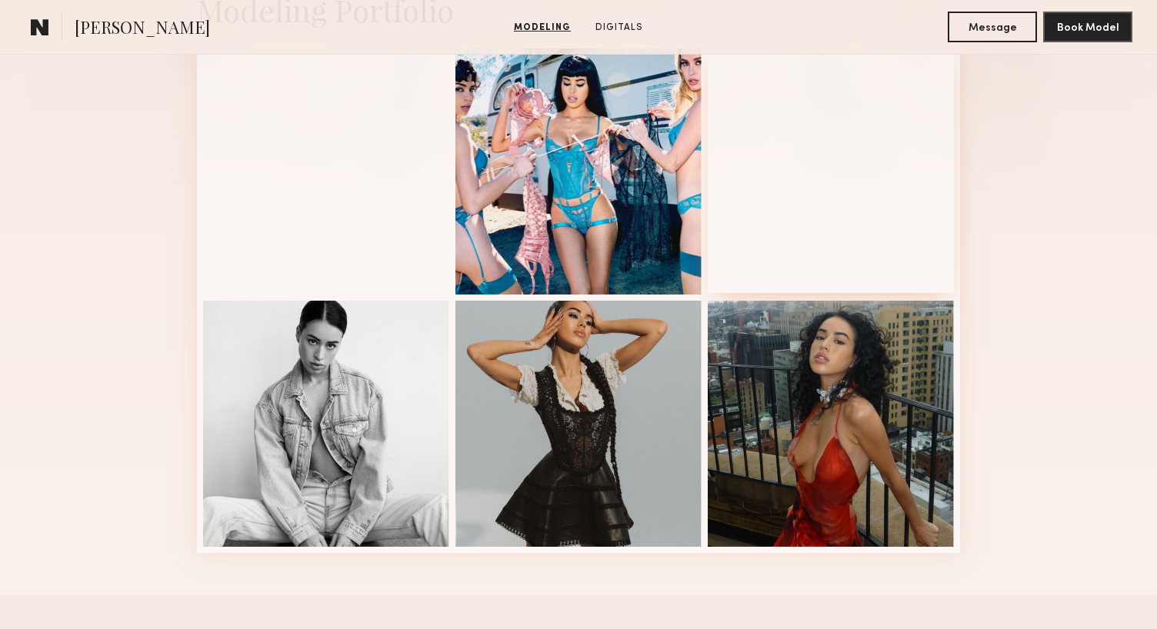
scroll to position [399, 0]
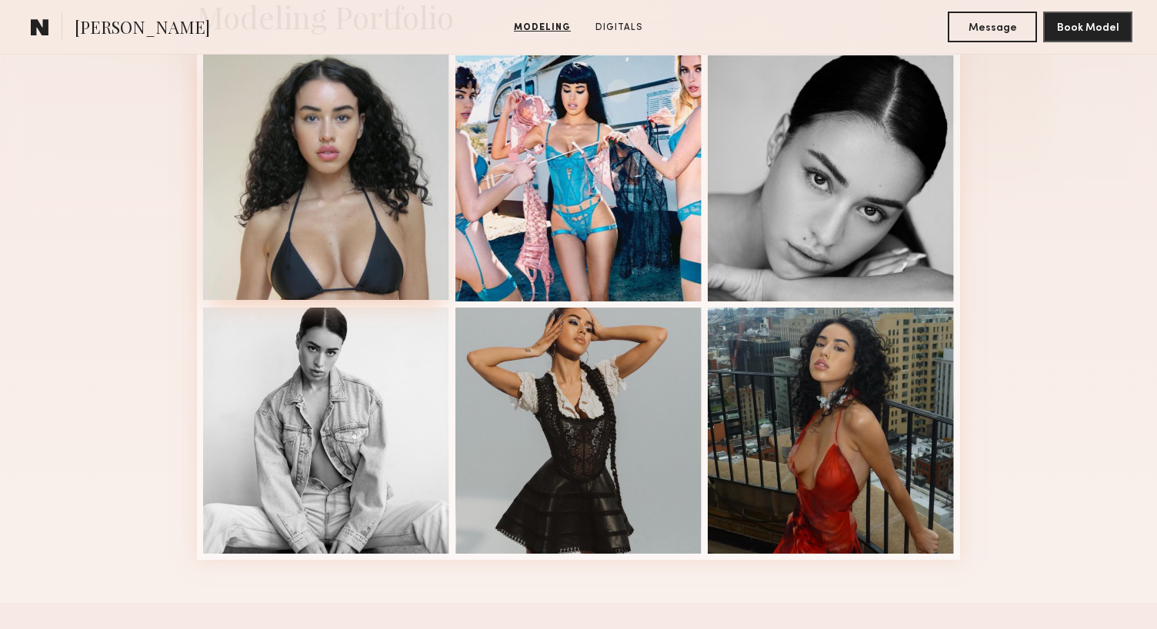
click at [352, 220] on div at bounding box center [326, 177] width 246 height 246
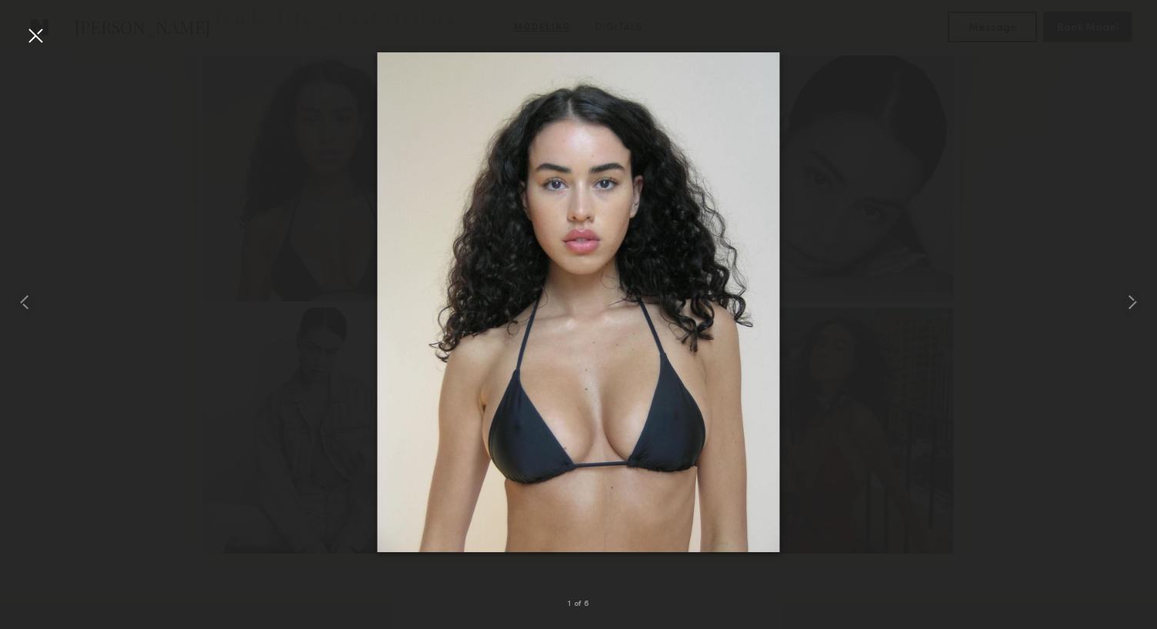
click at [39, 35] on div at bounding box center [35, 35] width 25 height 25
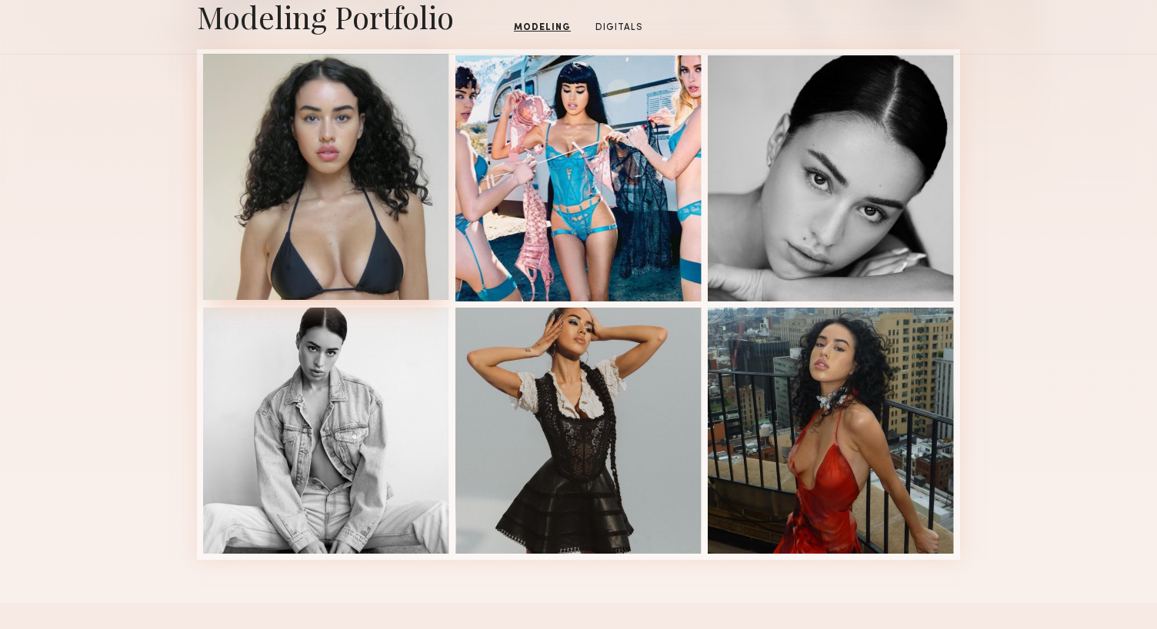
scroll to position [0, 0]
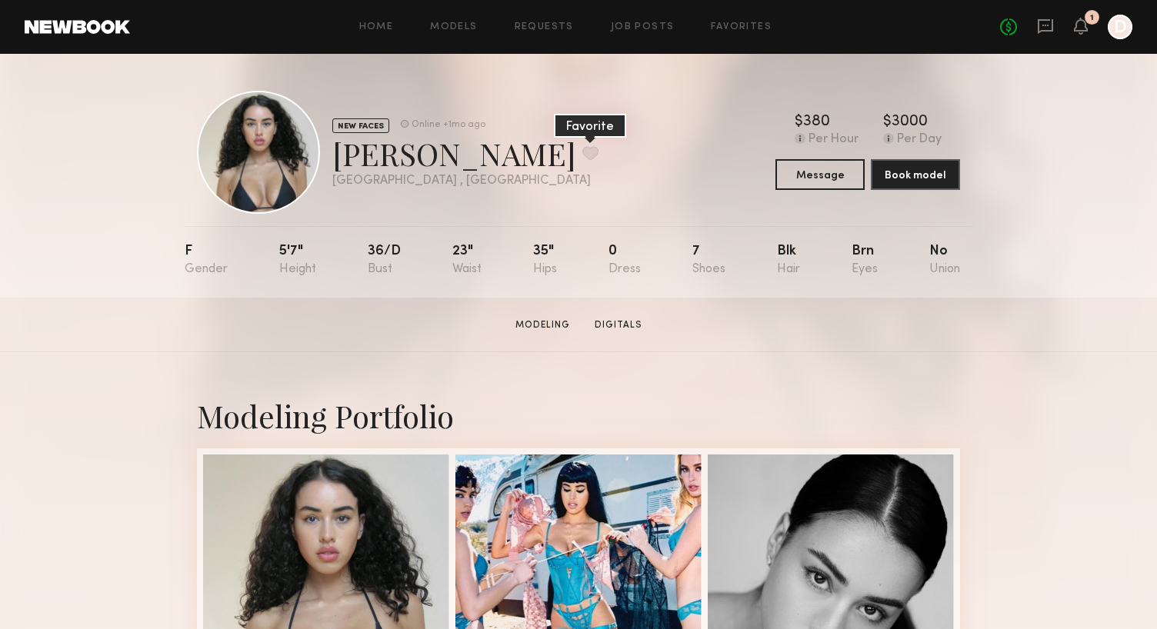
click at [583, 154] on button at bounding box center [591, 153] width 16 height 14
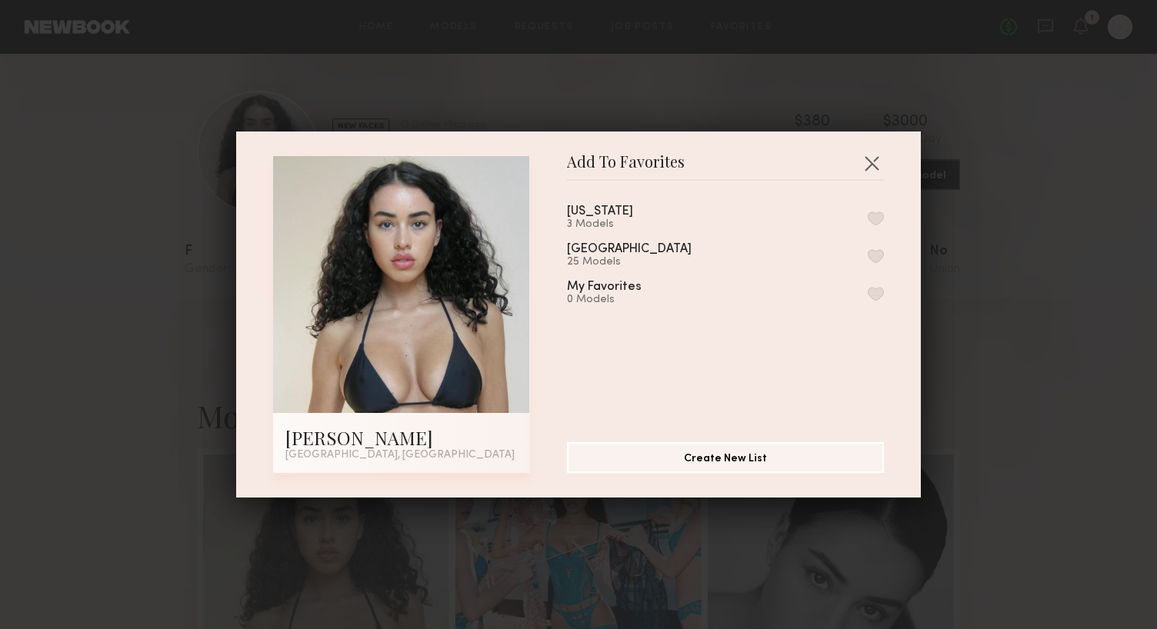
click at [879, 253] on button "button" at bounding box center [876, 256] width 16 height 14
click at [868, 162] on button "button" at bounding box center [872, 163] width 25 height 25
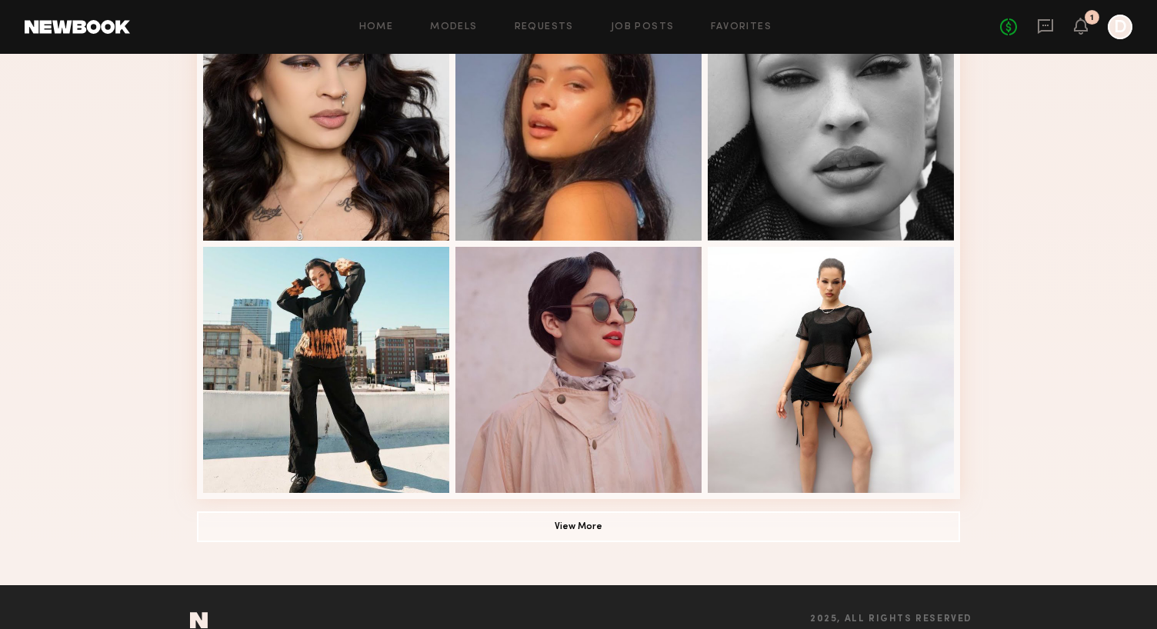
scroll to position [935, 0]
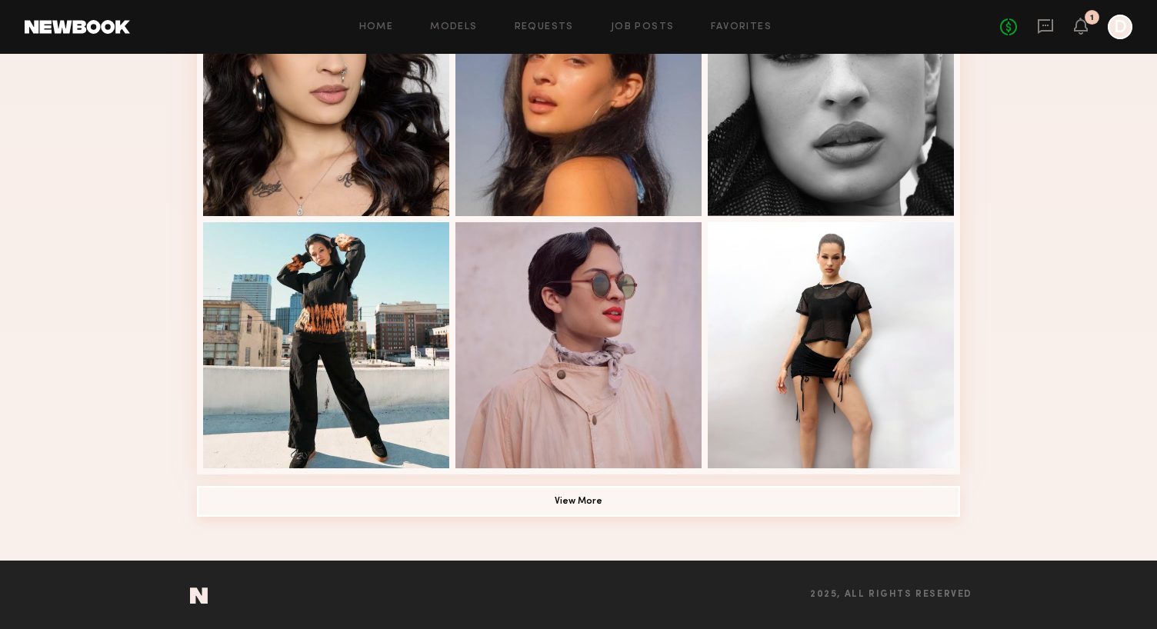
click at [626, 498] on button "View More" at bounding box center [578, 501] width 763 height 31
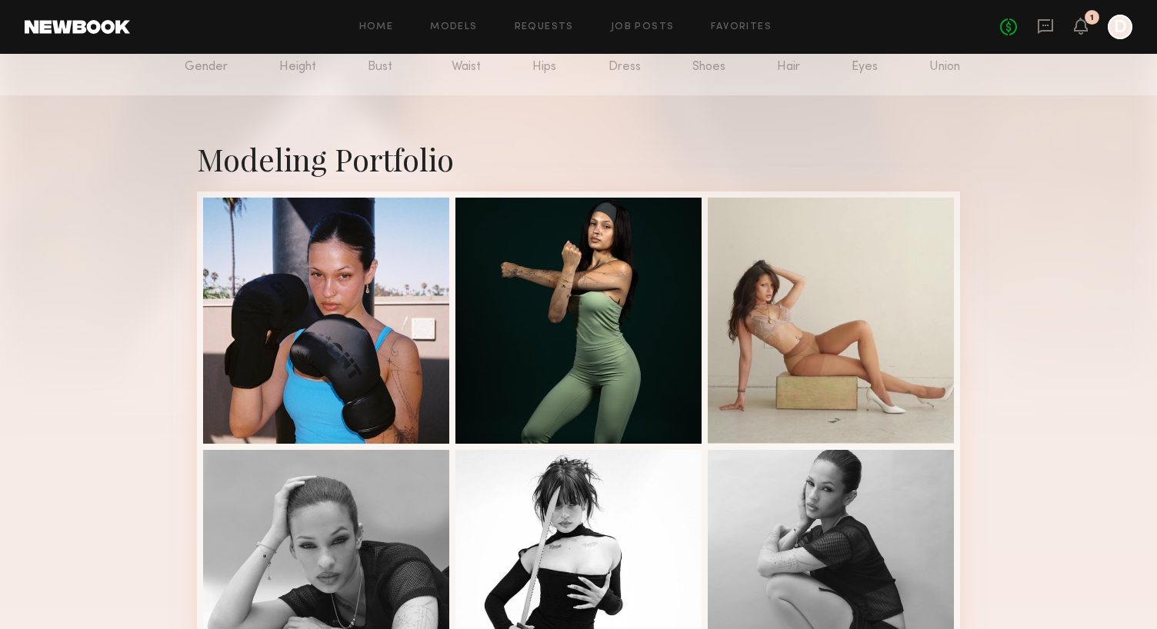
scroll to position [174, 0]
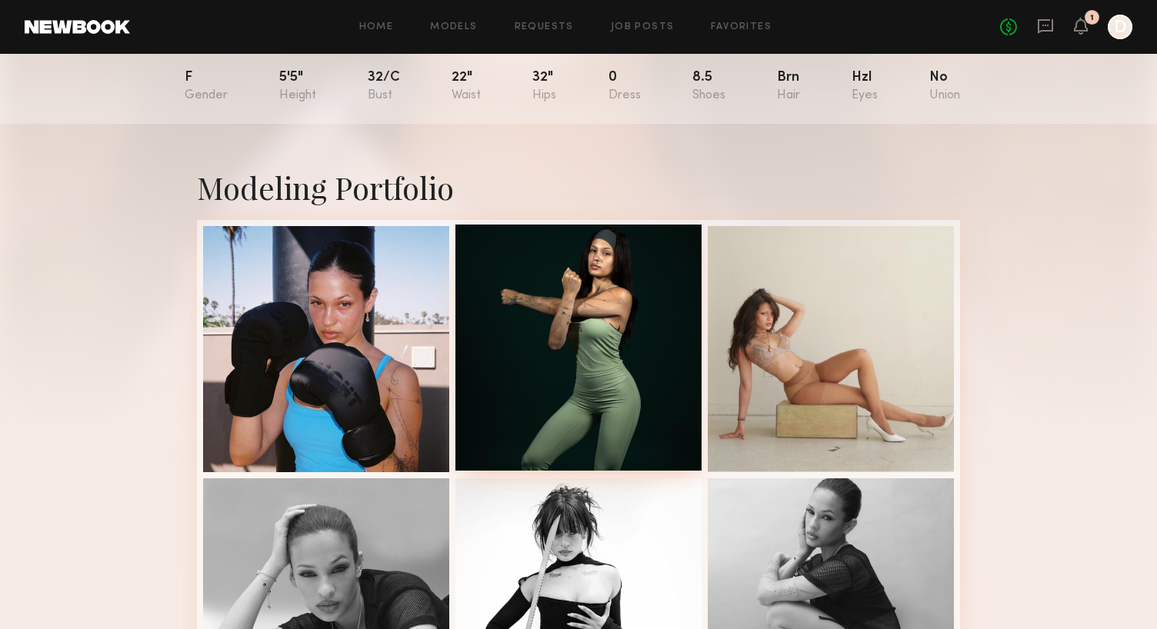
click at [663, 376] on div at bounding box center [579, 348] width 246 height 246
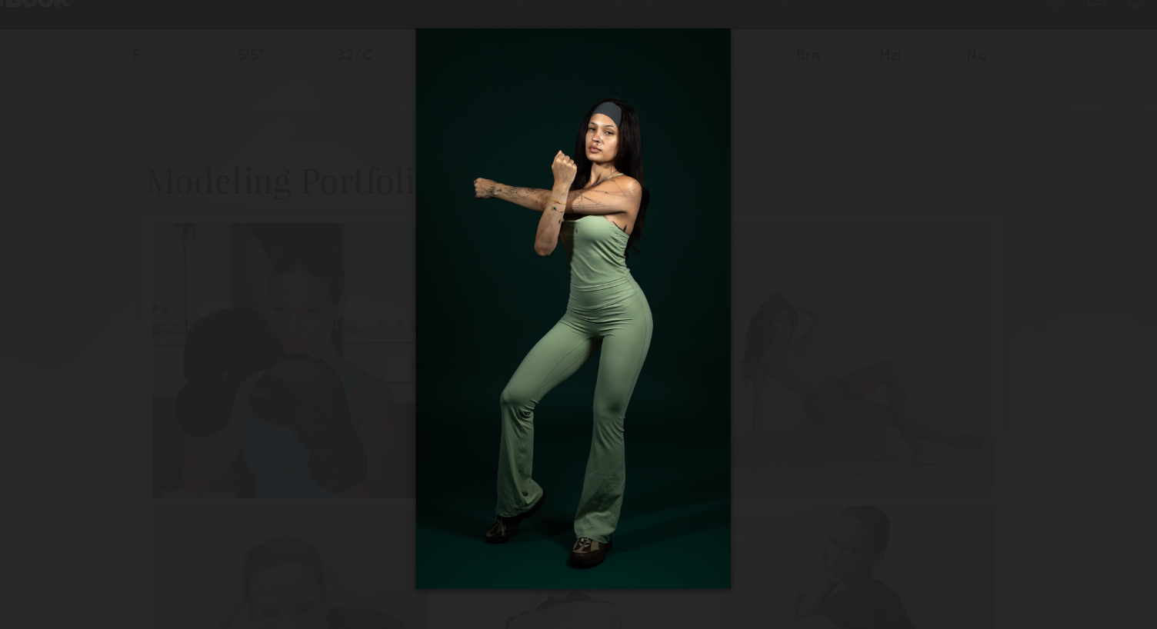
click at [840, 184] on div at bounding box center [578, 303] width 1157 height 556
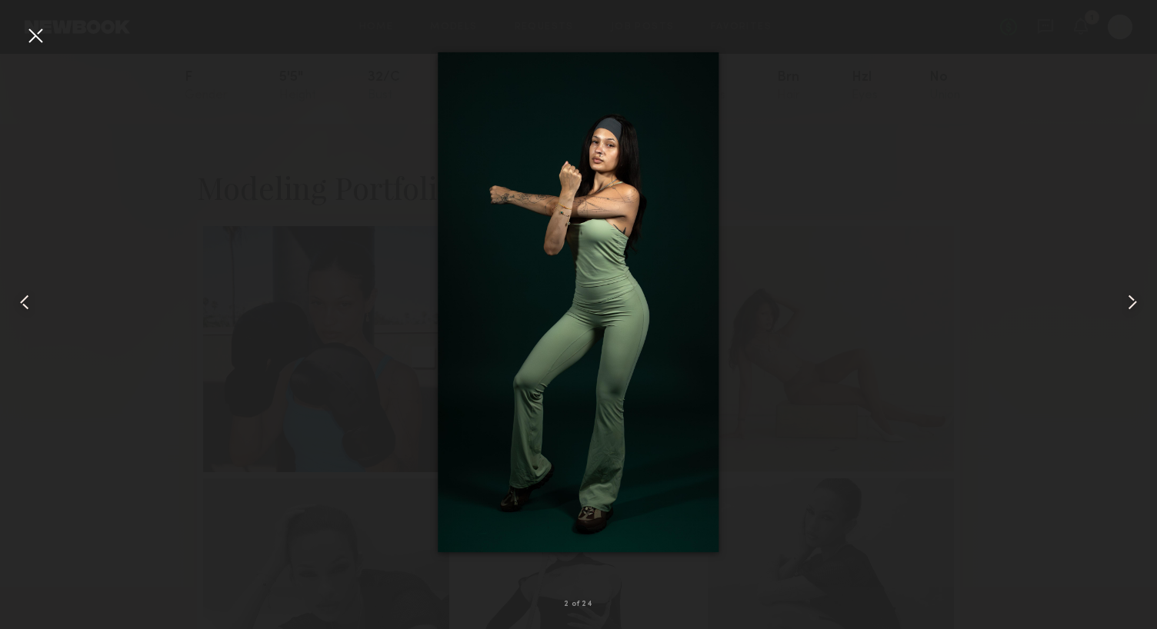
click at [35, 43] on div at bounding box center [35, 35] width 25 height 25
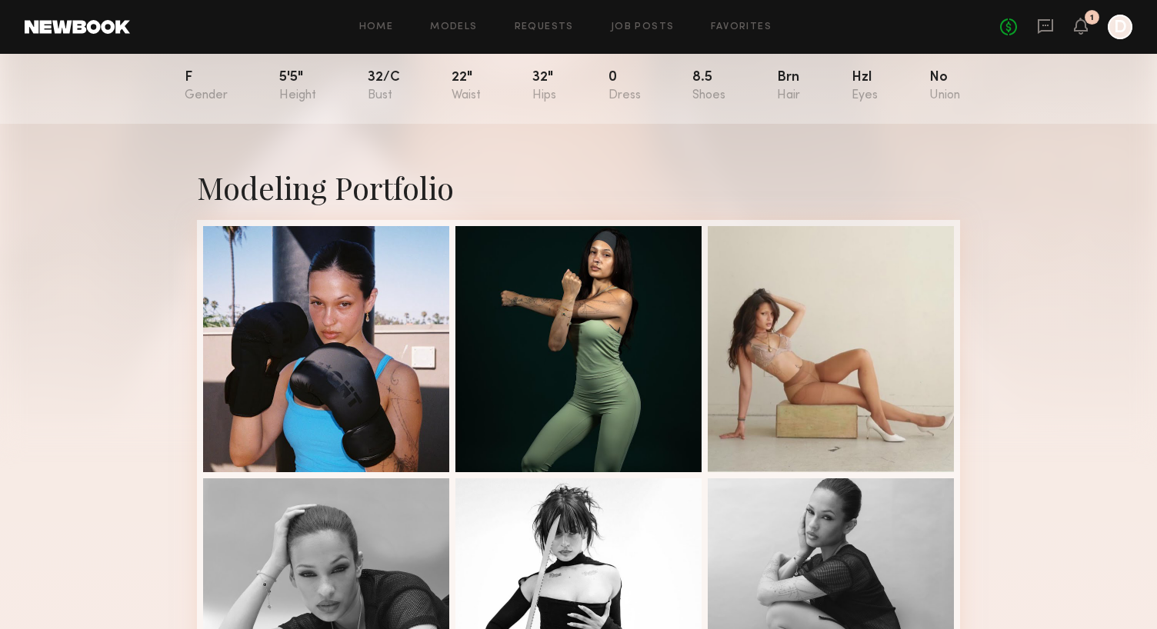
scroll to position [0, 0]
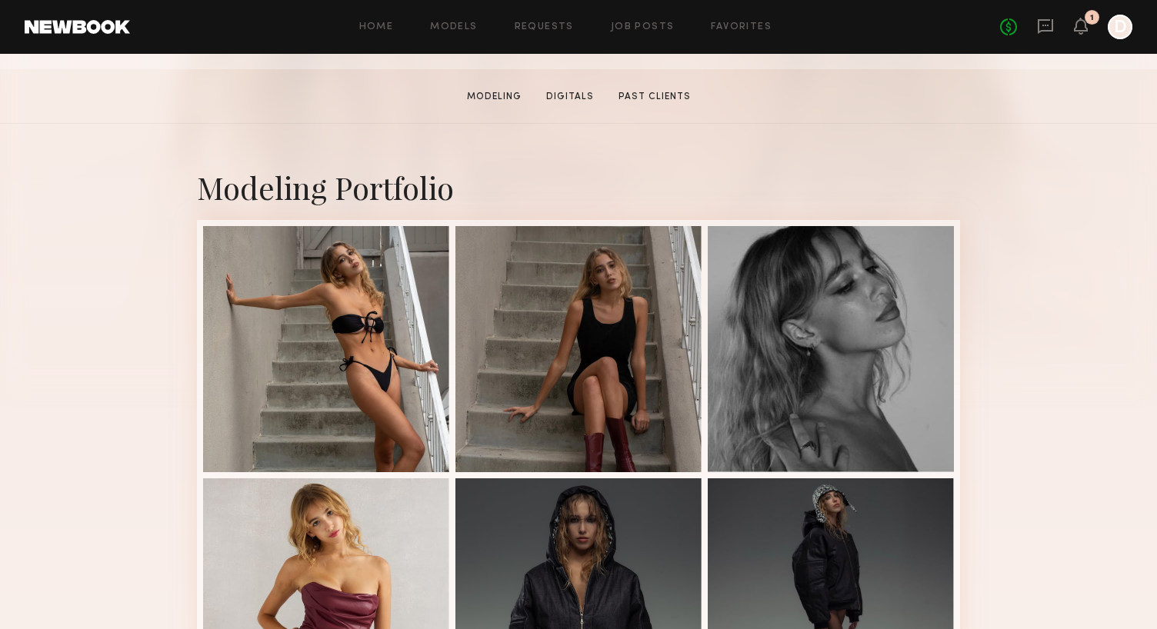
scroll to position [339, 0]
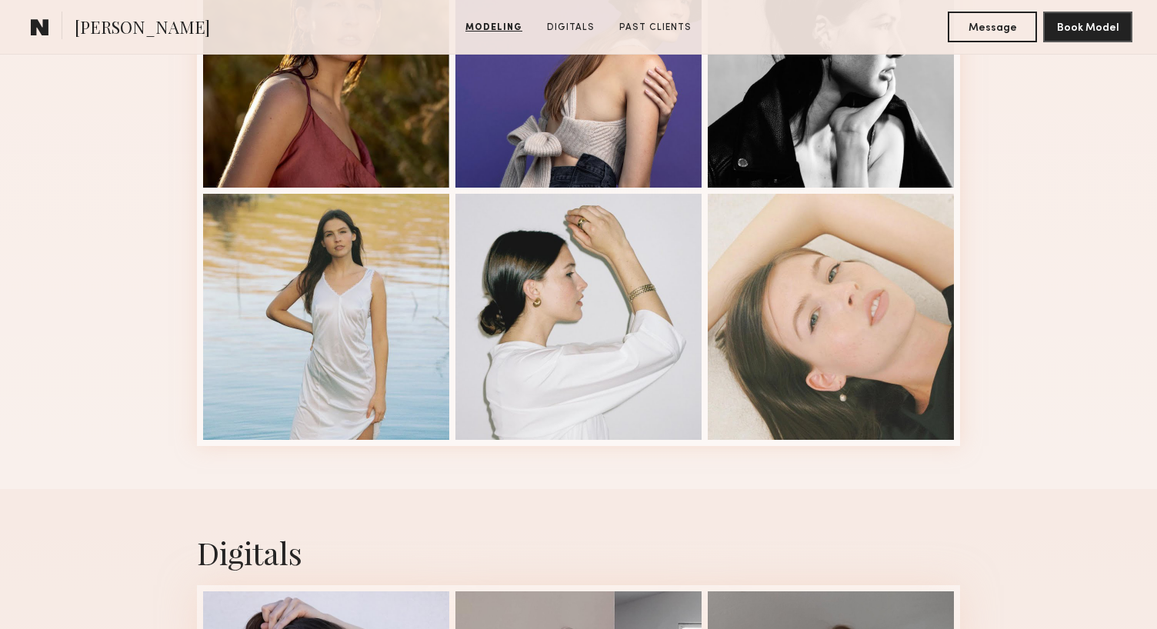
scroll to position [1080, 0]
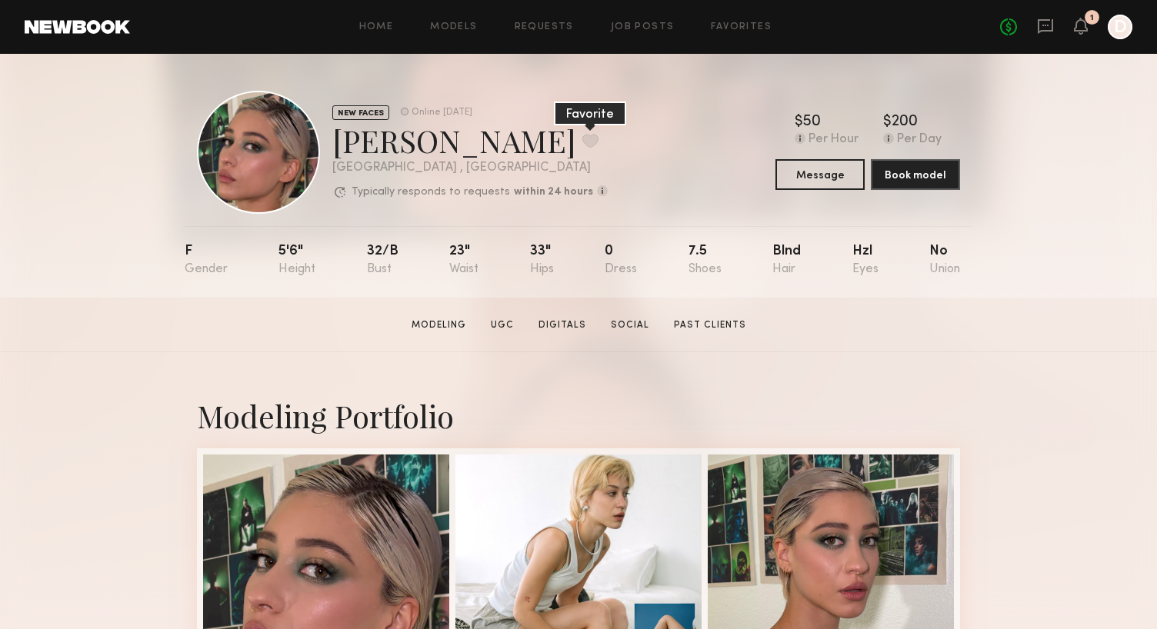
click at [583, 147] on button at bounding box center [591, 141] width 16 height 14
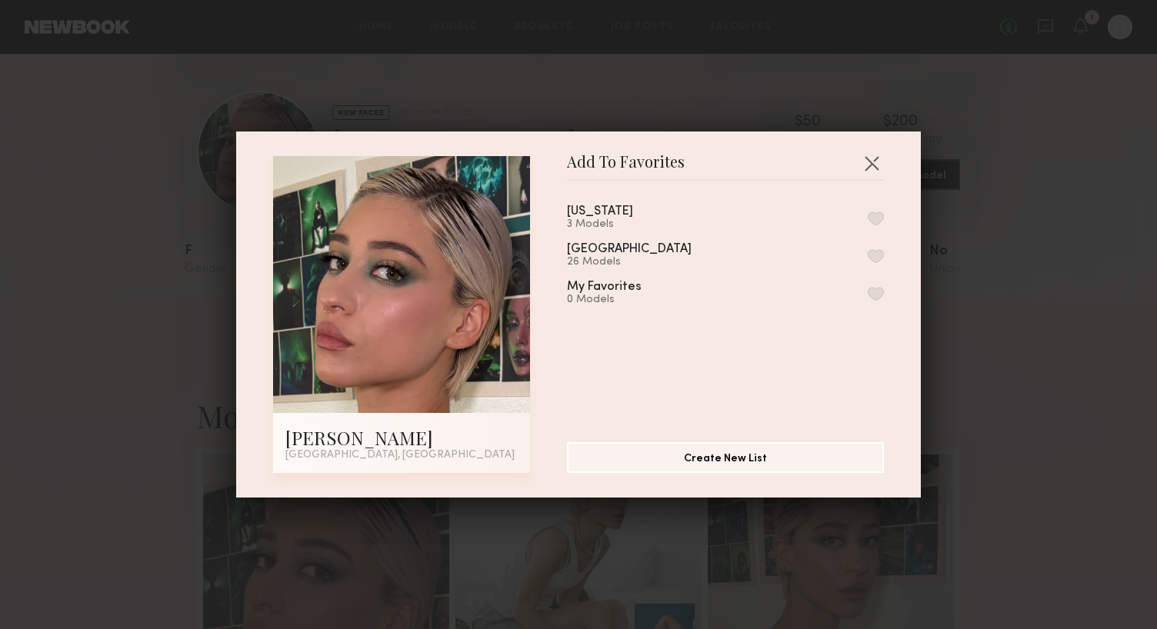
click at [878, 249] on button "button" at bounding box center [876, 256] width 16 height 14
click at [877, 162] on button "button" at bounding box center [872, 163] width 25 height 25
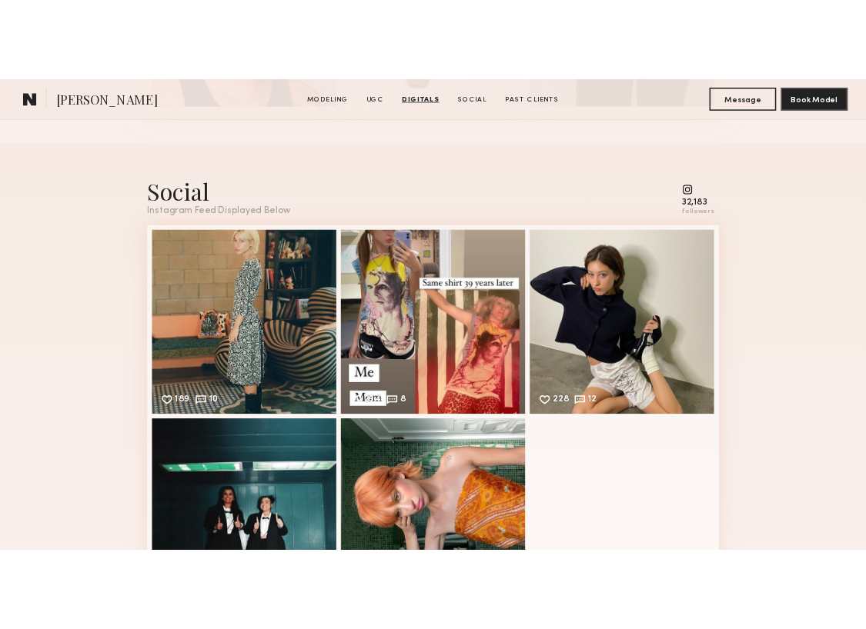
scroll to position [3417, 0]
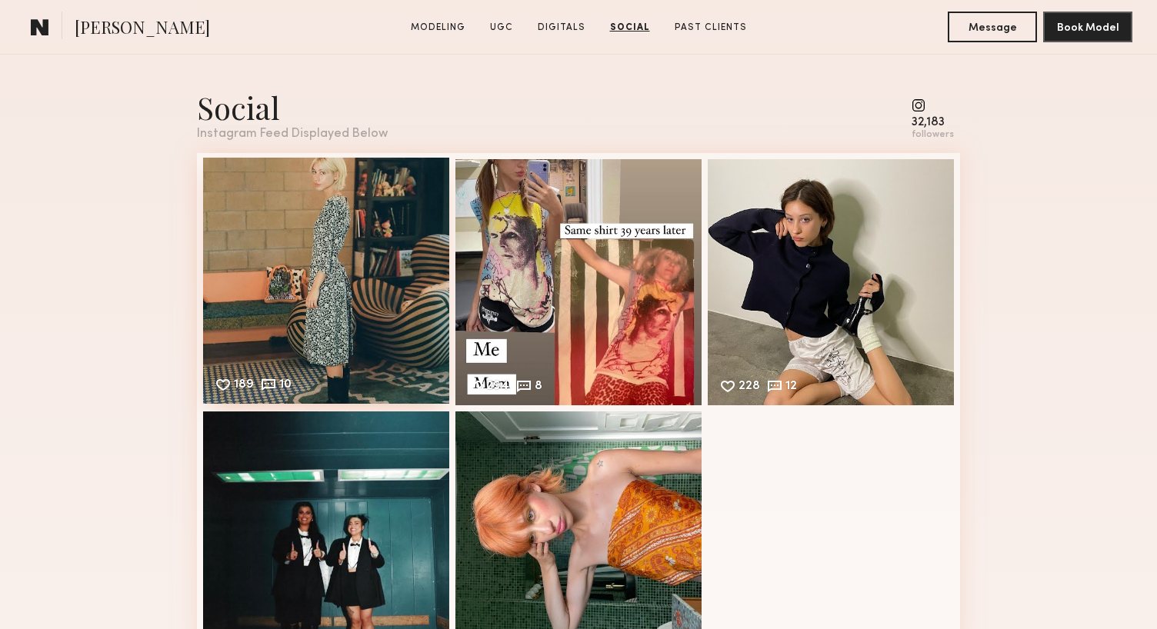
click at [357, 276] on div "189 10 Likes & comments displayed to show model’s engagement" at bounding box center [326, 281] width 246 height 246
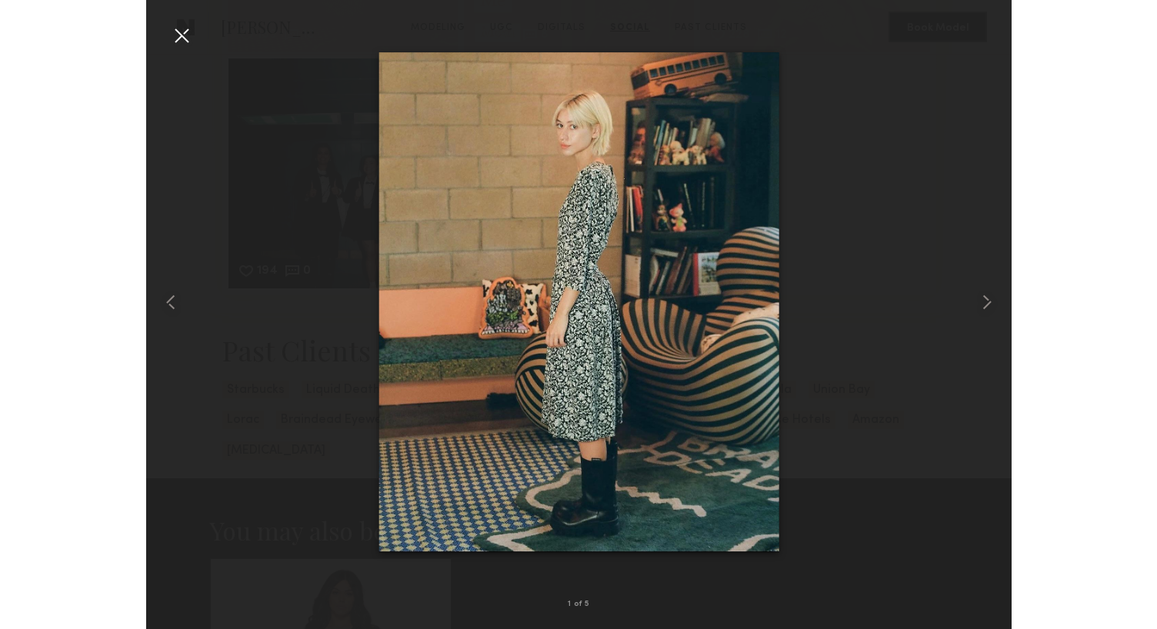
scroll to position [3427, 0]
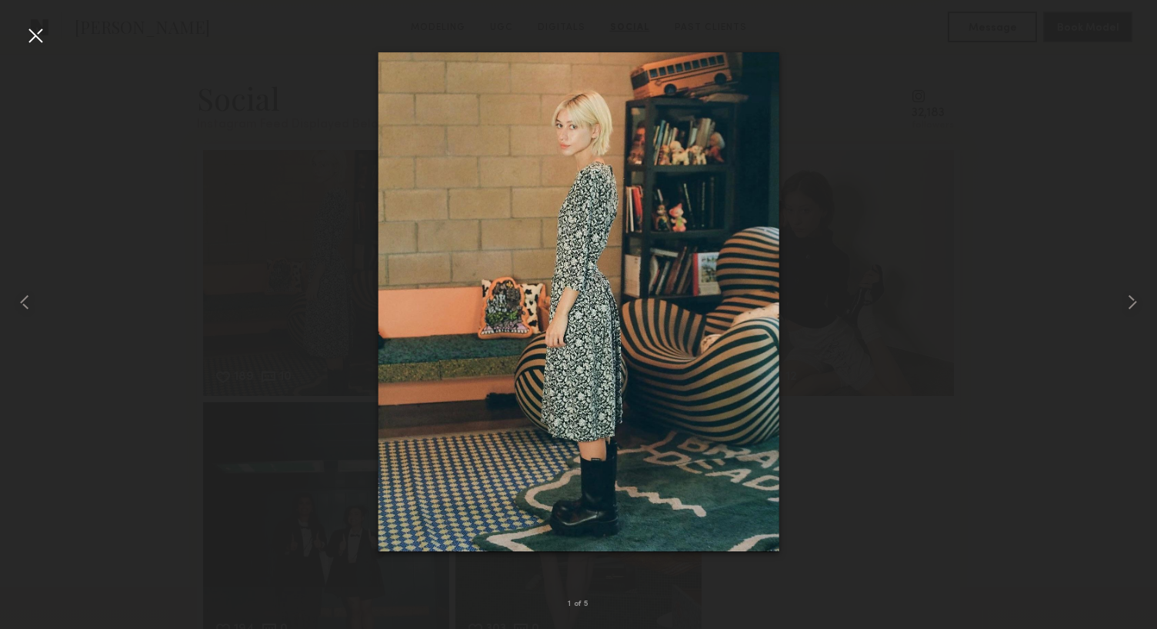
click at [35, 41] on div at bounding box center [35, 35] width 25 height 25
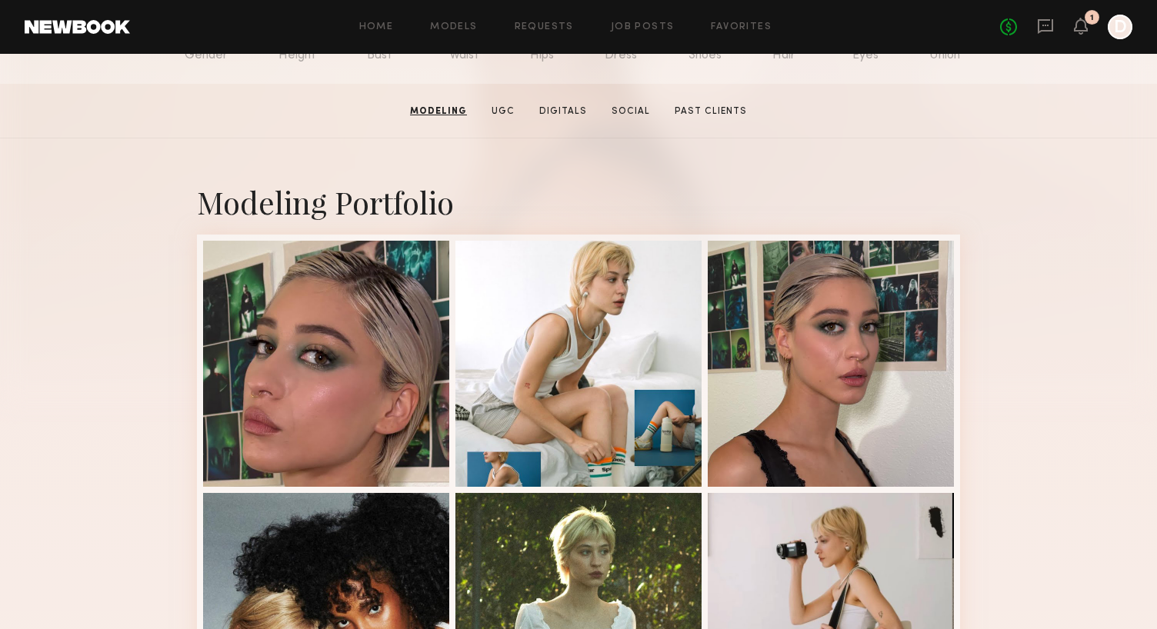
scroll to position [225, 0]
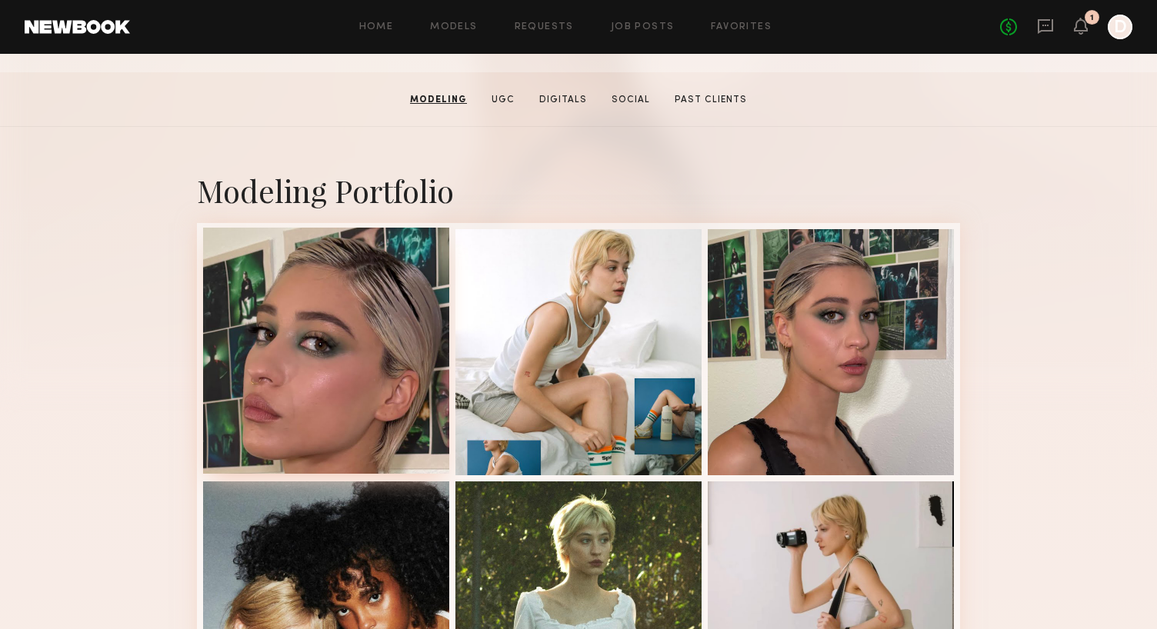
click at [396, 330] on div at bounding box center [326, 351] width 246 height 246
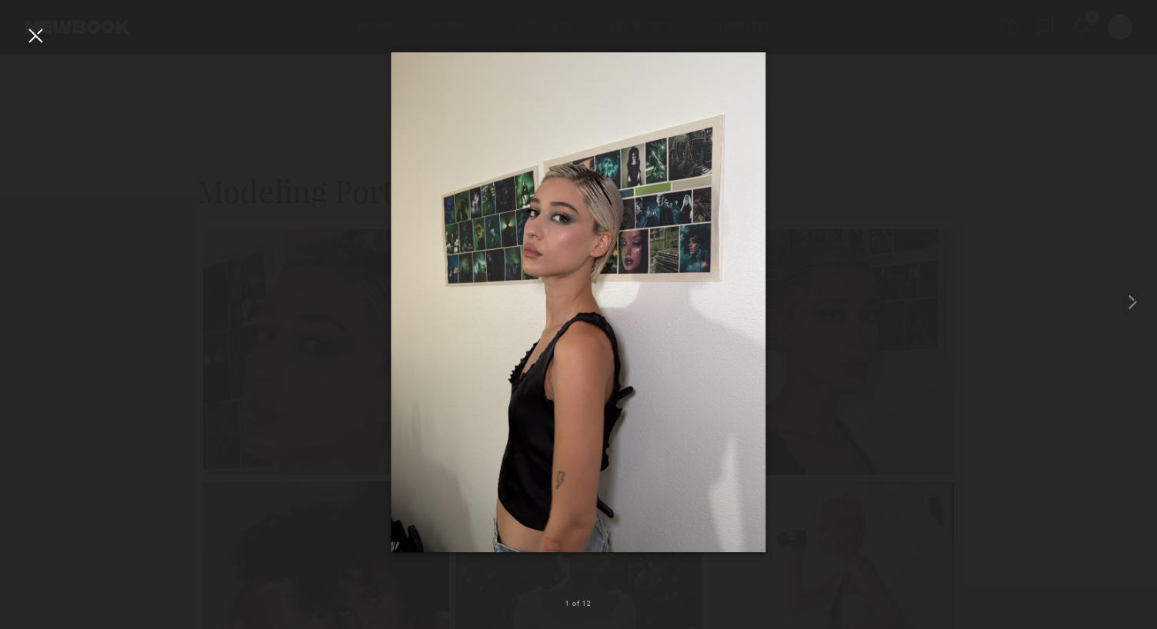
click at [31, 33] on div at bounding box center [35, 35] width 25 height 25
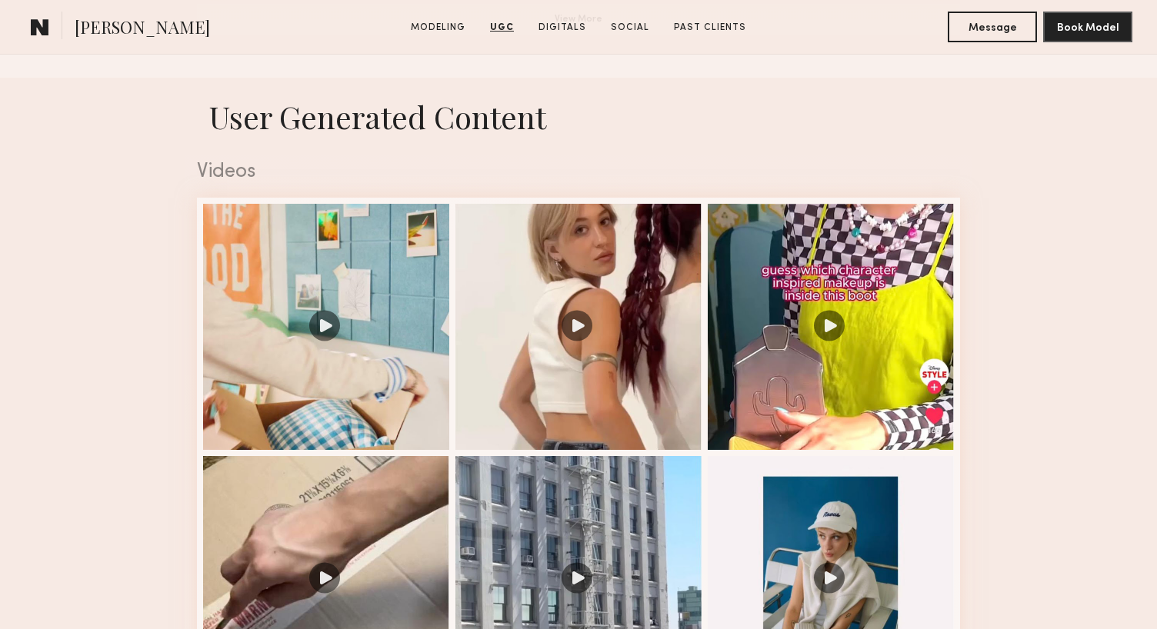
scroll to position [1361, 0]
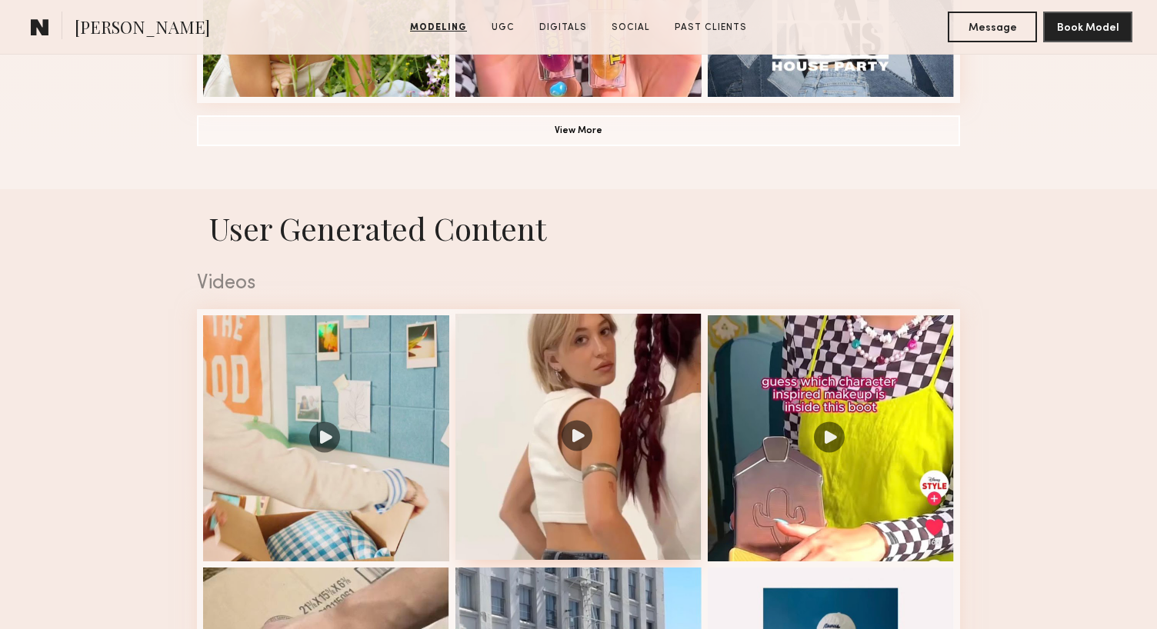
click at [632, 506] on div at bounding box center [579, 437] width 246 height 246
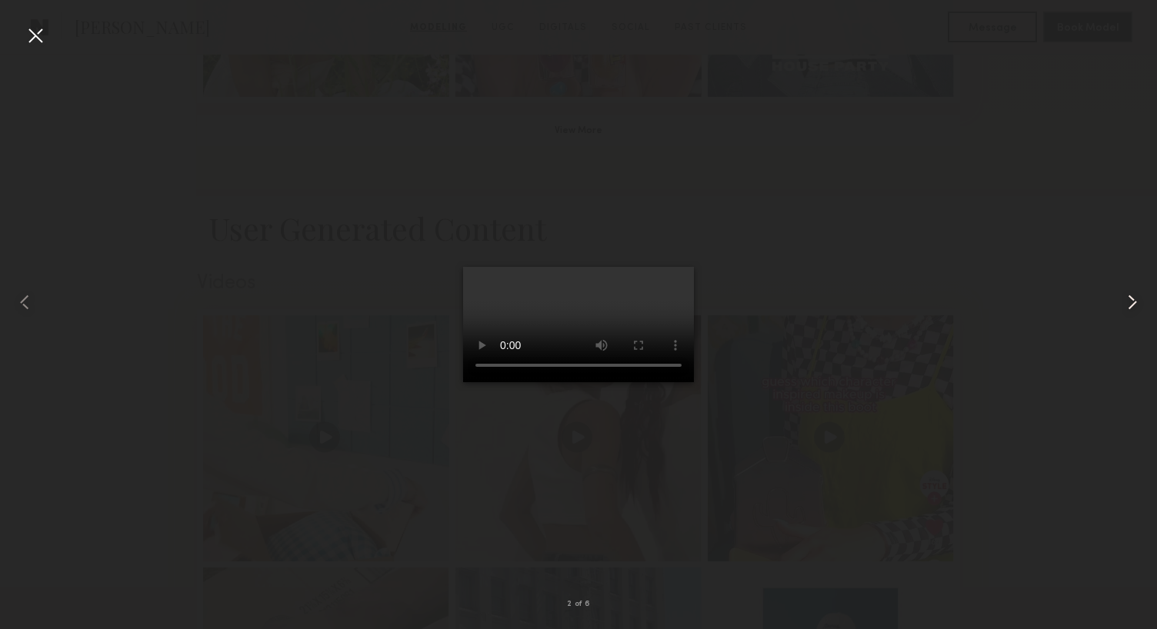
click at [1135, 302] on common-icon at bounding box center [1132, 302] width 25 height 25
click at [37, 34] on div at bounding box center [35, 35] width 25 height 25
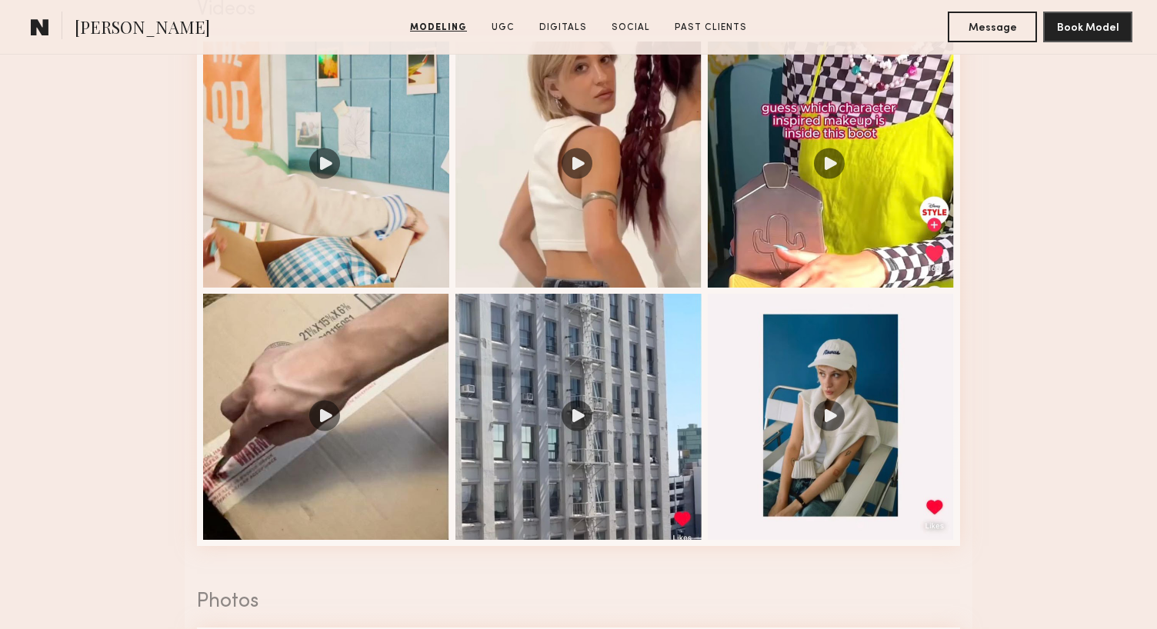
scroll to position [1774, 0]
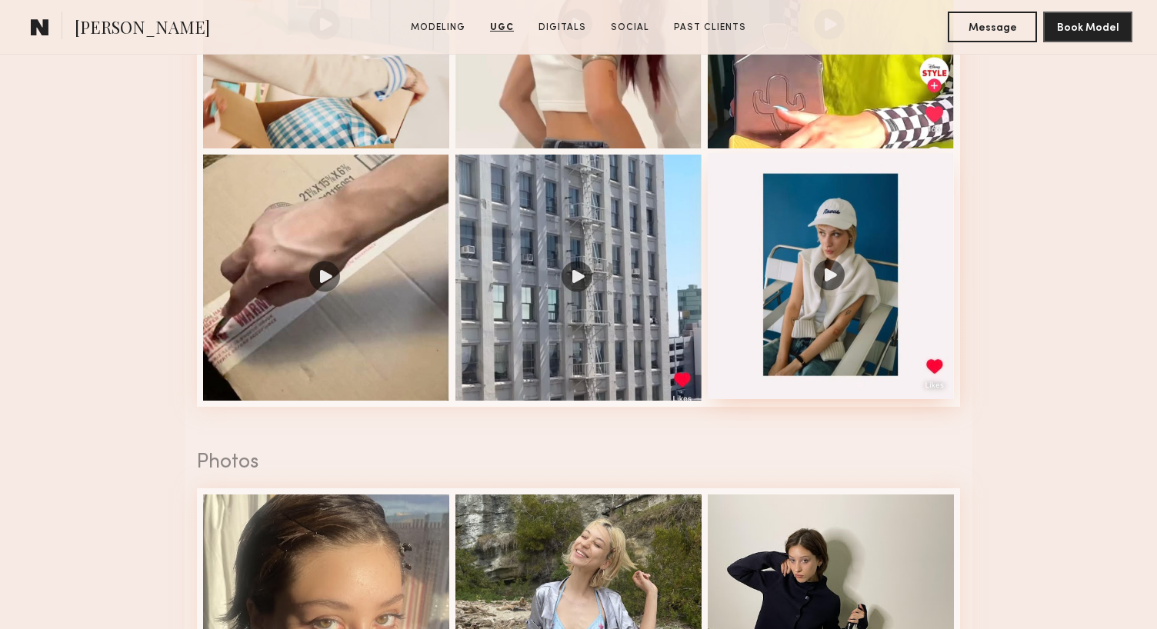
click at [814, 372] on div at bounding box center [831, 276] width 246 height 246
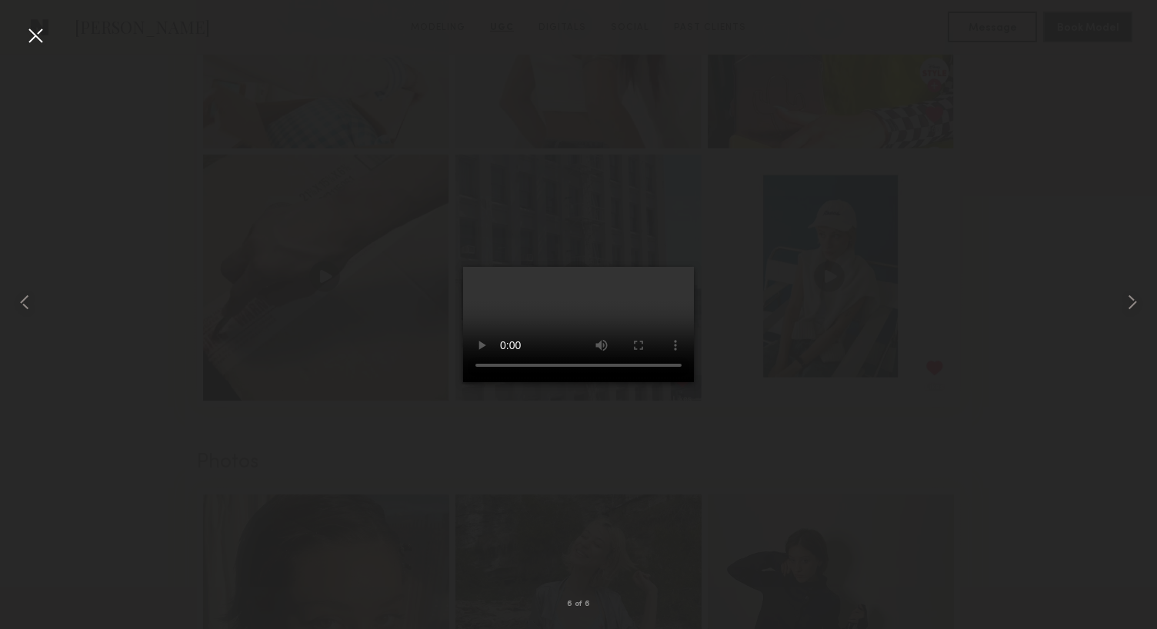
click at [42, 43] on div at bounding box center [35, 35] width 25 height 25
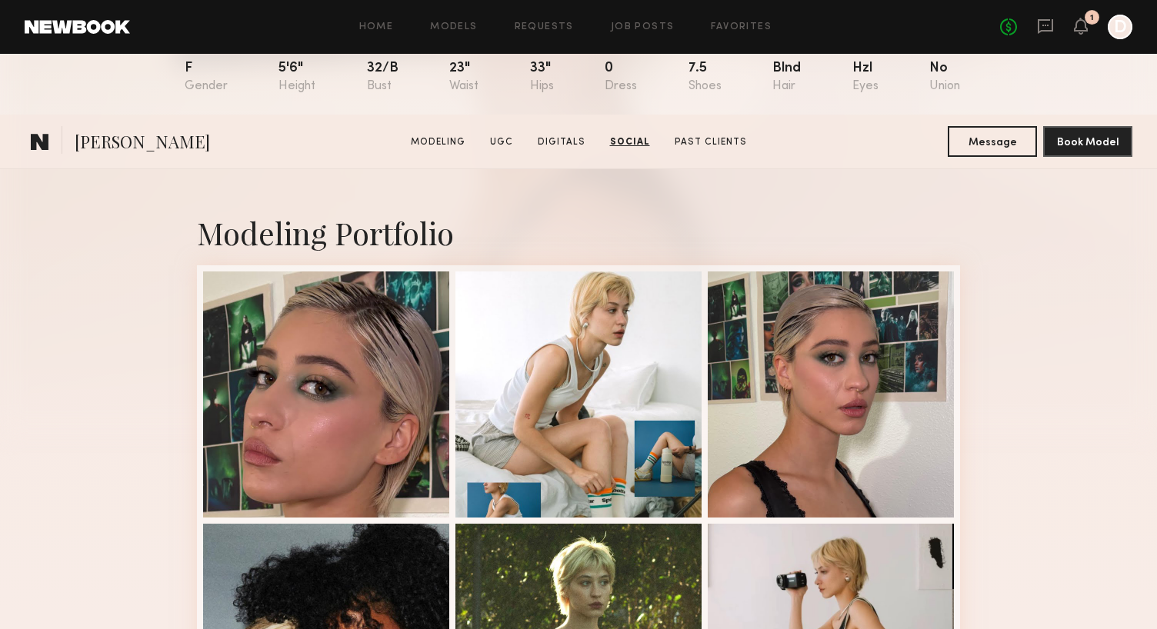
scroll to position [0, 0]
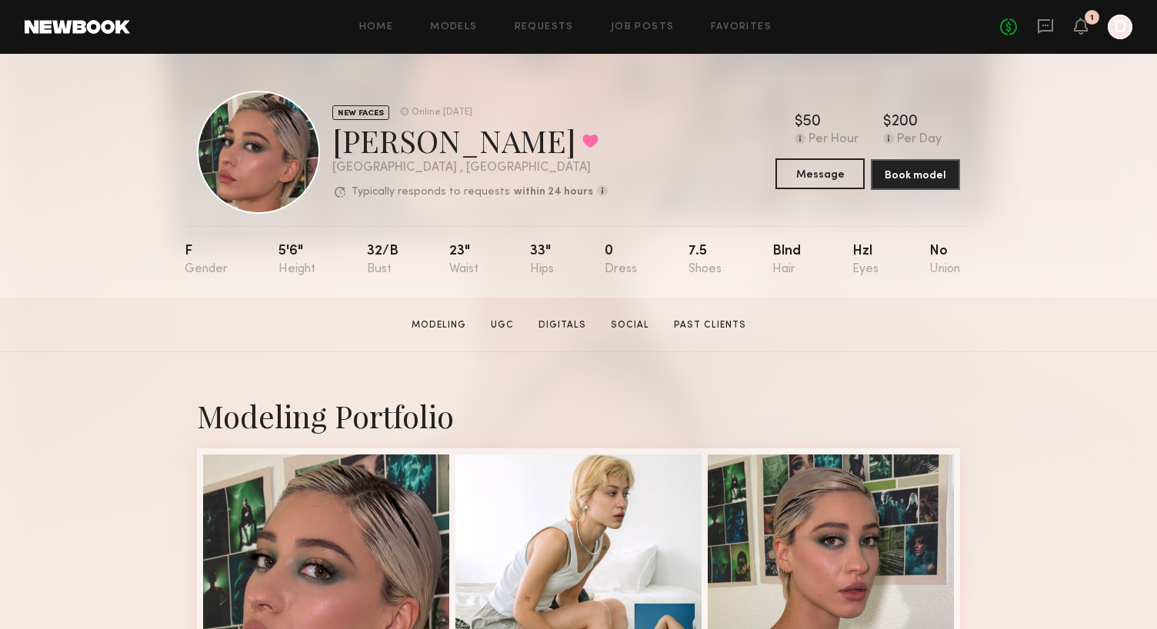
click at [835, 179] on button "Message" at bounding box center [820, 174] width 89 height 31
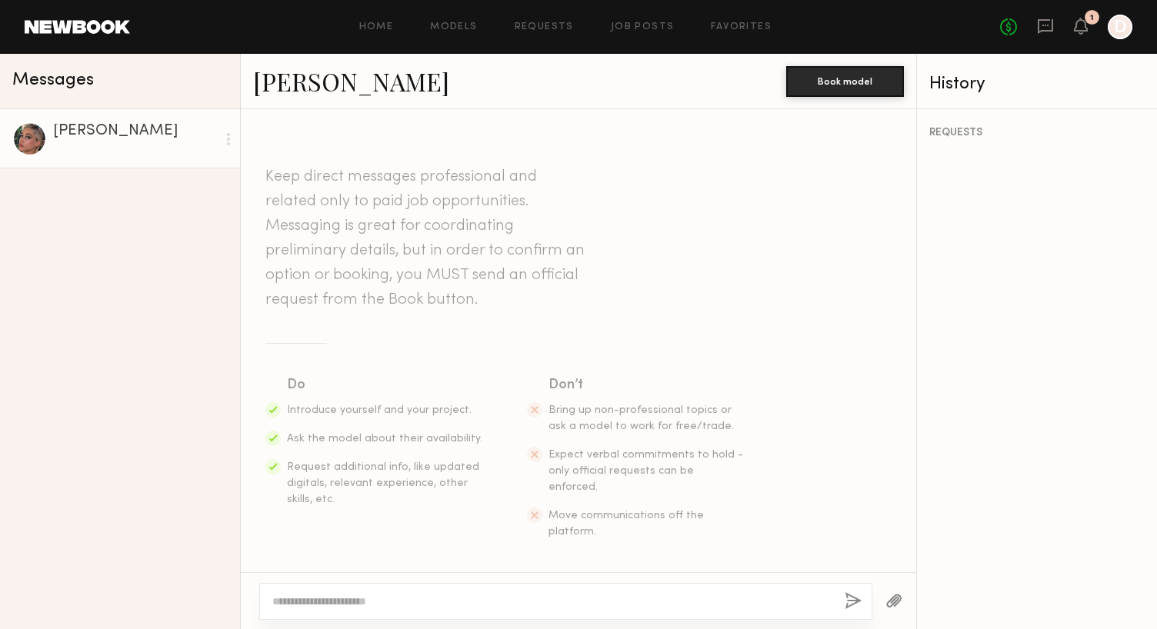
click at [75, 133] on div "Cole J." at bounding box center [135, 131] width 164 height 15
click at [32, 142] on div at bounding box center [29, 139] width 35 height 35
click at [296, 78] on link "Cole J." at bounding box center [351, 81] width 196 height 33
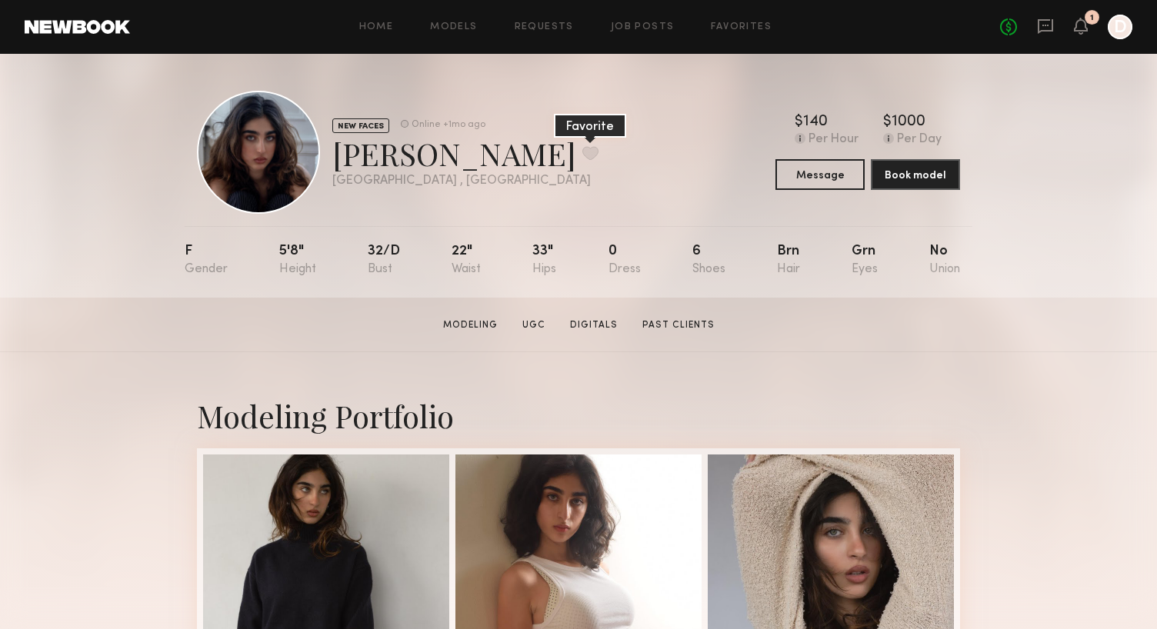
click at [583, 156] on button at bounding box center [591, 153] width 16 height 14
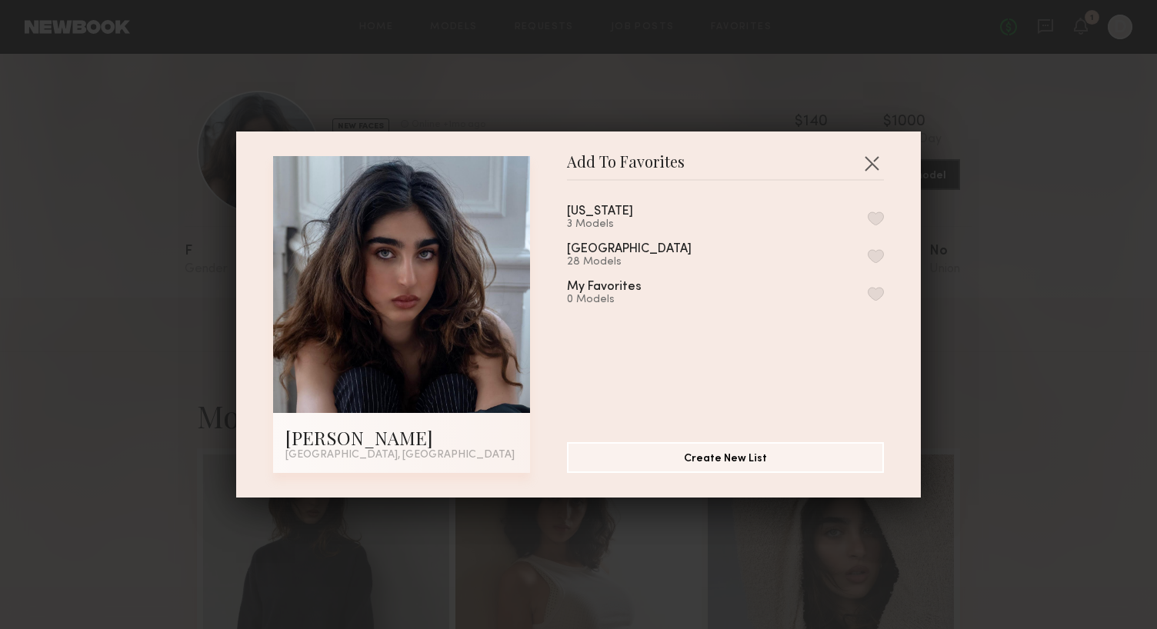
click at [874, 251] on button "button" at bounding box center [876, 256] width 16 height 14
click at [870, 162] on button "button" at bounding box center [872, 163] width 25 height 25
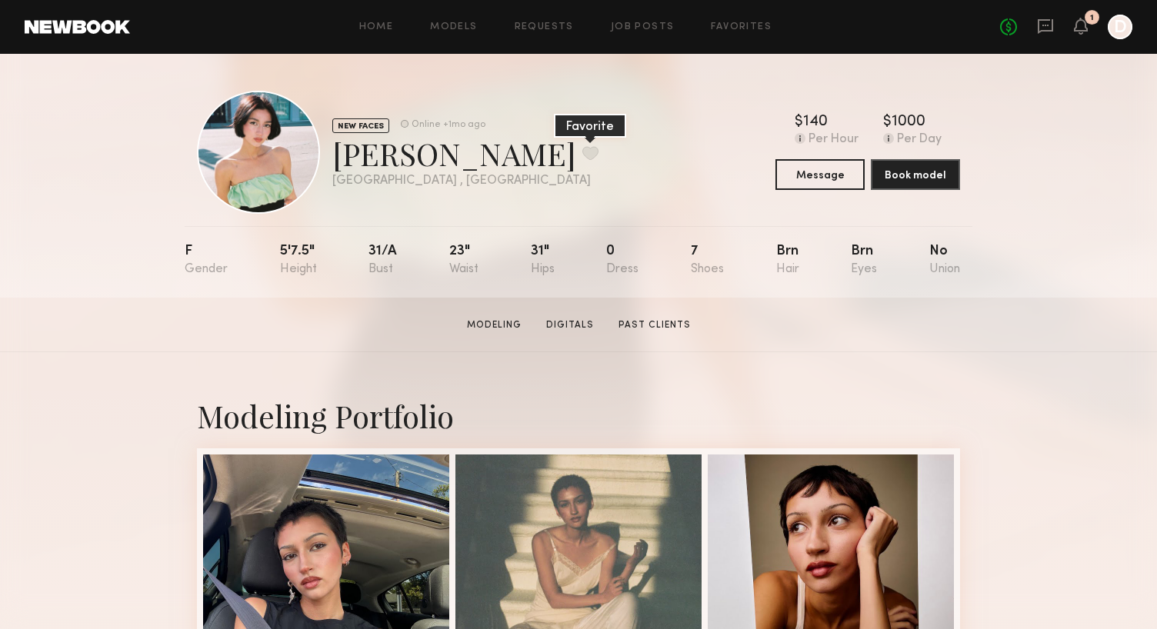
click at [583, 155] on button at bounding box center [591, 153] width 16 height 14
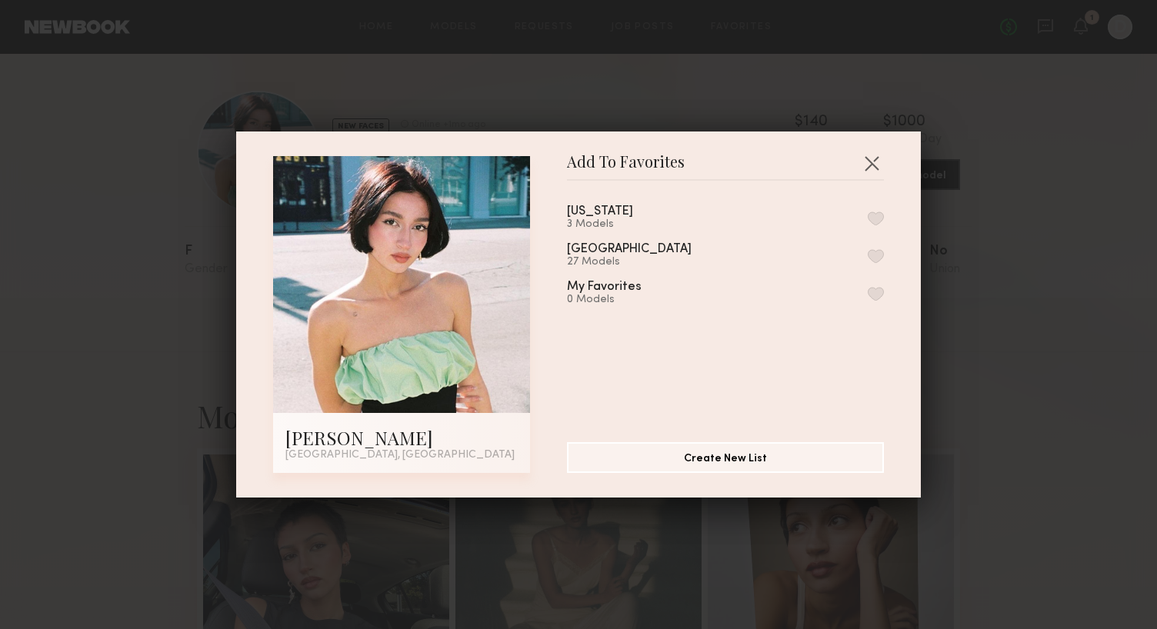
click at [877, 254] on button "button" at bounding box center [876, 256] width 16 height 14
click at [873, 158] on button "button" at bounding box center [872, 163] width 25 height 25
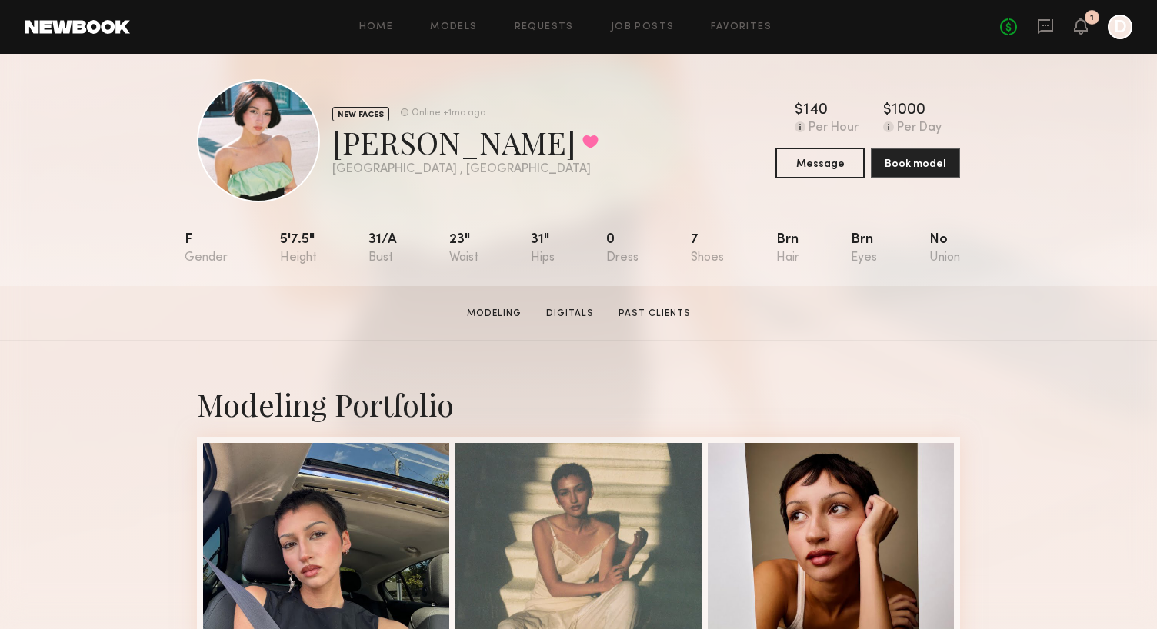
scroll to position [15, 0]
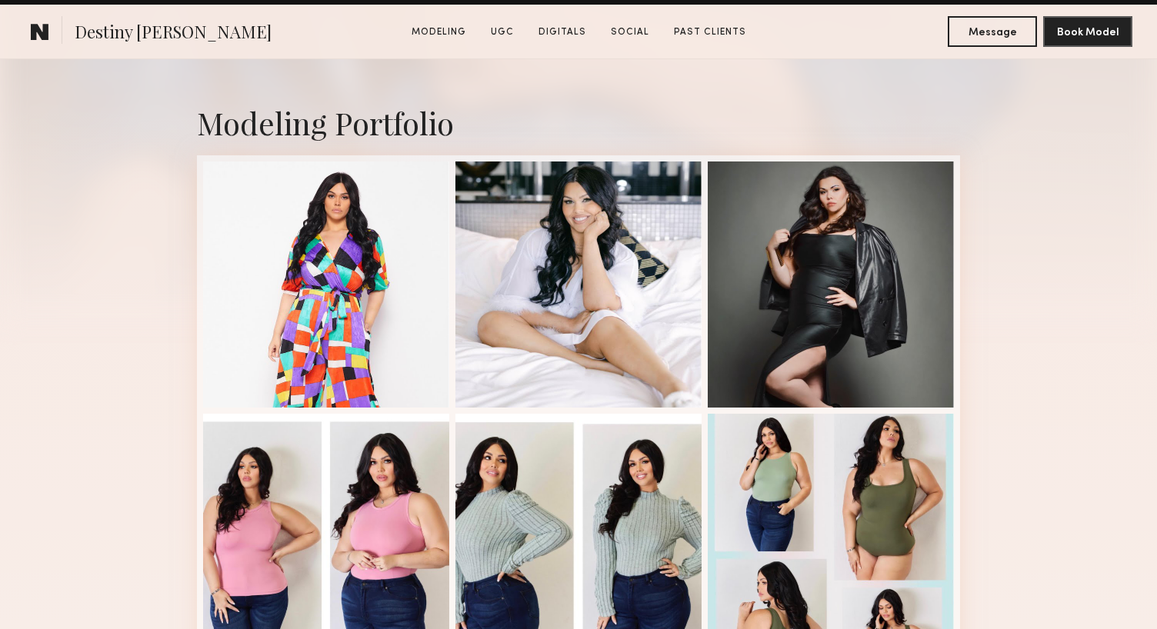
scroll to position [369, 0]
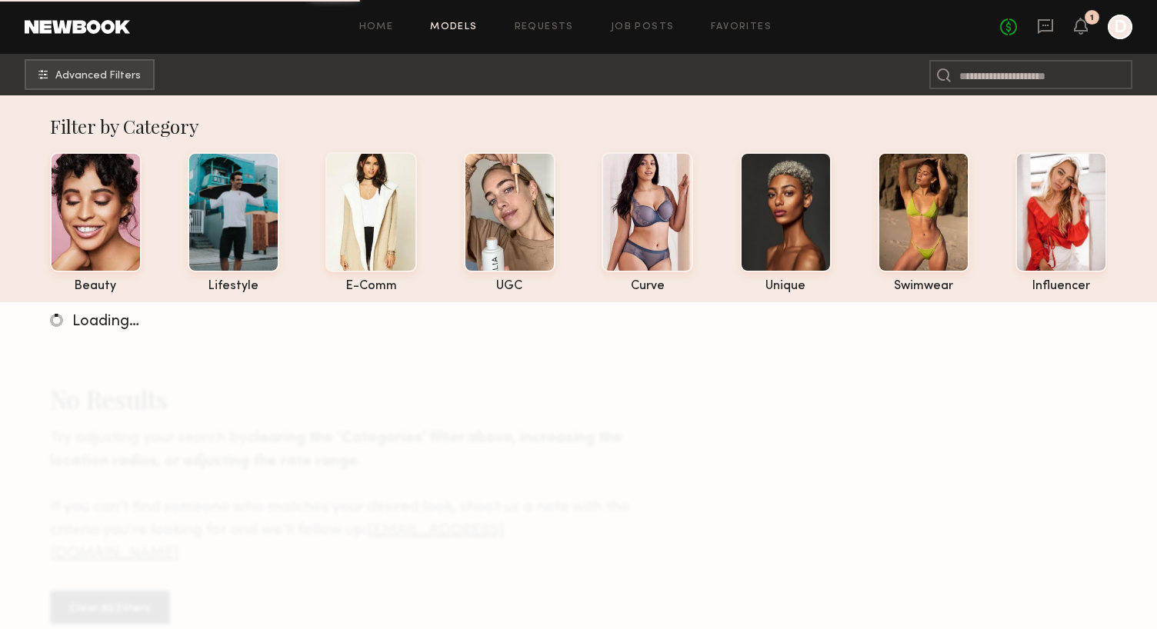
click at [1117, 28] on div at bounding box center [1120, 27] width 25 height 25
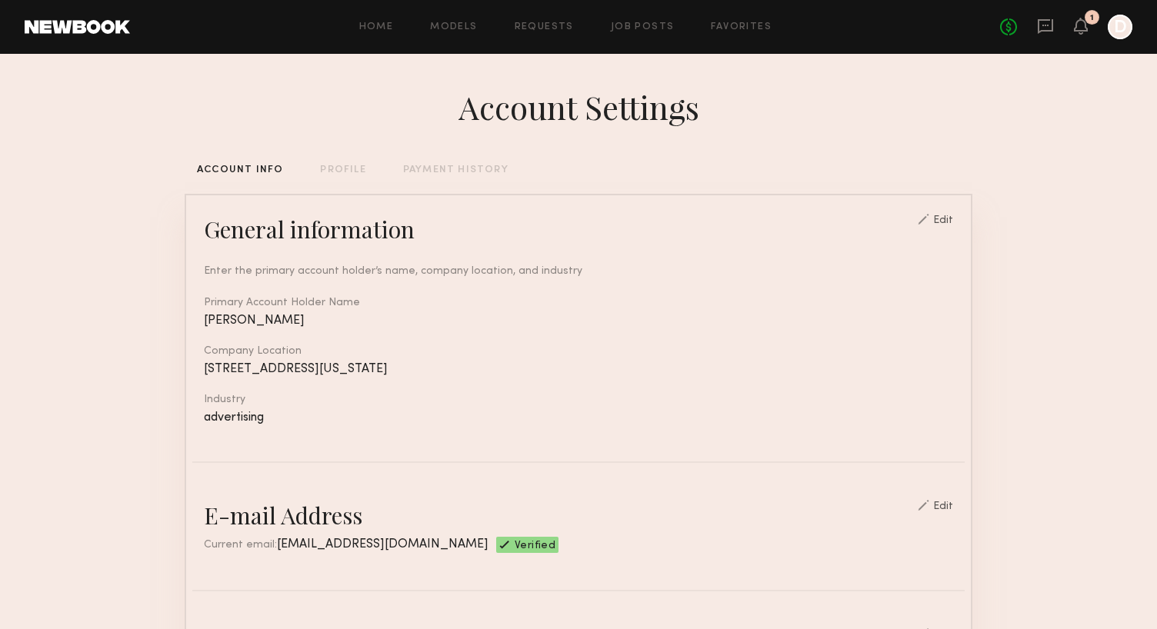
click at [351, 169] on div "PROFILE" at bounding box center [342, 170] width 45 height 10
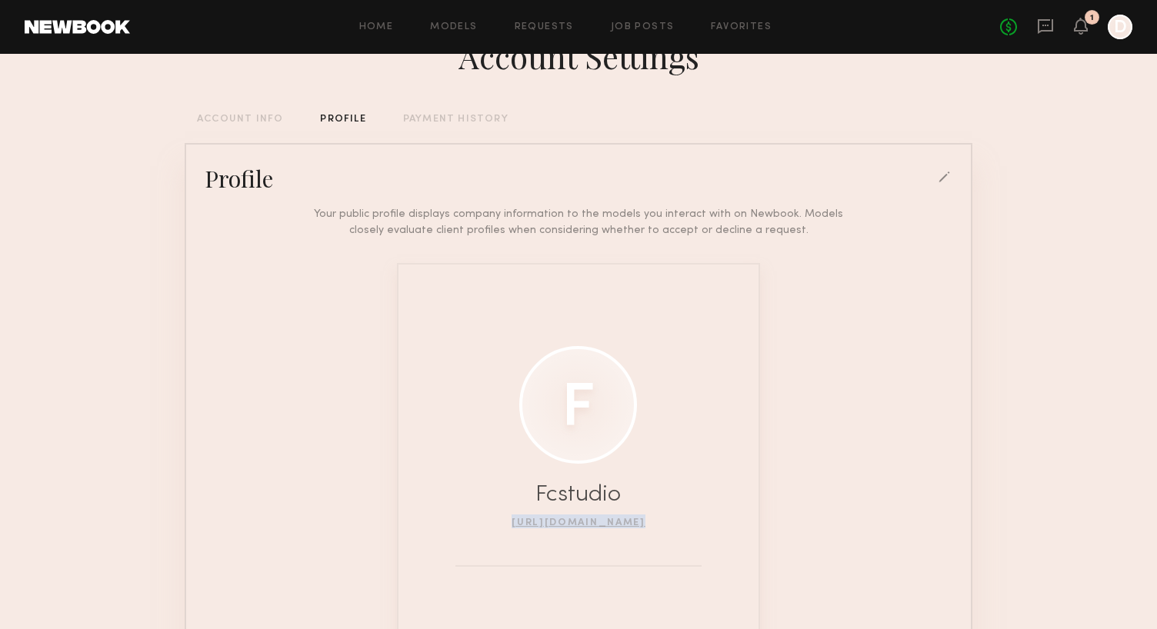
scroll to position [55, 0]
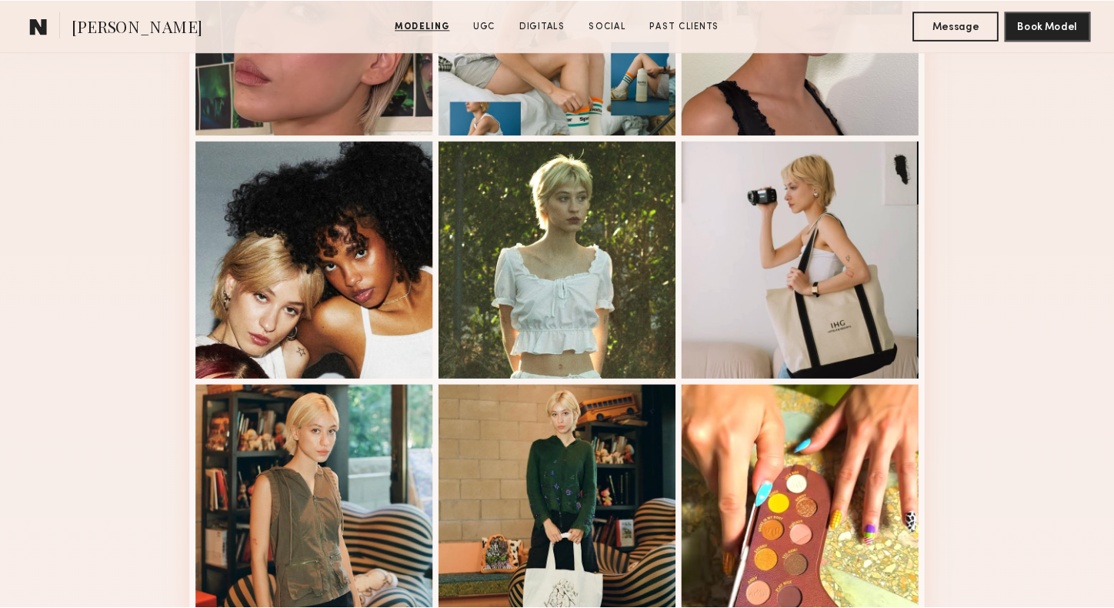
scroll to position [573, 0]
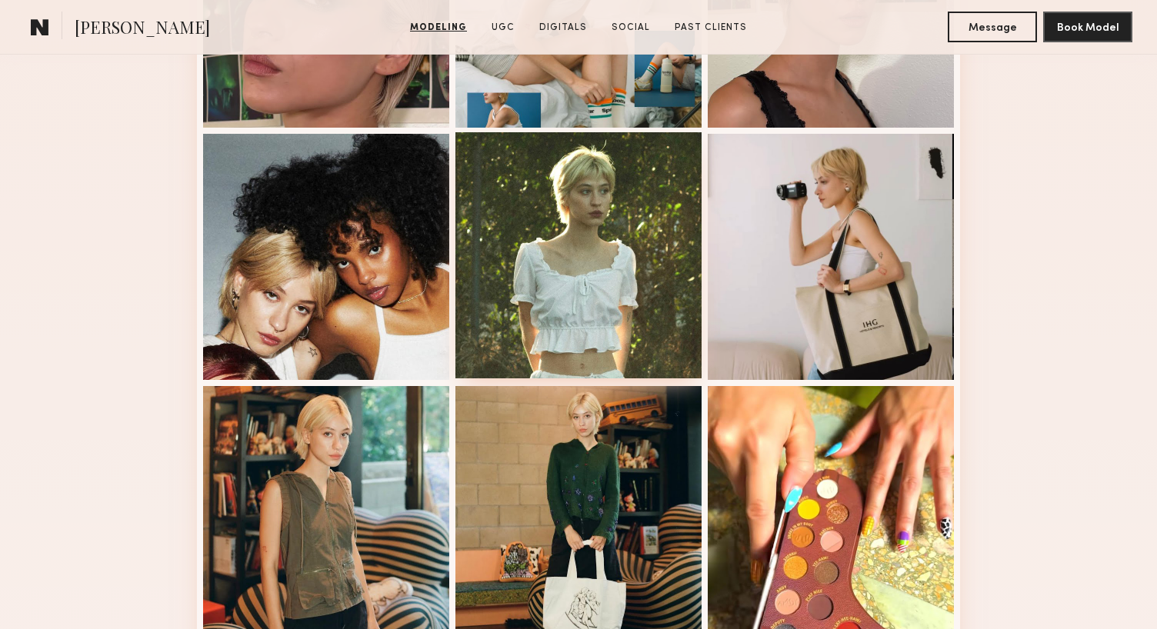
click at [663, 269] on div at bounding box center [579, 255] width 246 height 246
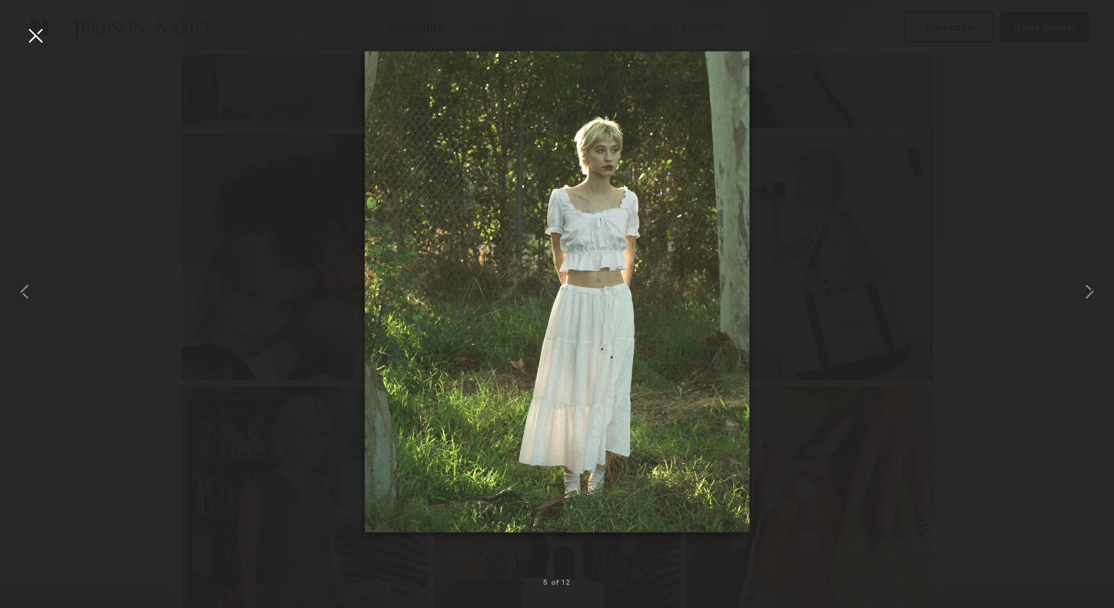
click at [38, 36] on div at bounding box center [35, 35] width 25 height 25
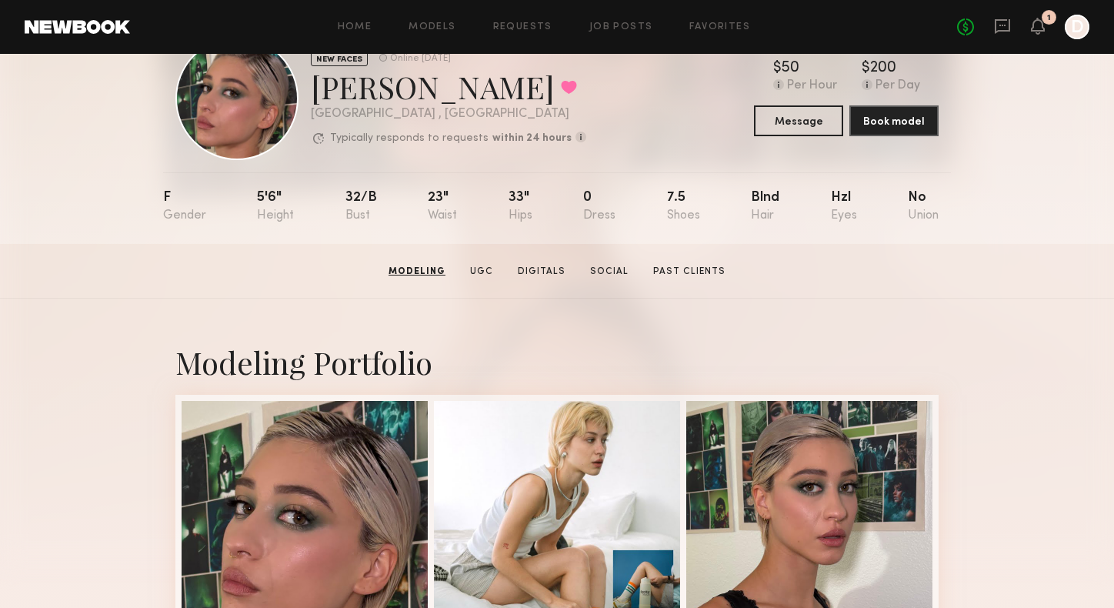
scroll to position [0, 0]
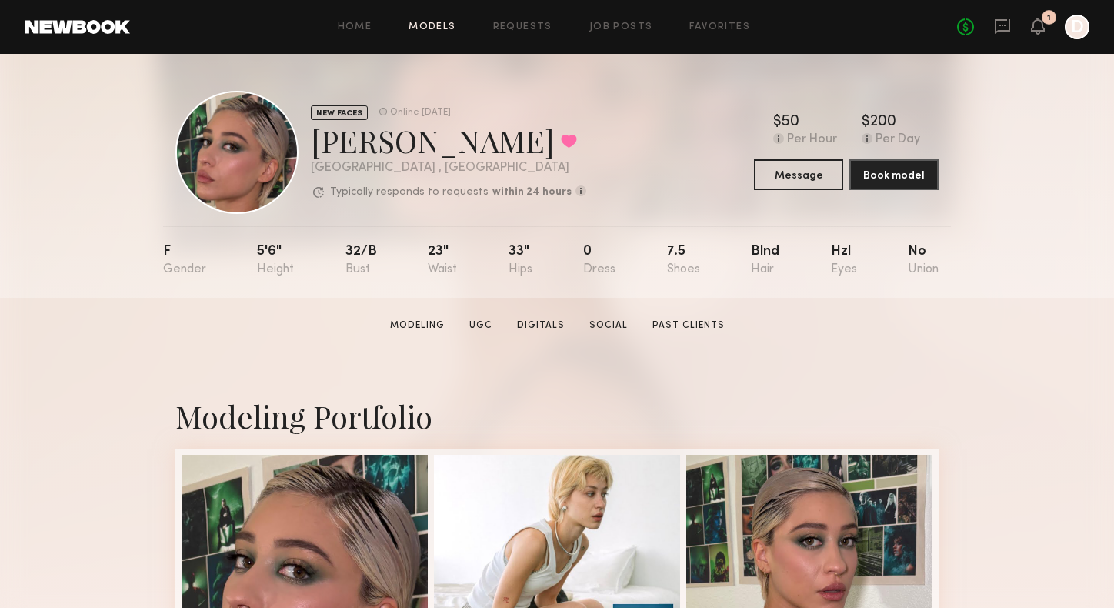
click at [448, 29] on link "Models" at bounding box center [432, 27] width 47 height 10
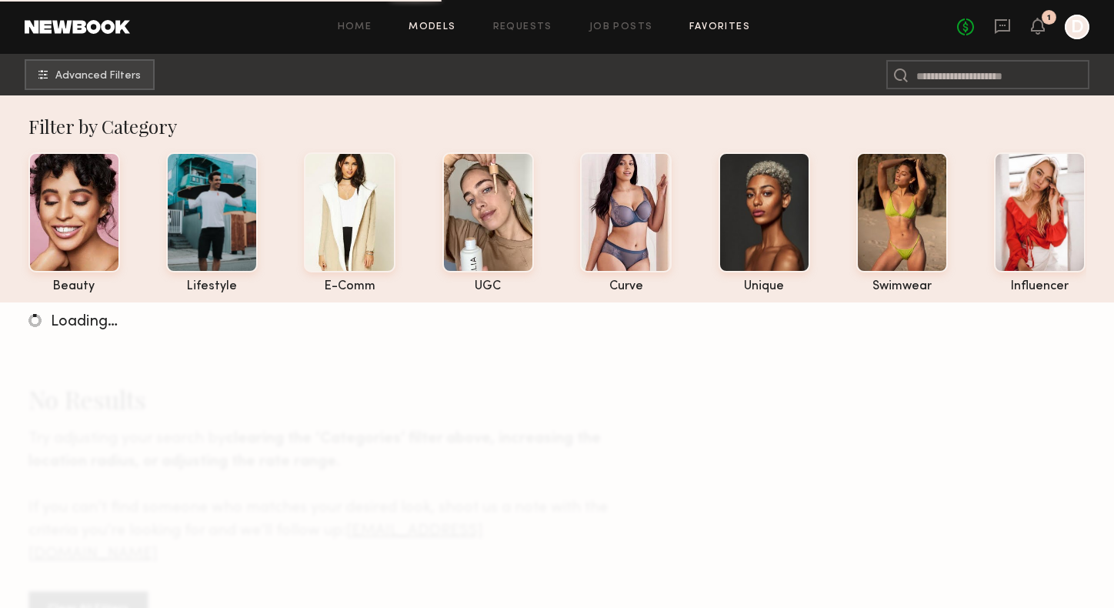
click at [704, 25] on link "Favorites" at bounding box center [719, 27] width 61 height 10
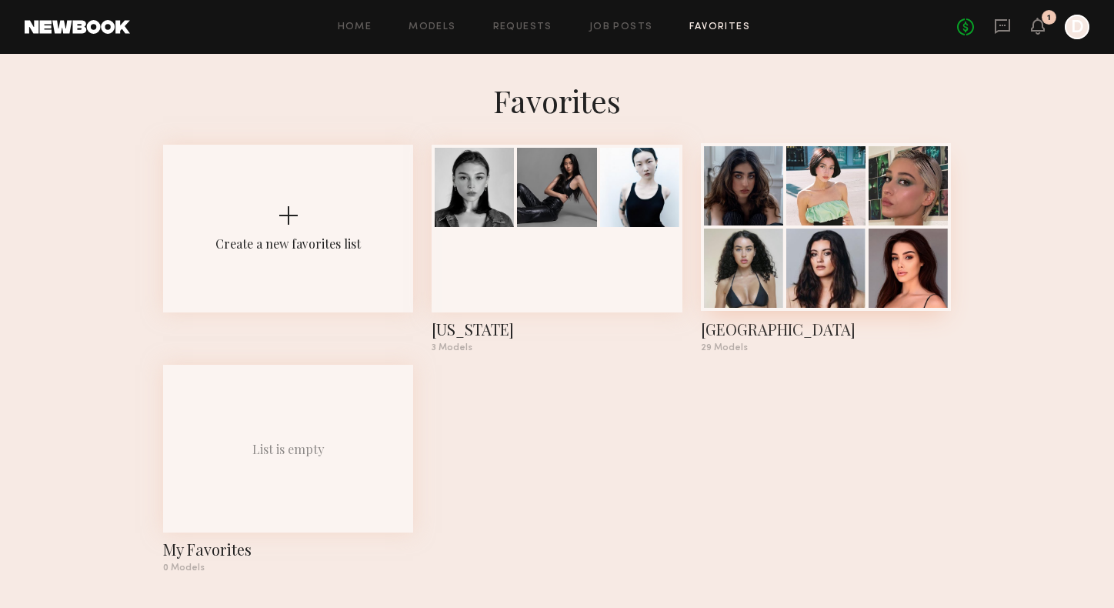
click at [755, 327] on div "Los Angeles" at bounding box center [826, 330] width 250 height 22
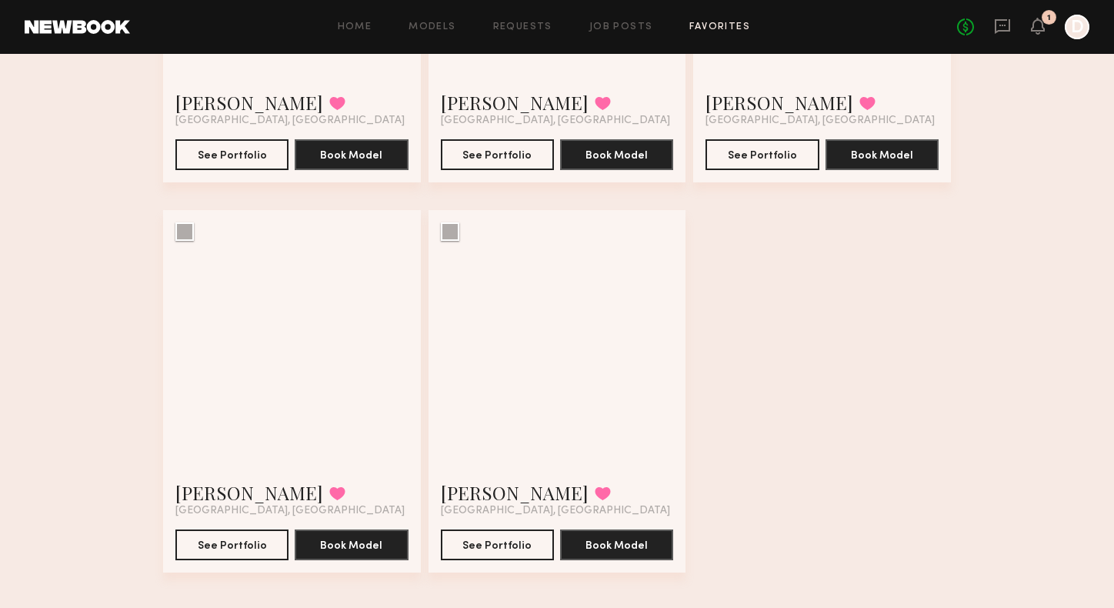
scroll to position [3494, 0]
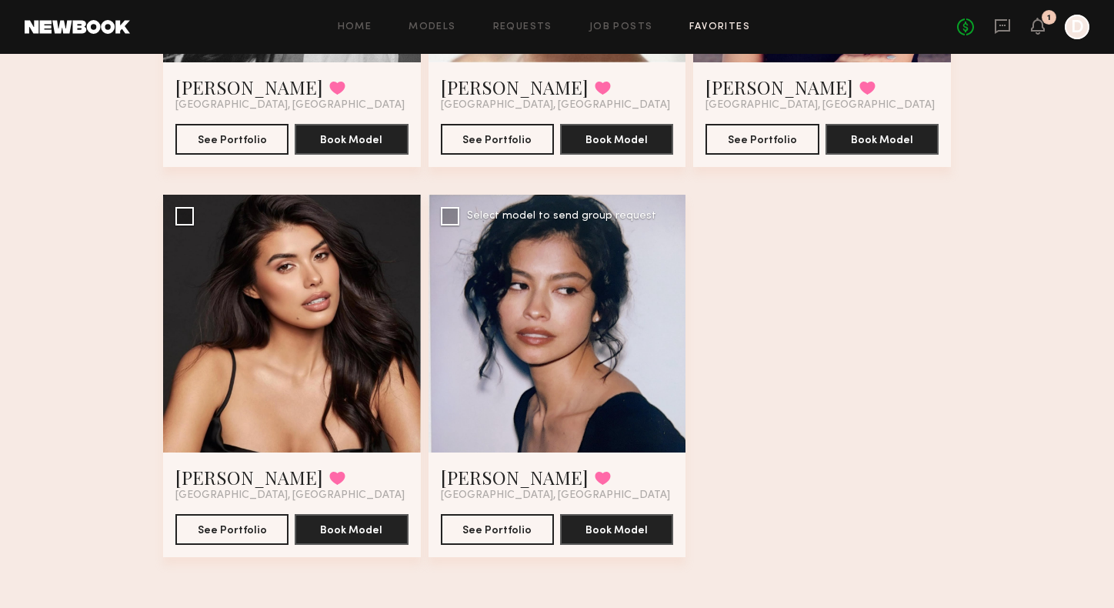
click at [610, 368] on div at bounding box center [558, 324] width 258 height 258
click at [507, 478] on link "[PERSON_NAME]" at bounding box center [515, 477] width 148 height 25
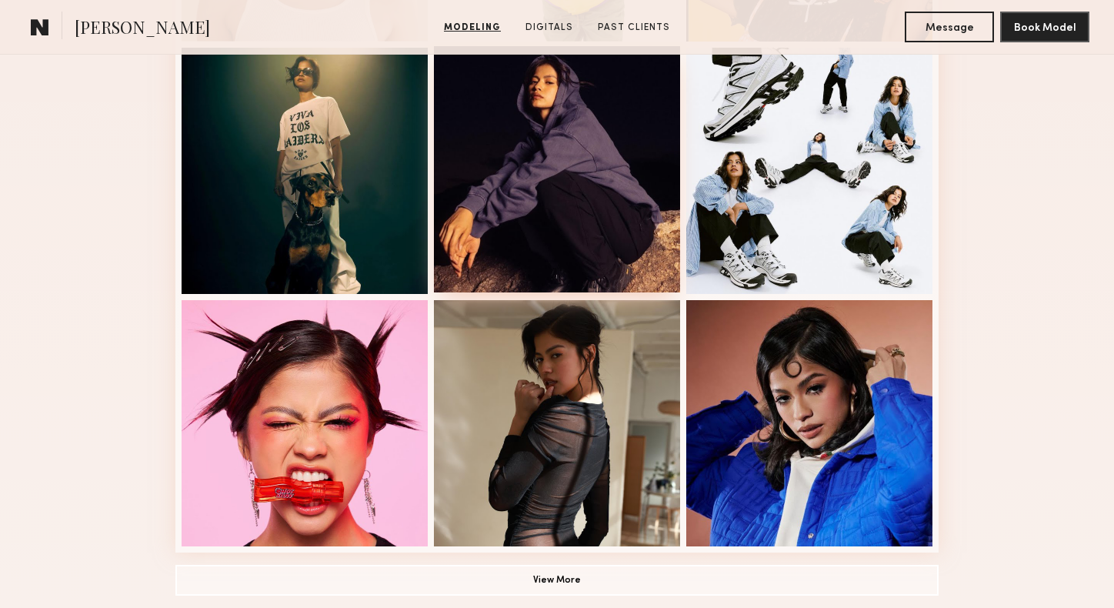
scroll to position [913, 0]
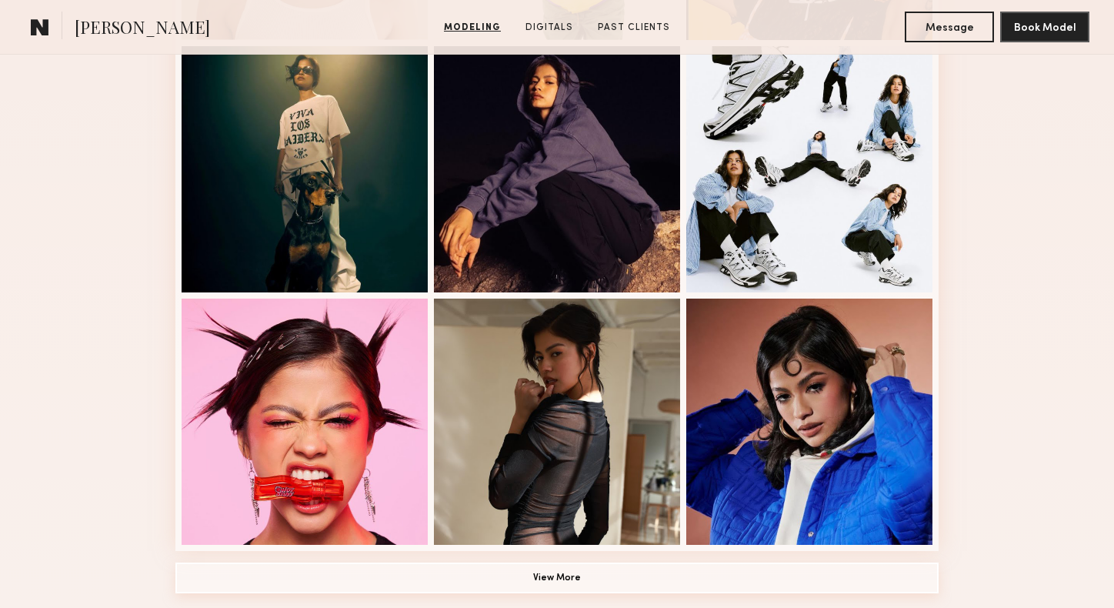
click at [573, 579] on button "View More" at bounding box center [556, 578] width 763 height 31
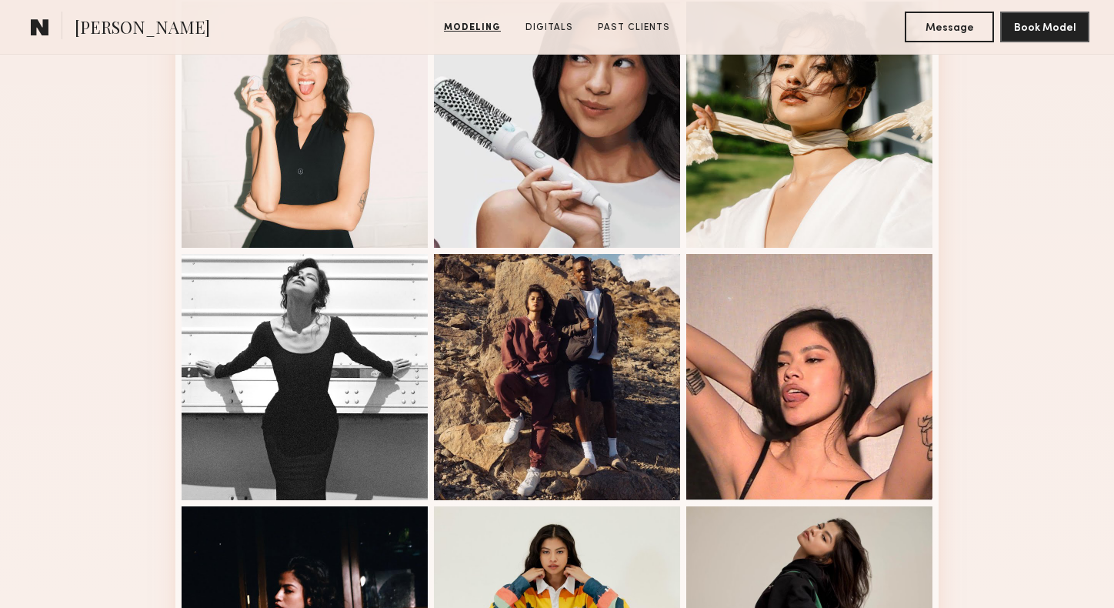
scroll to position [1547, 0]
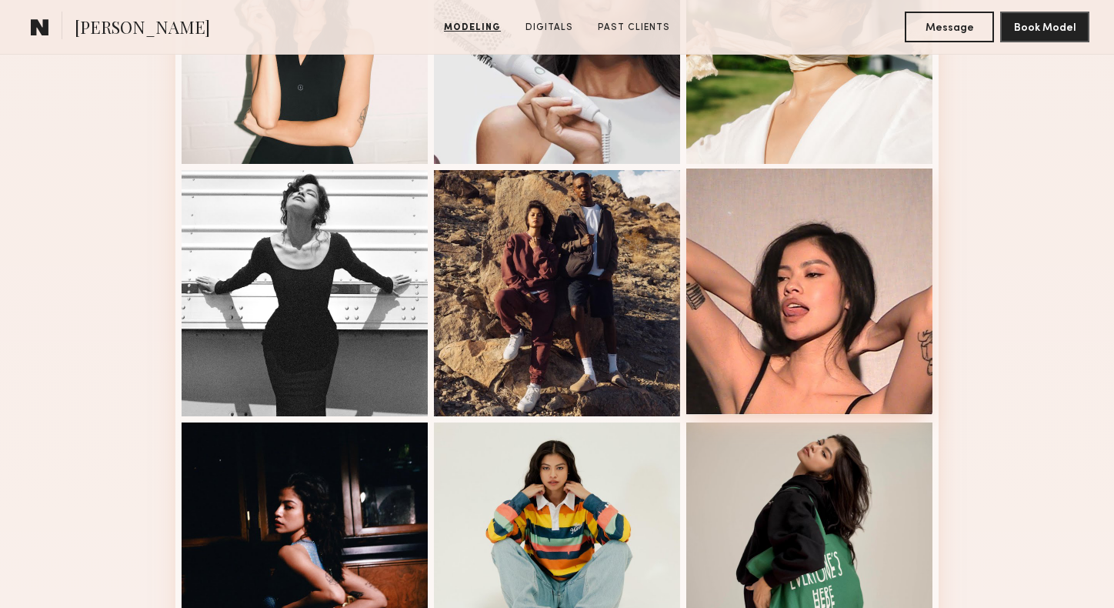
click at [801, 312] on div at bounding box center [809, 292] width 246 height 246
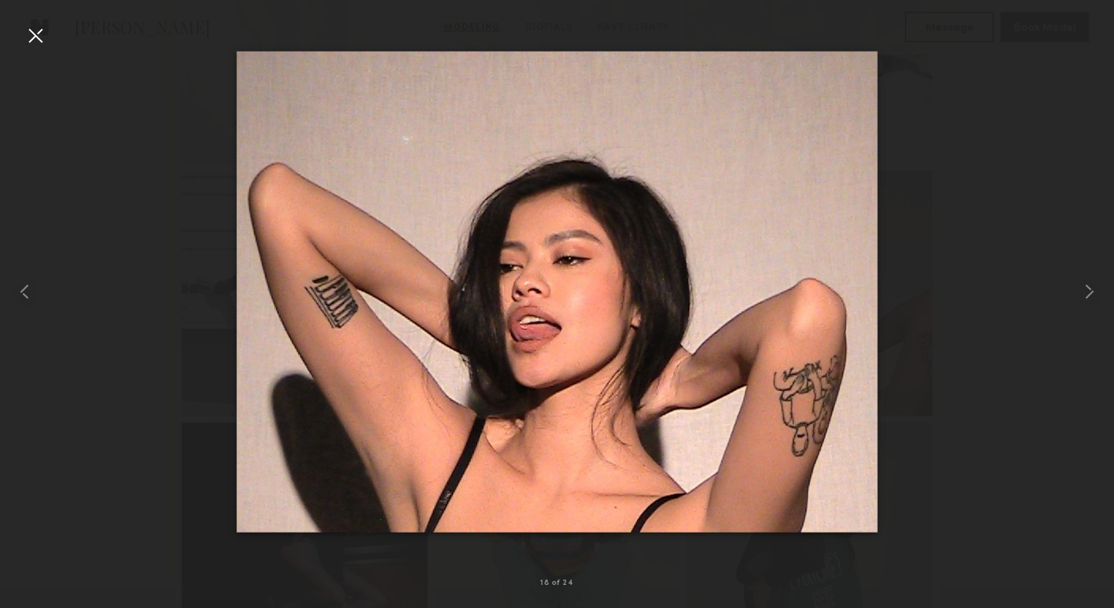
click at [32, 33] on div at bounding box center [35, 35] width 25 height 25
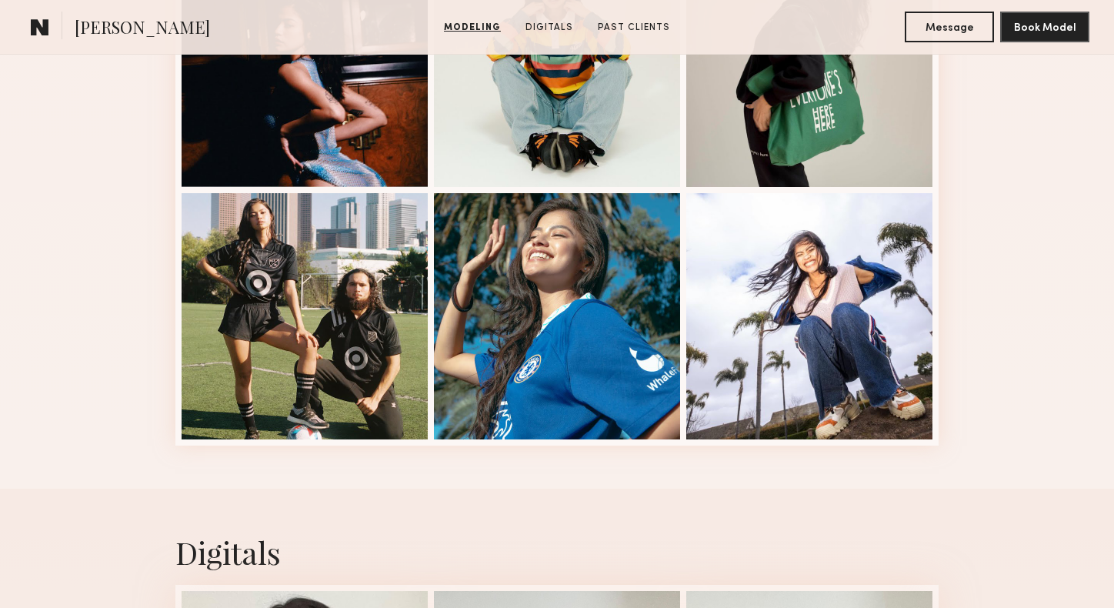
scroll to position [2030, 0]
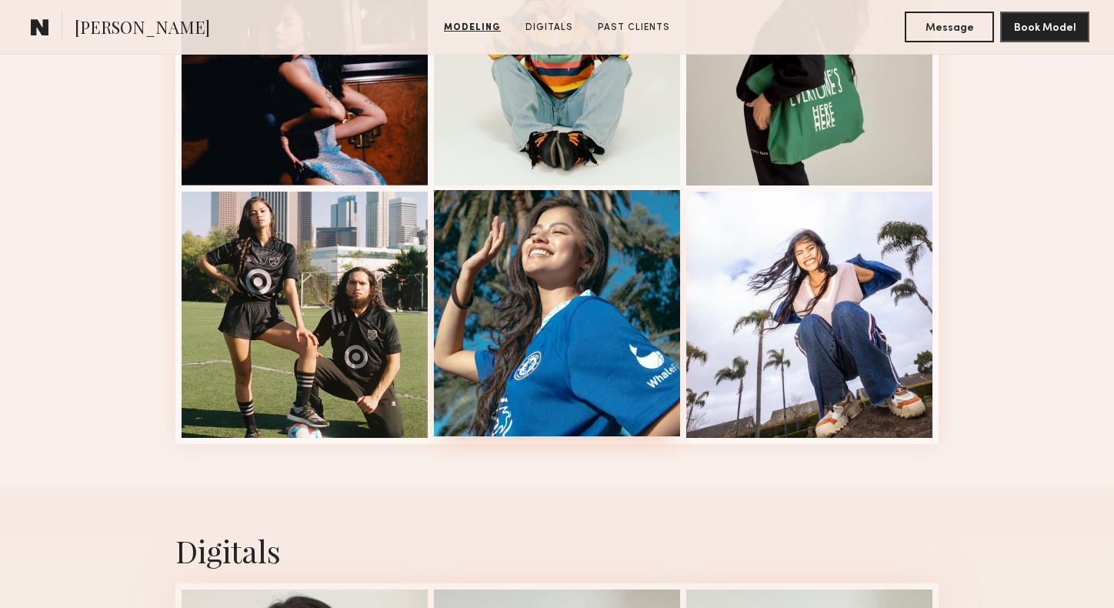
click at [571, 265] on div at bounding box center [557, 313] width 246 height 246
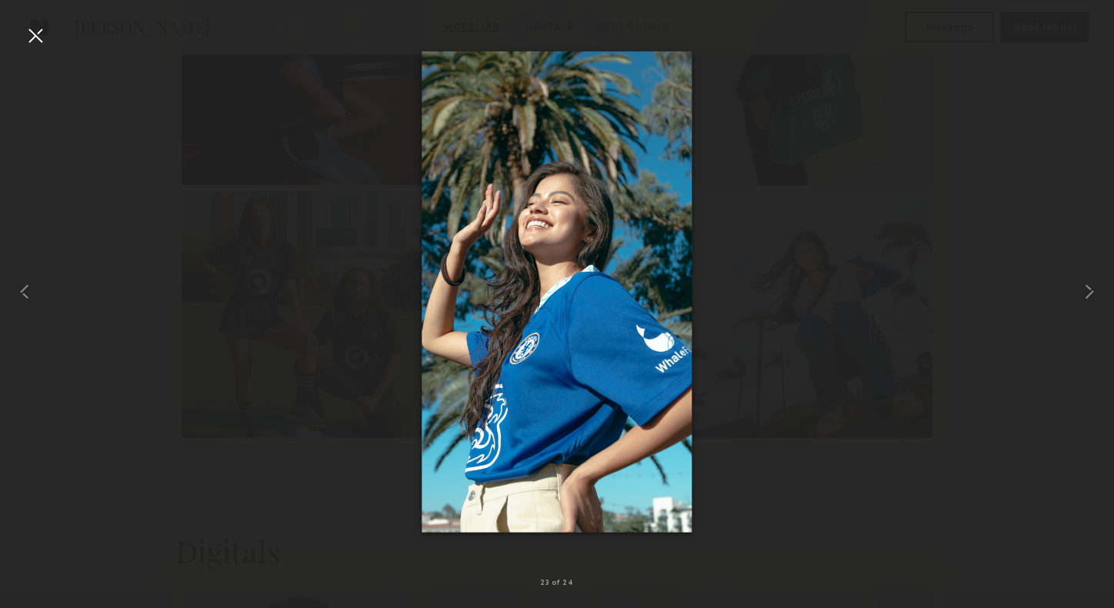
click at [35, 38] on div at bounding box center [35, 35] width 25 height 25
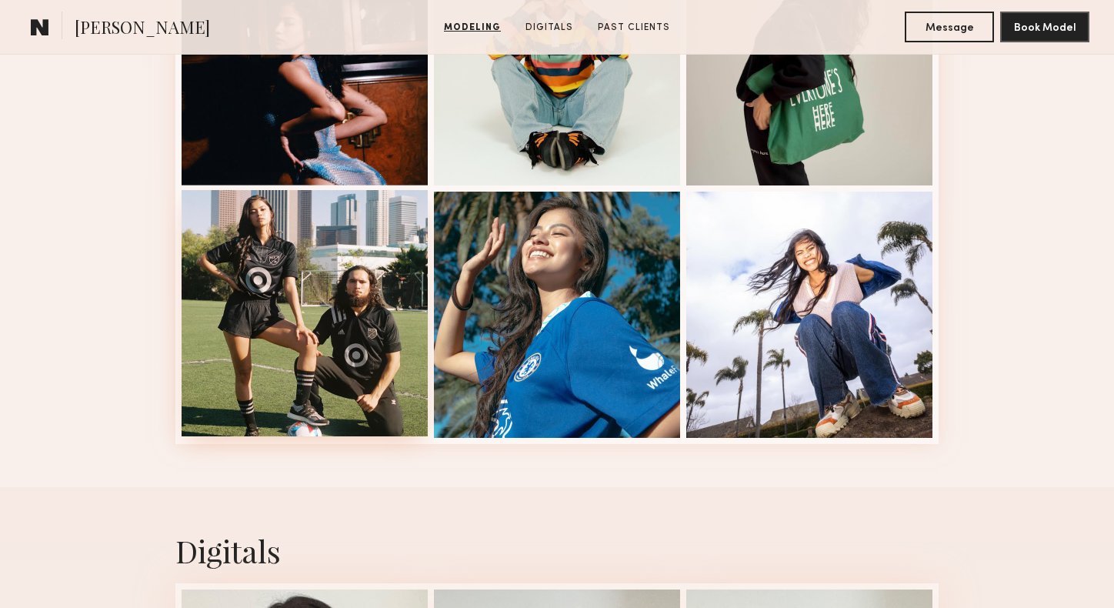
click at [263, 316] on div at bounding box center [305, 313] width 246 height 246
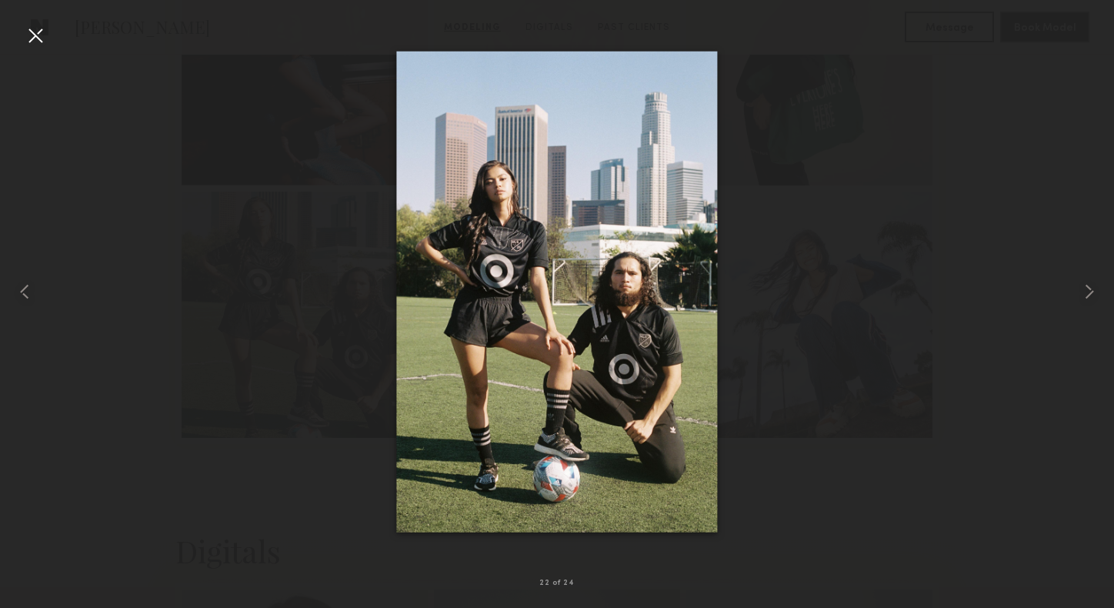
click at [36, 42] on div at bounding box center [35, 35] width 25 height 25
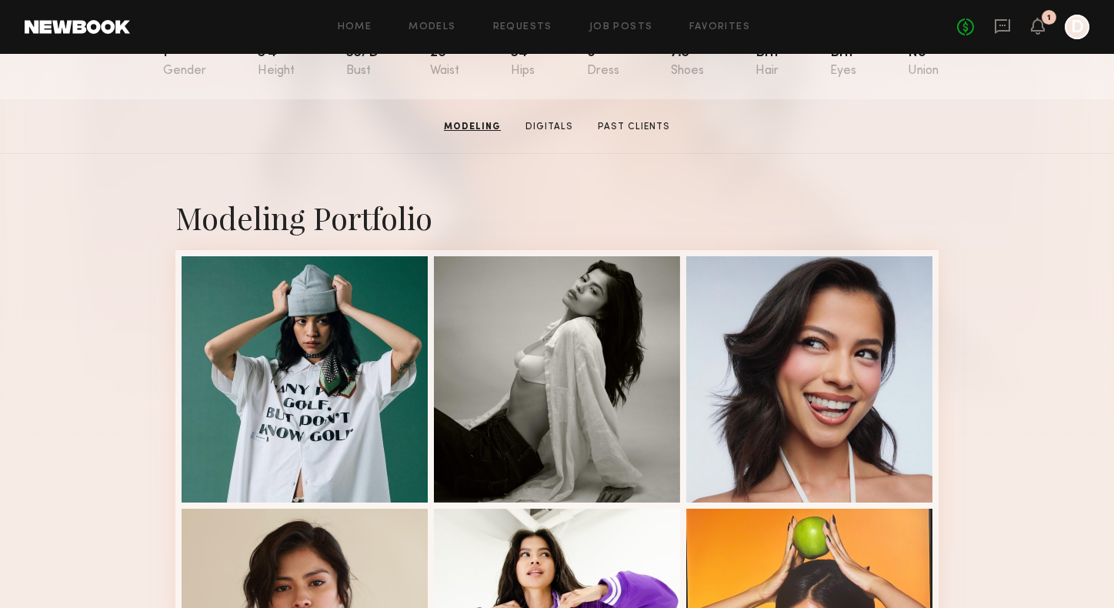
scroll to position [195, 0]
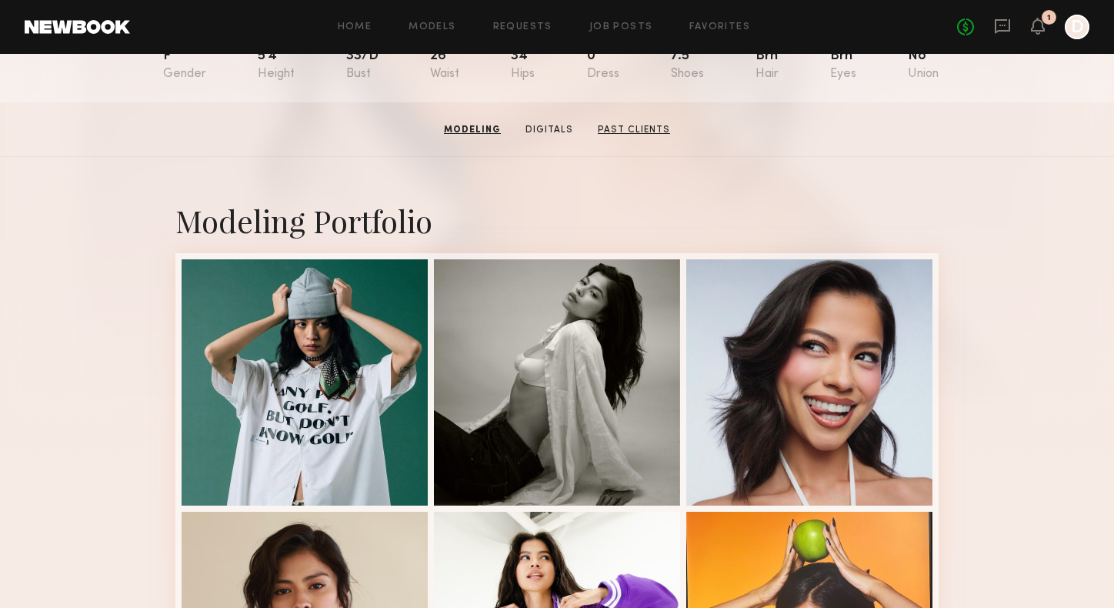
click at [630, 134] on link "Past Clients" at bounding box center [634, 130] width 85 height 14
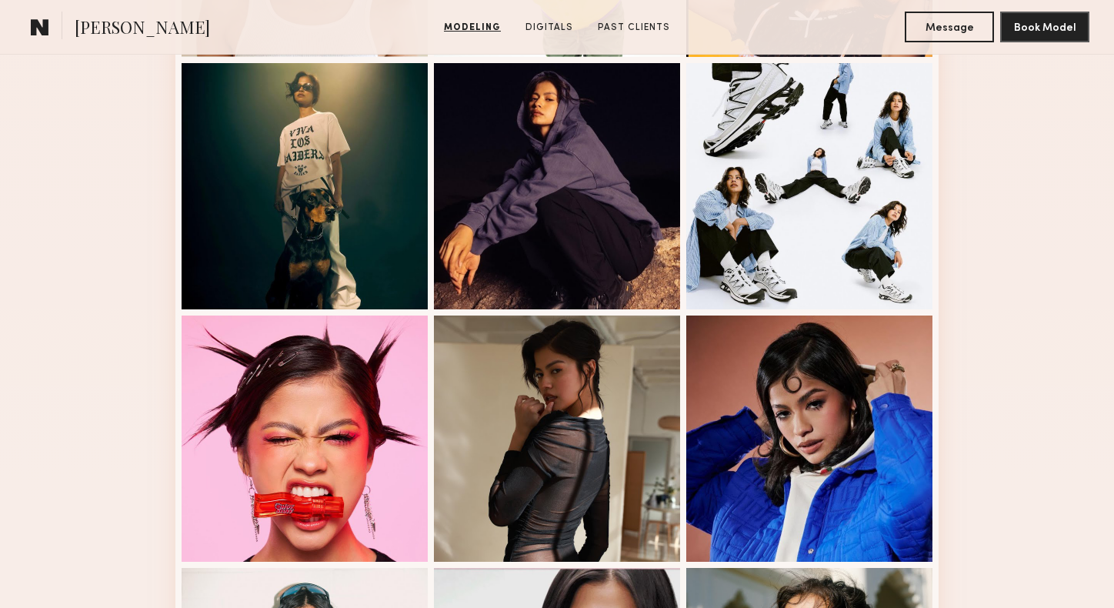
scroll to position [626, 0]
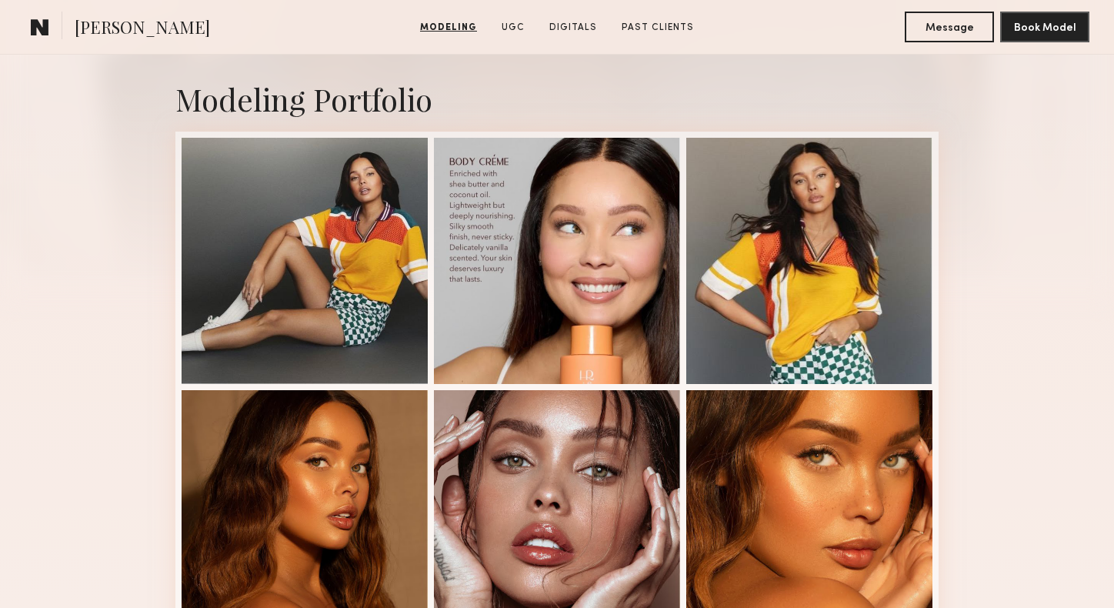
scroll to position [316, 0]
